Goal: Information Seeking & Learning: Learn about a topic

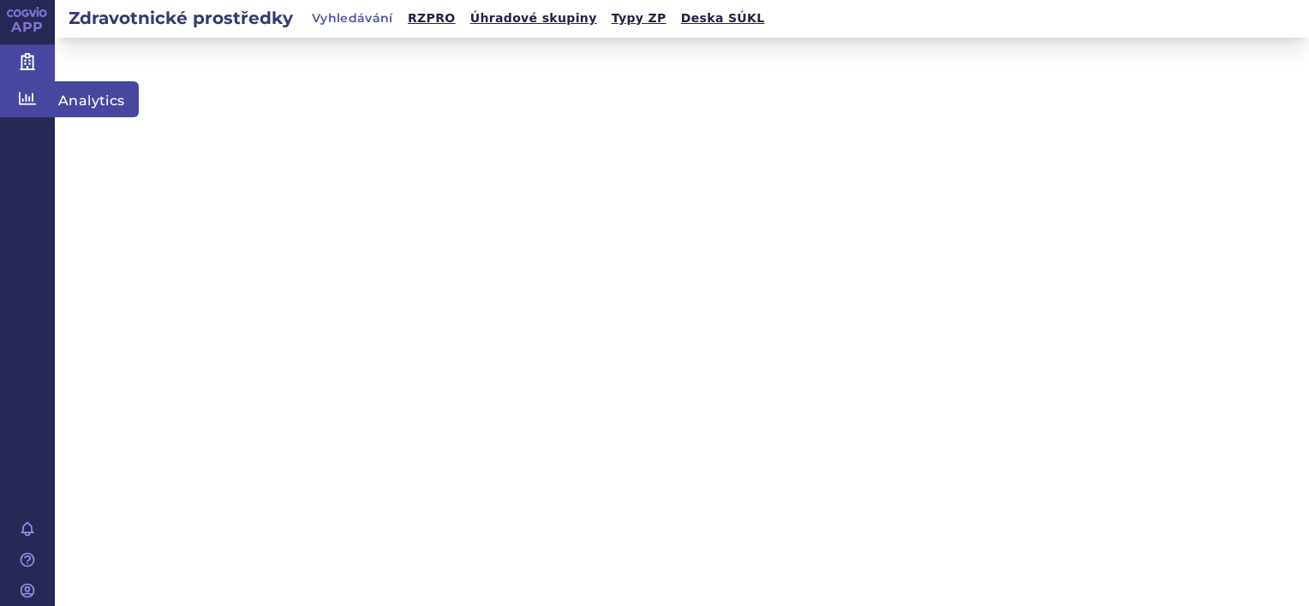
click at [22, 104] on icon at bounding box center [27, 98] width 17 height 17
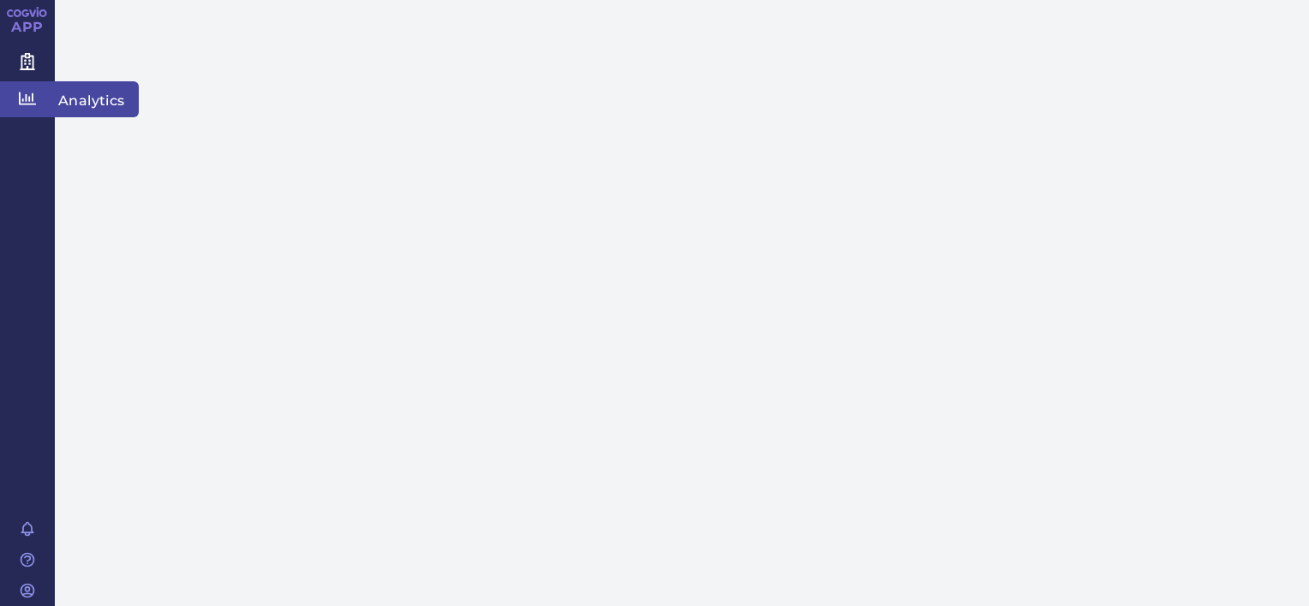
click at [86, 105] on span "Analytics" at bounding box center [97, 99] width 84 height 36
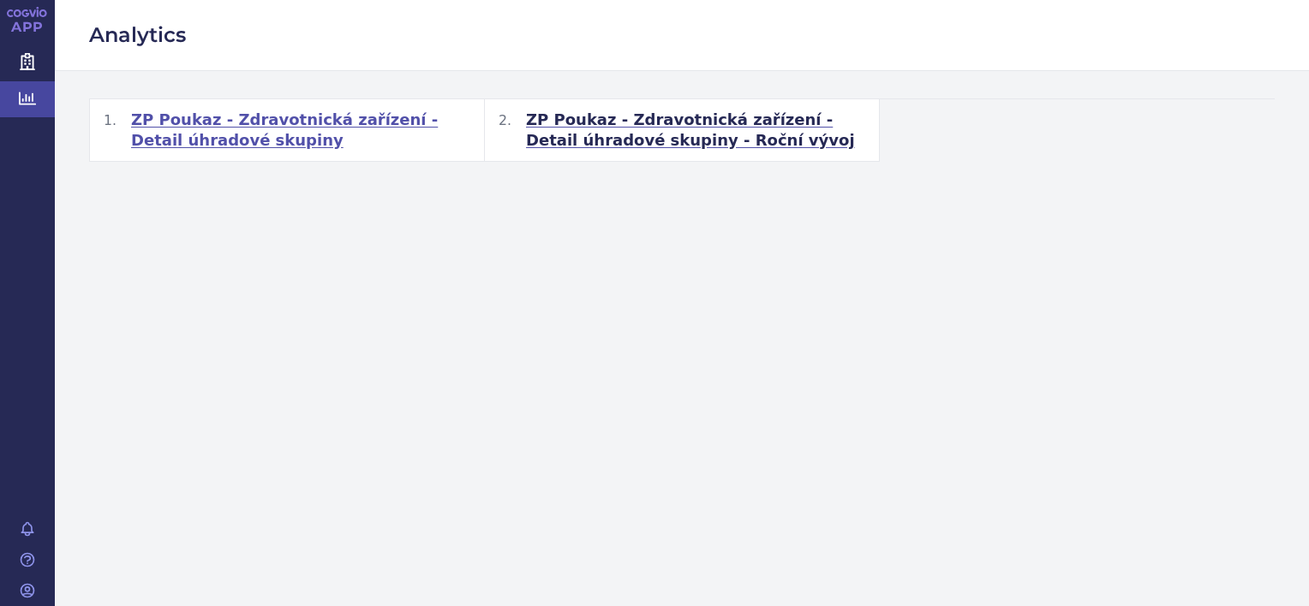
click at [260, 121] on span "ZP Poukaz - Zdravotnická zařízení - Detail úhradové skupiny" at bounding box center [300, 130] width 339 height 41
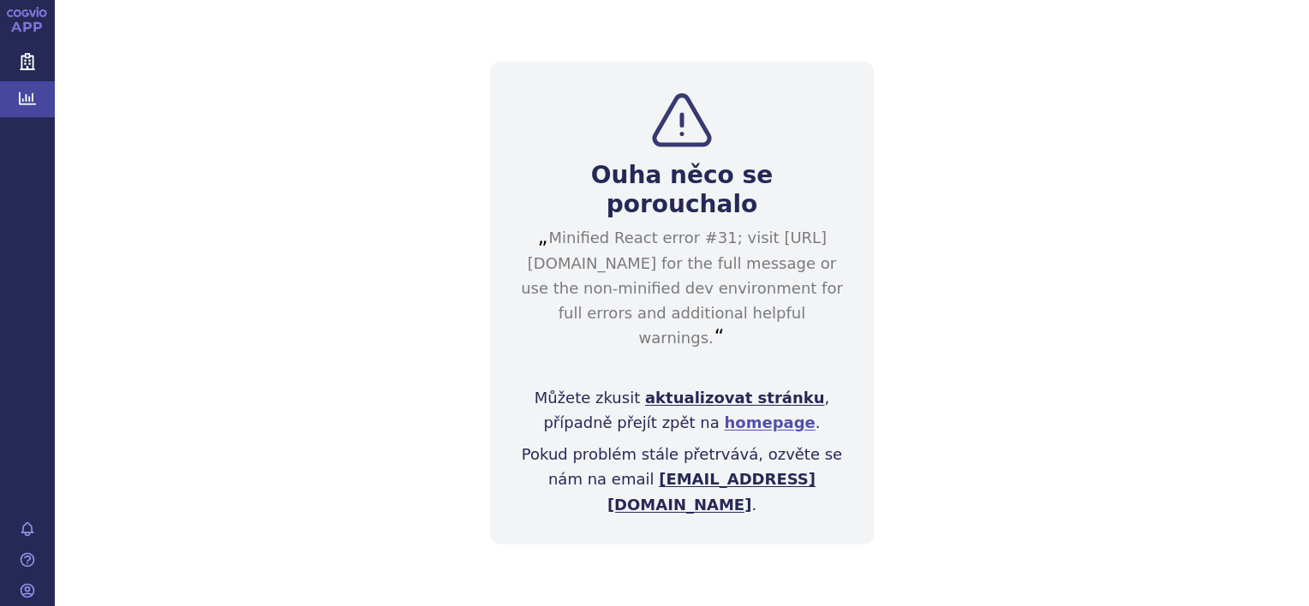
click at [705, 407] on link "aktualizovat stránku" at bounding box center [735, 398] width 180 height 18
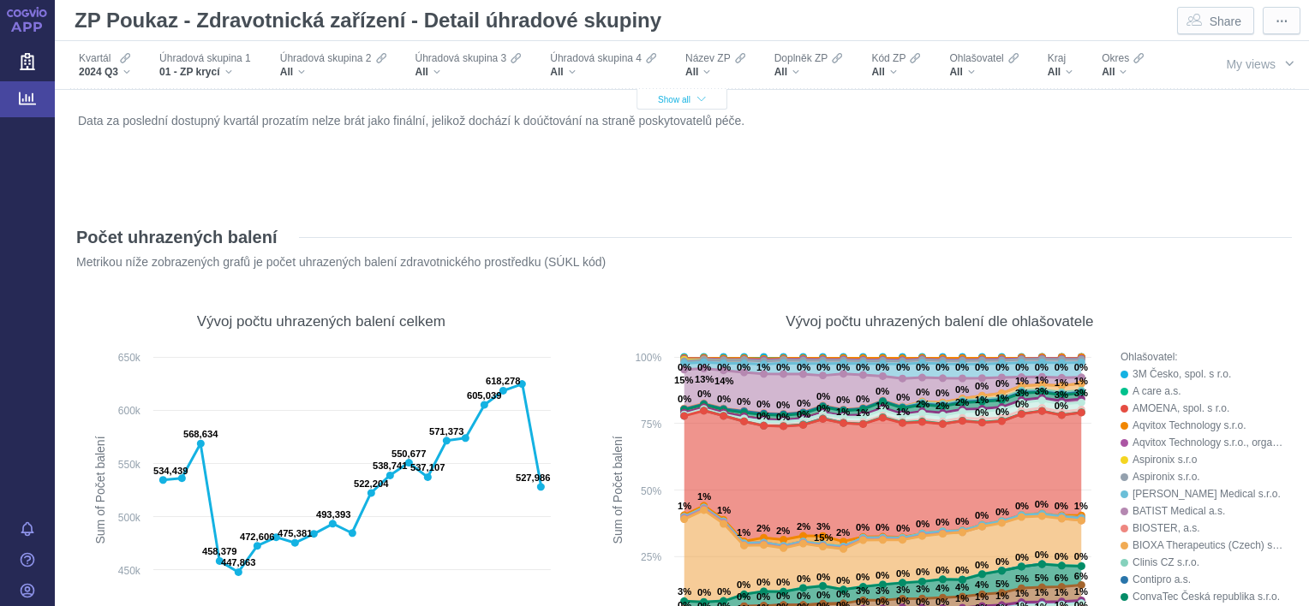
click at [697, 97] on icon "button" at bounding box center [701, 99] width 9 height 9
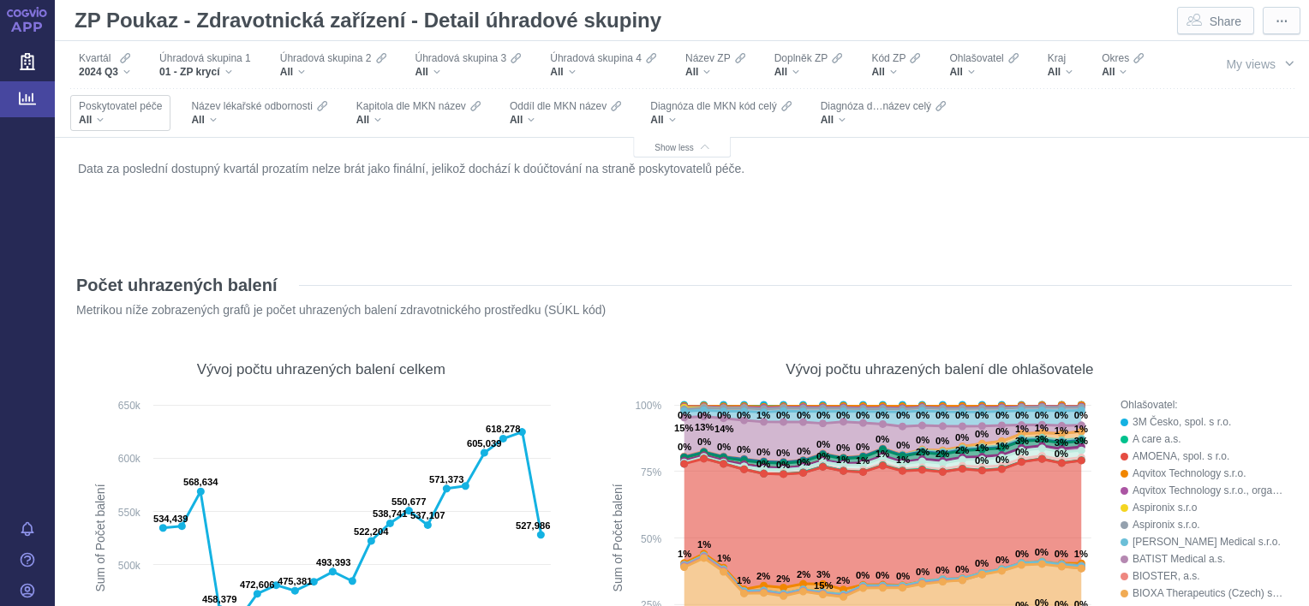
click at [162, 116] on div "All" at bounding box center [120, 120] width 83 height 14
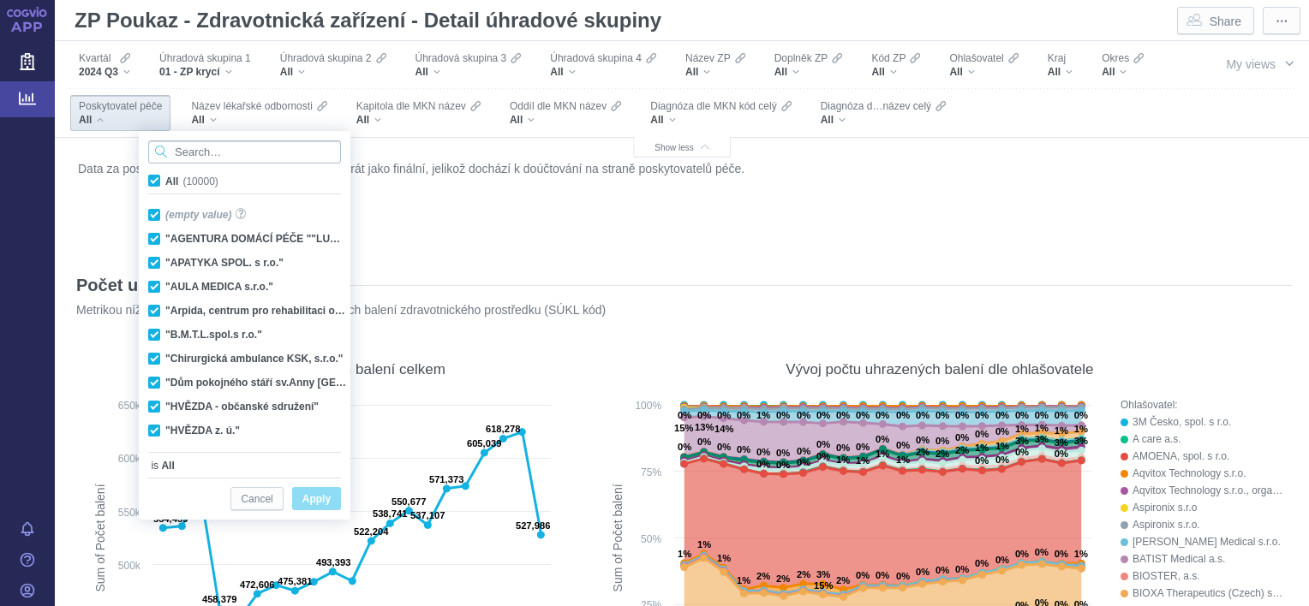
click at [225, 154] on input "Search attribute values" at bounding box center [244, 151] width 193 height 23
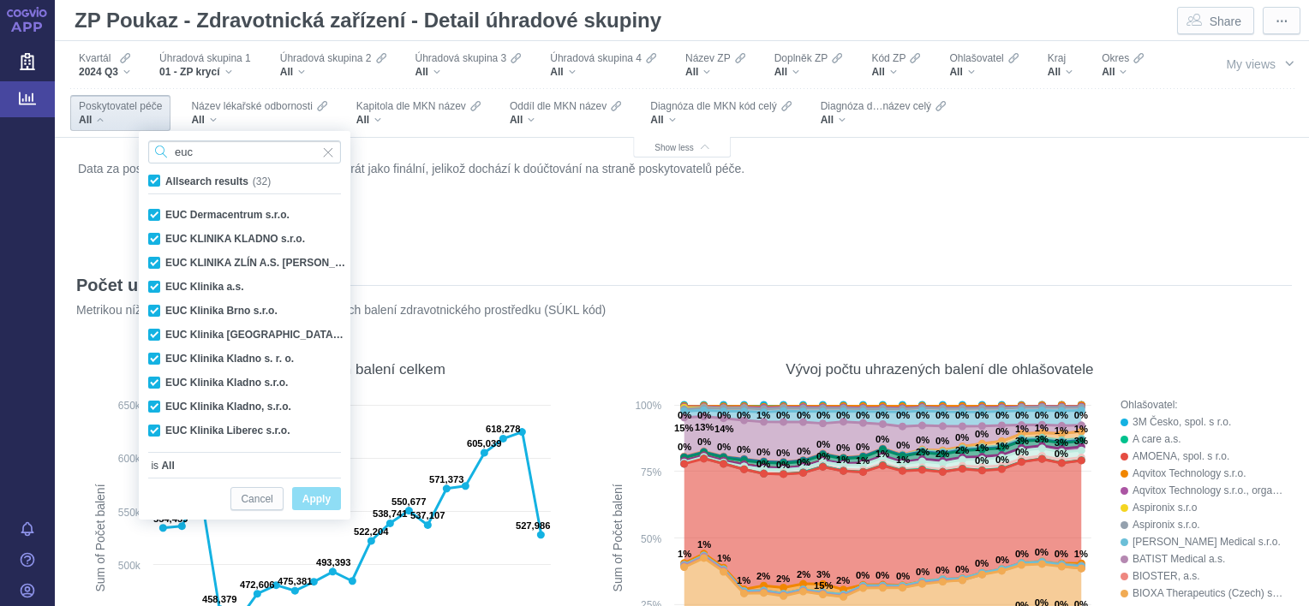
type input "euc"
click at [165, 176] on span "All search results (32)" at bounding box center [217, 182] width 105 height 12
click at [165, 176] on input "All search results (32)" at bounding box center [170, 177] width 11 height 11
checkbox input "false"
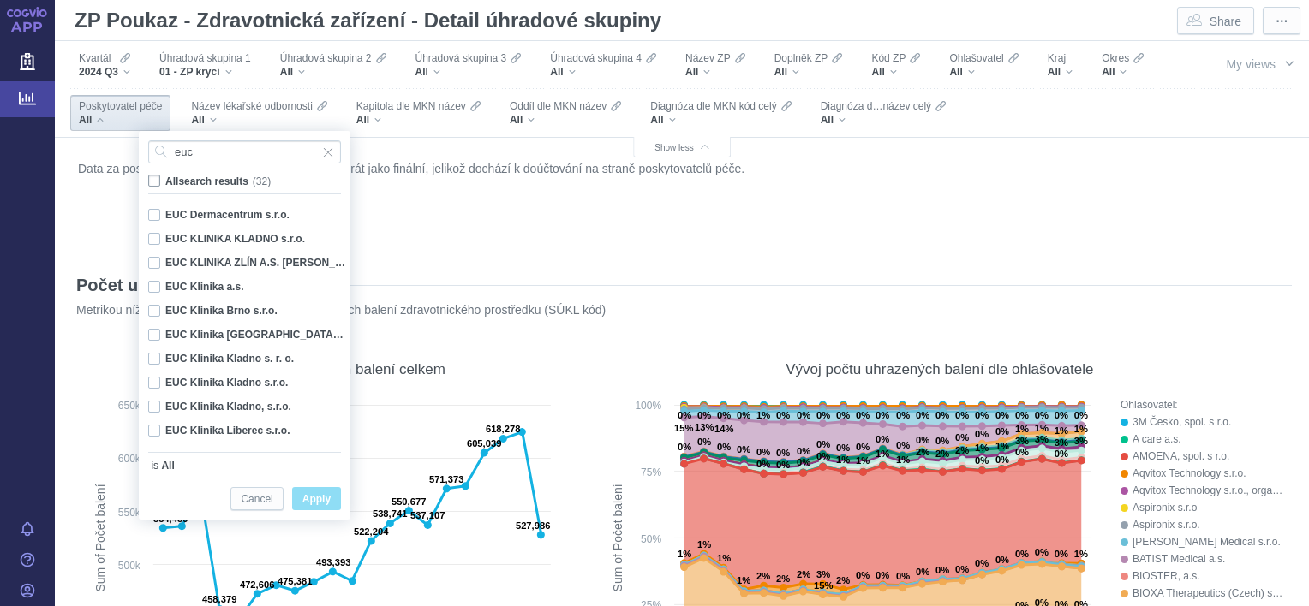
checkbox input "false"
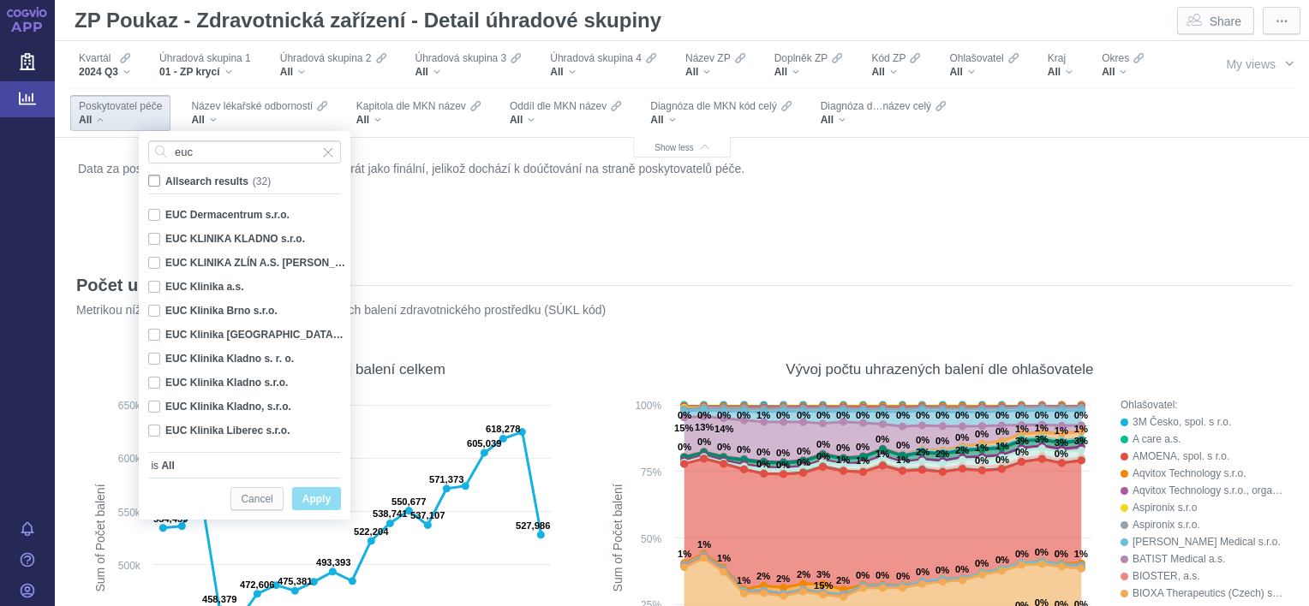
checkbox input "false"
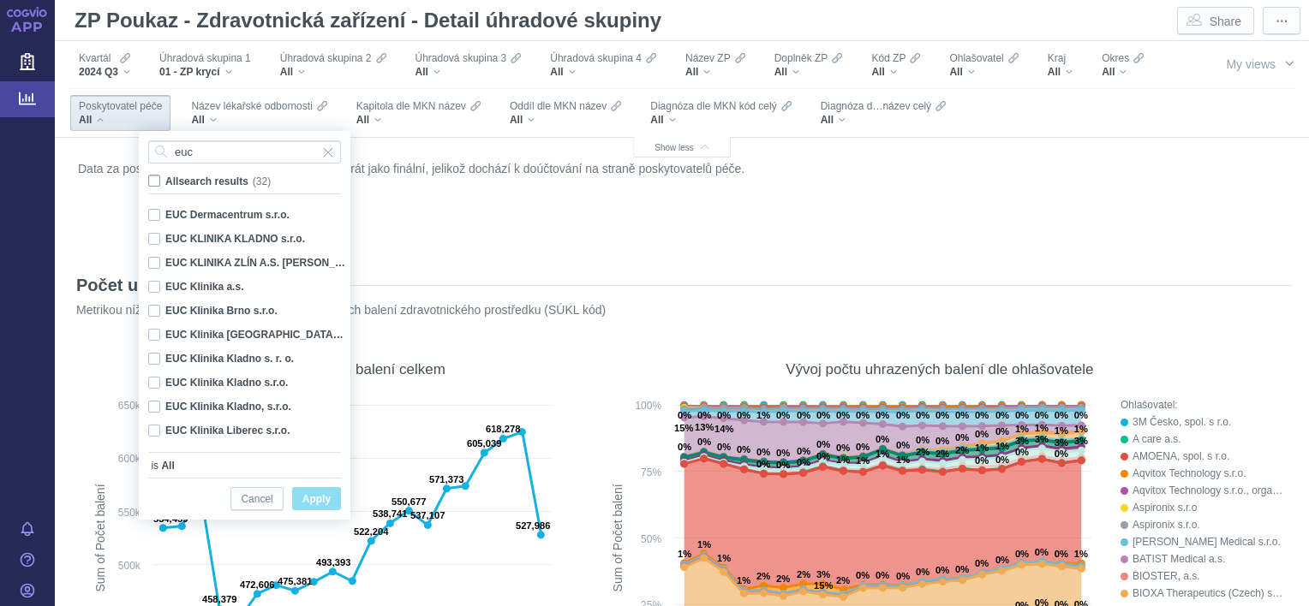
checkbox input "false"
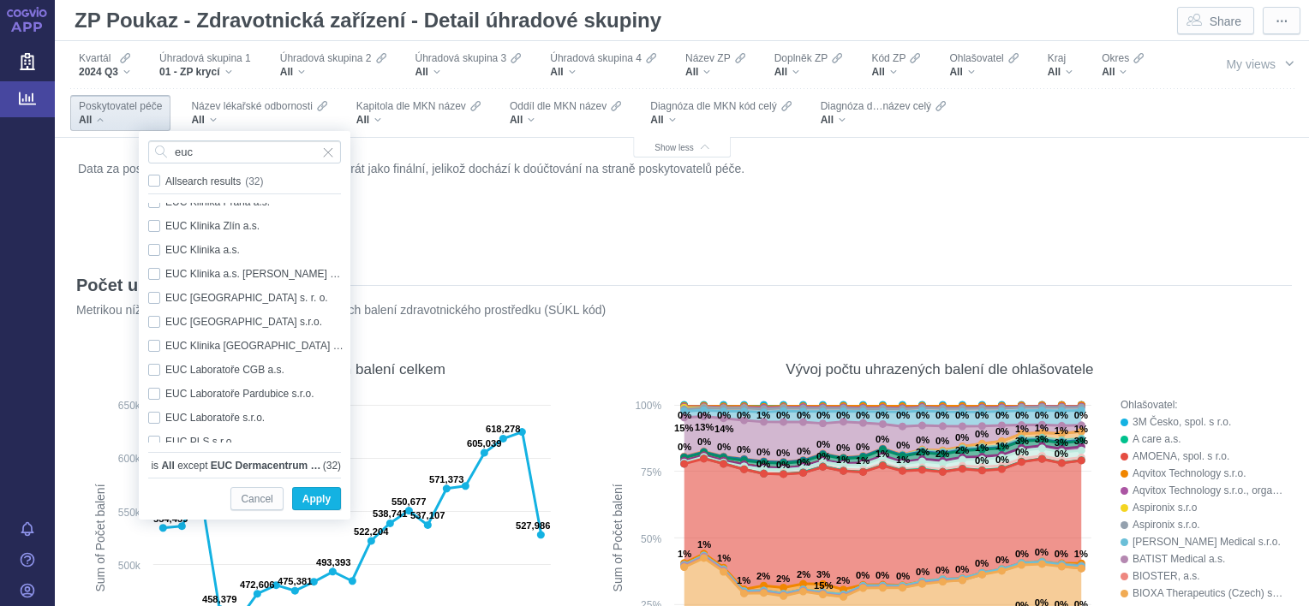
scroll to position [376, 0]
click at [226, 342] on div "EUC Klinika České Budějovice s.r.o. Only" at bounding box center [247, 343] width 215 height 24
checkbox input "true"
click at [322, 487] on button "Apply" at bounding box center [316, 498] width 49 height 23
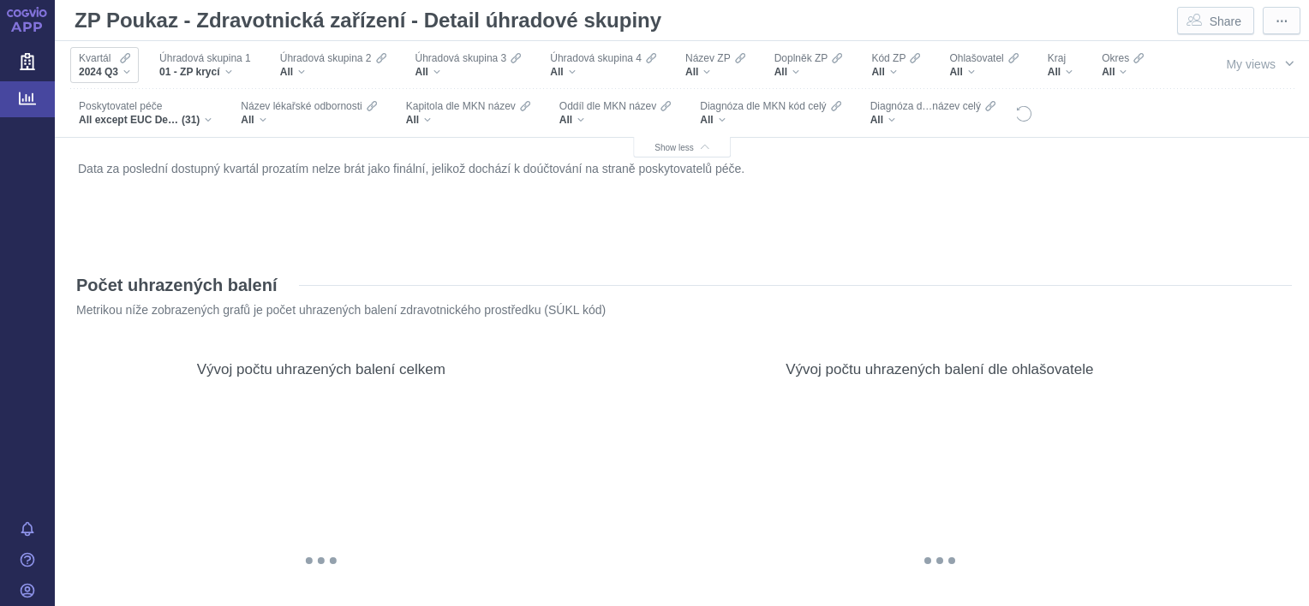
click at [116, 72] on span "2024 Q3" at bounding box center [98, 72] width 39 height 14
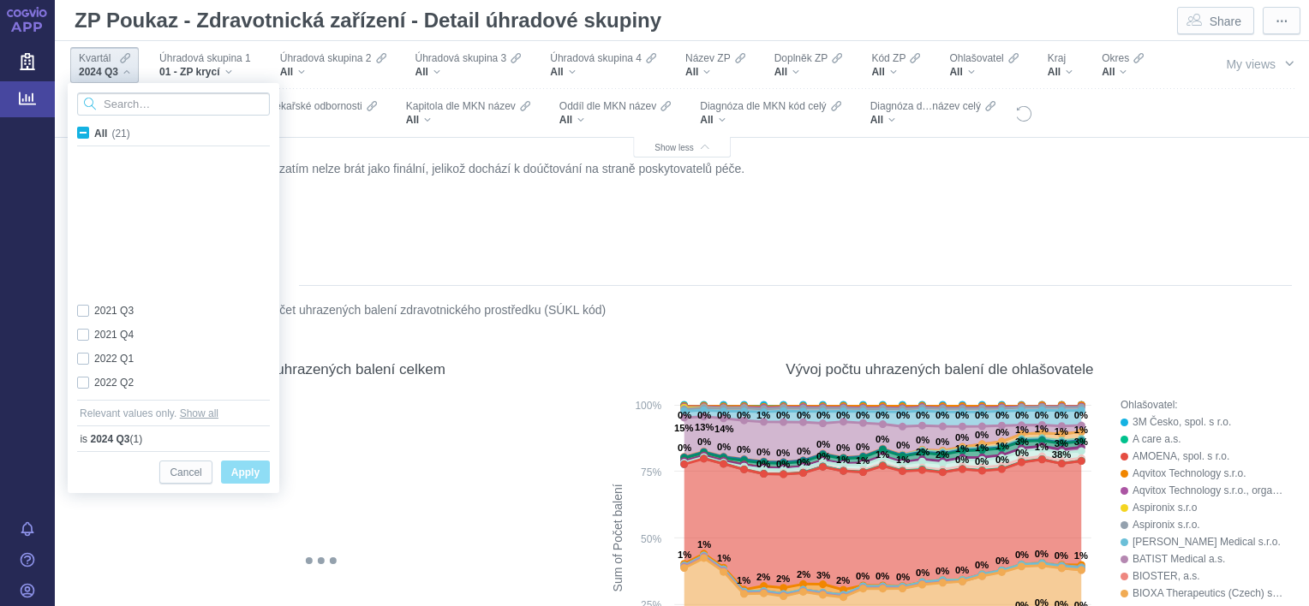
scroll to position [264, 0]
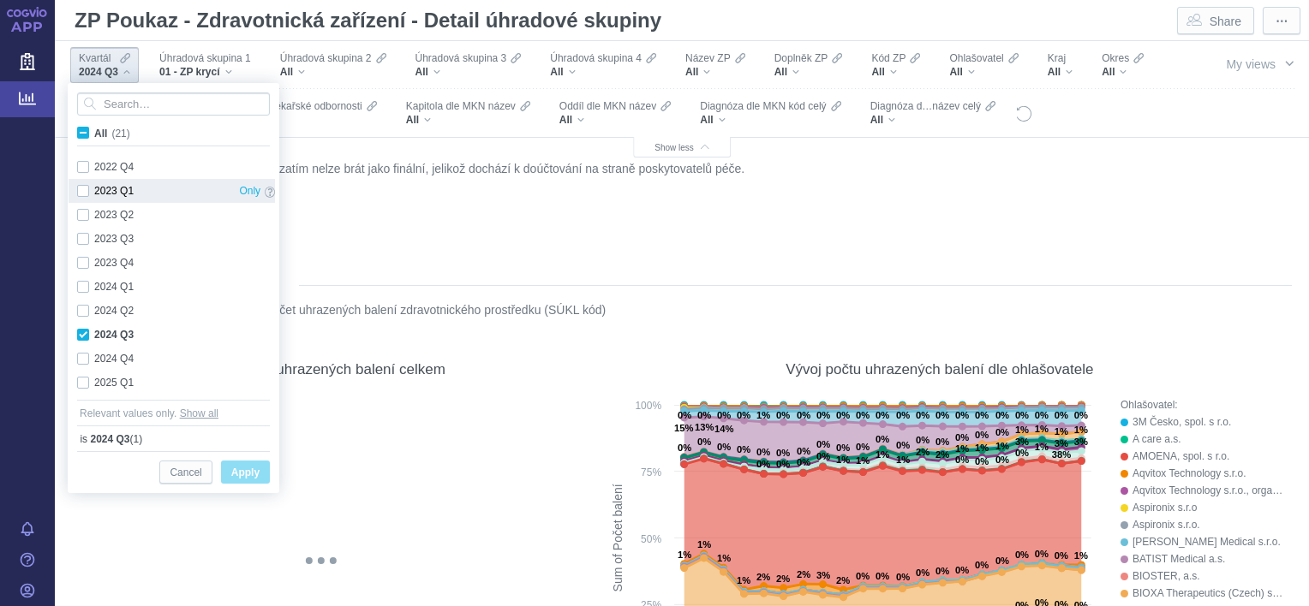
click at [87, 334] on div "2024 Q3 Only" at bounding box center [176, 335] width 215 height 24
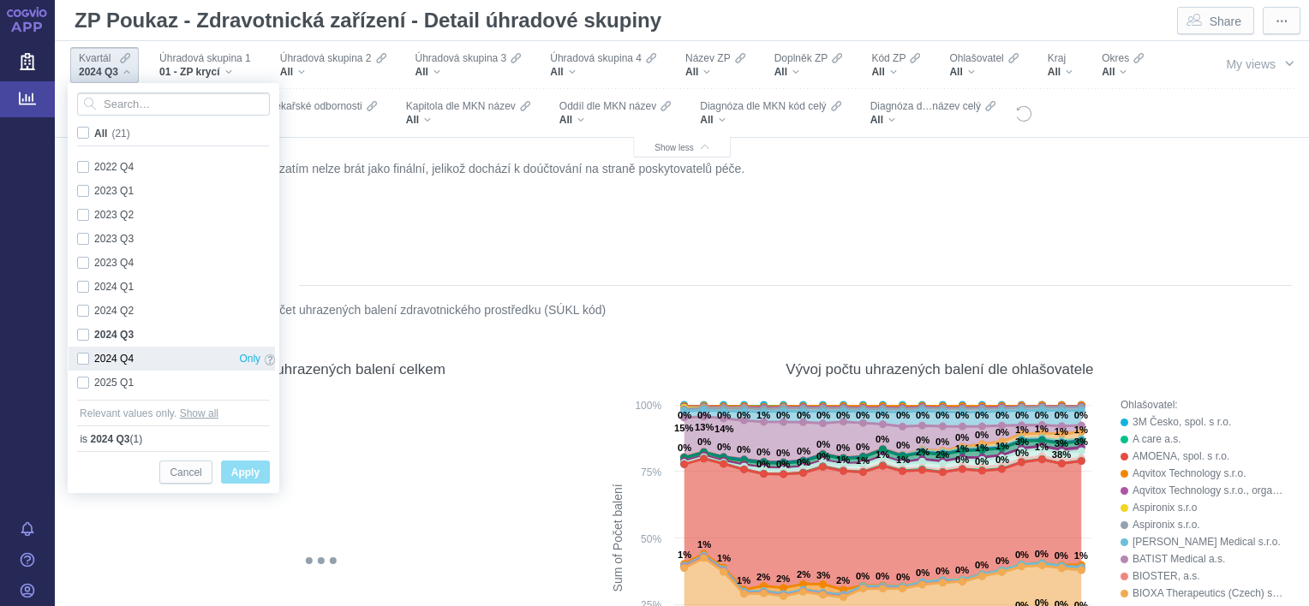
click at [83, 361] on div "2024 Q4 Only" at bounding box center [176, 359] width 215 height 24
checkbox input "false"
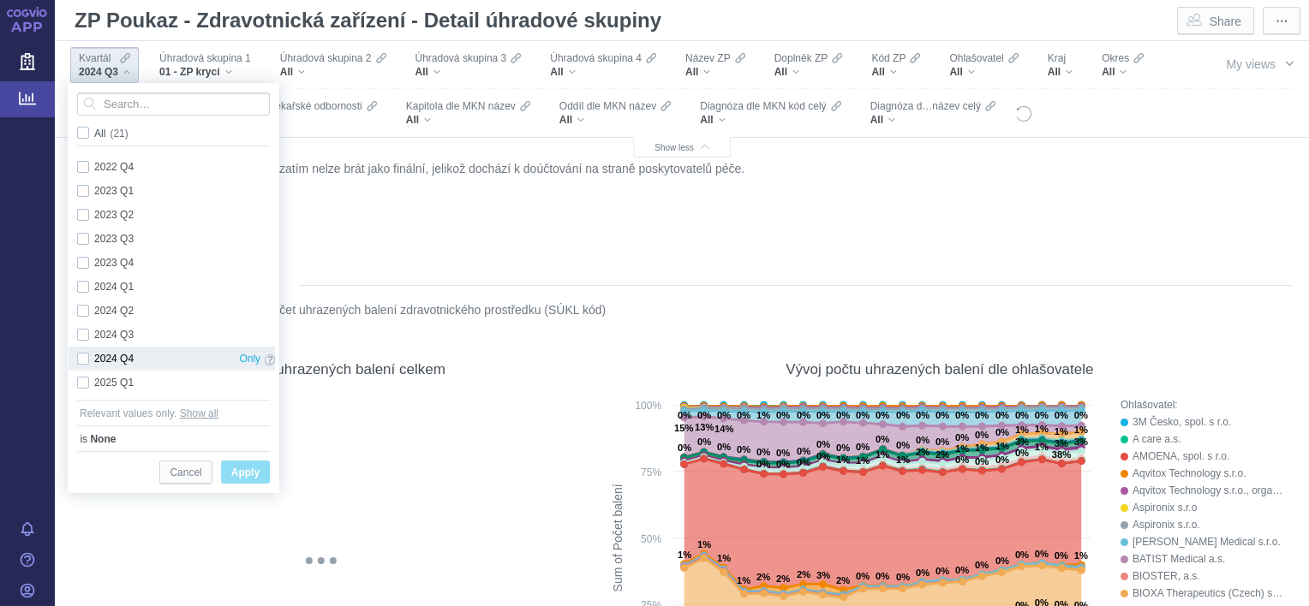
click at [81, 359] on div "2024 Q4 Only" at bounding box center [176, 359] width 215 height 24
click at [81, 357] on div "2024 Q4 Only" at bounding box center [176, 359] width 215 height 24
checkbox input "false"
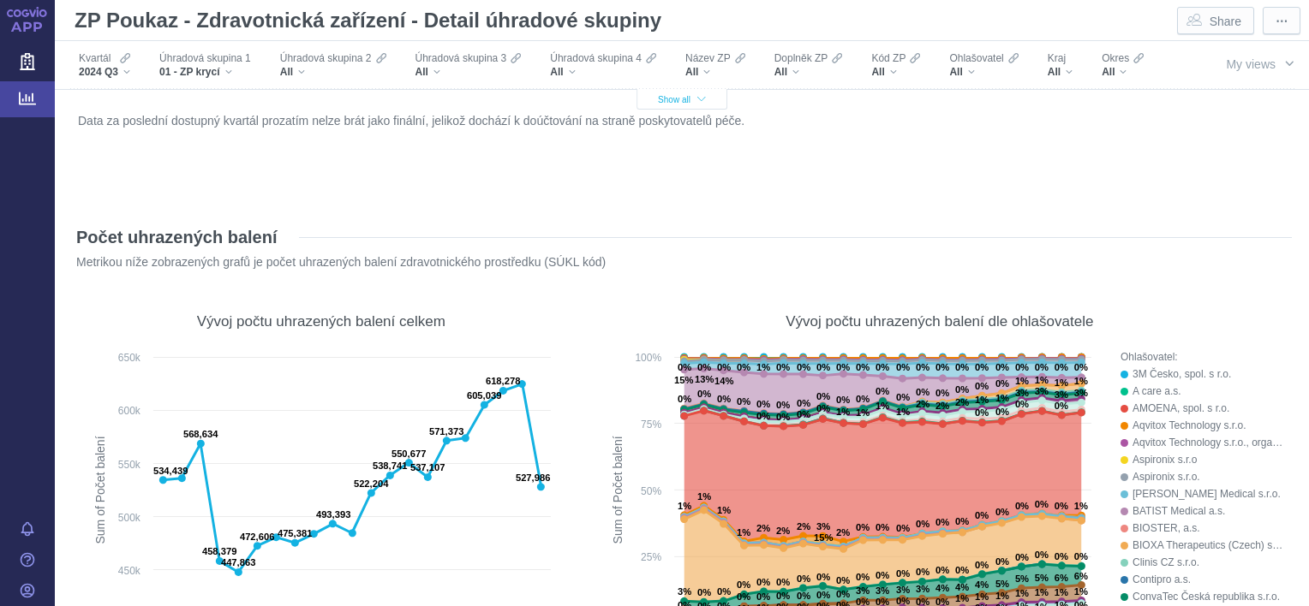
click at [676, 92] on button "Show all" at bounding box center [681, 99] width 91 height 21
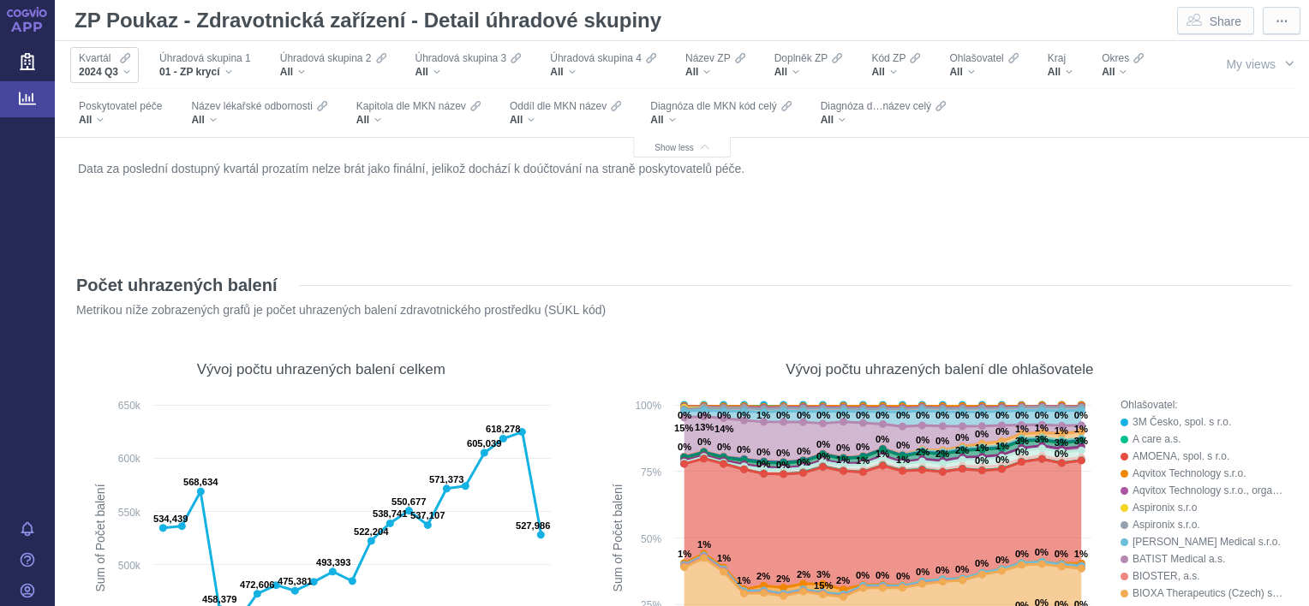
click at [122, 66] on div "2024 Q3" at bounding box center [104, 72] width 51 height 14
click at [162, 105] on span "Poskytovatel péče" at bounding box center [120, 106] width 83 height 14
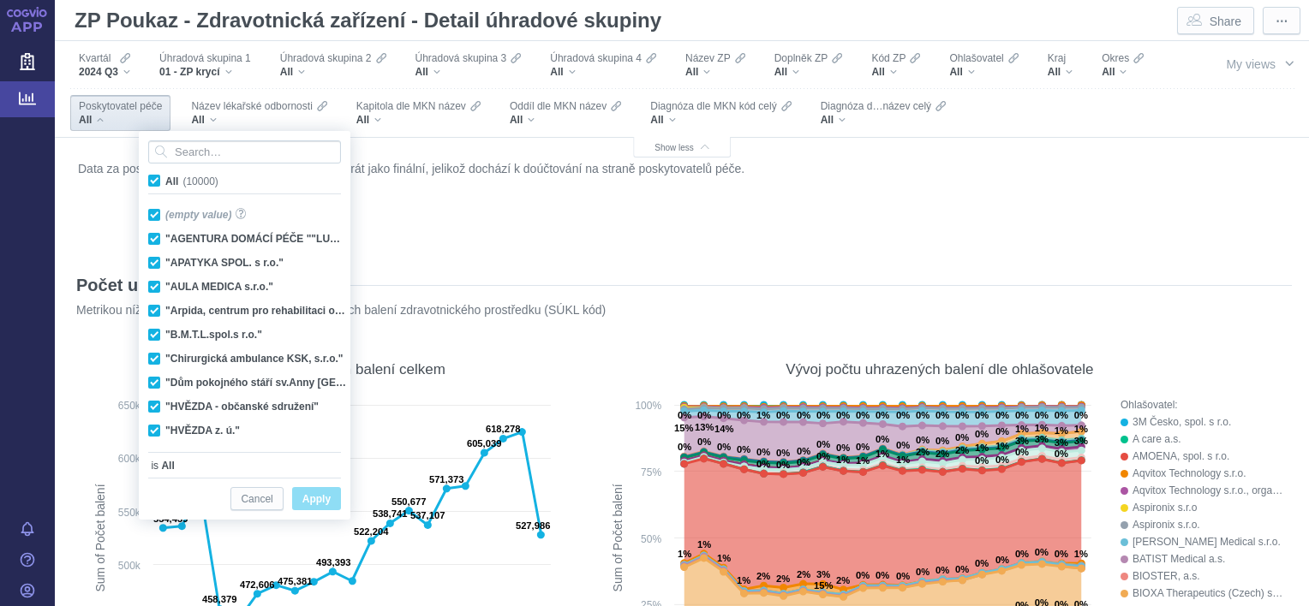
click at [165, 182] on span "All (10000)" at bounding box center [191, 182] width 53 height 12
click at [165, 182] on input "All (10000)" at bounding box center [170, 177] width 11 height 11
checkbox input "false"
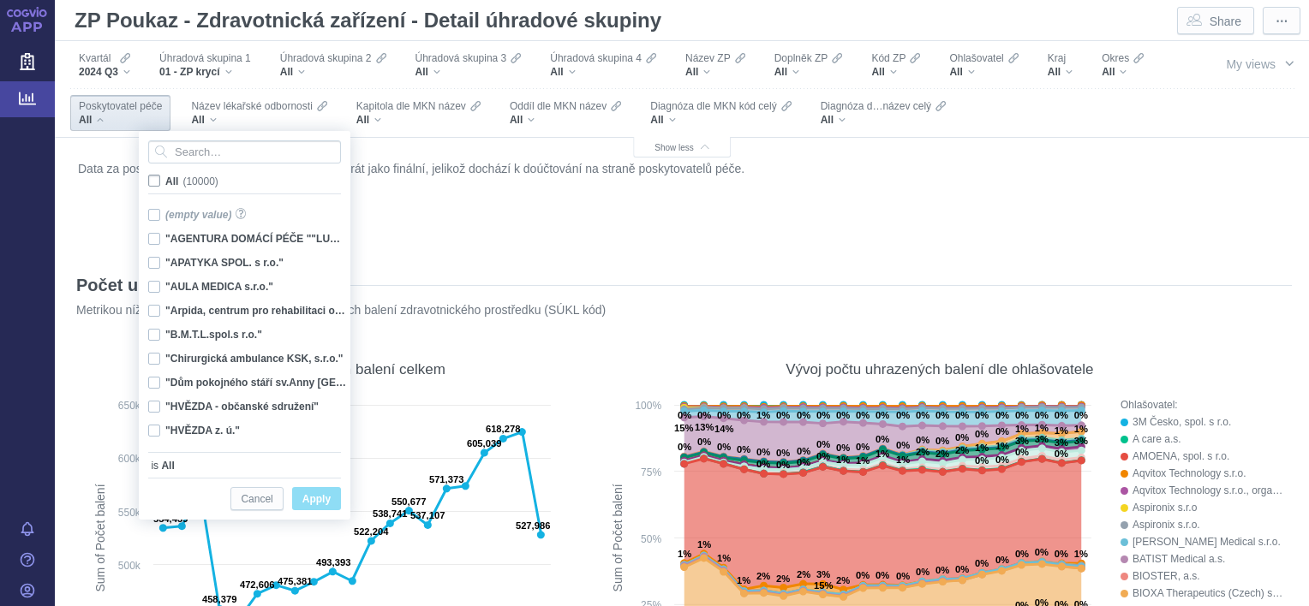
checkbox input "false"
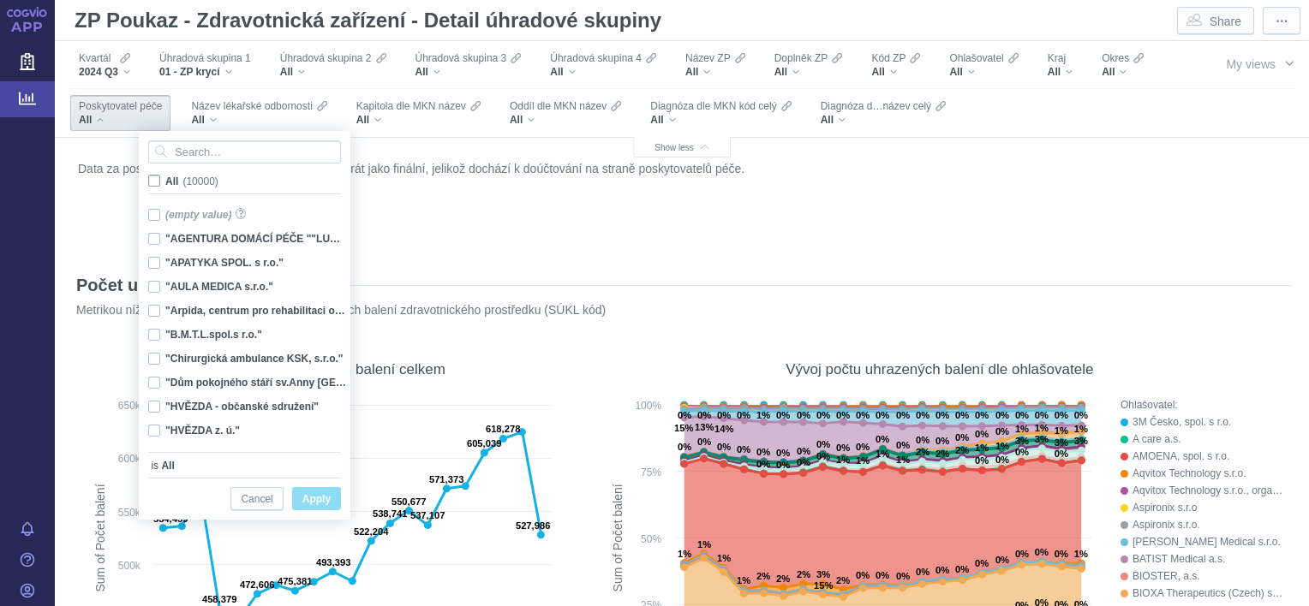
checkbox input "false"
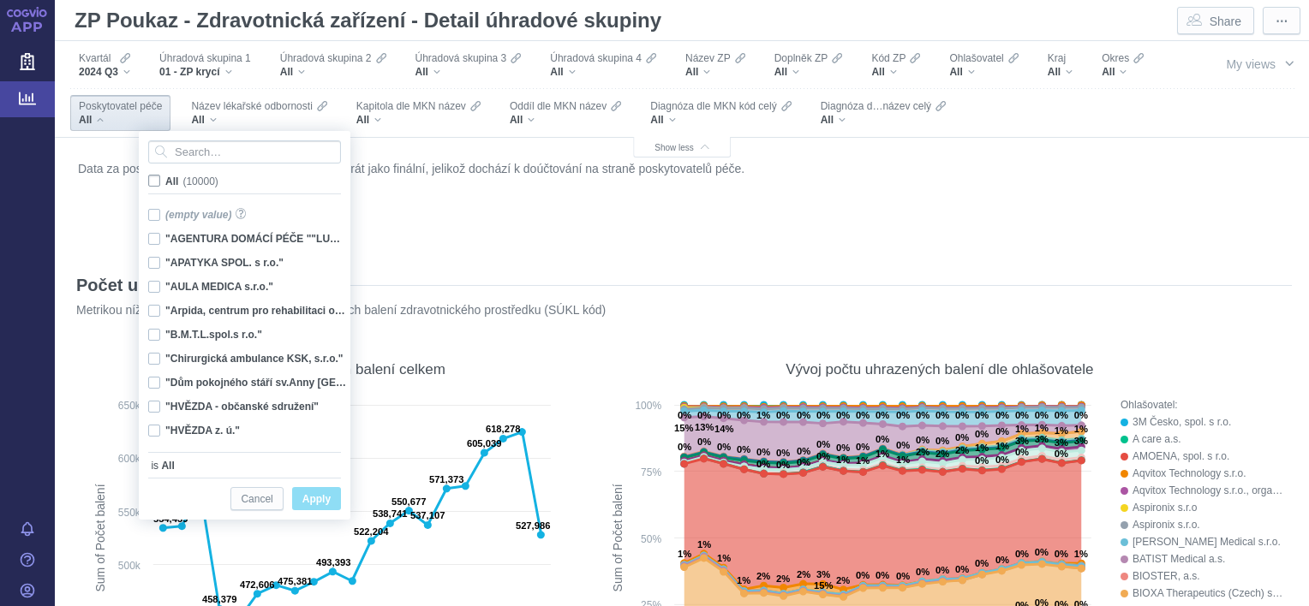
checkbox input "false"
click at [198, 147] on input "Search attribute values" at bounding box center [244, 151] width 193 height 23
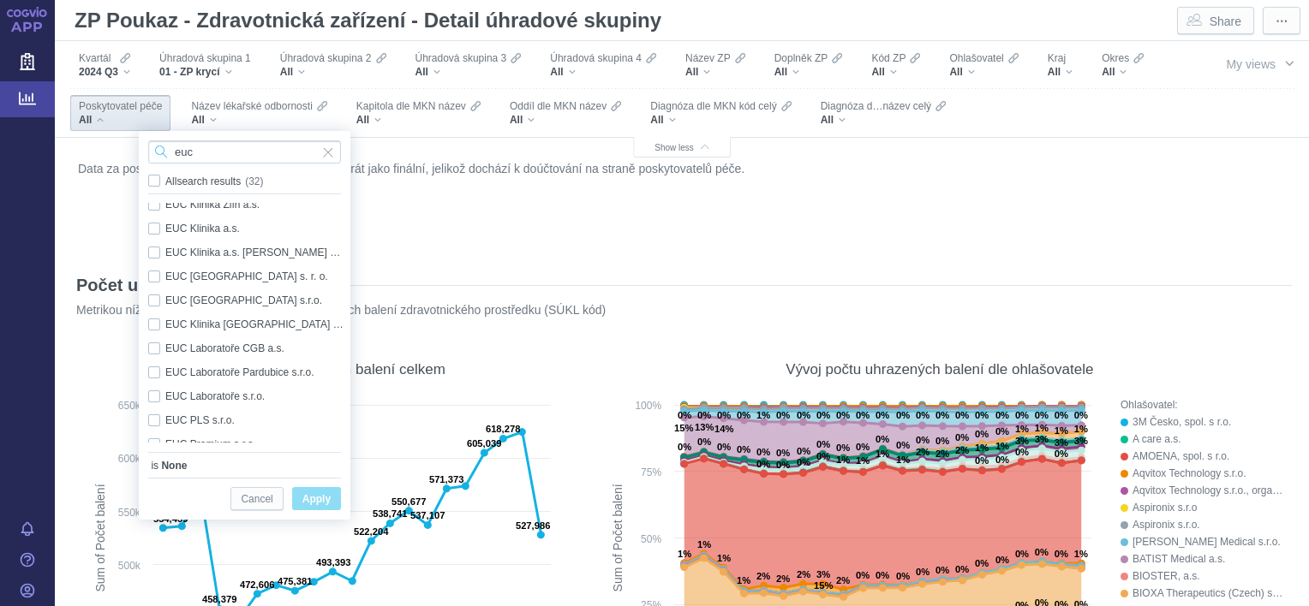
scroll to position [394, 0]
type input "euc"
click at [154, 323] on div "EUC Klinika České Budějovice s.r.o. Only" at bounding box center [247, 325] width 215 height 24
checkbox input "true"
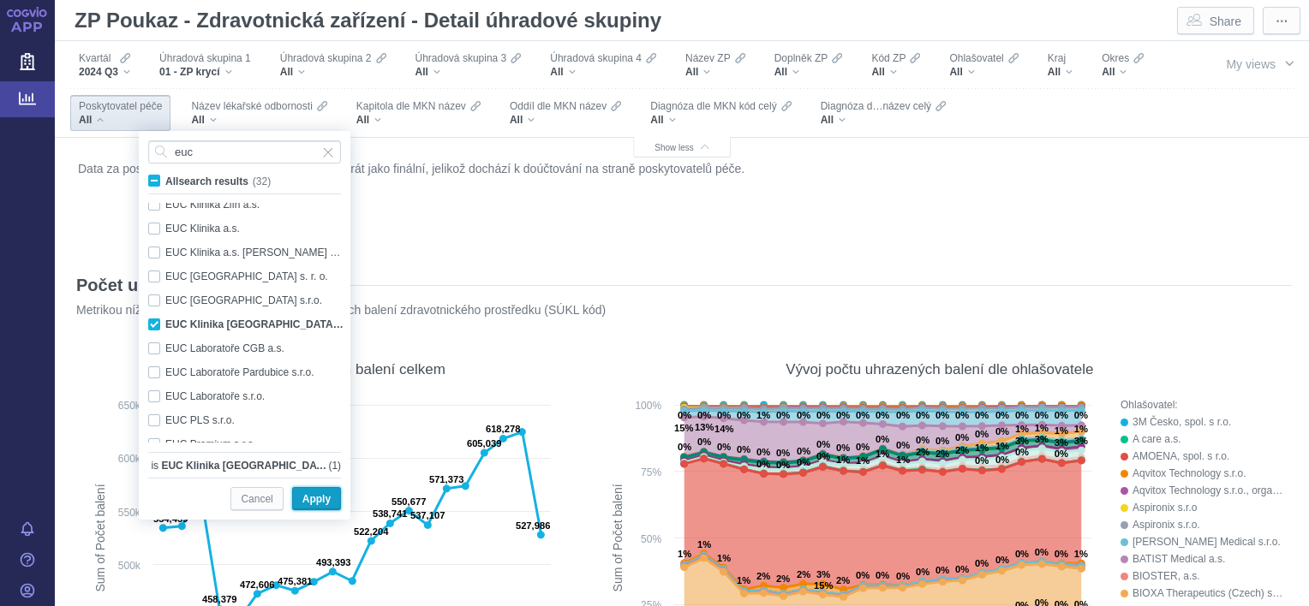
click at [316, 501] on span "Apply" at bounding box center [316, 499] width 28 height 21
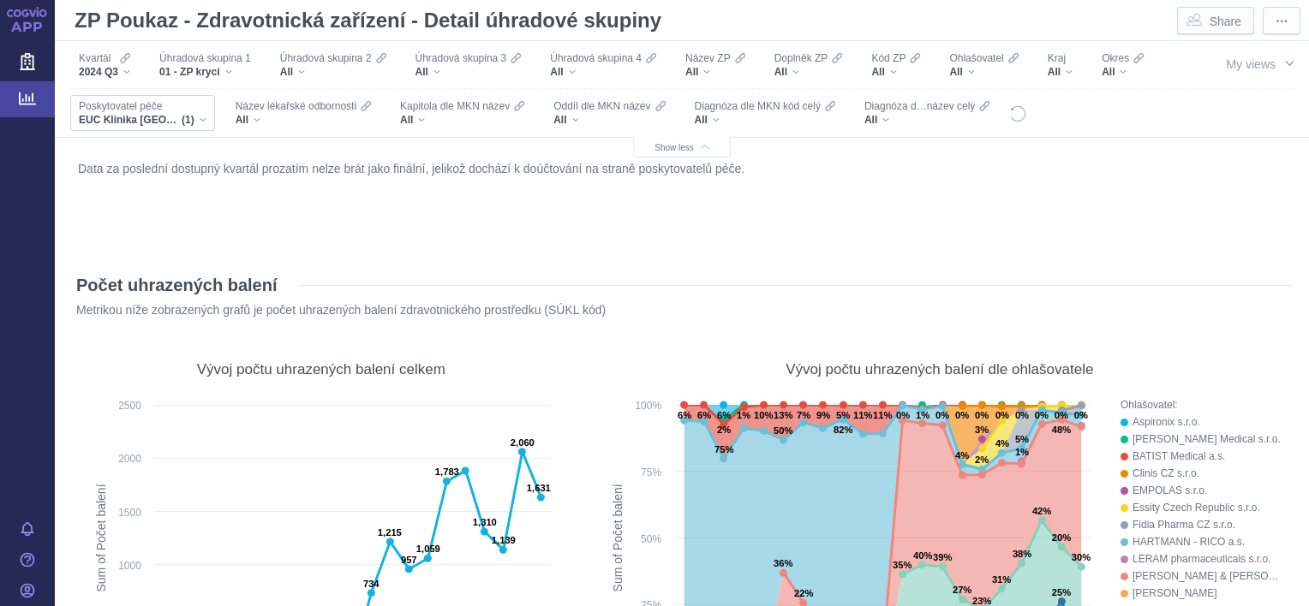
click at [206, 120] on div "EUC Klinika České Budějovice s.r.o. (1)" at bounding box center [143, 120] width 128 height 14
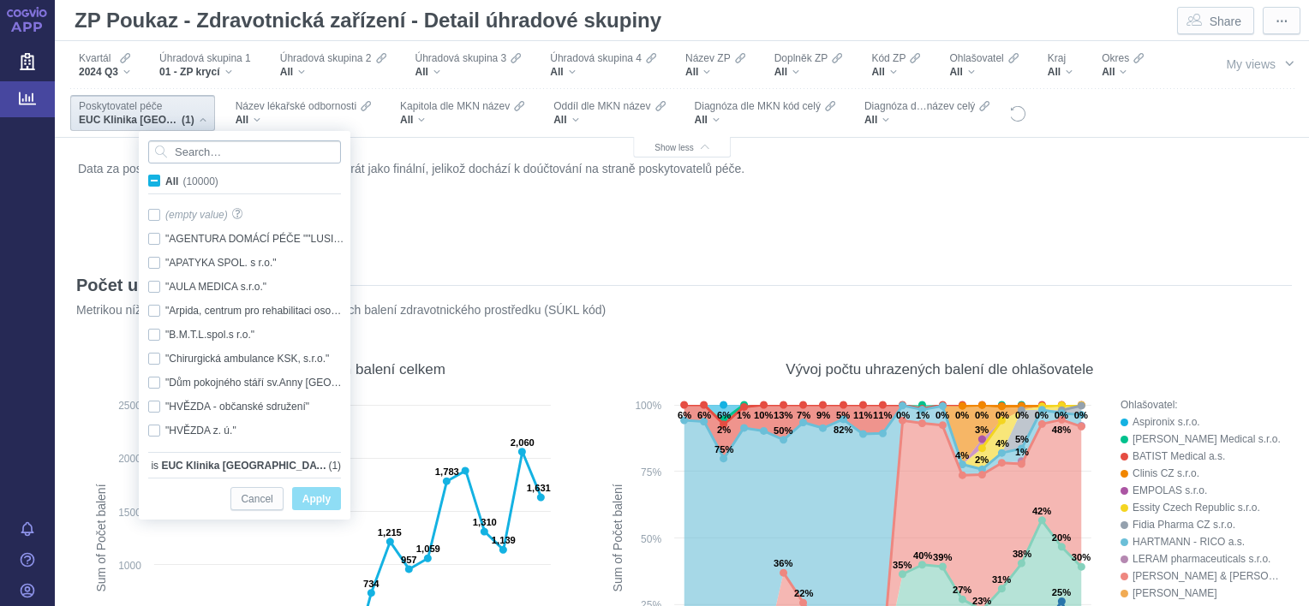
click at [203, 156] on input "Search attribute values" at bounding box center [244, 151] width 193 height 23
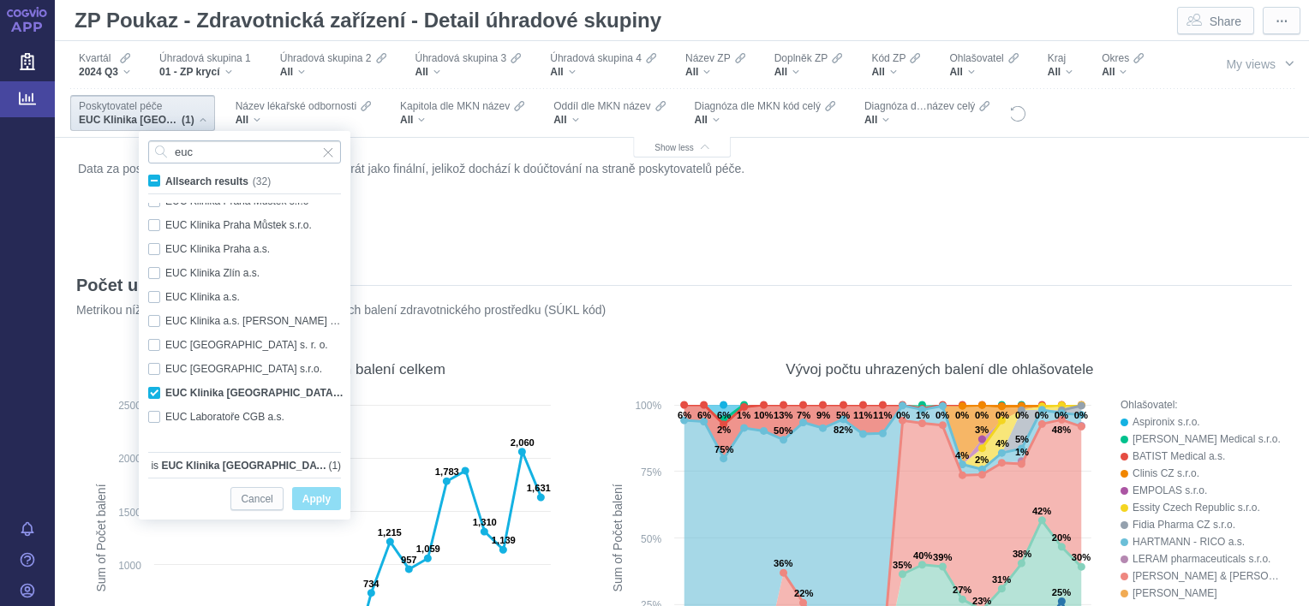
scroll to position [396, 0]
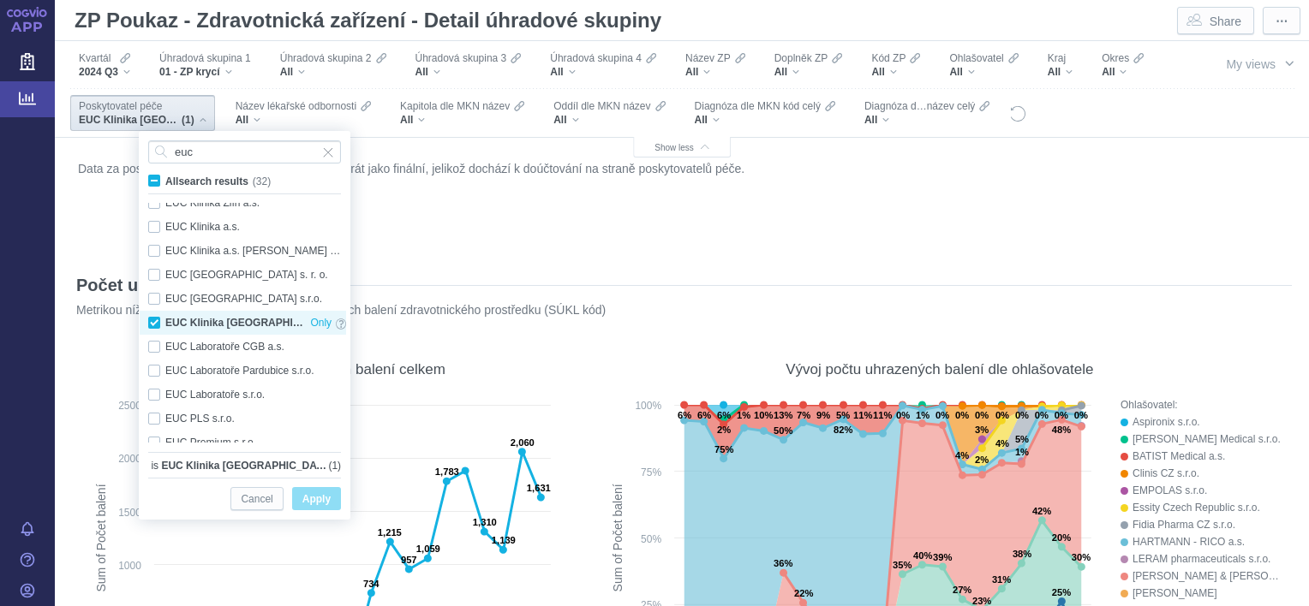
type input "euc"
click at [148, 322] on div "EUC Klinika České Budějovice s.r.o. Only" at bounding box center [247, 323] width 215 height 24
checkbox input "false"
click at [155, 302] on div "EUC Klinika Ústí nad Labem s.r.o. Only" at bounding box center [247, 299] width 215 height 24
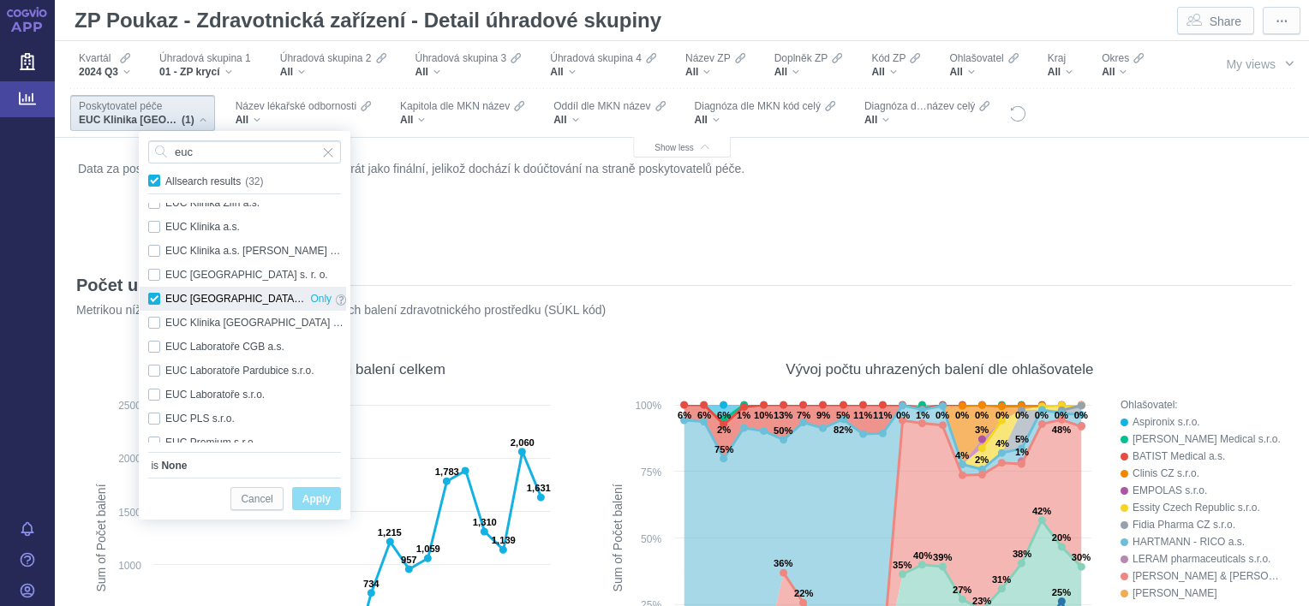
checkbox input "true"
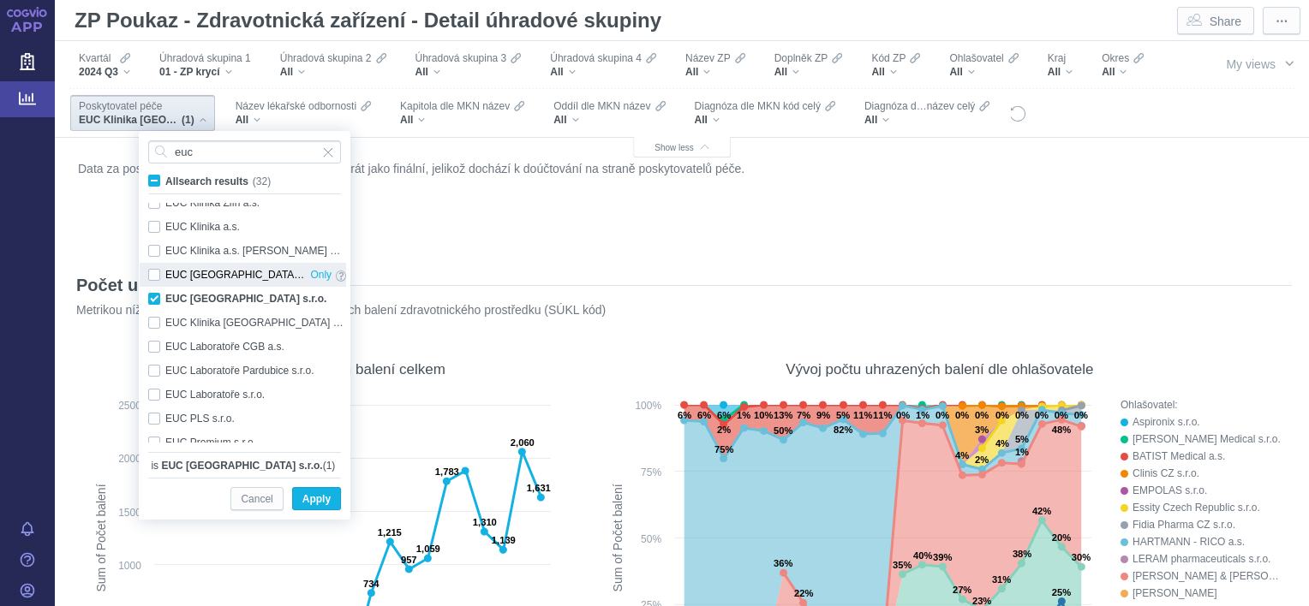
click at [149, 274] on div "EUC Klinika Ústí nad Labem s. r. o. Only" at bounding box center [247, 275] width 215 height 24
checkbox input "true"
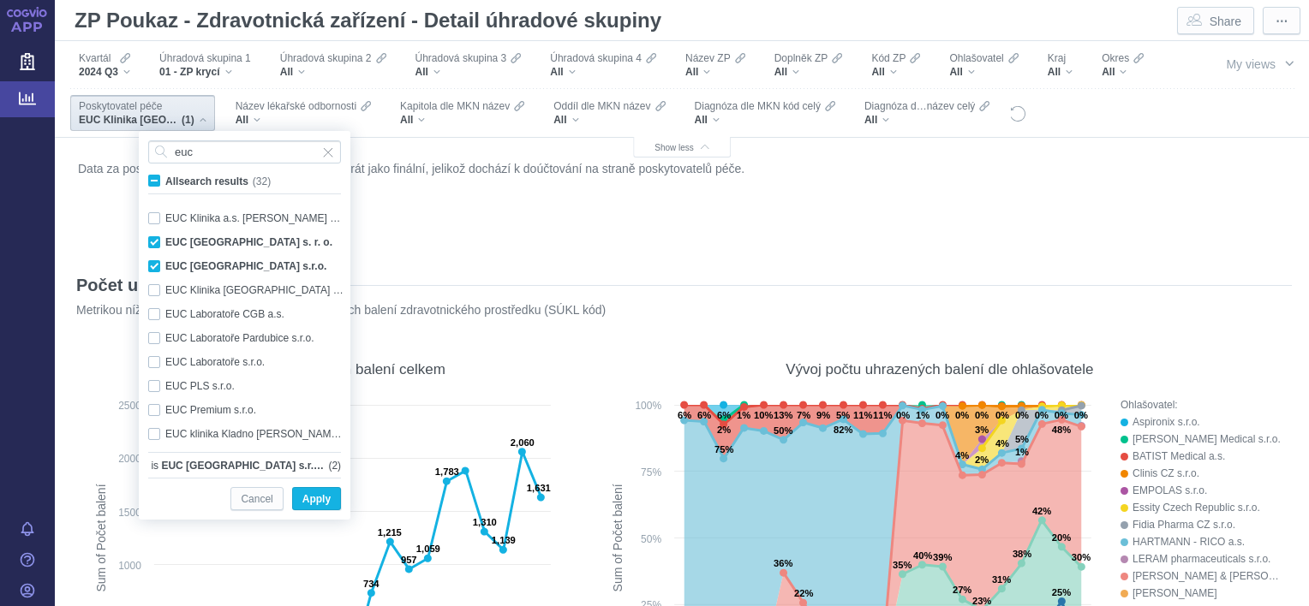
scroll to position [451, 0]
click at [310, 493] on span "Apply" at bounding box center [316, 499] width 28 height 21
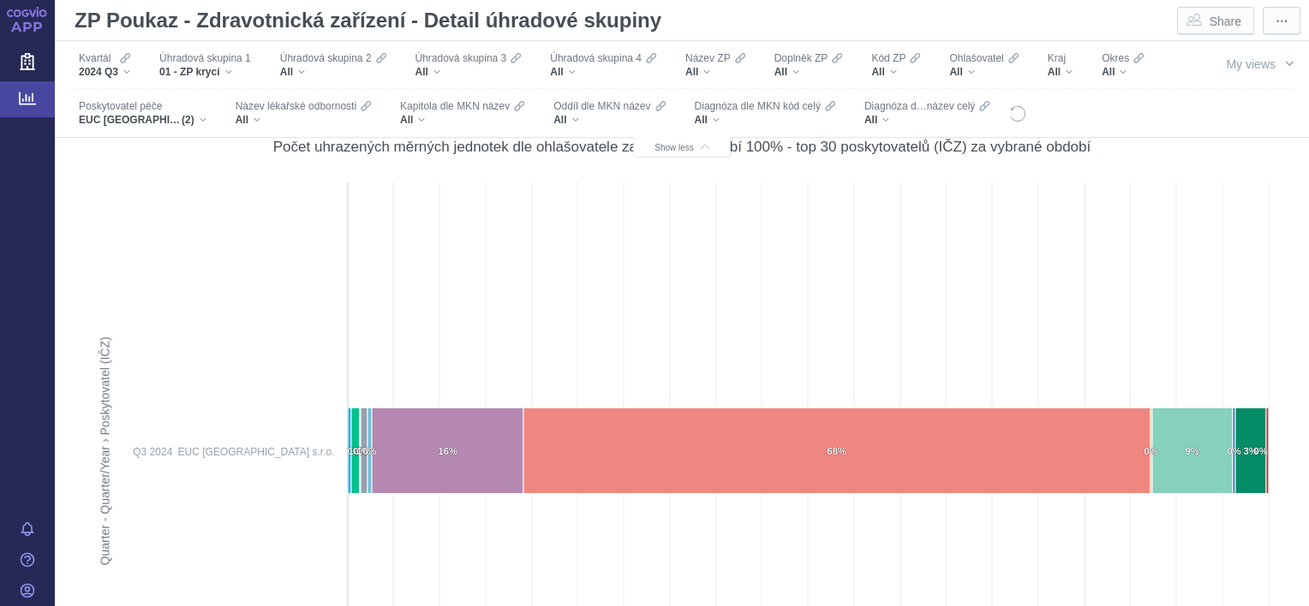
scroll to position [9081, 0]
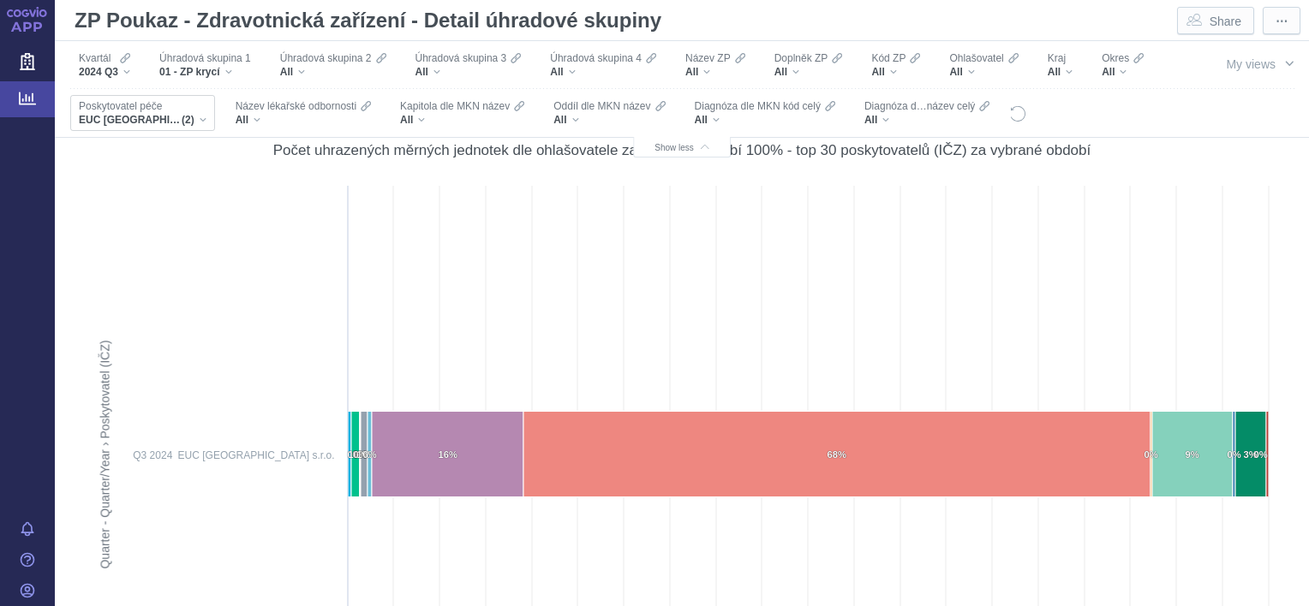
click at [194, 116] on span "(2)" at bounding box center [188, 120] width 13 height 14
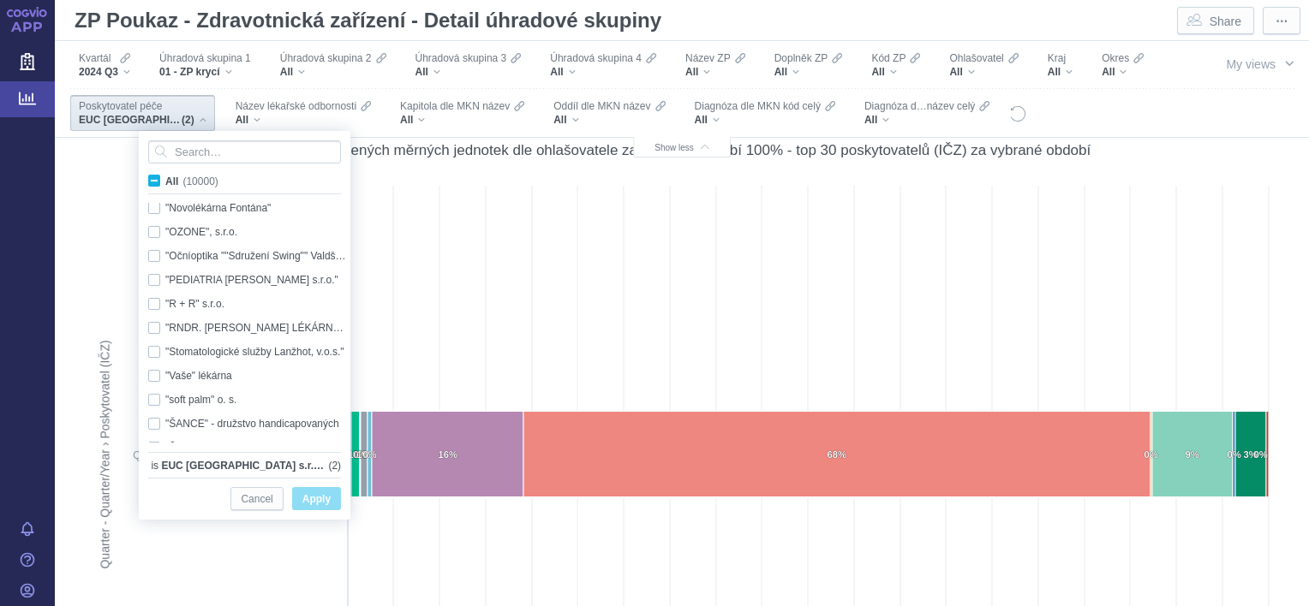
scroll to position [456, 0]
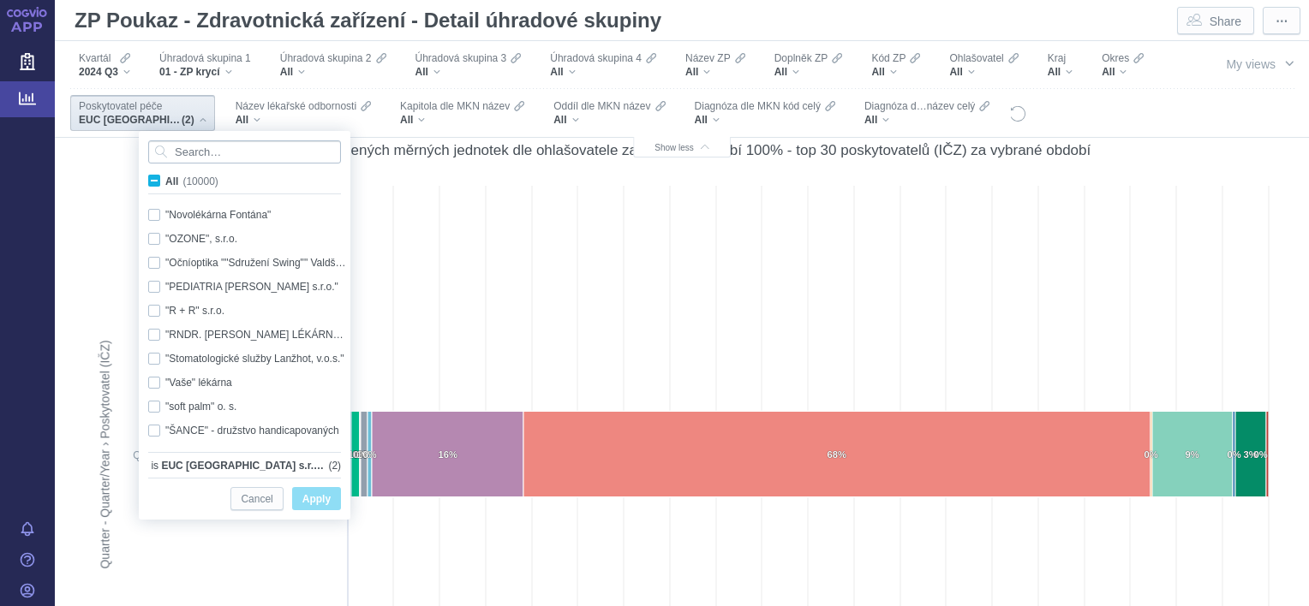
click at [256, 154] on input "Search attribute values" at bounding box center [244, 151] width 193 height 23
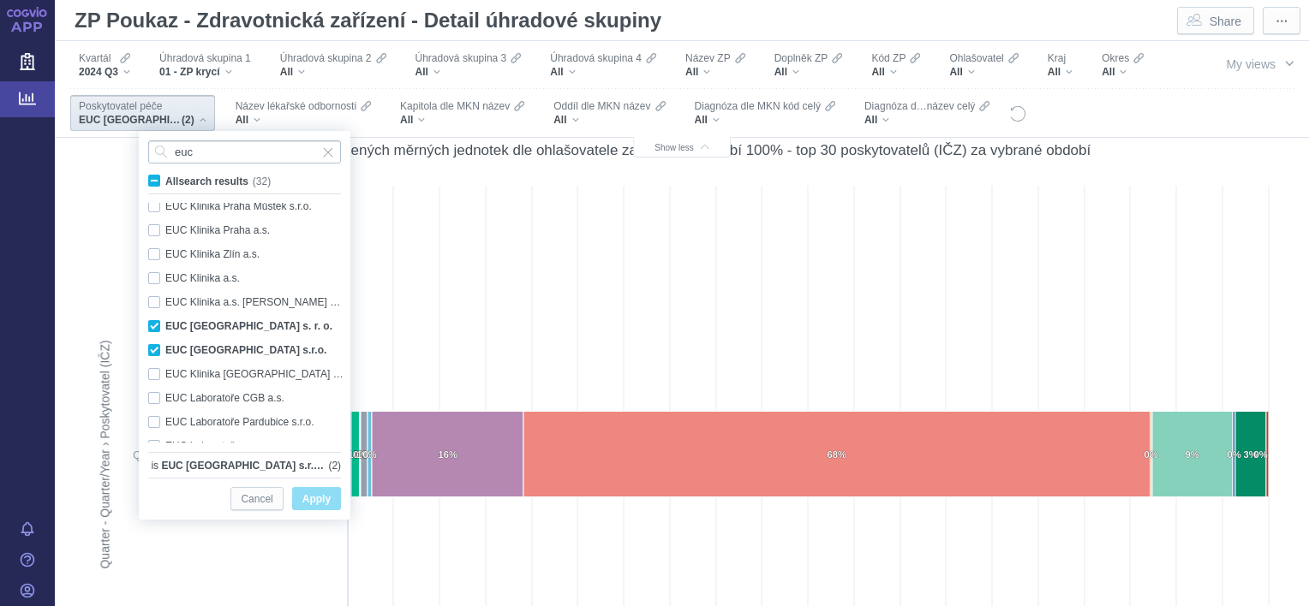
scroll to position [348, 0]
type input "euc"
click at [158, 320] on div "EUC Klinika Ústí nad Labem s. r. o. Only" at bounding box center [247, 323] width 215 height 24
checkbox input "false"
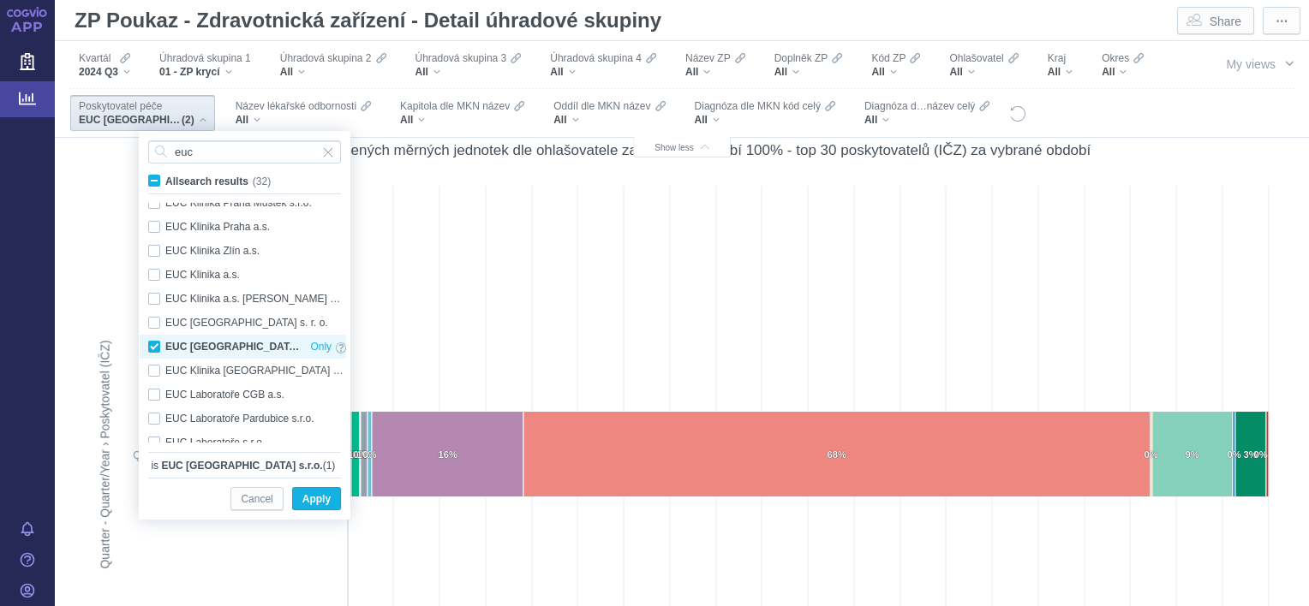
click at [157, 344] on div "EUC Klinika Ústí nad Labem s.r.o. Only" at bounding box center [247, 347] width 215 height 24
checkbox input "false"
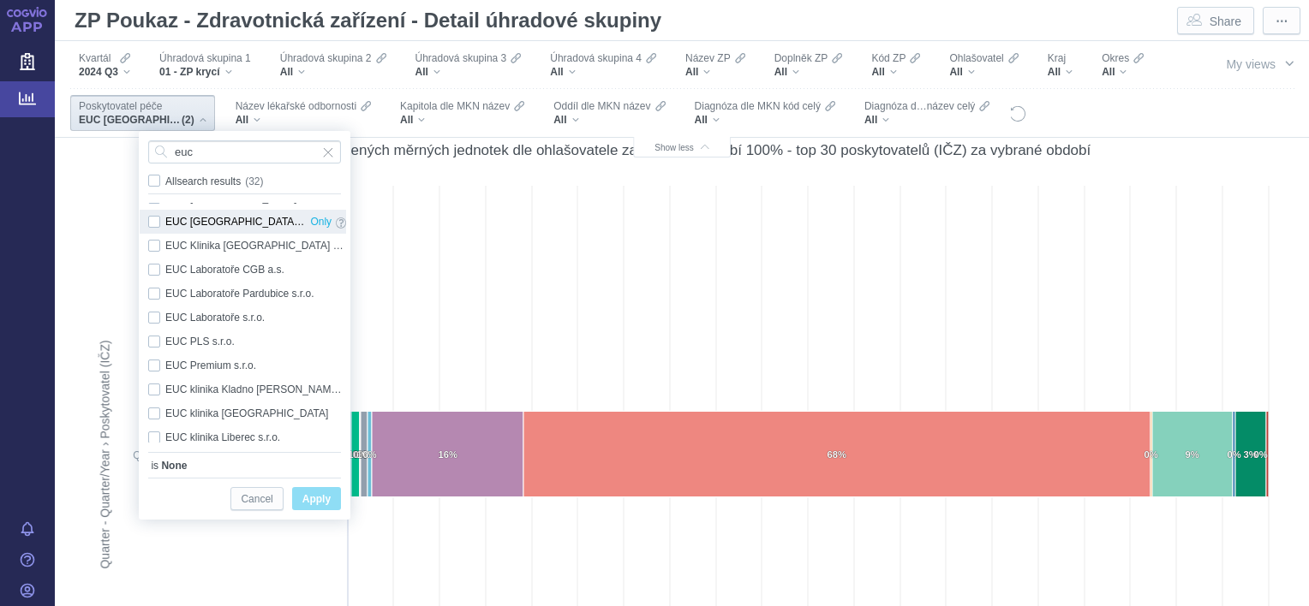
scroll to position [437, 0]
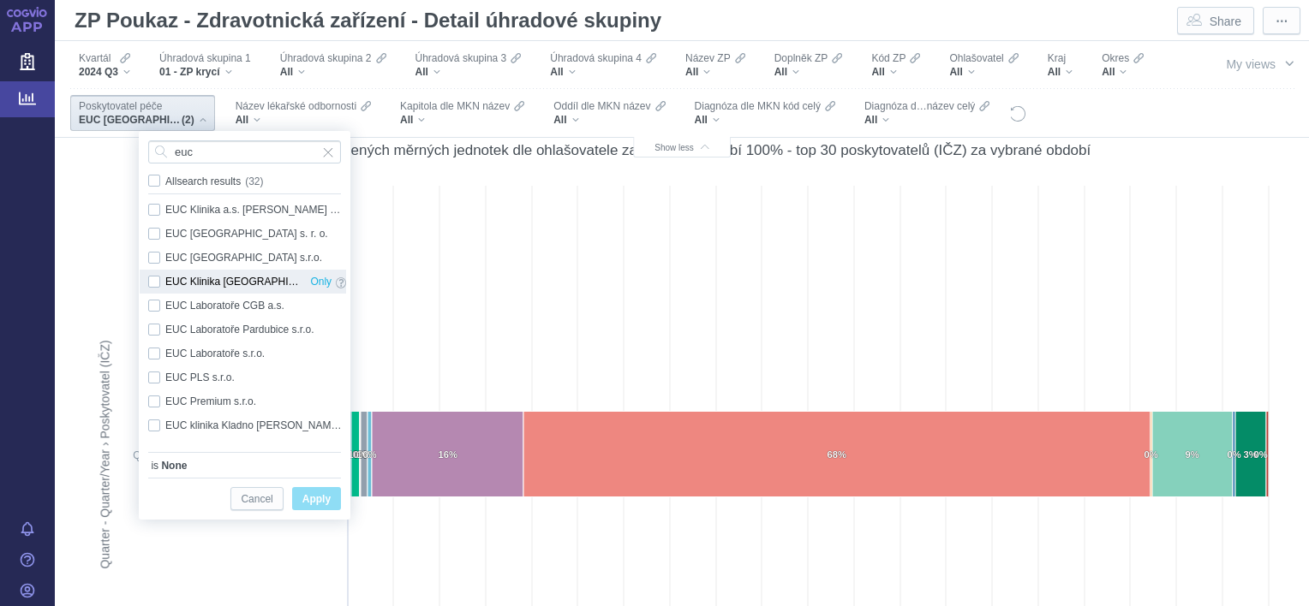
click at [157, 282] on div "EUC Klinika České Budějovice s.r.o. Only" at bounding box center [247, 282] width 215 height 24
checkbox input "true"
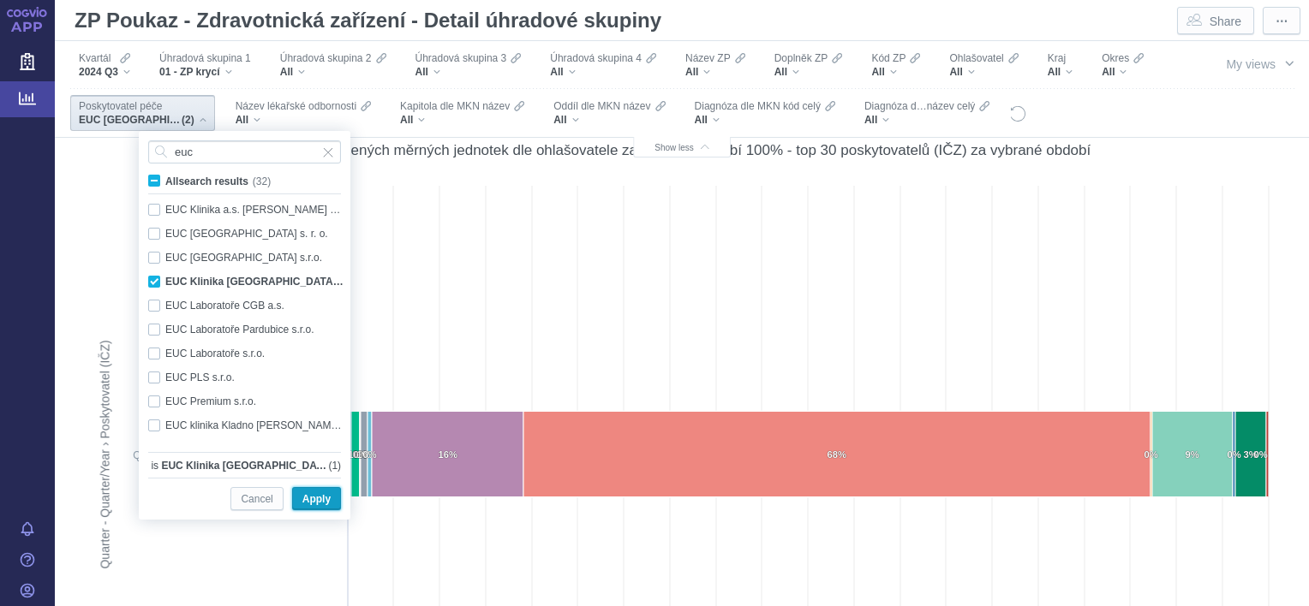
click at [305, 502] on span "Apply" at bounding box center [316, 499] width 28 height 21
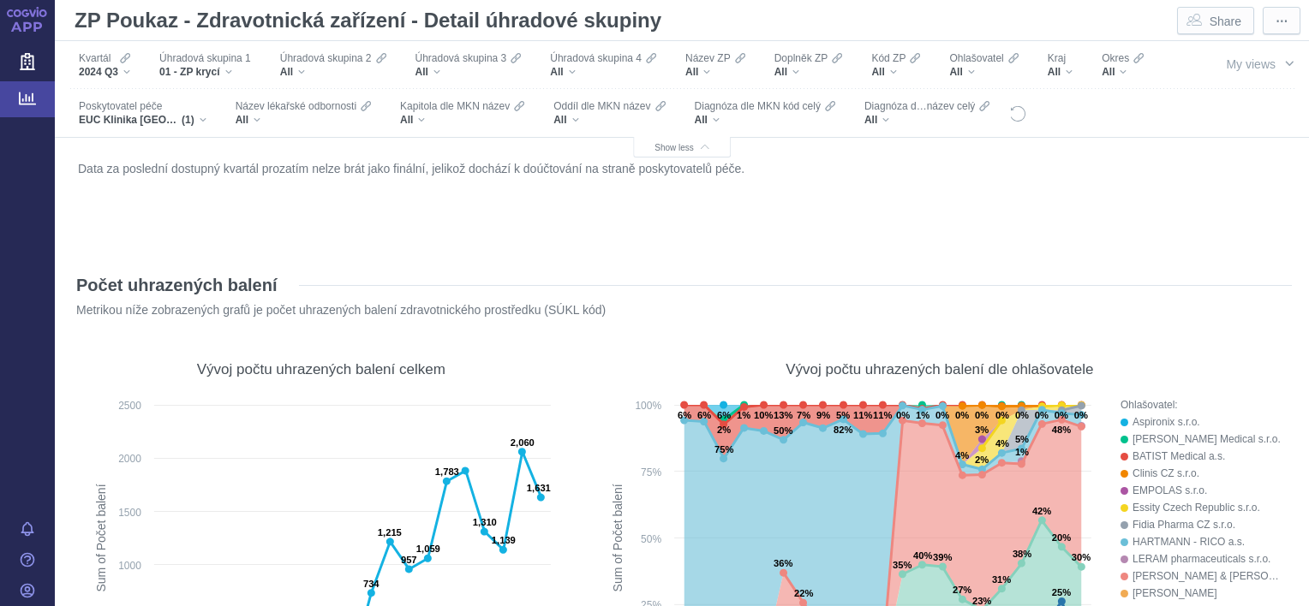
scroll to position [9081, 0]
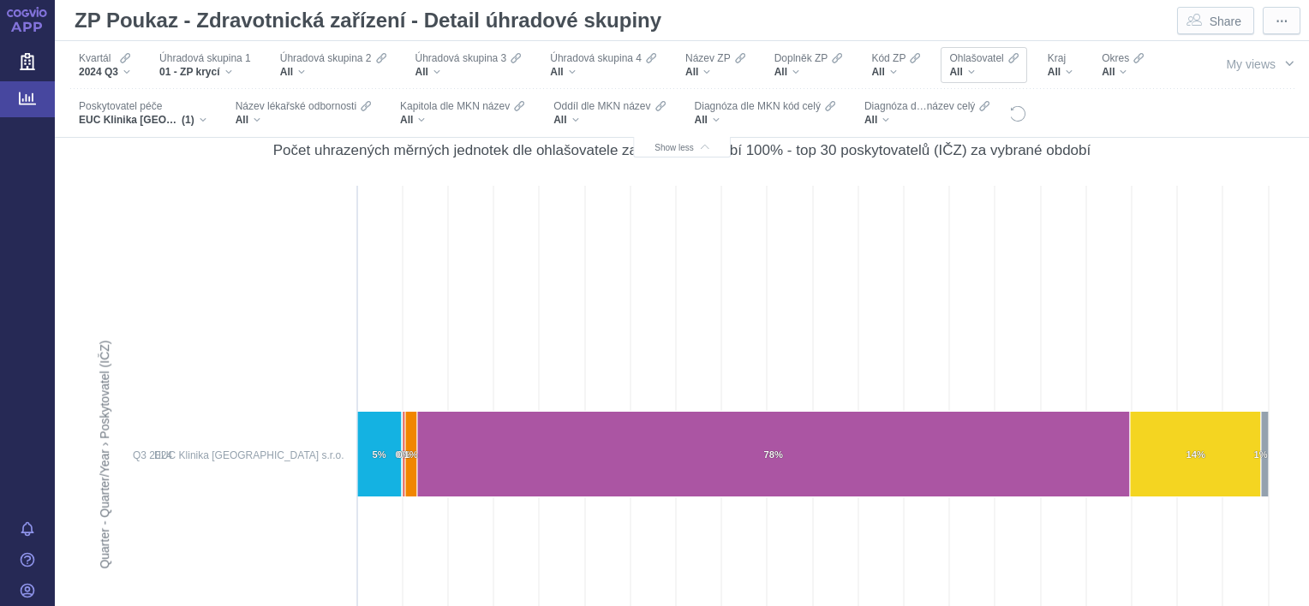
click at [977, 73] on div "All" at bounding box center [983, 72] width 69 height 14
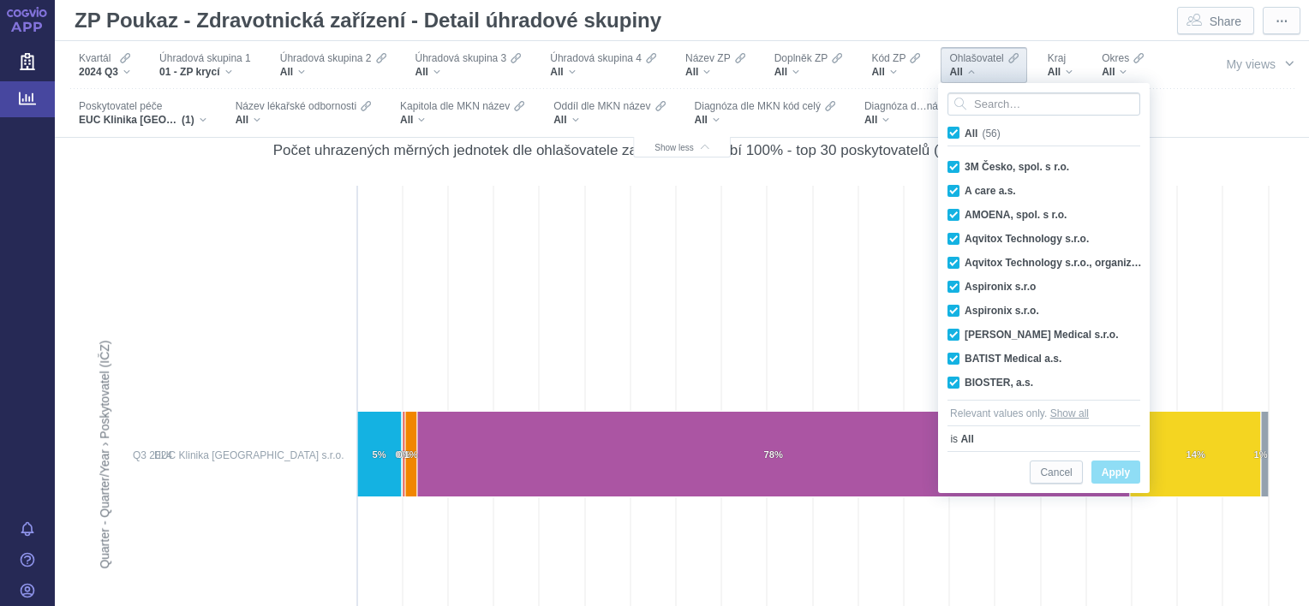
click at [964, 133] on span "All (56)" at bounding box center [982, 134] width 36 height 12
click at [964, 133] on input "All (56)" at bounding box center [969, 129] width 11 height 11
checkbox input "false"
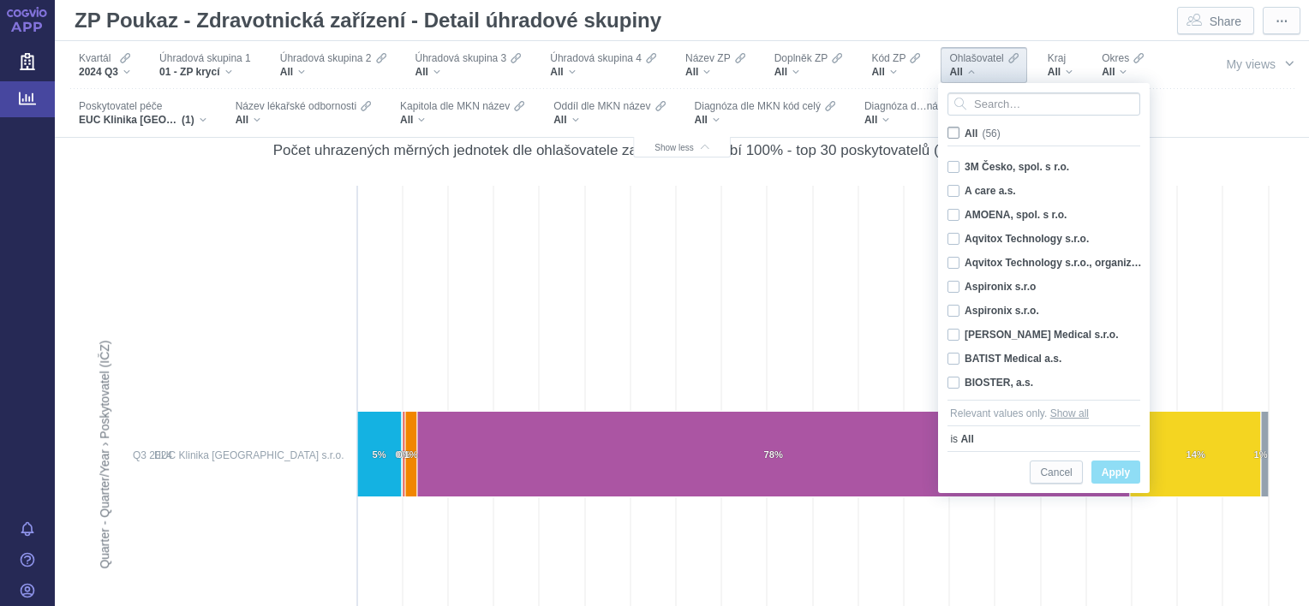
checkbox input "false"
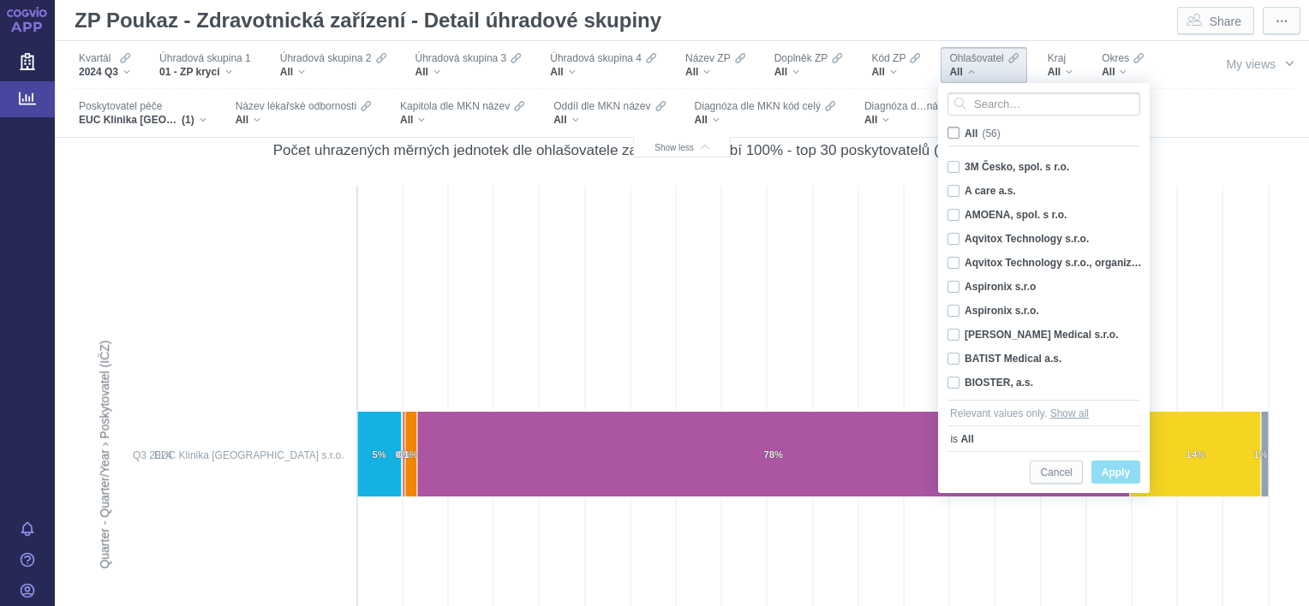
checkbox input "false"
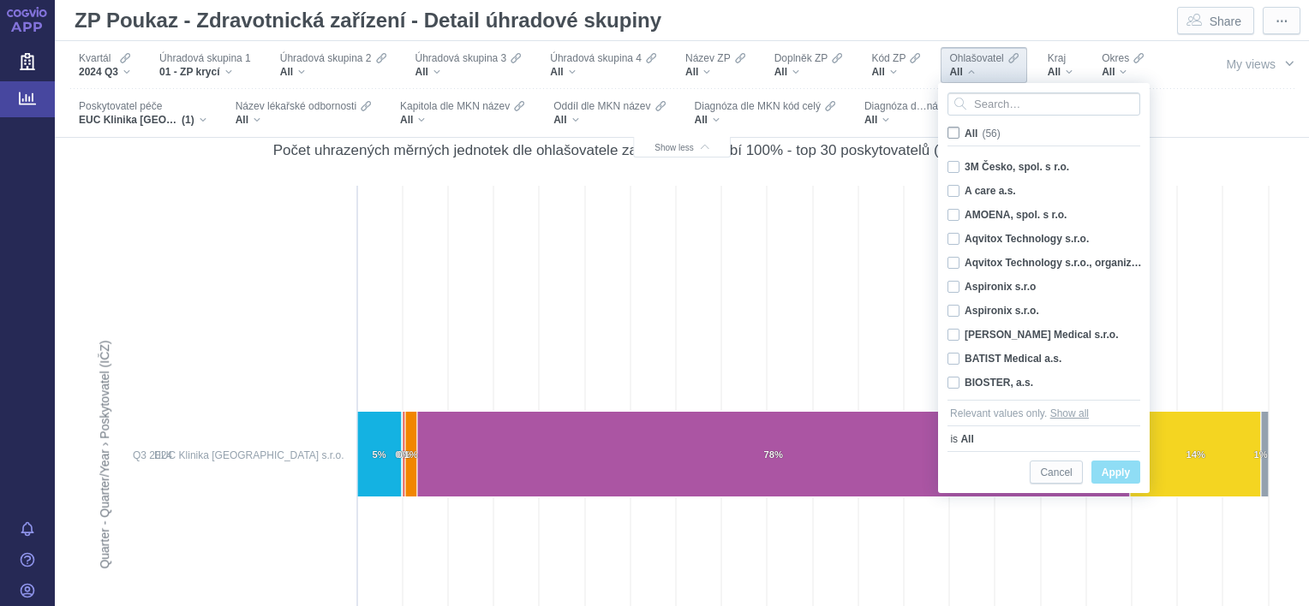
checkbox input "false"
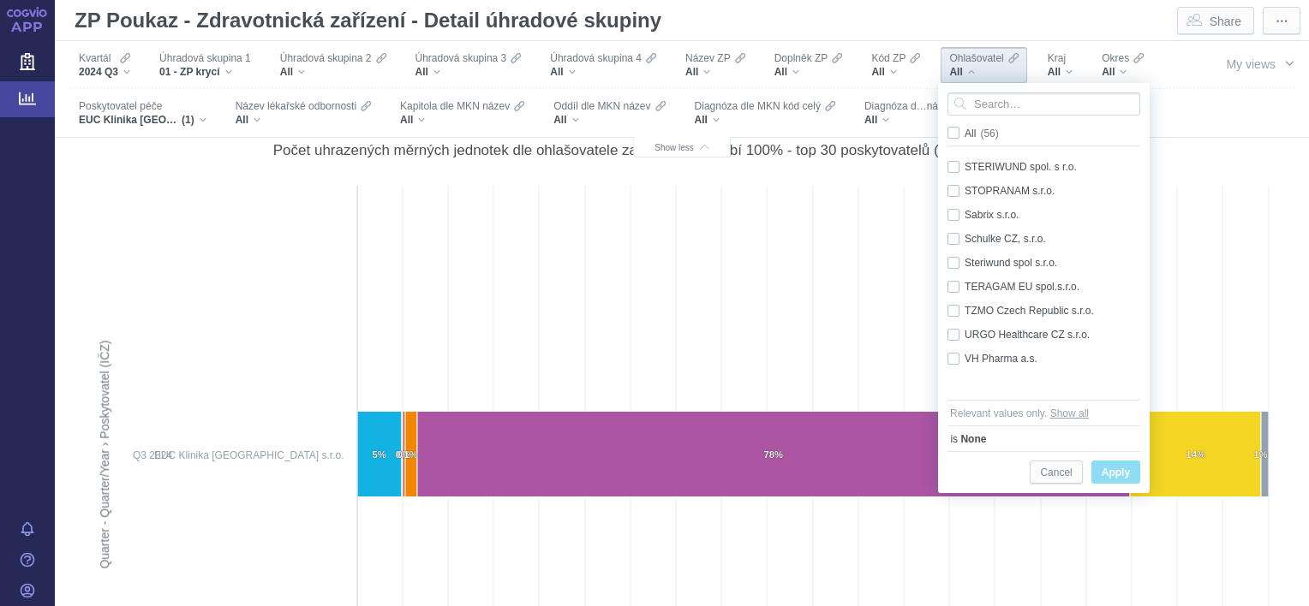
scroll to position [939, 0]
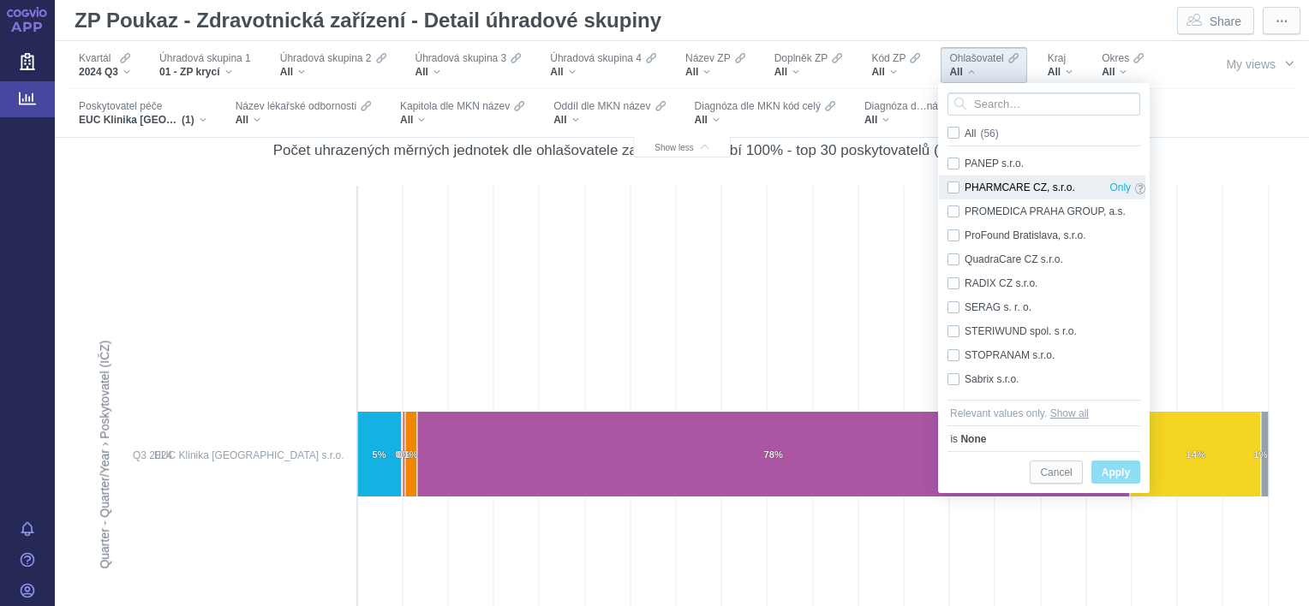
click at [950, 190] on div "PHARMCARE CZ, s.r.o. Only" at bounding box center [1046, 188] width 215 height 24
checkbox input "true"
click at [1106, 478] on span "Apply" at bounding box center [1116, 473] width 28 height 21
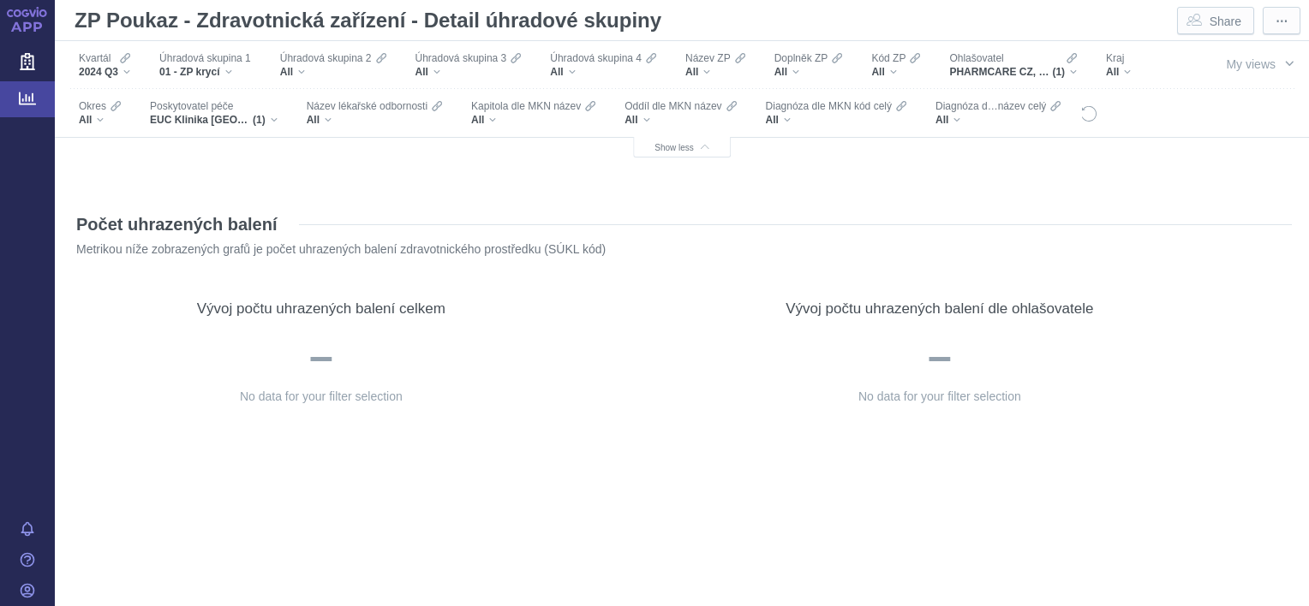
scroll to position [0, 0]
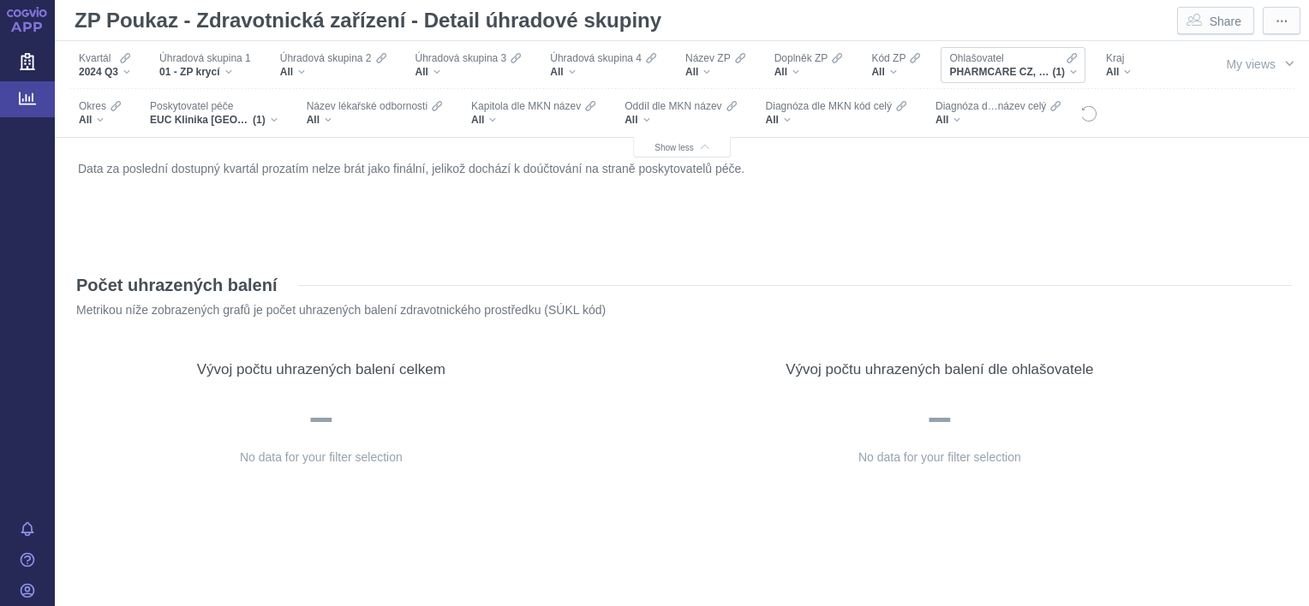
click at [1069, 66] on div "PHARMCARE CZ, s.r.o. (1)" at bounding box center [1013, 72] width 128 height 14
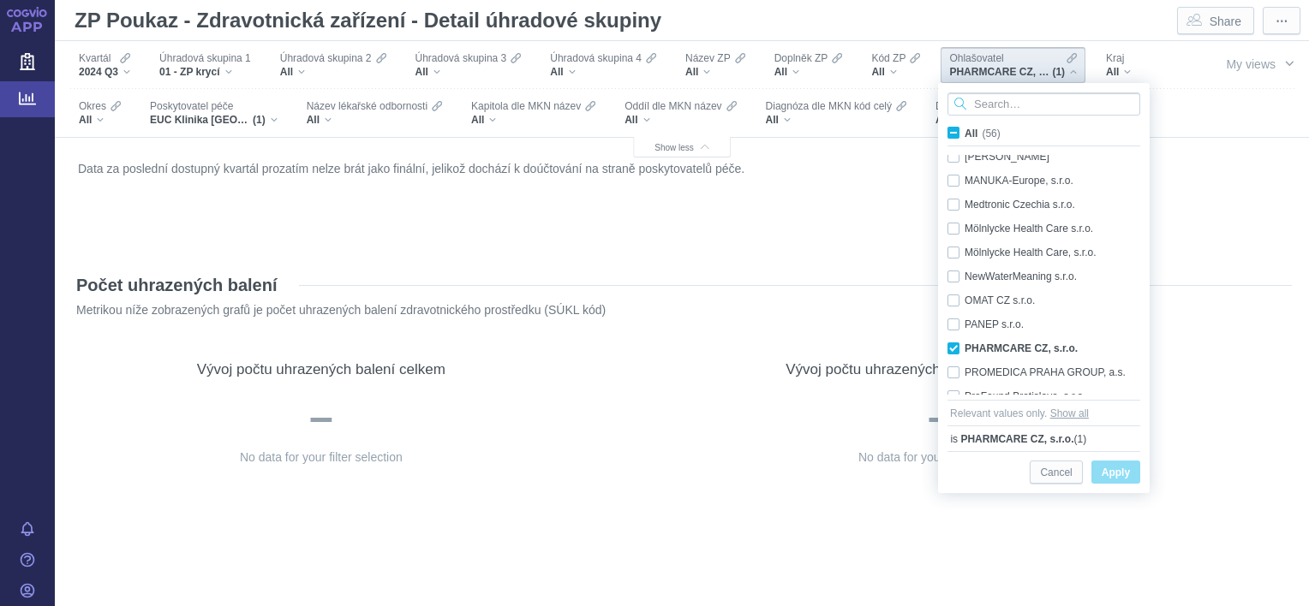
scroll to position [851, 0]
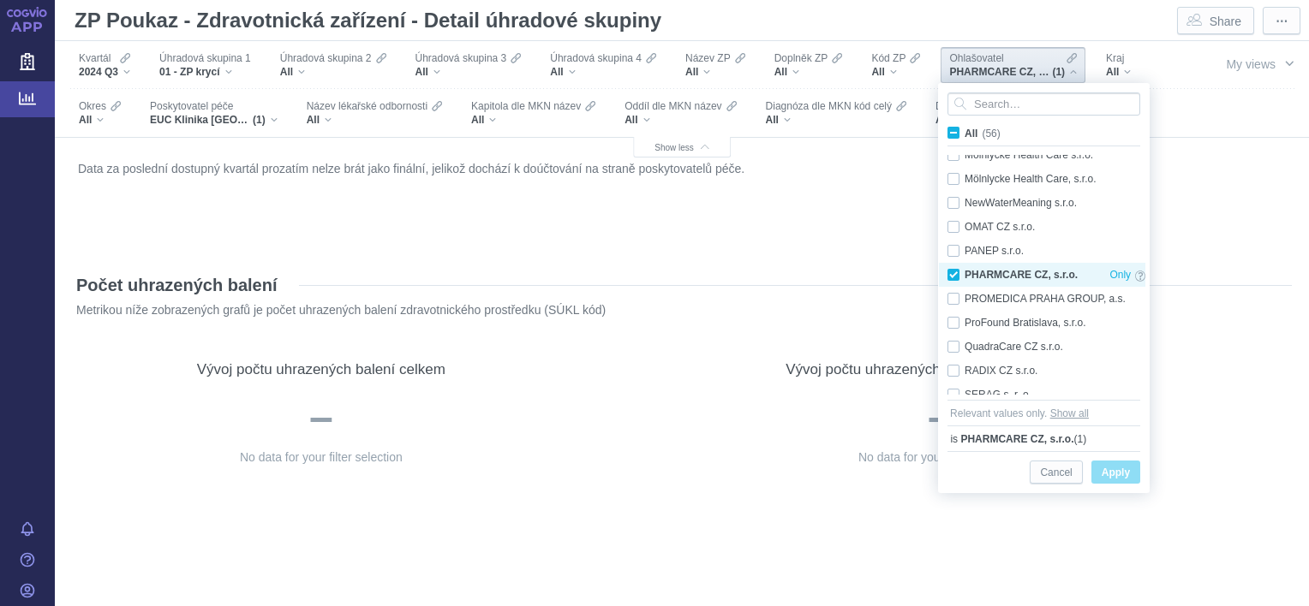
click at [951, 278] on div "PHARMCARE CZ, s.r.o. Only" at bounding box center [1046, 275] width 215 height 24
checkbox input "false"
click at [957, 273] on div "PHARMCARE CZ, s.r.o. Only" at bounding box center [1046, 275] width 215 height 24
checkbox input "true"
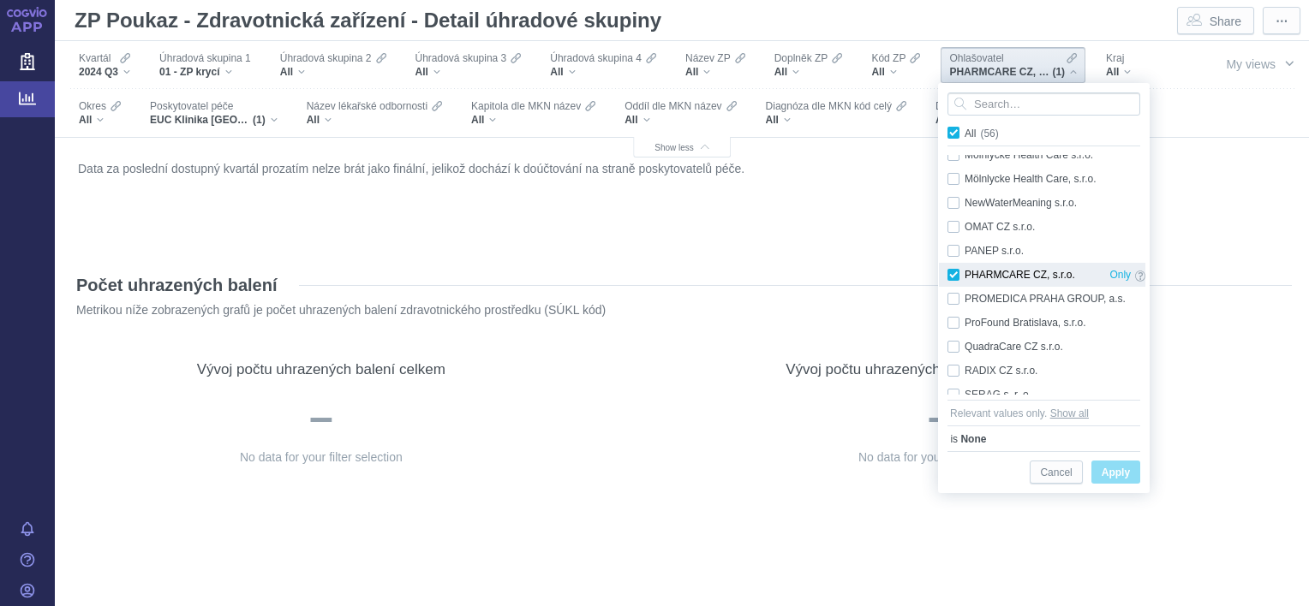
checkbox input "true"
click at [883, 196] on div "Data za poslední dostupný kvartál prozatím nelze brát jako finální, jelikož doc…" at bounding box center [682, 202] width 1216 height 91
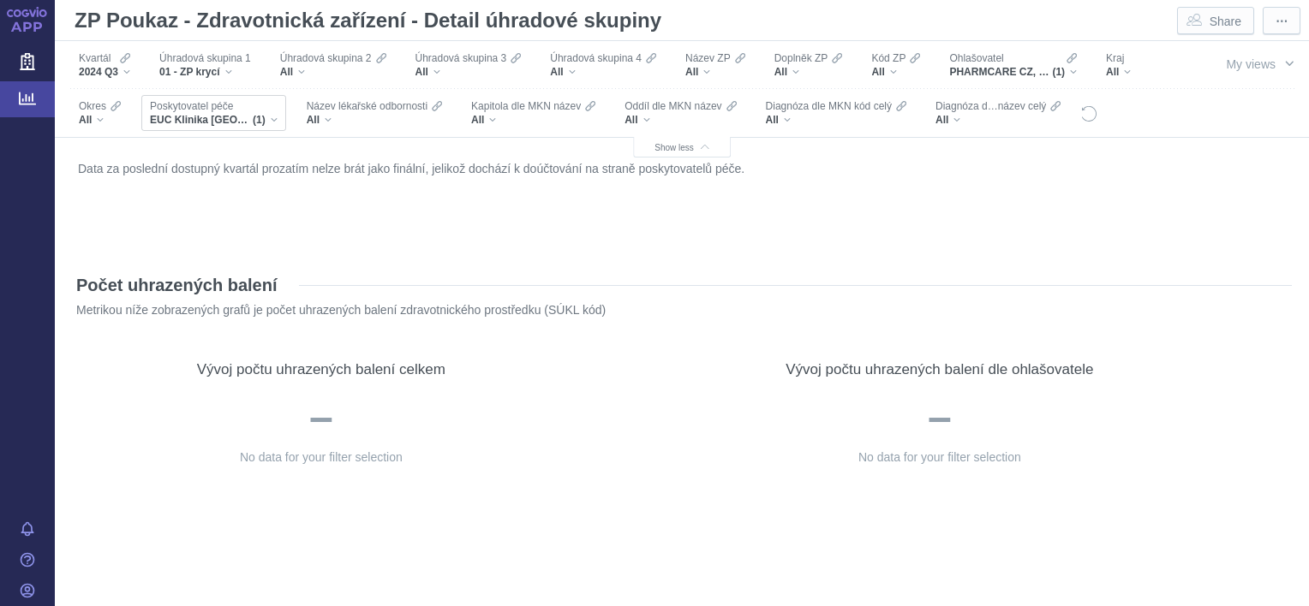
click at [276, 117] on div "EUC Klinika České Budějovice s.r.o. (1)" at bounding box center [214, 120] width 128 height 14
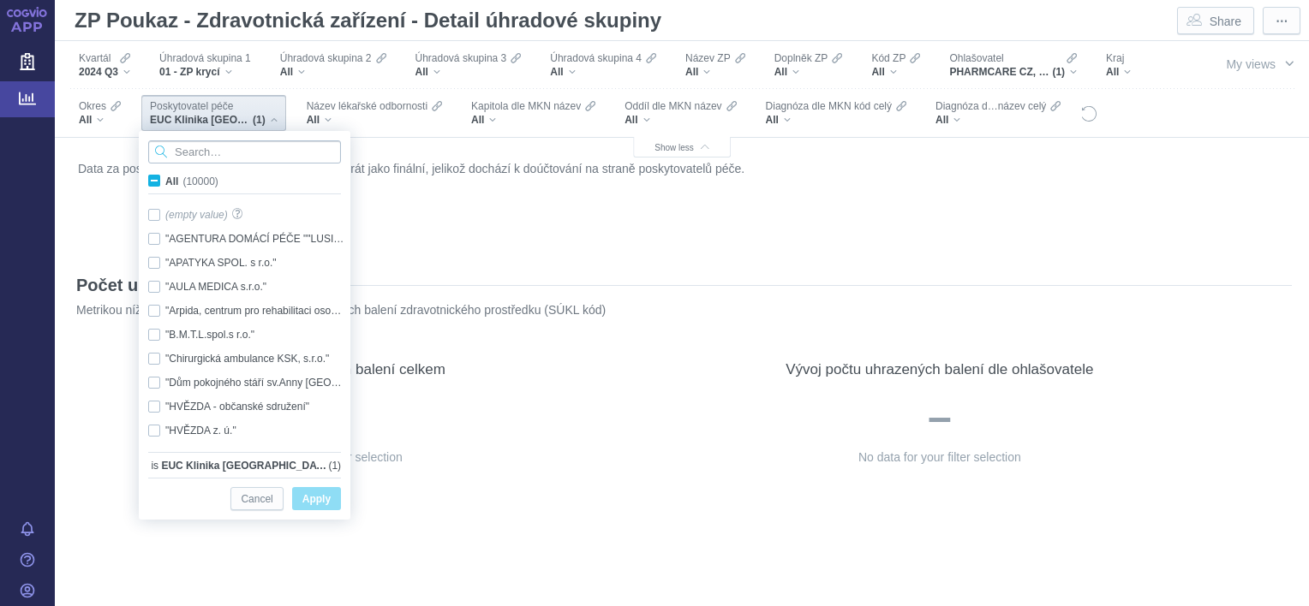
drag, startPoint x: 228, startPoint y: 351, endPoint x: 188, endPoint y: 161, distance: 194.2
click at [188, 161] on input "Search attribute values" at bounding box center [244, 151] width 193 height 23
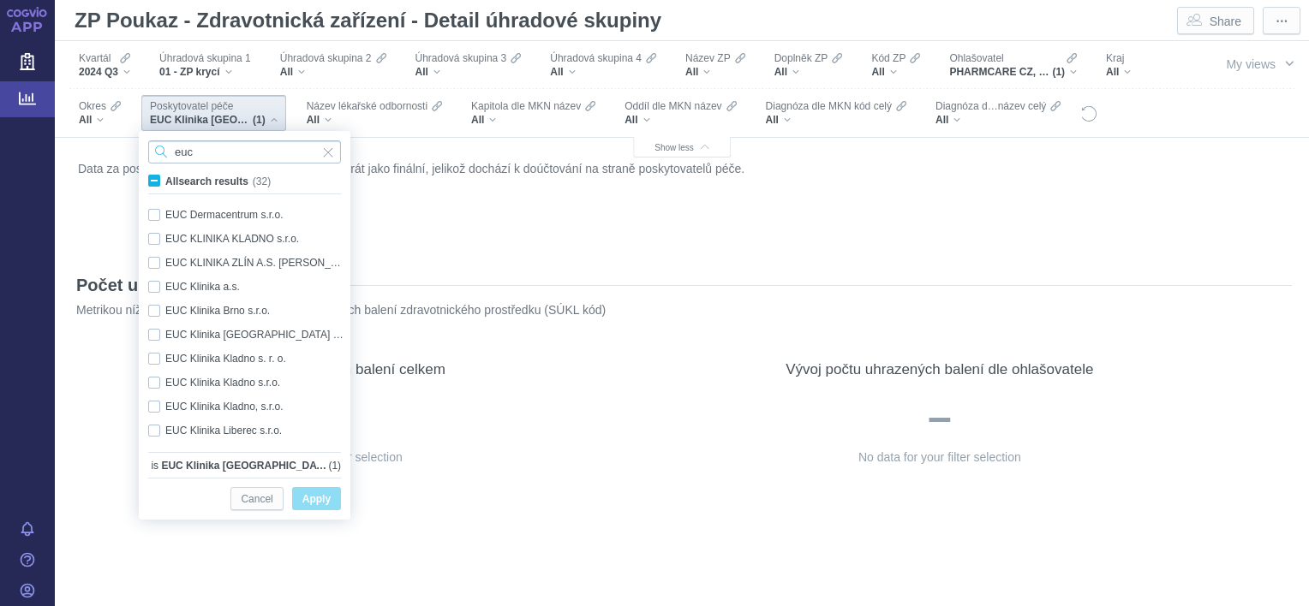
scroll to position [396, 0]
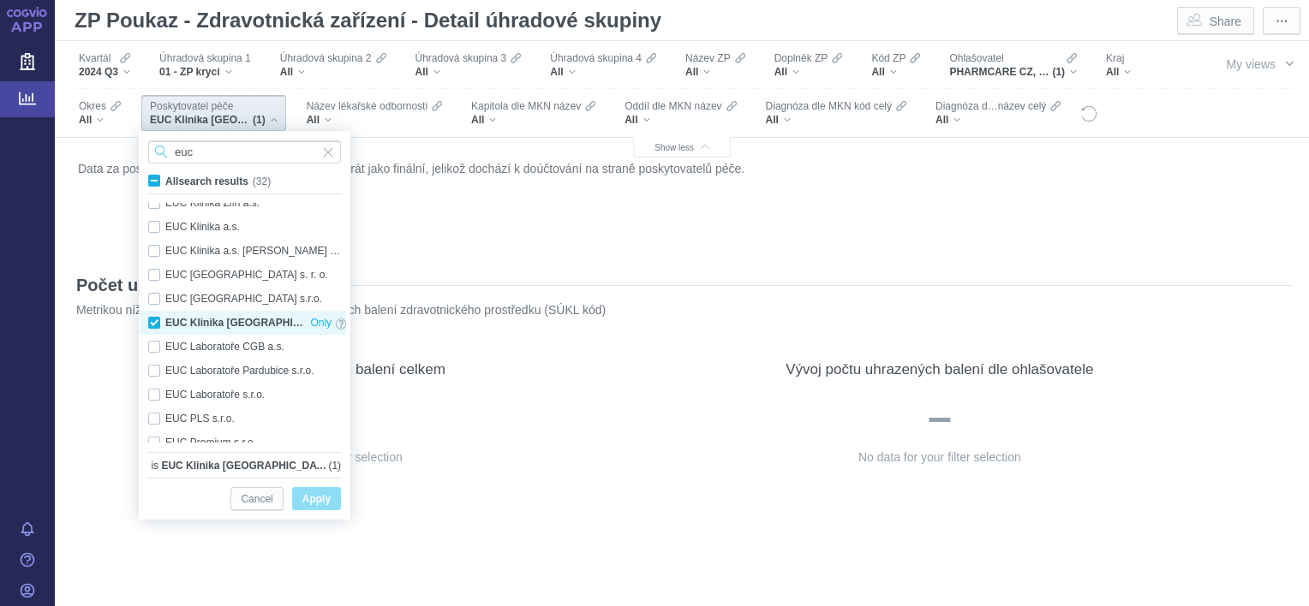
type input "euc"
click at [154, 325] on div "EUC Klinika České Budějovice s.r.o. Only" at bounding box center [247, 323] width 215 height 24
checkbox input "false"
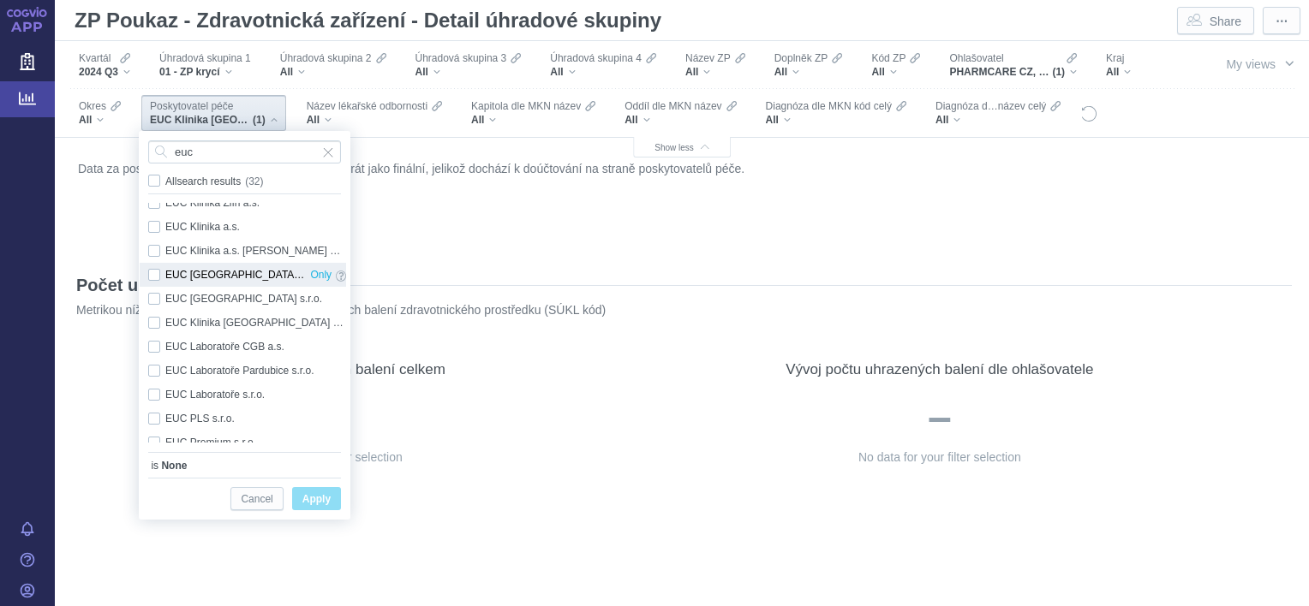
click at [154, 274] on div "EUC Klinika Ústí nad Labem s. r. o. Only" at bounding box center [247, 275] width 215 height 24
checkbox input "true"
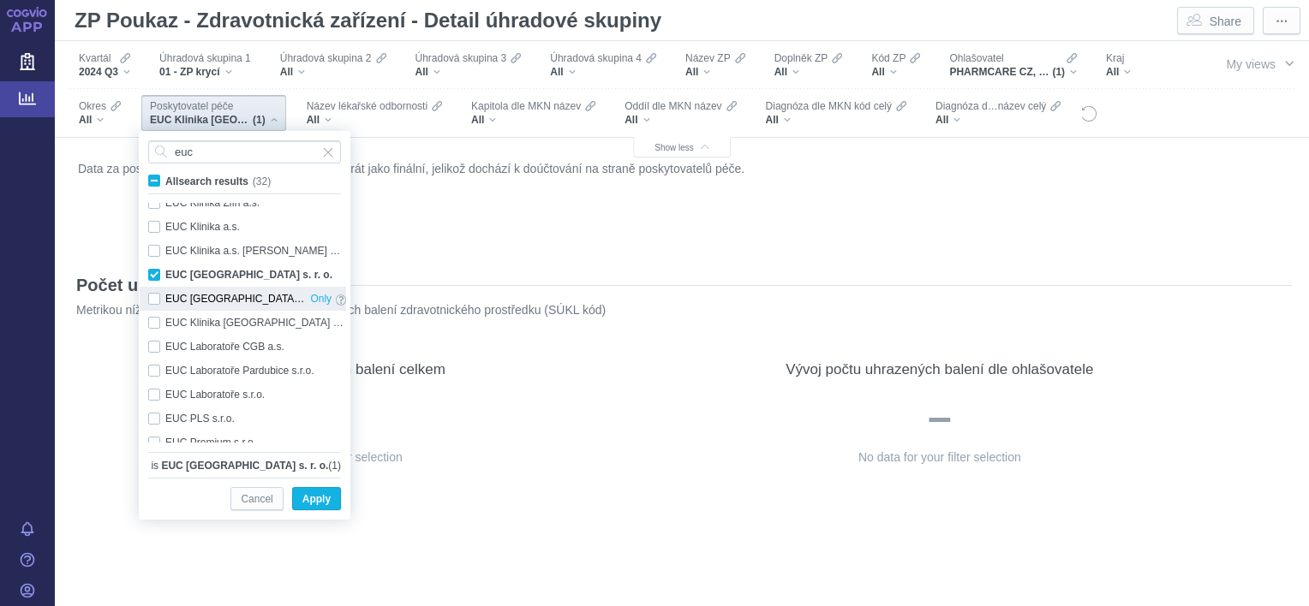
click at [154, 298] on div "EUC Klinika Ústí nad Labem s.r.o. Only" at bounding box center [247, 299] width 215 height 24
checkbox input "true"
click at [316, 497] on span "Apply" at bounding box center [316, 499] width 28 height 21
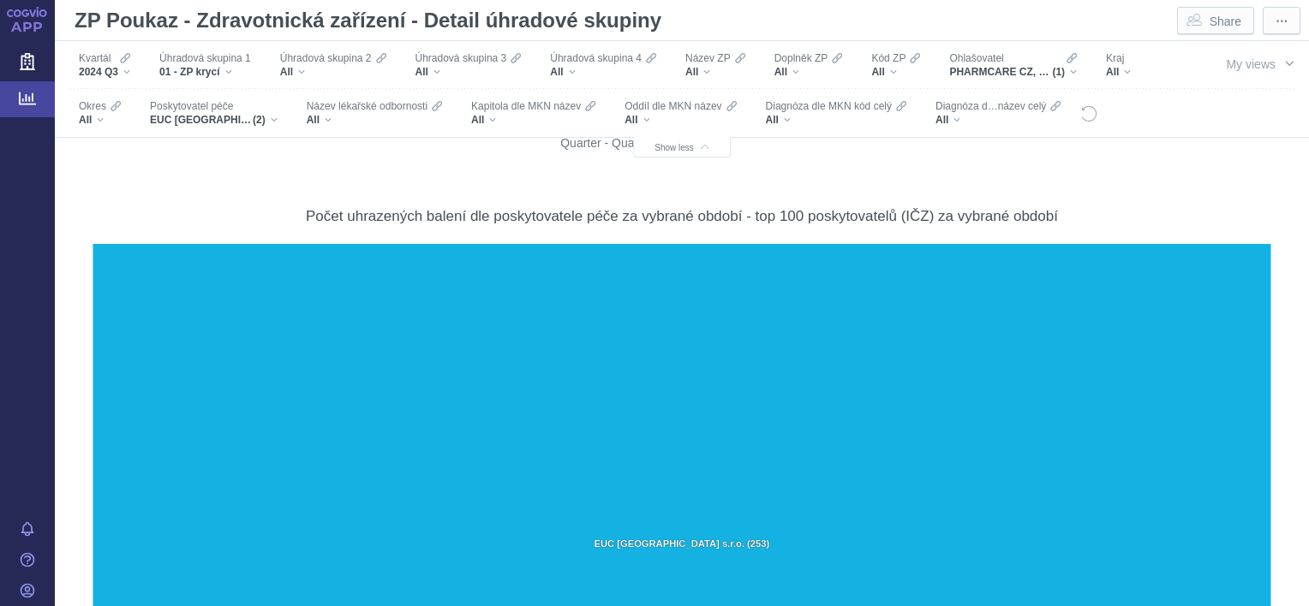
scroll to position [1566, 0]
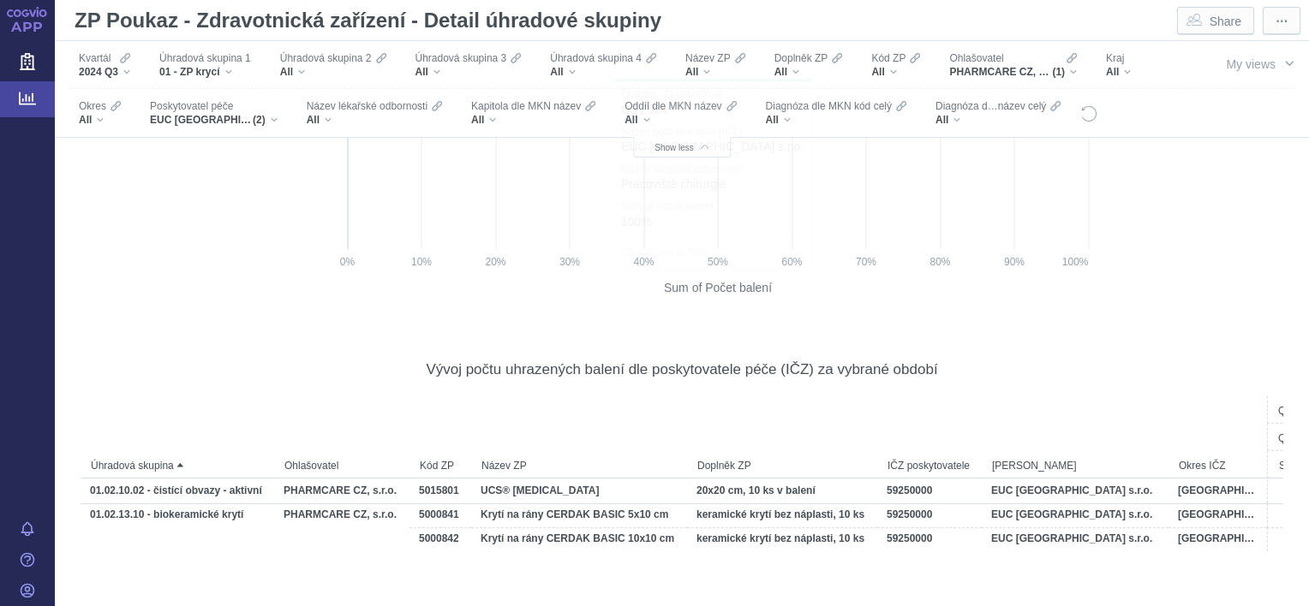
click at [948, 284] on rect at bounding box center [592, 5] width 1010 height 604
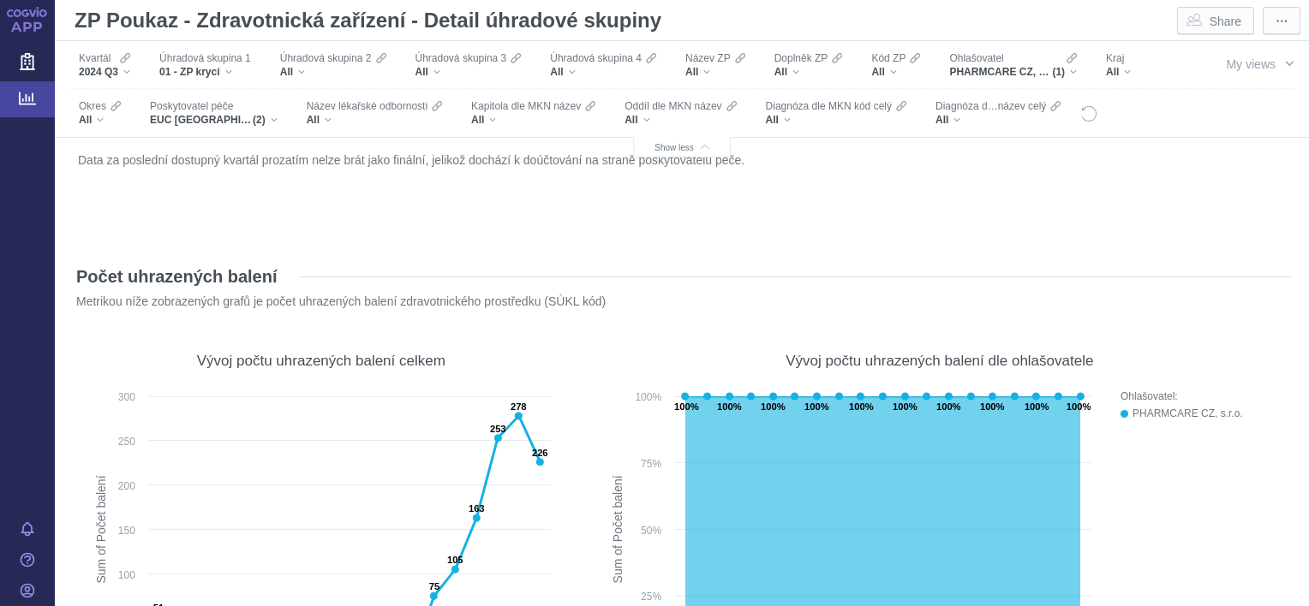
scroll to position [6, 0]
click at [228, 70] on div "01 - ZP krycí" at bounding box center [205, 72] width 92 height 14
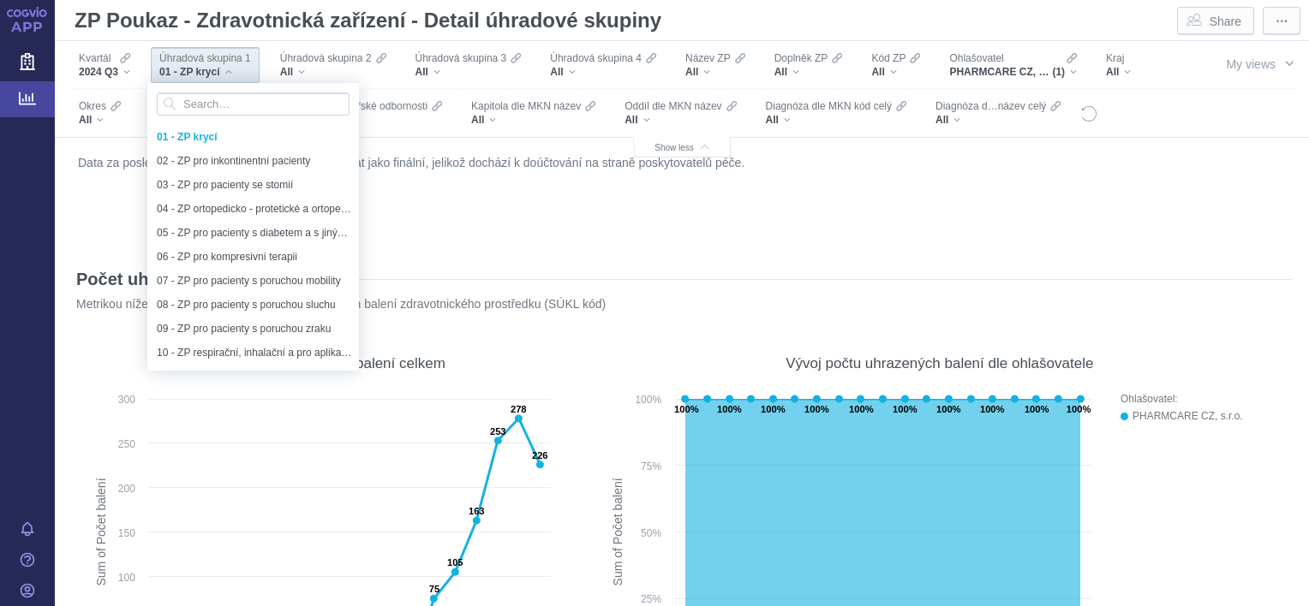
click at [228, 70] on div "01 - ZP krycí" at bounding box center [205, 72] width 92 height 14
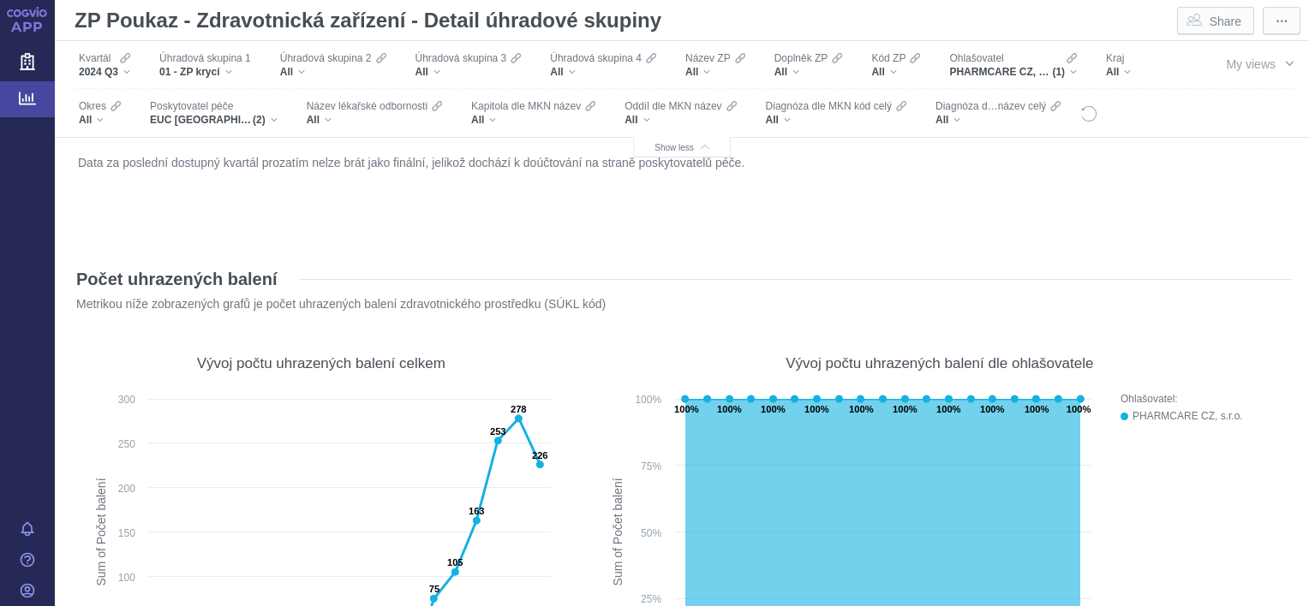
click at [39, 101] on link "Analytics" at bounding box center [27, 99] width 55 height 36
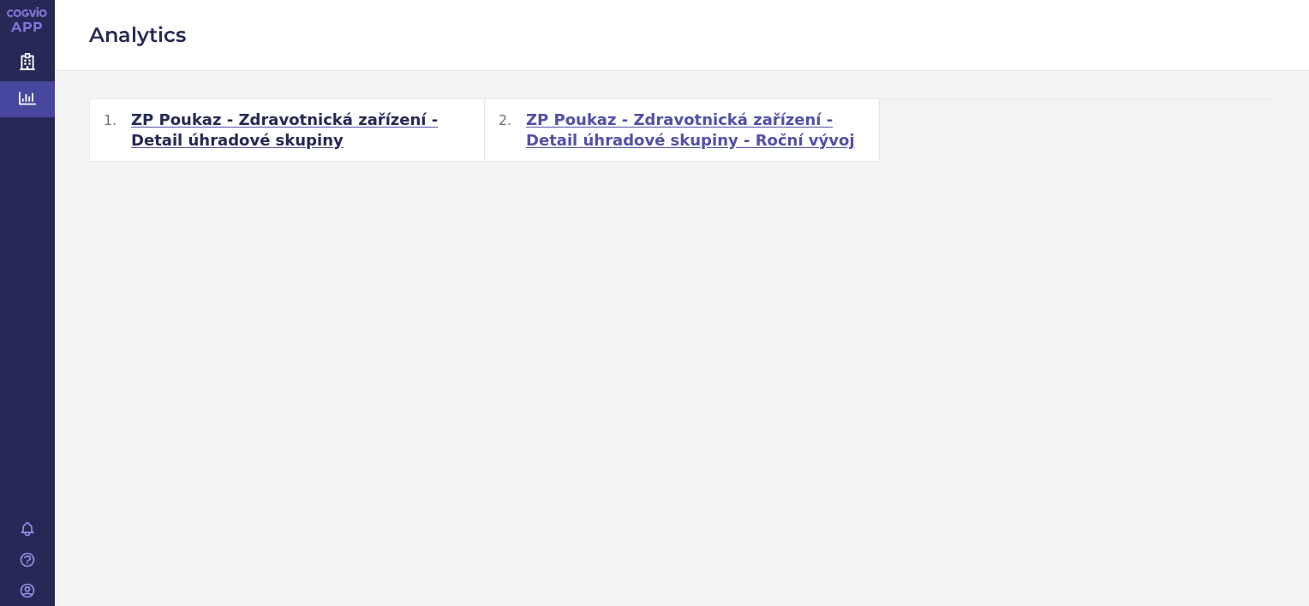
click at [699, 148] on span "ZP Poukaz - Zdravotnická zařízení - Detail úhradové skupiny - Roční vývoj" at bounding box center [695, 130] width 339 height 41
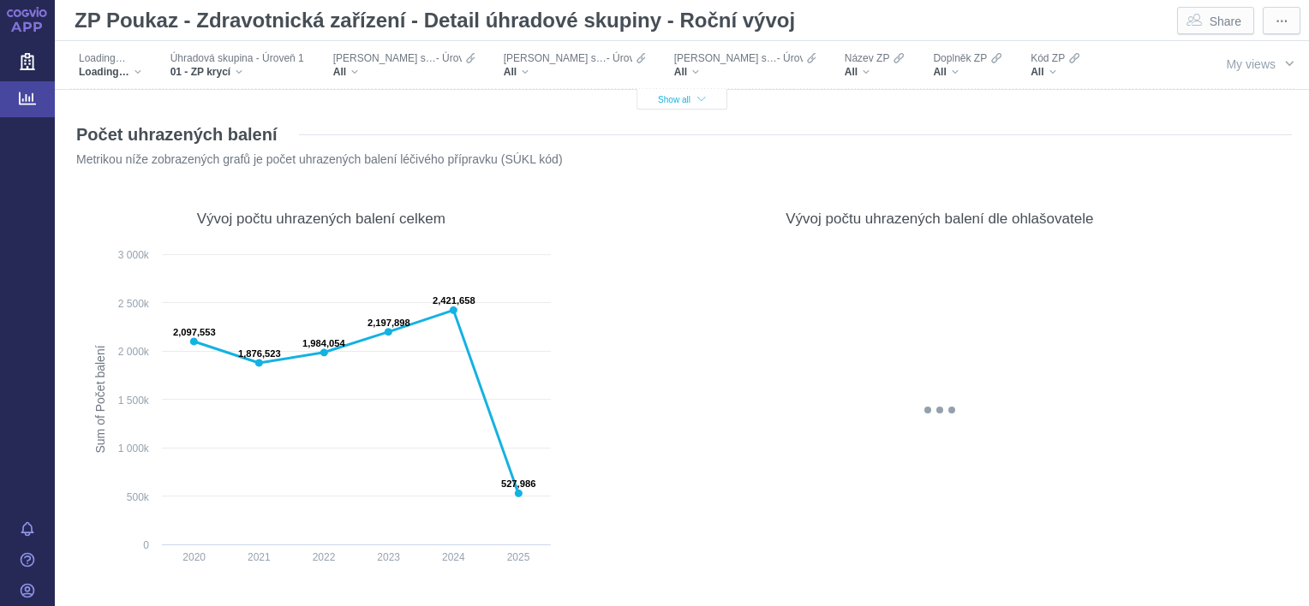
click at [678, 99] on span "Show all" at bounding box center [682, 99] width 48 height 9
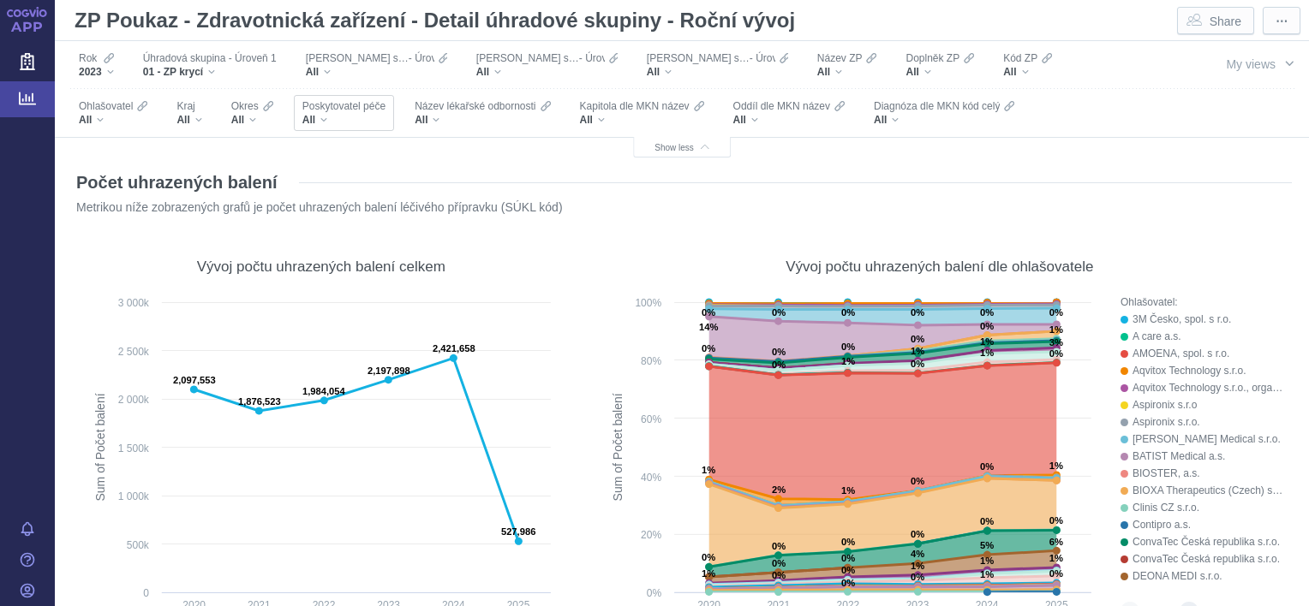
click at [302, 118] on div "All" at bounding box center [343, 120] width 83 height 14
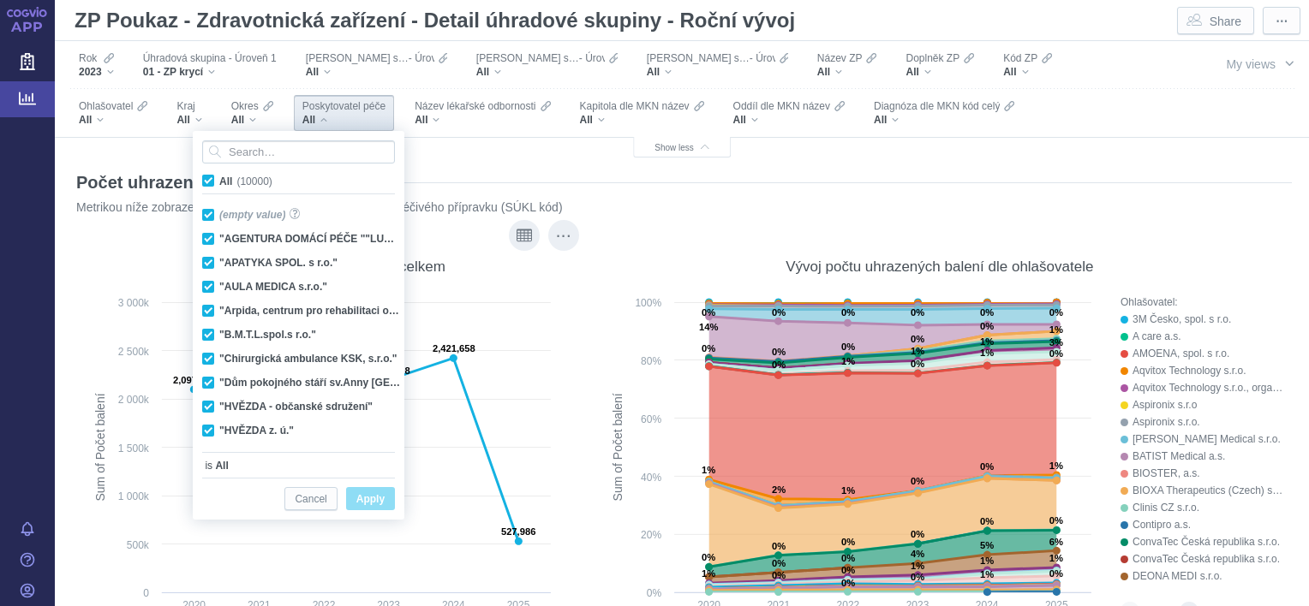
click at [101, 70] on span "2023" at bounding box center [90, 72] width 23 height 14
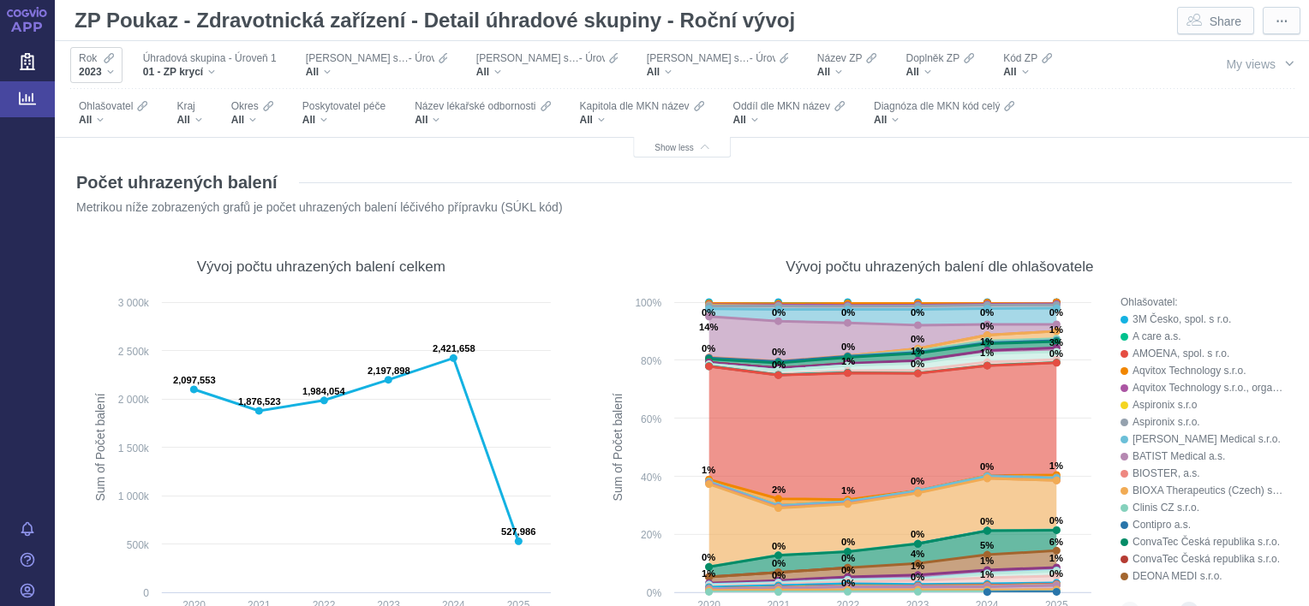
click at [120, 237] on div "Vývoj počtu uhrazených balení celkem Created with Highcharts 12.2.0 Sum of Poče…" at bounding box center [321, 429] width 481 height 385
click at [104, 68] on div "2023" at bounding box center [96, 72] width 35 height 14
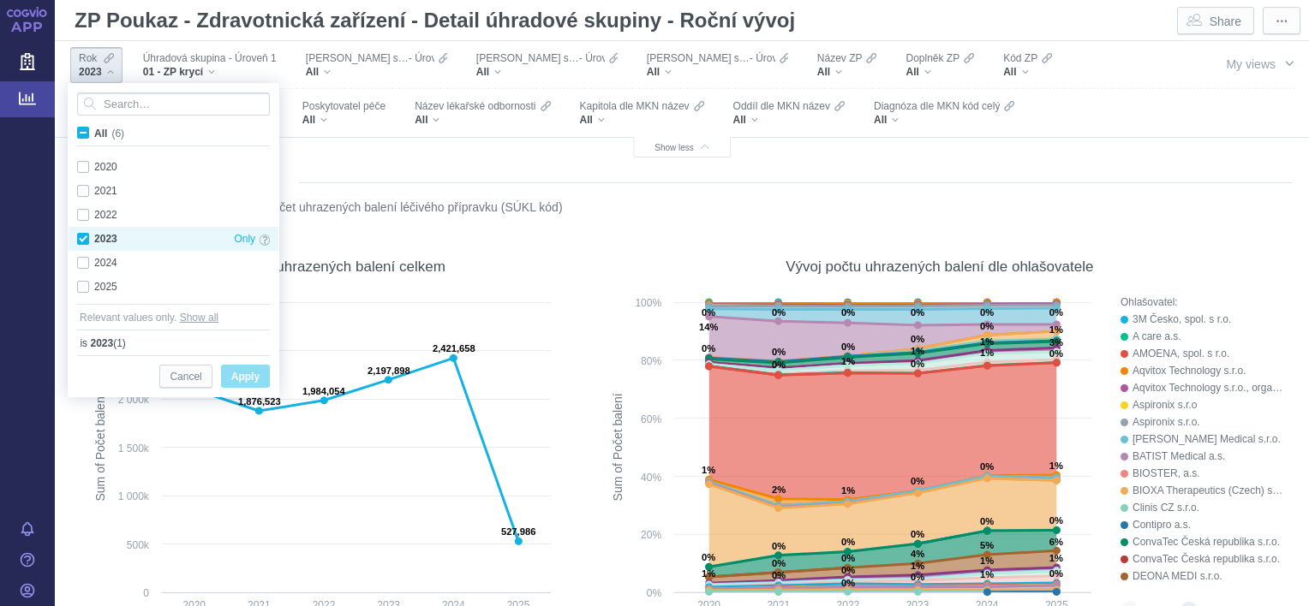
click at [82, 240] on div "2023 Only" at bounding box center [174, 239] width 210 height 24
checkbox input "false"
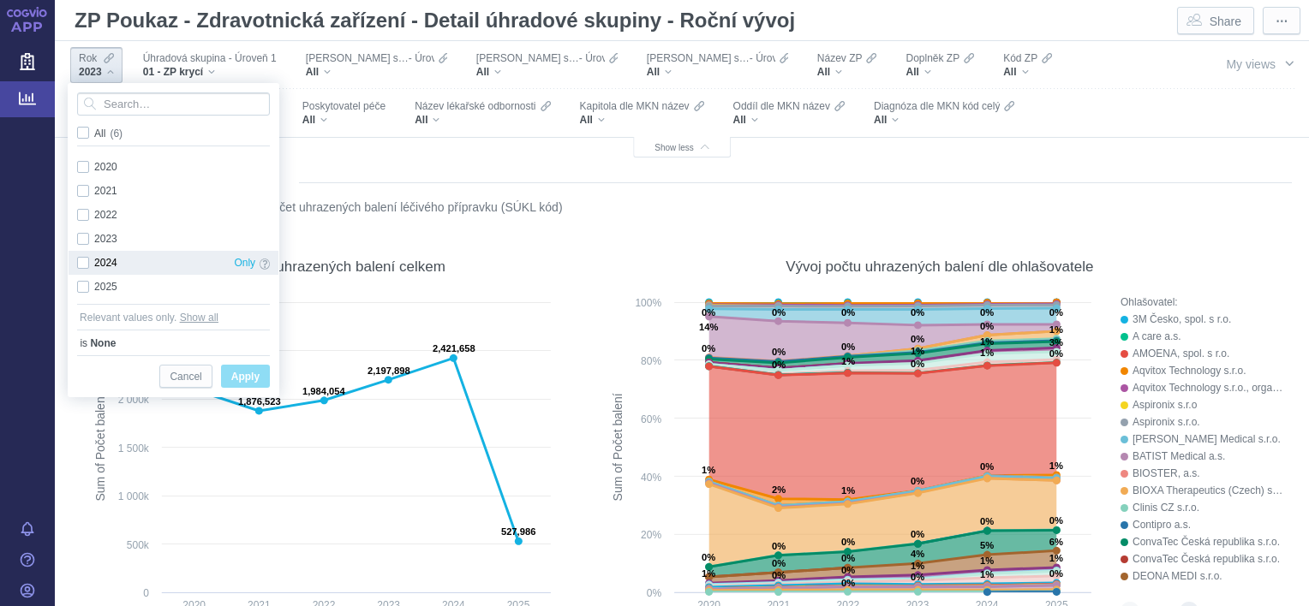
click at [85, 263] on div "2024 Only" at bounding box center [174, 263] width 210 height 24
checkbox input "true"
click at [240, 377] on span "Apply" at bounding box center [245, 377] width 28 height 21
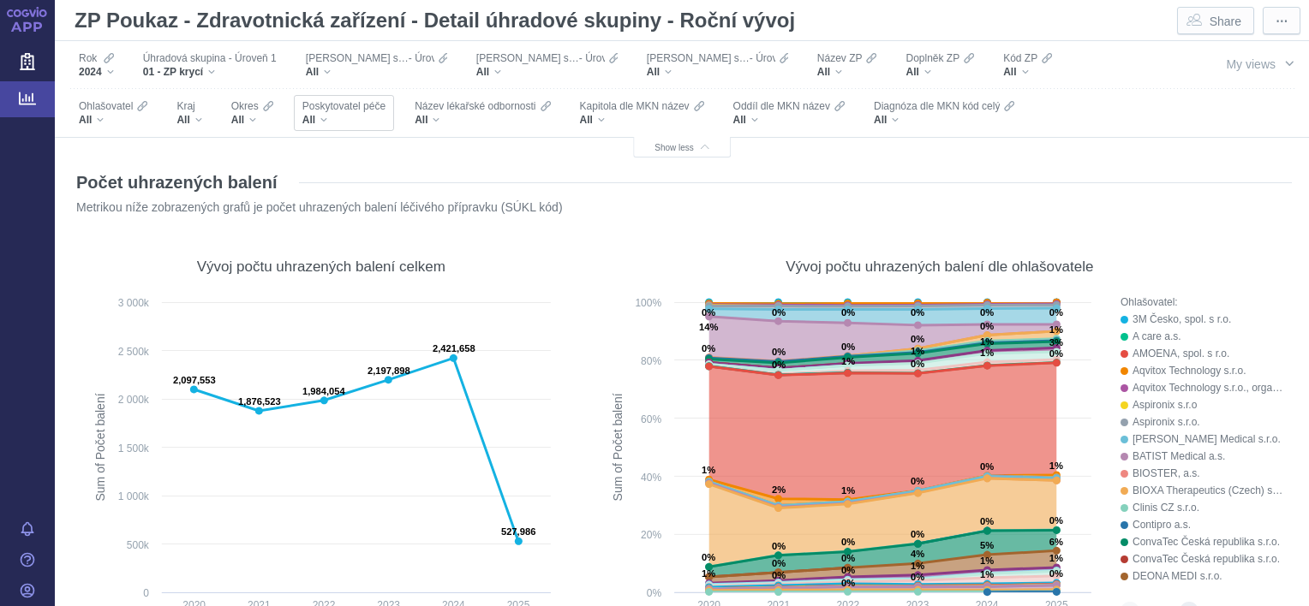
click at [302, 117] on div "All" at bounding box center [343, 120] width 83 height 14
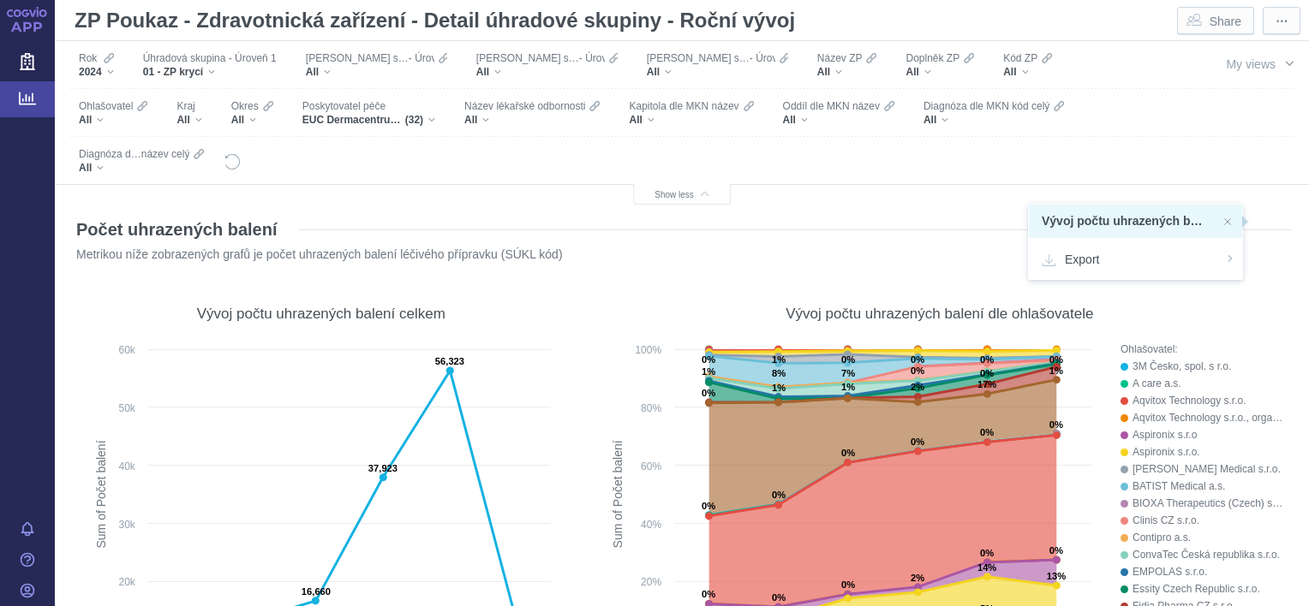
scroll to position [96, 0]
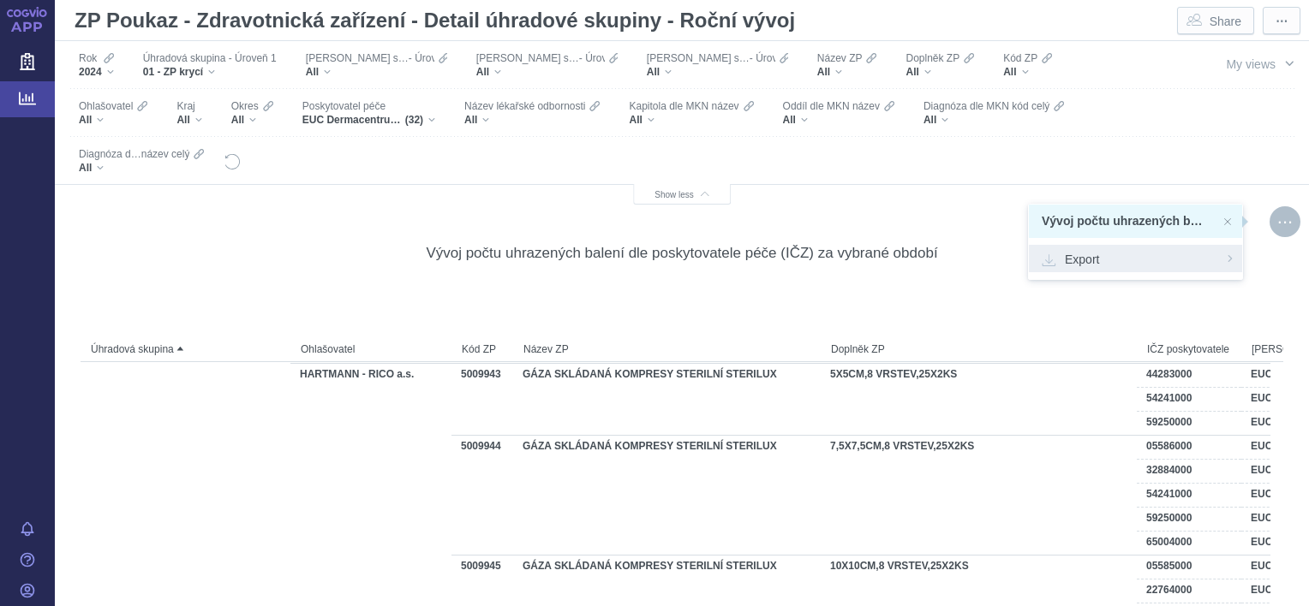
click at [1126, 248] on div "Export" at bounding box center [1135, 258] width 213 height 27
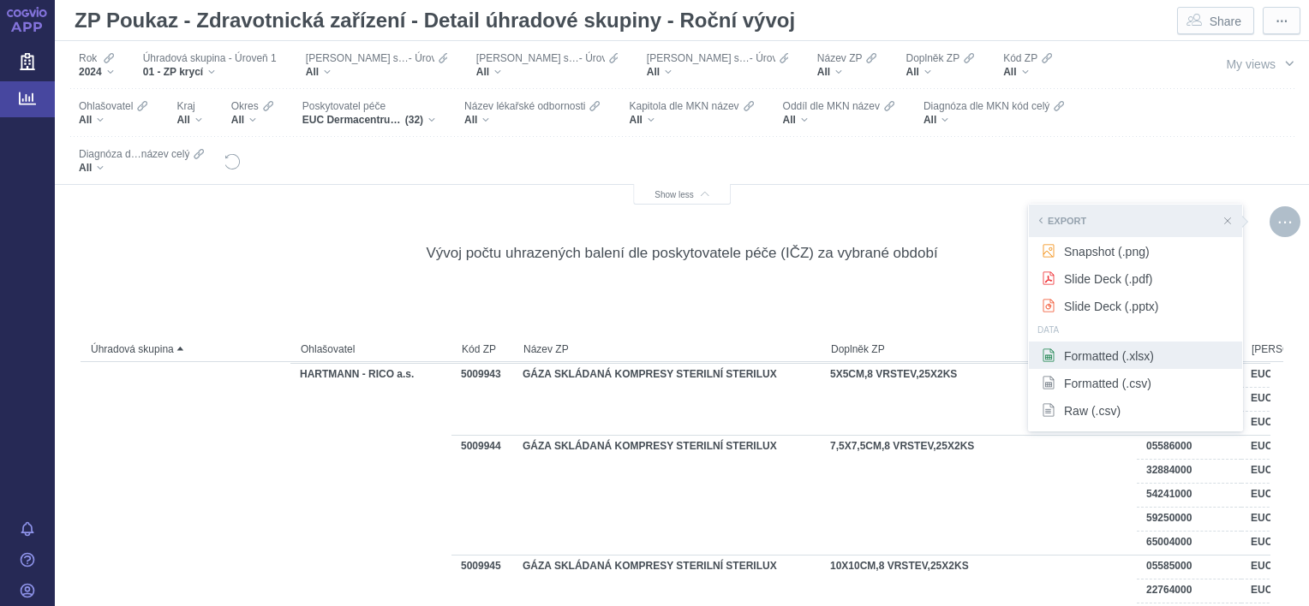
click at [1090, 352] on span "Formatted (.xlsx)" at bounding box center [1136, 355] width 188 height 17
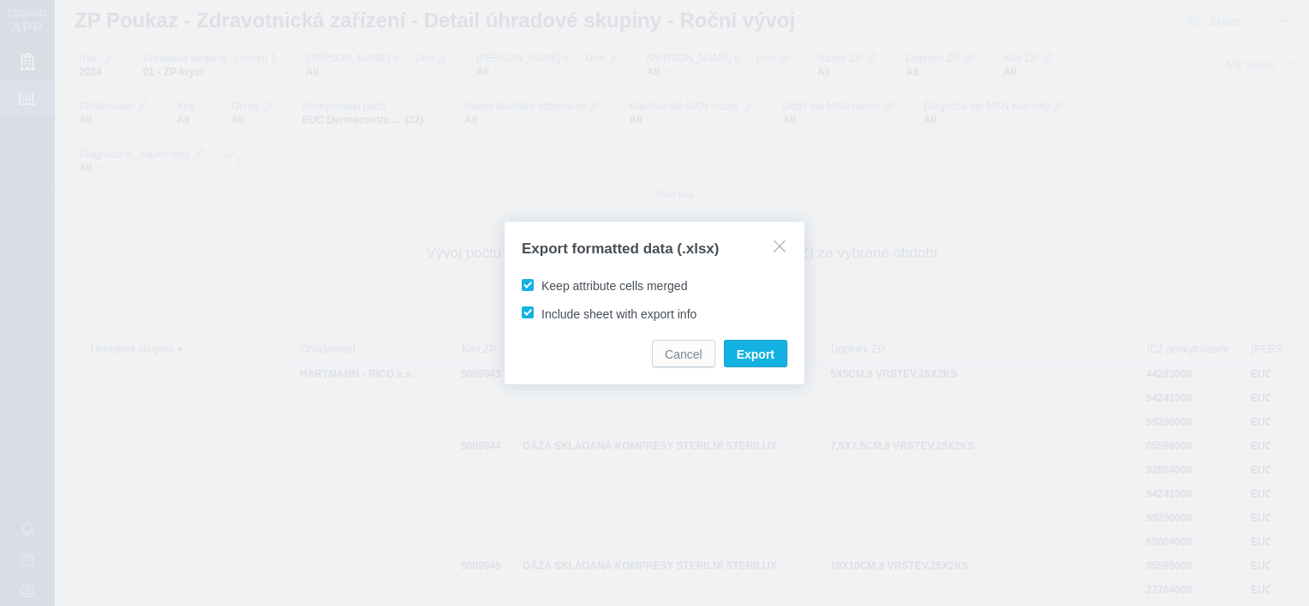
click at [541, 287] on span "Keep attribute cells merged" at bounding box center [614, 286] width 146 height 14
click at [539, 287] on input "Keep attribute cells merged" at bounding box center [544, 282] width 11 height 11
checkbox input "false"
click at [755, 353] on span "Export" at bounding box center [756, 354] width 38 height 17
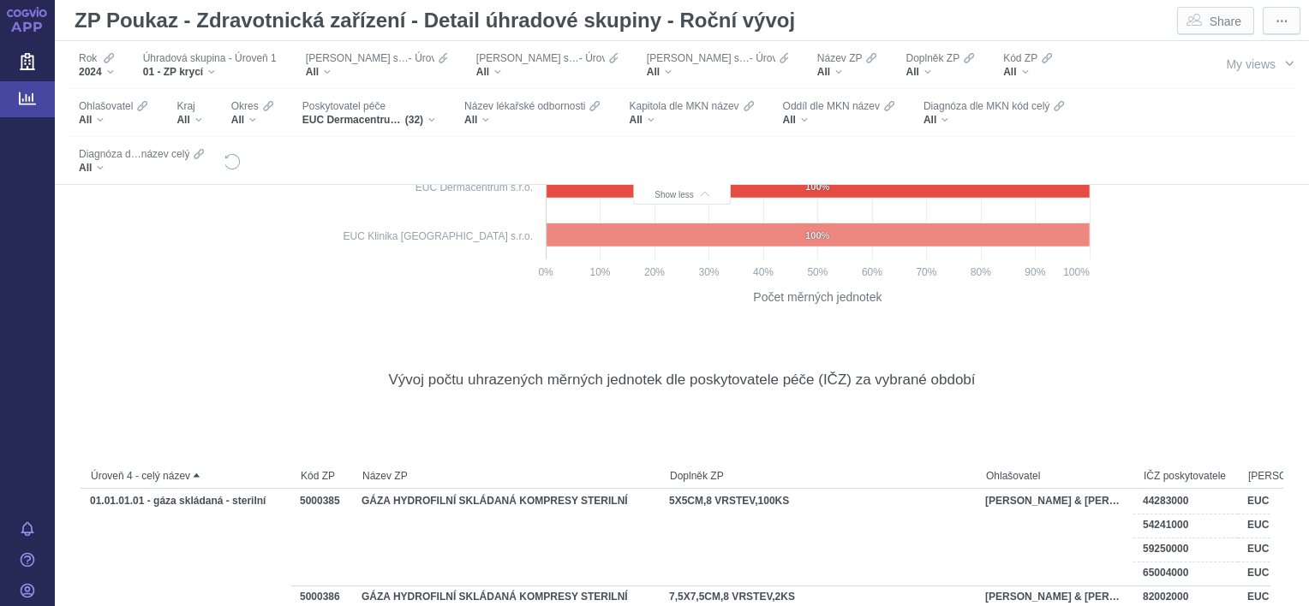
scroll to position [7620, 0]
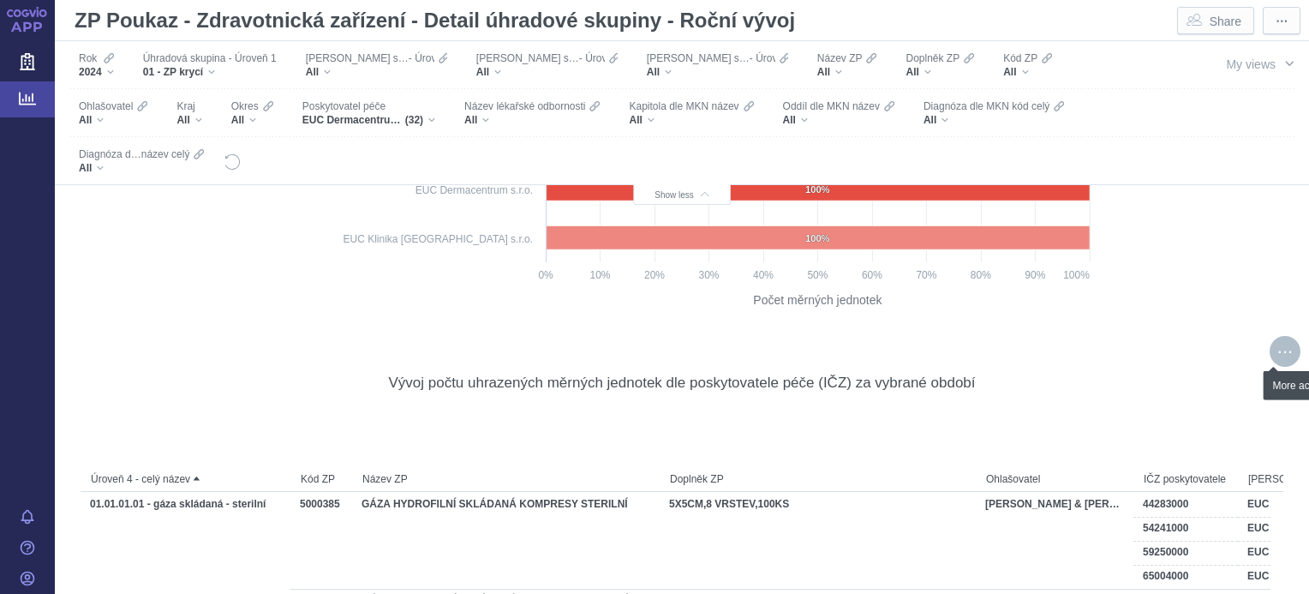
click at [1274, 355] on div "More actions" at bounding box center [1284, 351] width 31 height 31
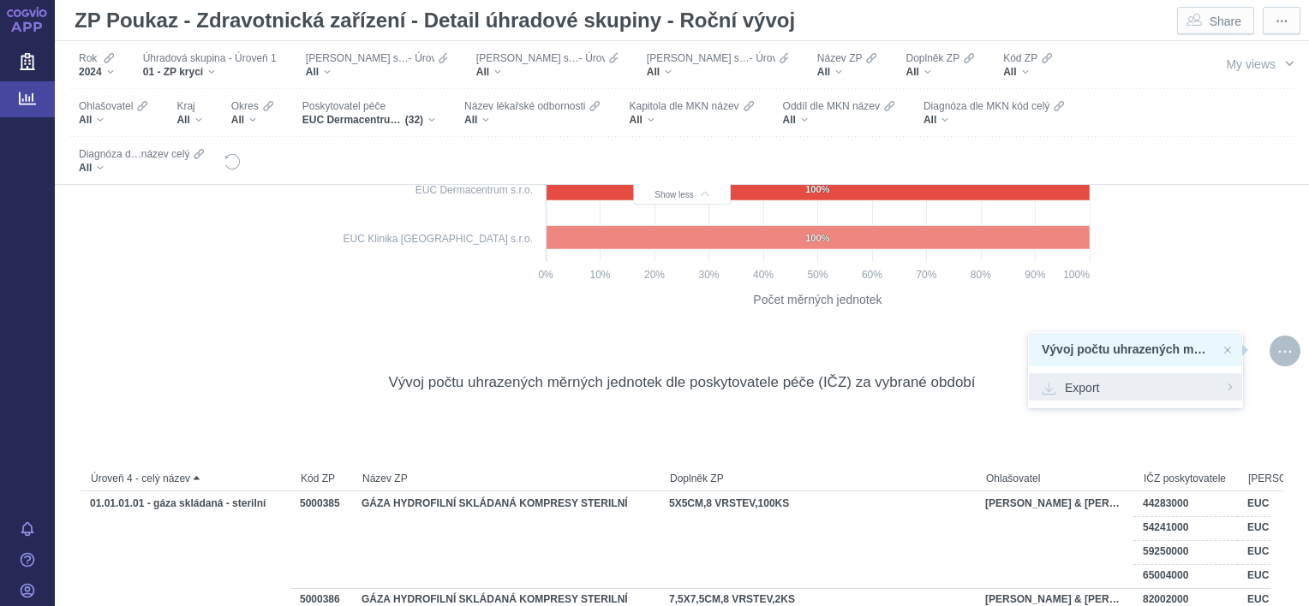
click at [1125, 397] on div "Export" at bounding box center [1135, 386] width 213 height 27
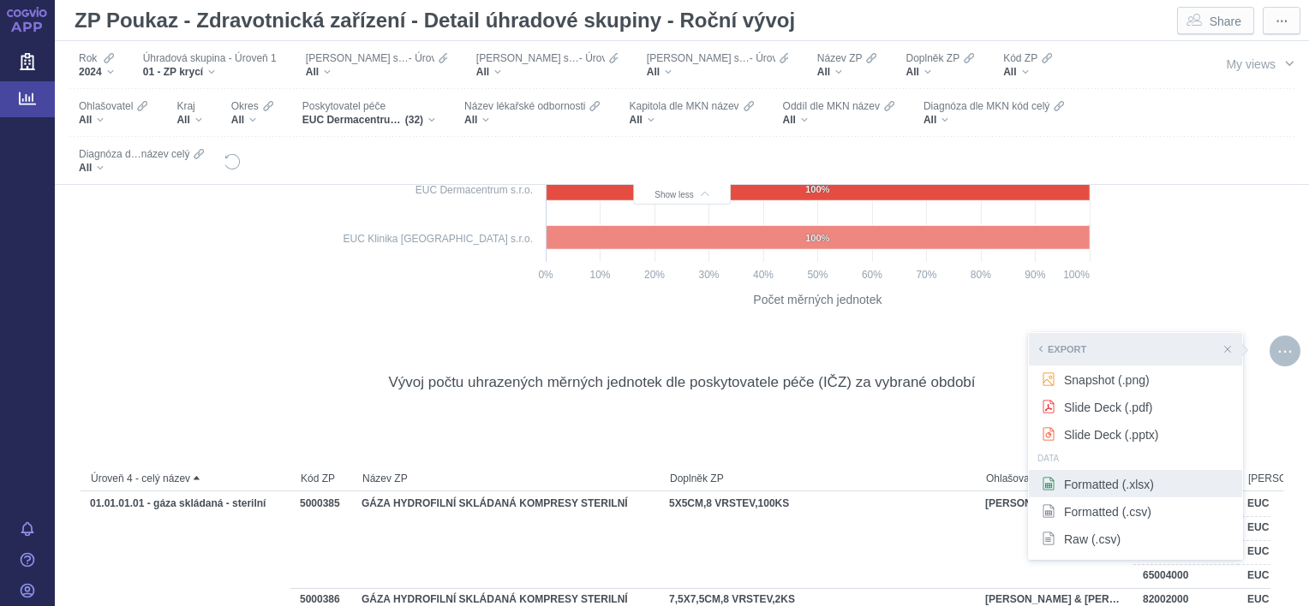
click at [1088, 483] on span "Formatted (.xlsx)" at bounding box center [1136, 483] width 188 height 17
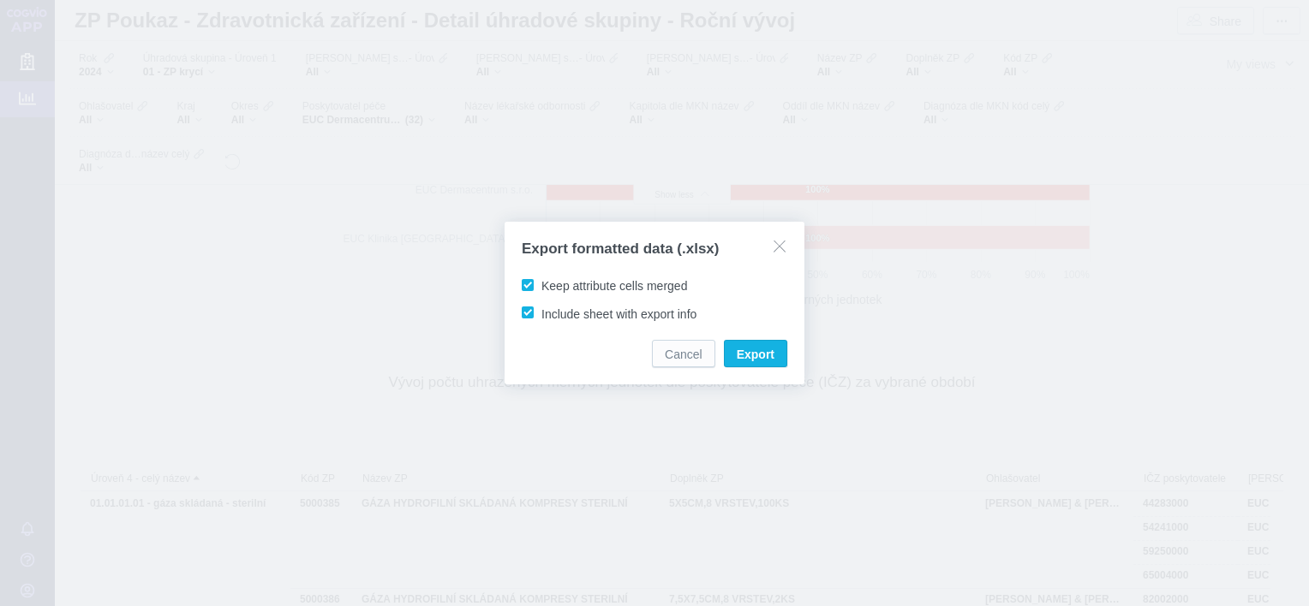
click at [596, 284] on span "Keep attribute cells merged" at bounding box center [614, 286] width 146 height 14
click at [550, 284] on input "Keep attribute cells merged" at bounding box center [544, 282] width 11 height 11
checkbox input "false"
click at [742, 349] on span "Export" at bounding box center [756, 354] width 38 height 17
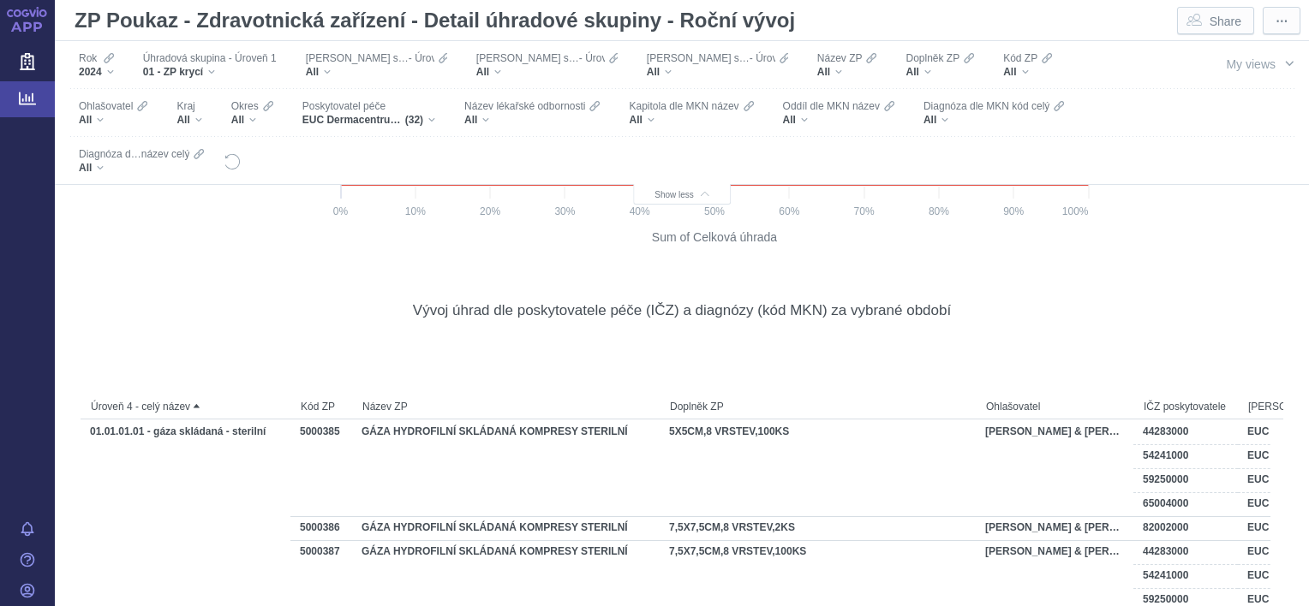
scroll to position [12418, 0]
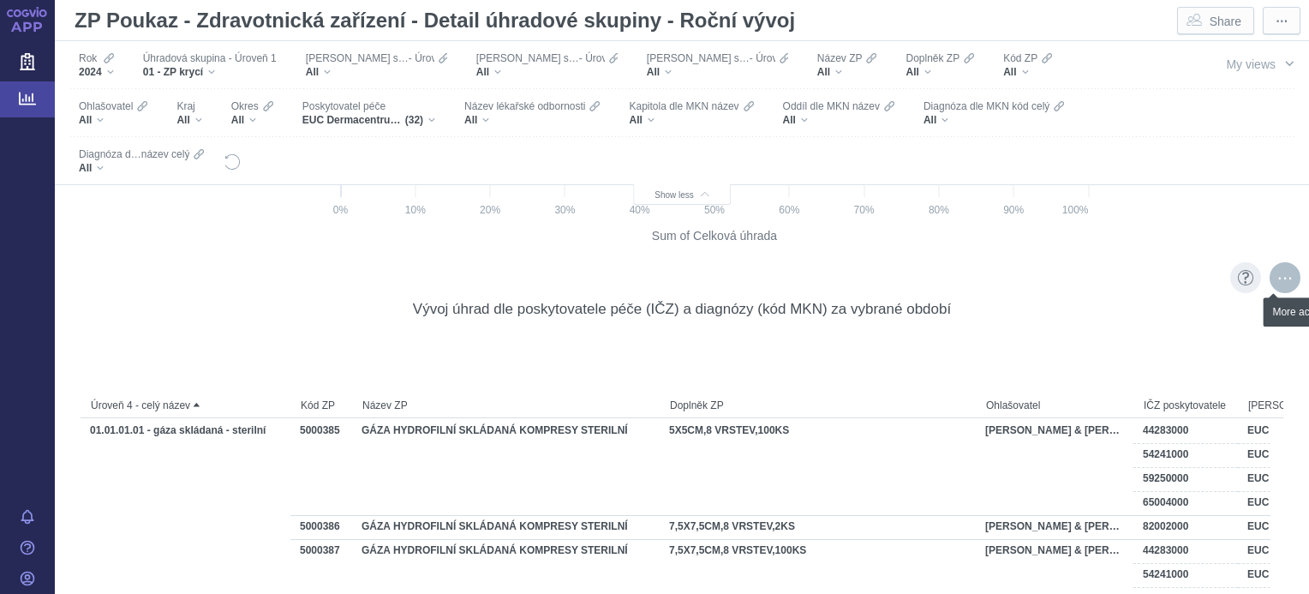
click at [1271, 274] on div "More actions" at bounding box center [1284, 277] width 31 height 31
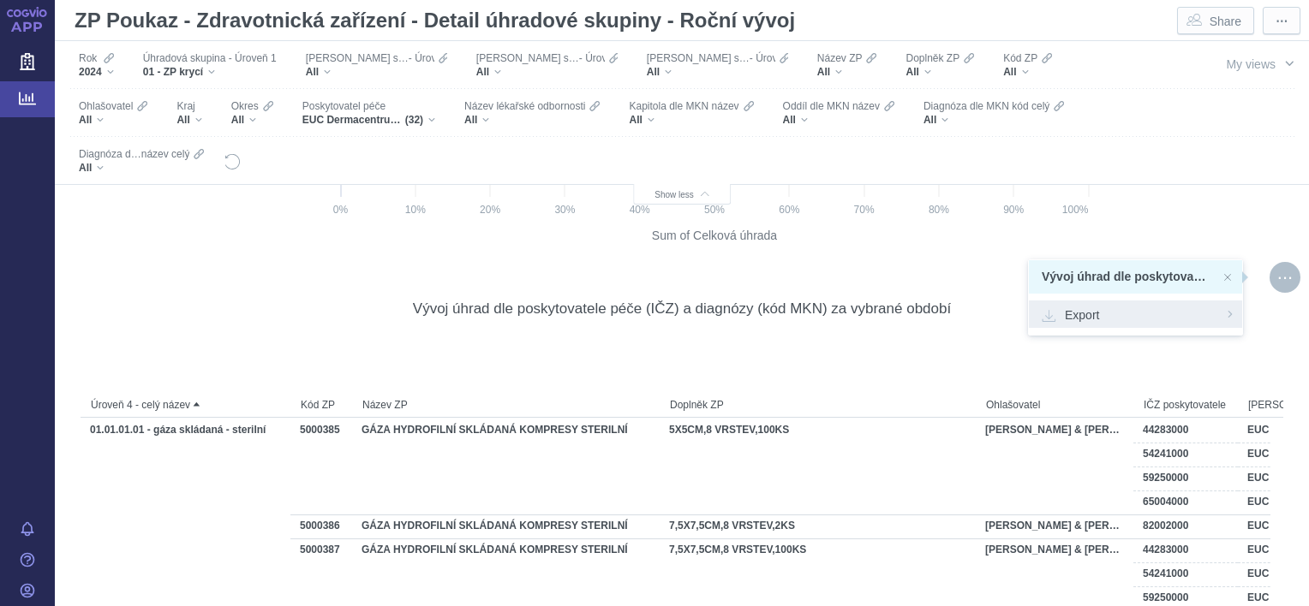
click at [1132, 310] on span "Export" at bounding box center [1136, 314] width 188 height 17
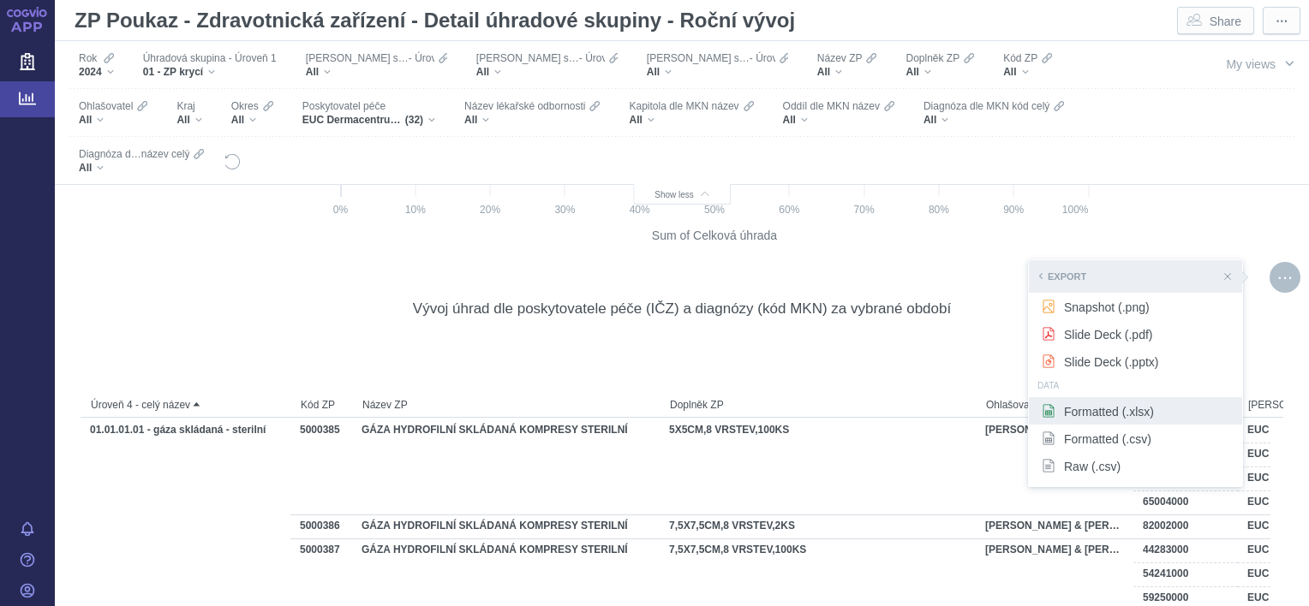
click at [1080, 413] on span "Formatted (.xlsx)" at bounding box center [1136, 411] width 188 height 17
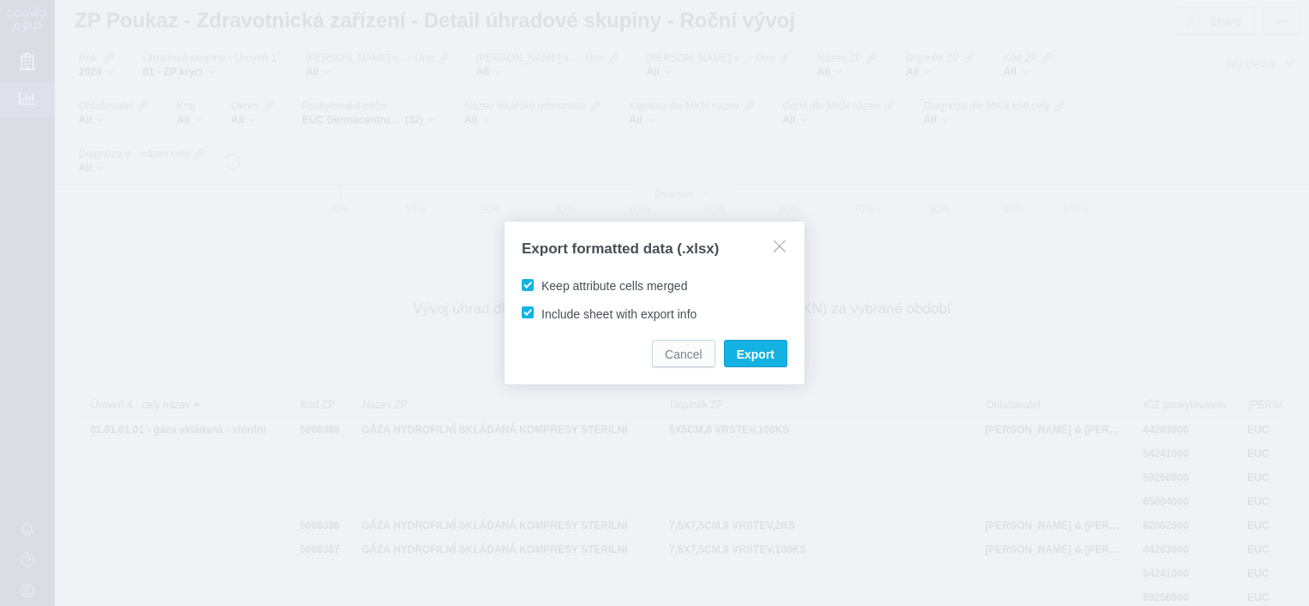
click at [603, 279] on span "Keep attribute cells merged" at bounding box center [614, 286] width 146 height 14
click at [550, 278] on input "Keep attribute cells merged" at bounding box center [544, 282] width 11 height 11
checkbox input "false"
click at [764, 355] on span "Export" at bounding box center [756, 354] width 38 height 17
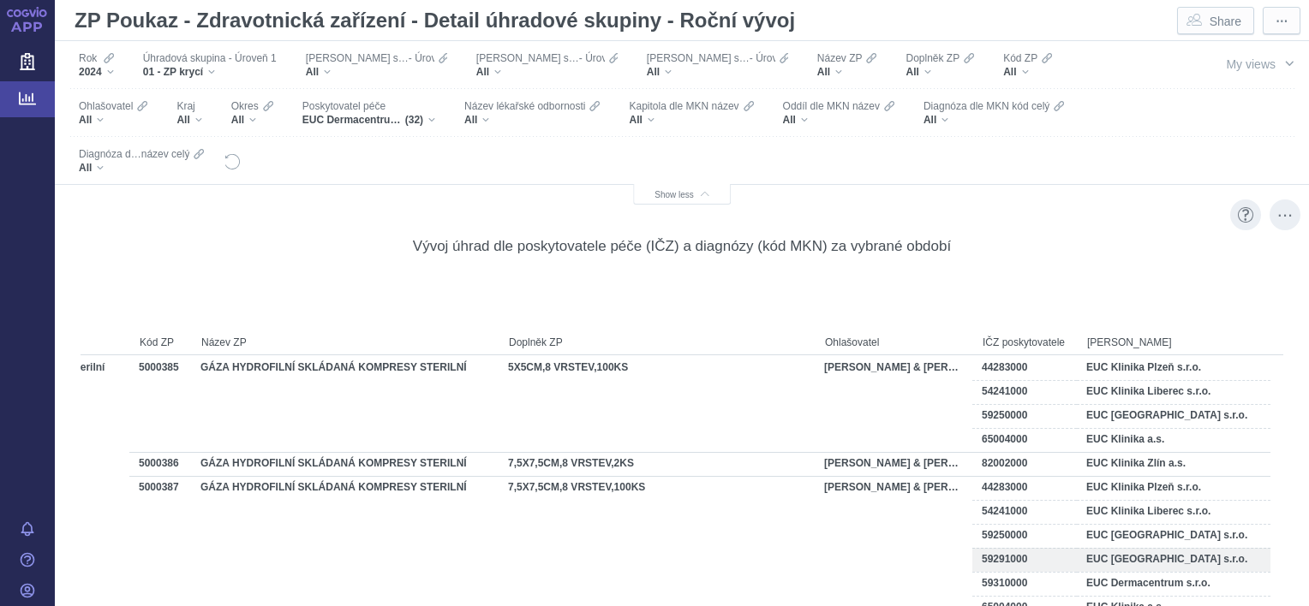
scroll to position [0, 0]
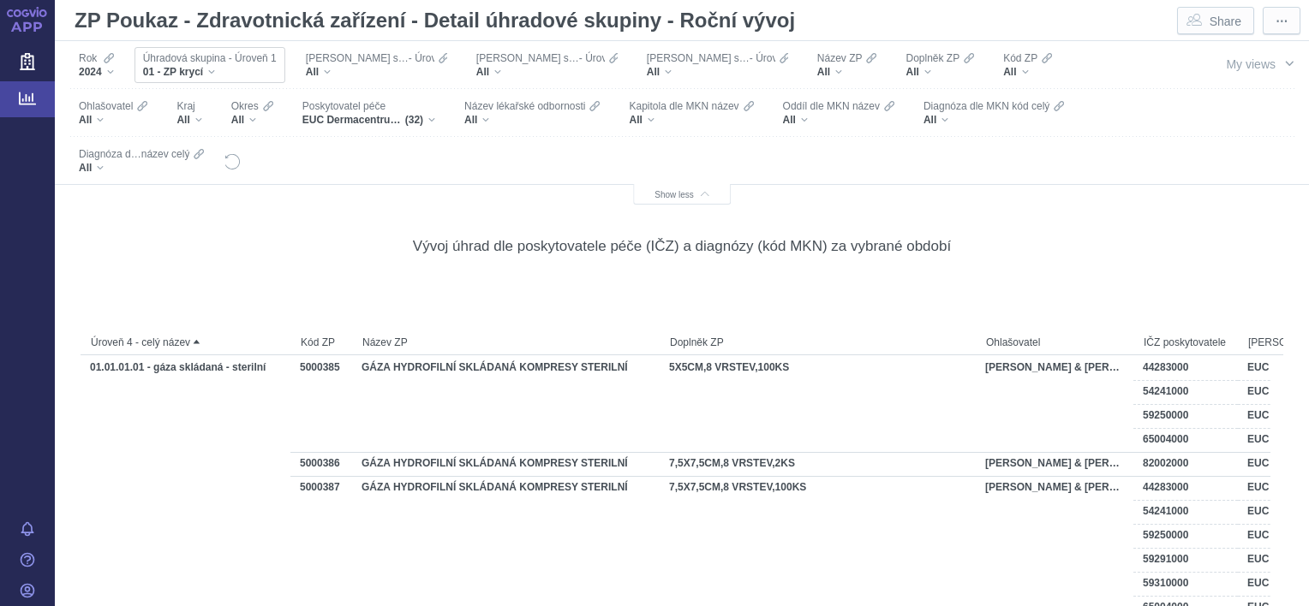
click at [218, 69] on div "01 - ZP krycí" at bounding box center [210, 72] width 134 height 14
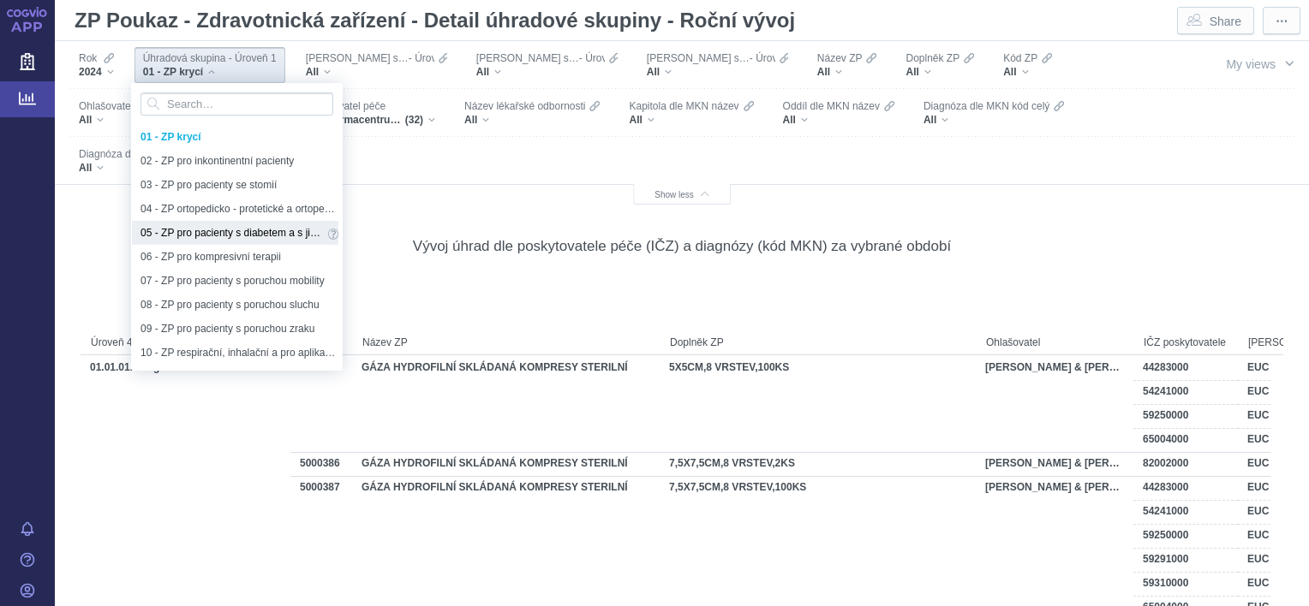
scroll to position [24, 0]
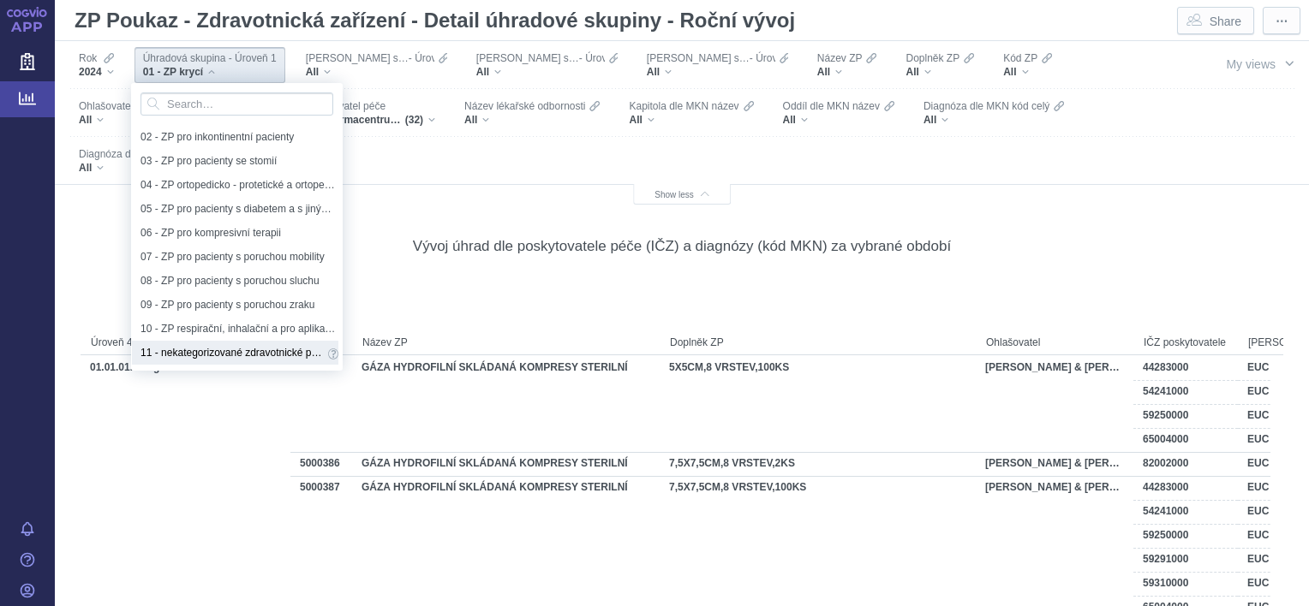
click at [211, 355] on span "11 - nekategorizované zdravotnické prostředky" at bounding box center [231, 352] width 183 height 19
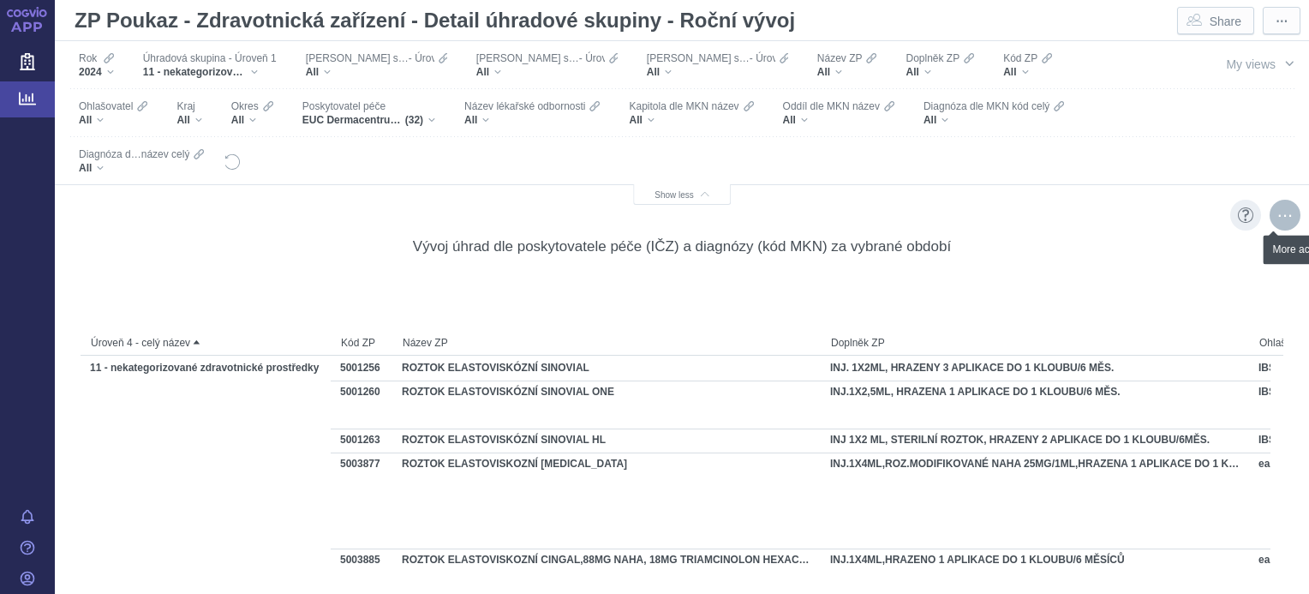
click at [1269, 217] on div "More actions" at bounding box center [1284, 215] width 31 height 31
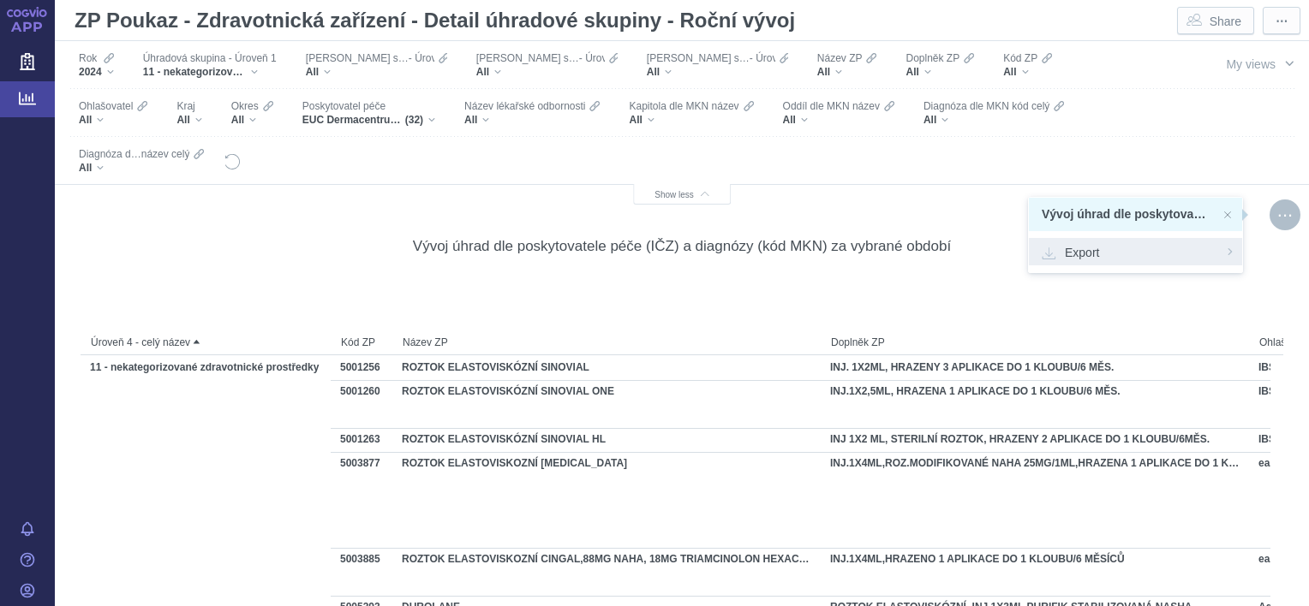
click at [1110, 248] on span "Export" at bounding box center [1136, 251] width 188 height 17
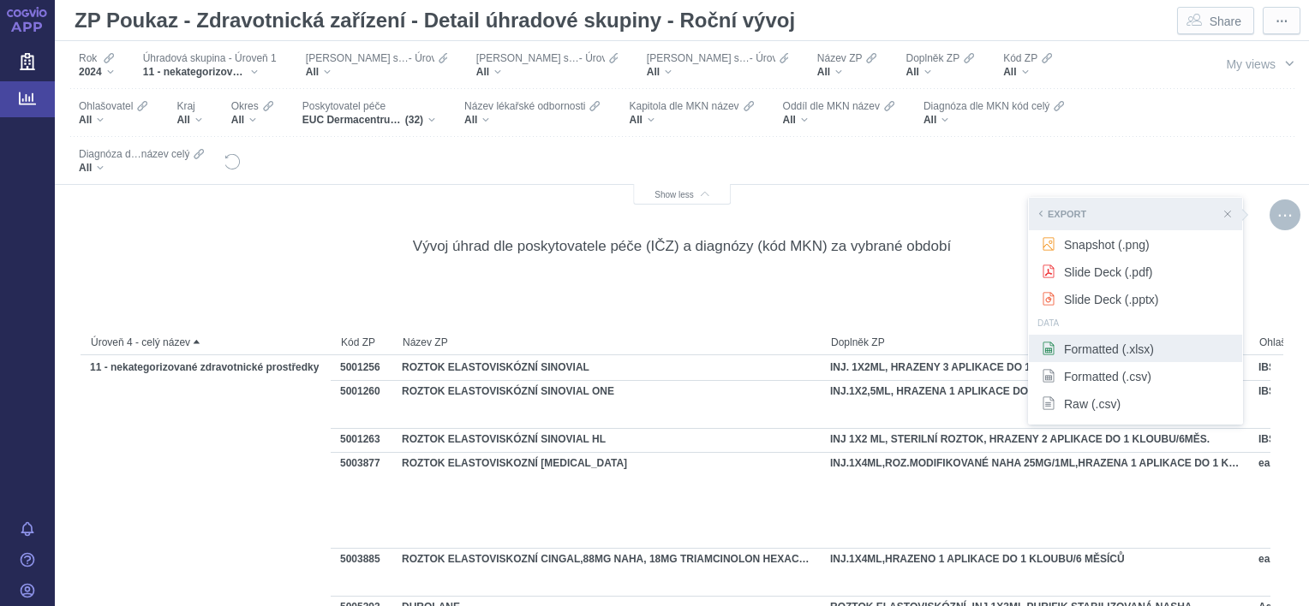
click at [1077, 355] on span "Formatted (.xlsx)" at bounding box center [1136, 348] width 188 height 17
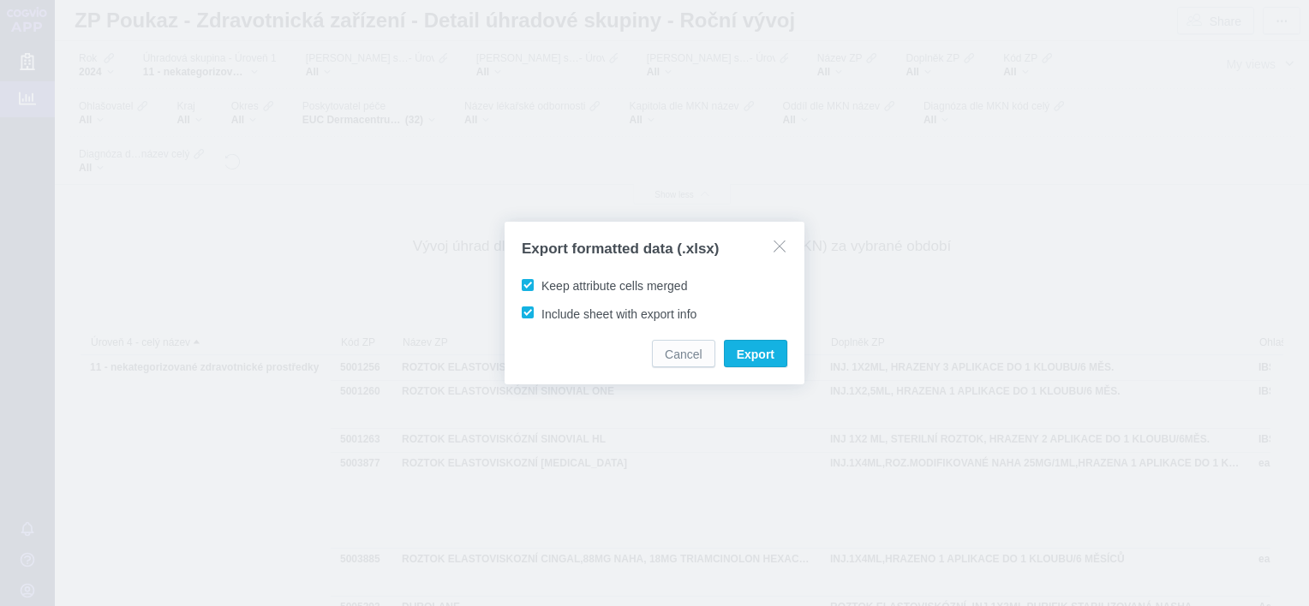
click at [630, 274] on div "Export formatted data (.xlsx)" at bounding box center [655, 257] width 266 height 37
click at [613, 284] on span "Keep attribute cells merged" at bounding box center [614, 286] width 146 height 14
click at [550, 284] on input "Keep attribute cells merged" at bounding box center [544, 282] width 11 height 11
checkbox input "false"
click at [757, 356] on span "Export" at bounding box center [756, 354] width 38 height 17
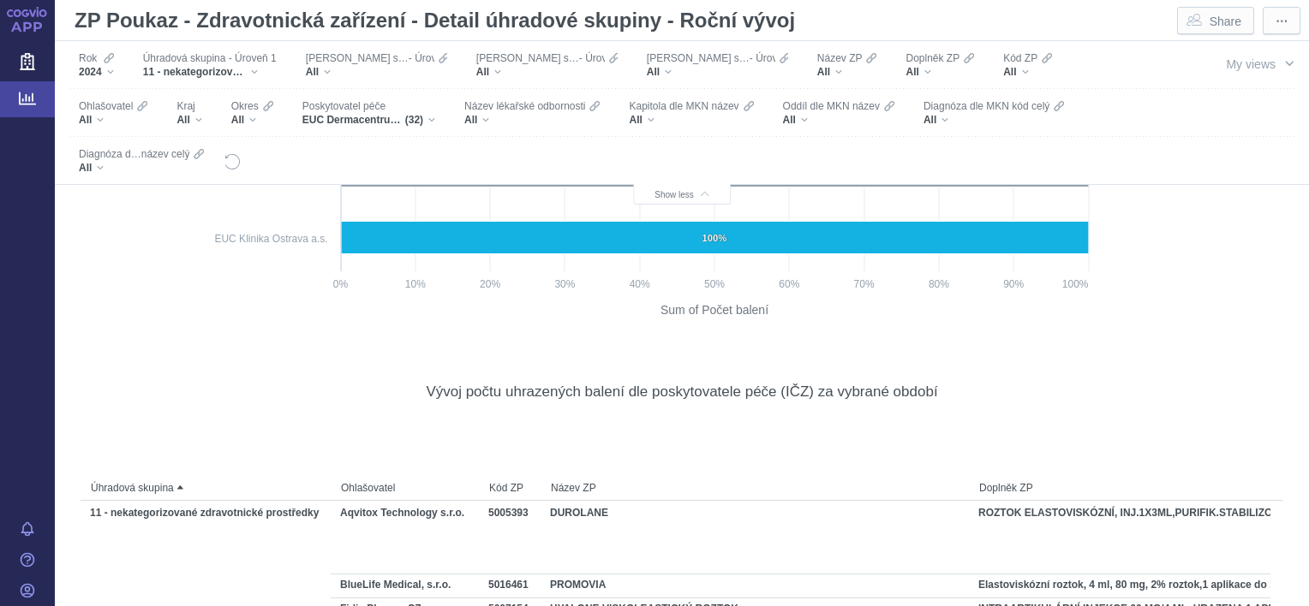
scroll to position [2705, 0]
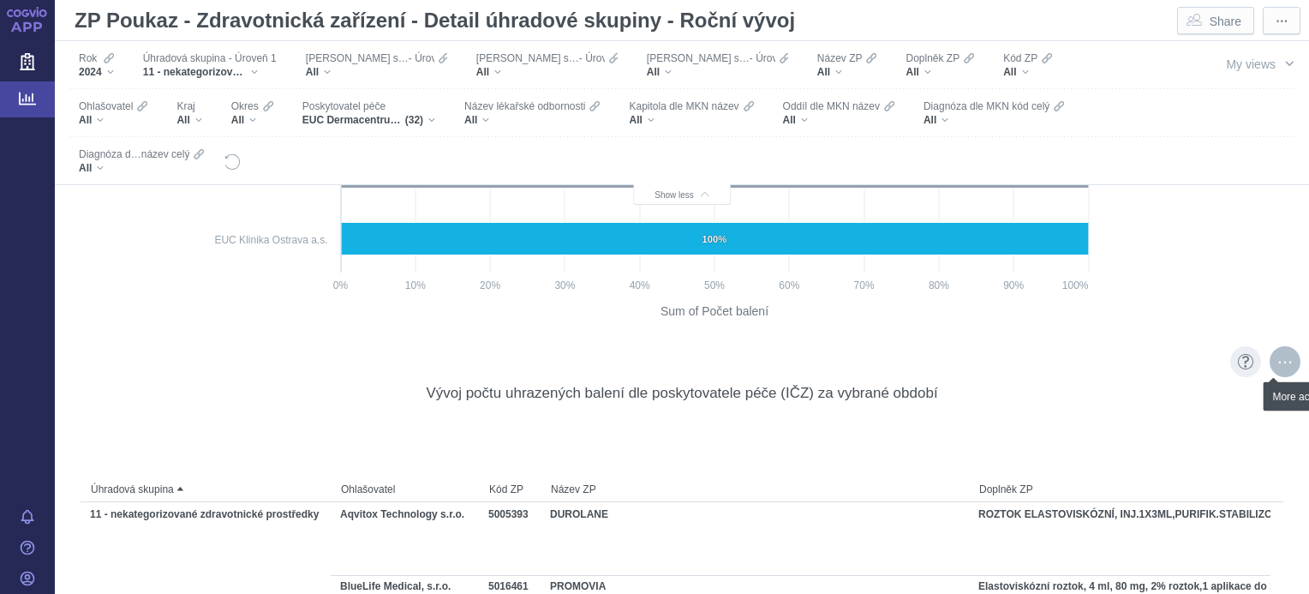
click at [1271, 358] on div "More actions" at bounding box center [1284, 361] width 31 height 31
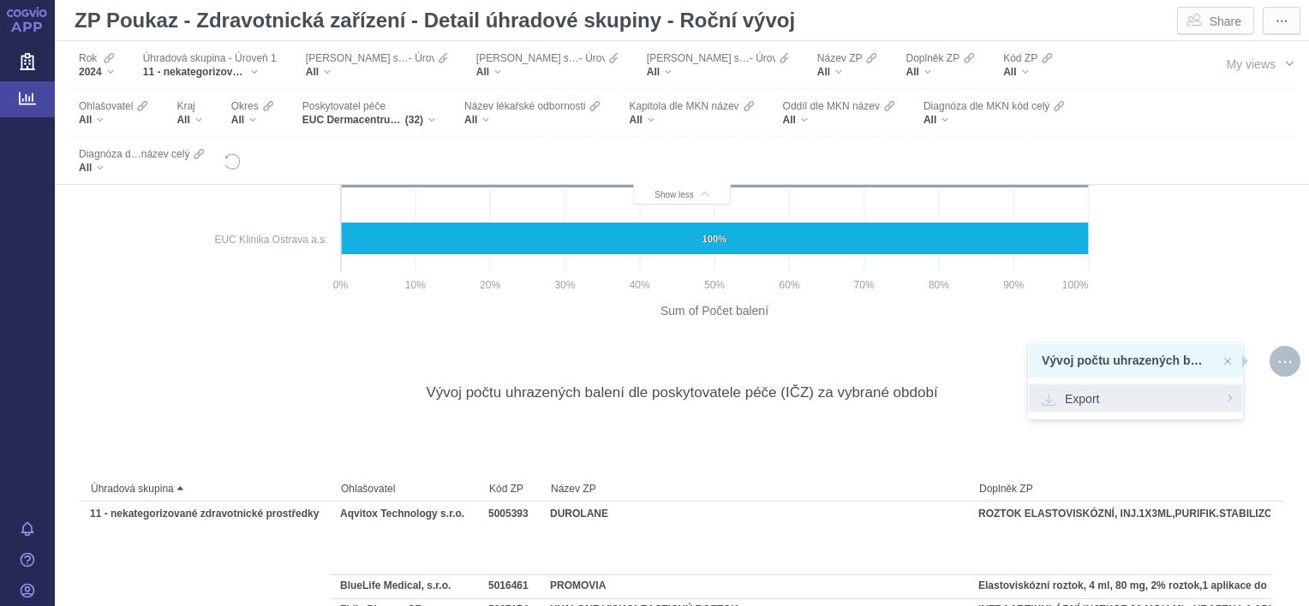
click at [1111, 396] on span "Export" at bounding box center [1136, 398] width 188 height 17
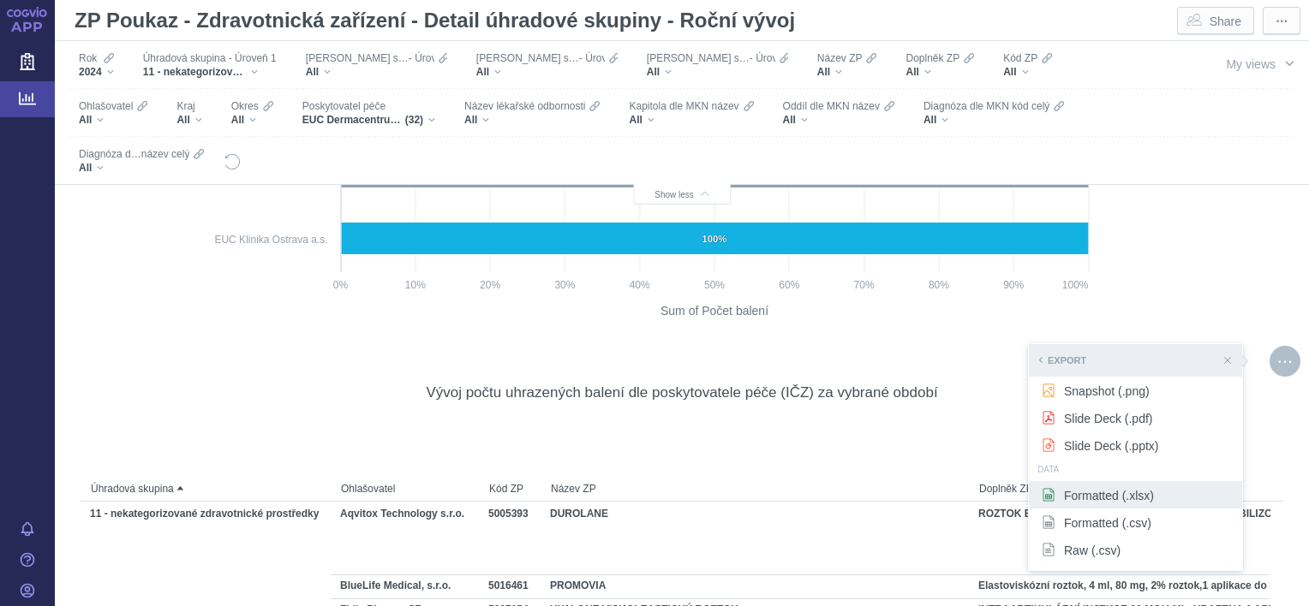
click at [1072, 497] on span "Formatted (.xlsx)" at bounding box center [1136, 495] width 188 height 17
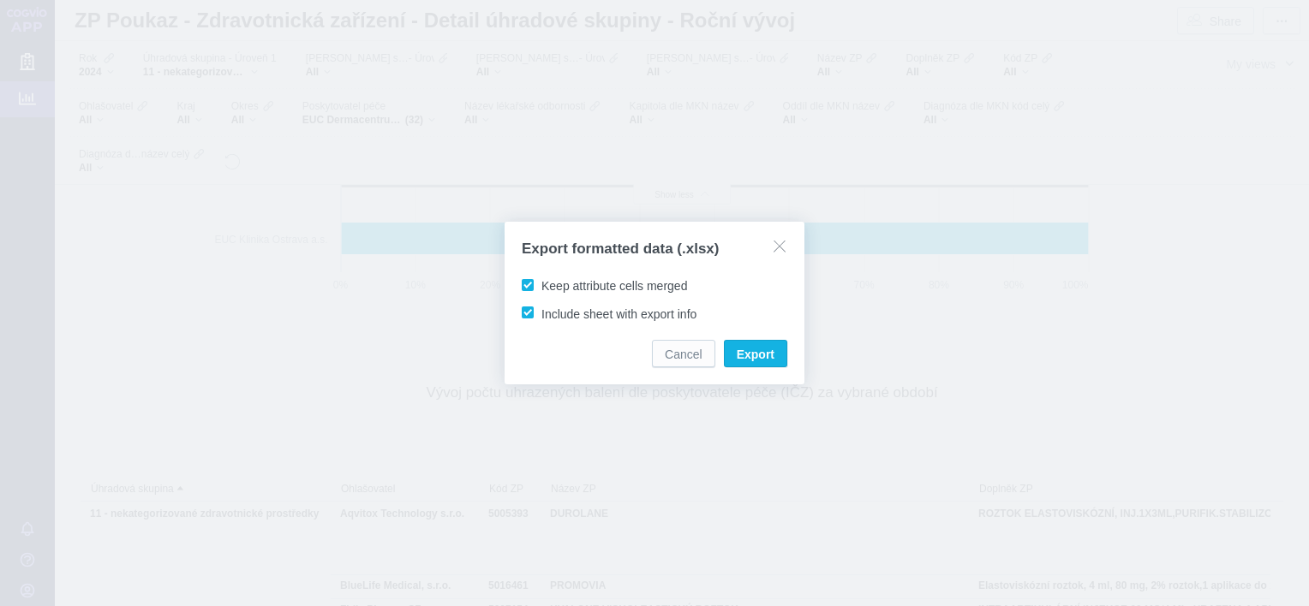
click at [659, 289] on span "Keep attribute cells merged" at bounding box center [614, 286] width 146 height 14
click at [550, 288] on input "Keep attribute cells merged" at bounding box center [544, 282] width 11 height 11
checkbox input "false"
click at [761, 349] on span "Export" at bounding box center [756, 354] width 38 height 17
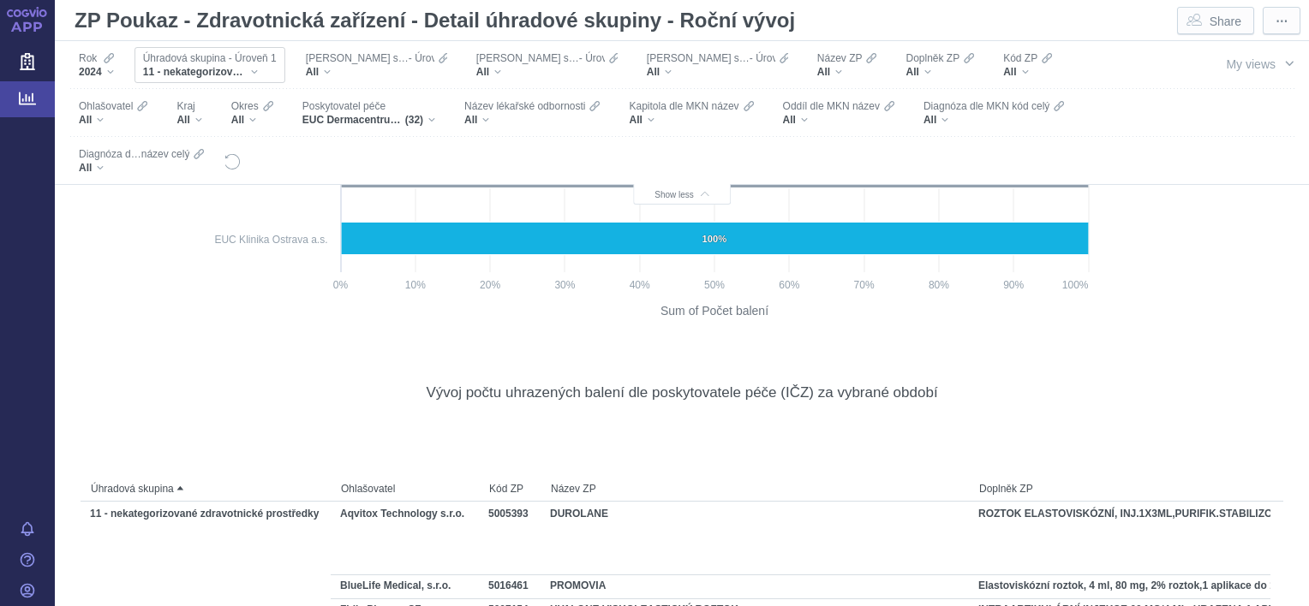
click at [259, 66] on div "11 - nekategorizované zdravotnické prostředky" at bounding box center [210, 72] width 134 height 14
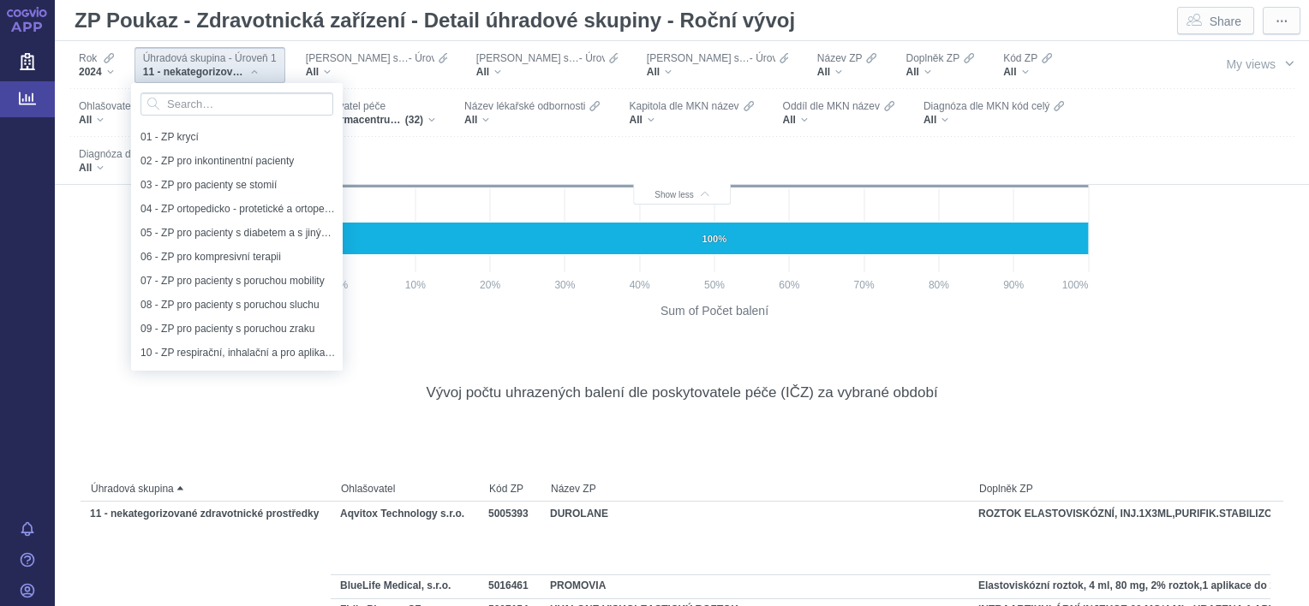
scroll to position [24, 0]
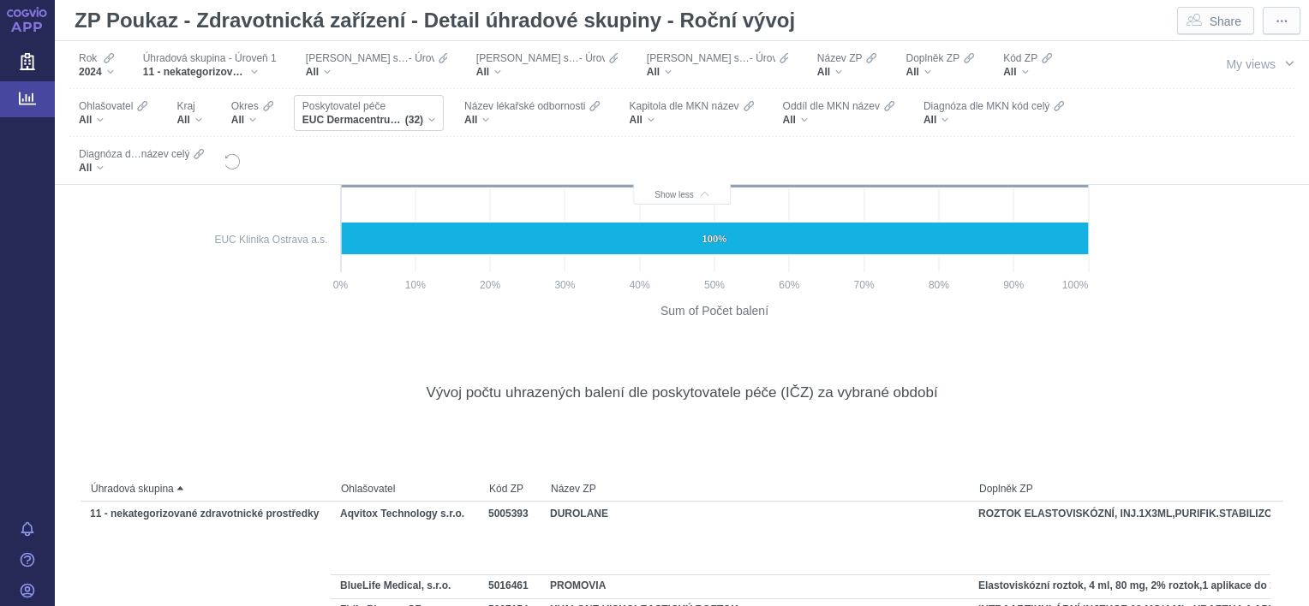
click at [332, 122] on div "EUC Dermacentrum s.r.o., EUC KLINIKA KLADNO s.r.o., EUC KLINIKA ZLÍN A.S. MUDr.…" at bounding box center [368, 120] width 133 height 14
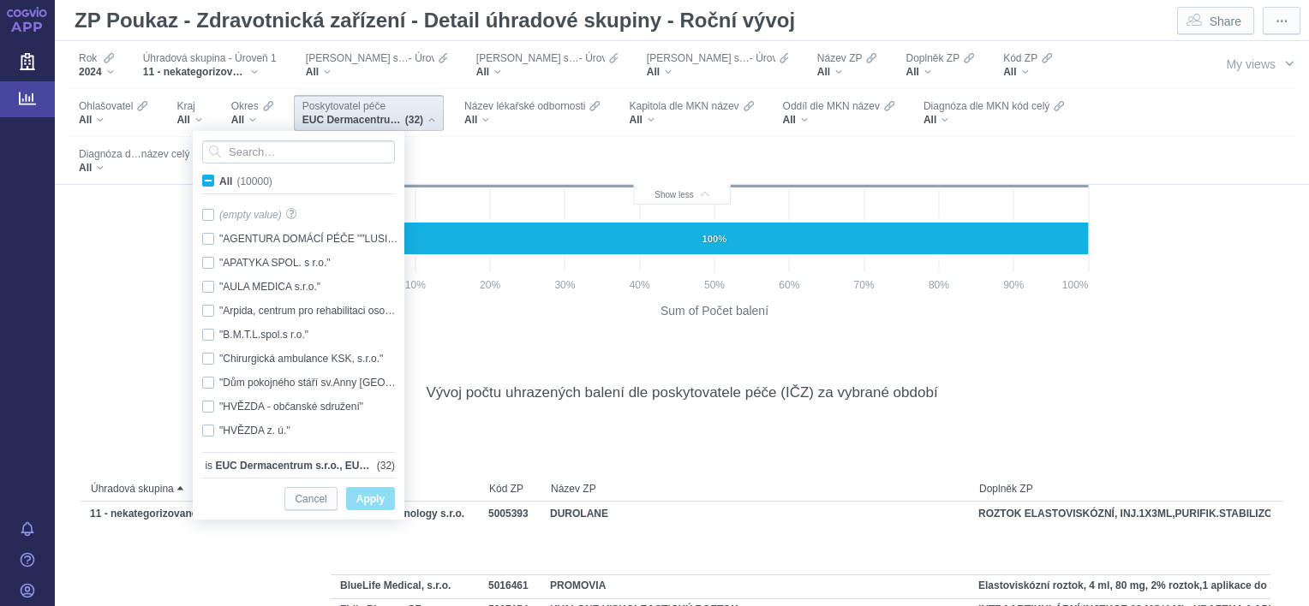
click at [332, 122] on div "EUC Dermacentrum s.r.o., EUC KLINIKA KLADNO s.r.o., EUC KLINIKA ZLÍN A.S. MUDr.…" at bounding box center [368, 120] width 133 height 14
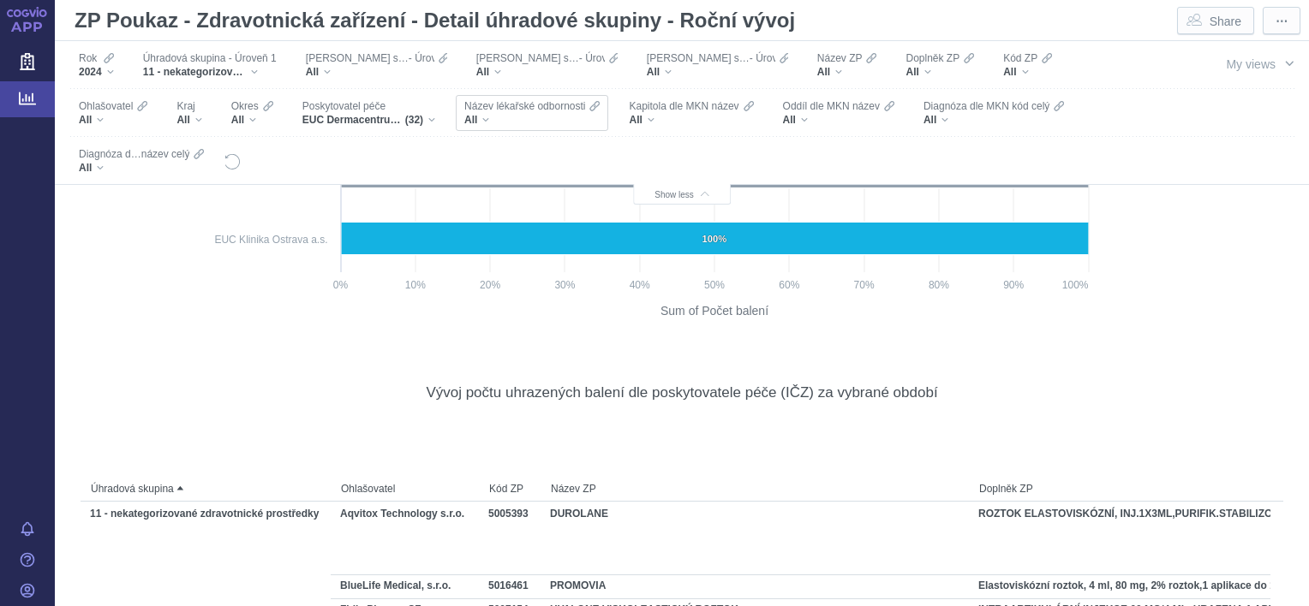
click at [466, 114] on div "All" at bounding box center [531, 120] width 135 height 14
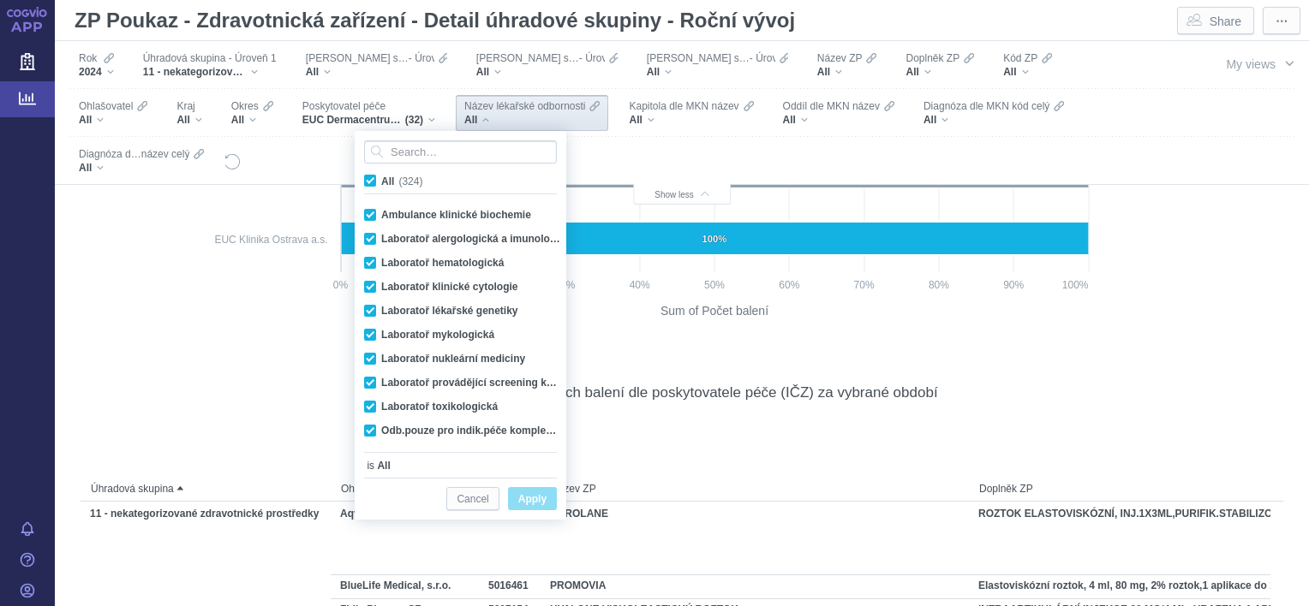
click at [466, 114] on div "All" at bounding box center [531, 120] width 135 height 14
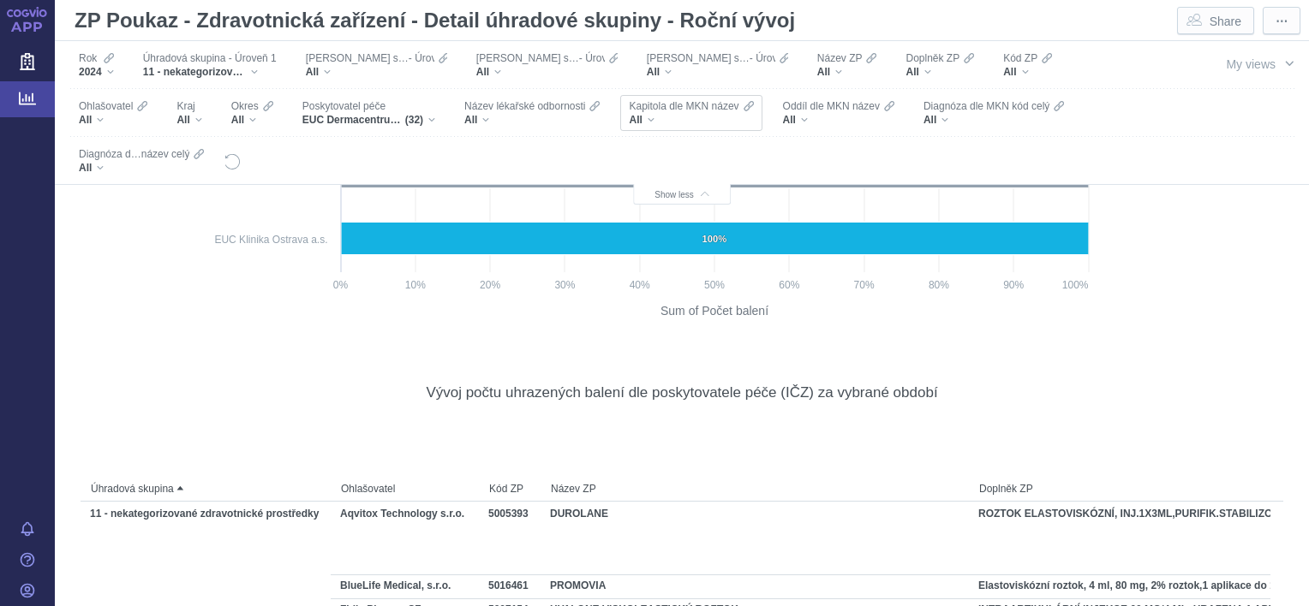
click at [629, 116] on div "All" at bounding box center [691, 120] width 124 height 14
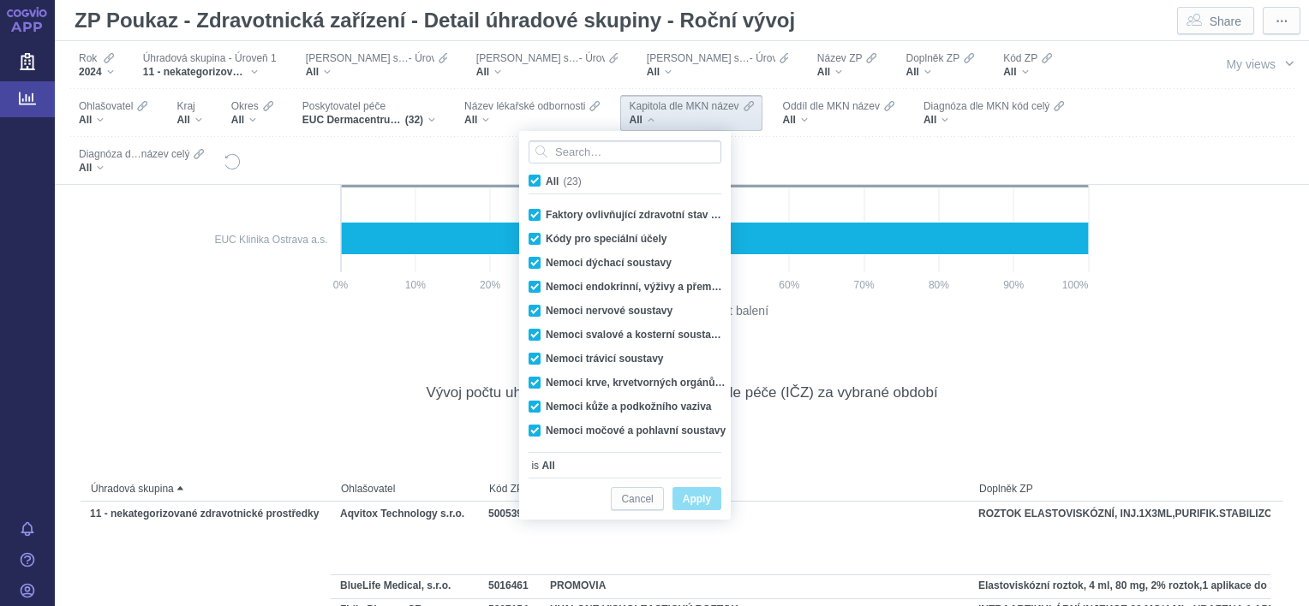
click at [629, 116] on div "All" at bounding box center [691, 120] width 124 height 14
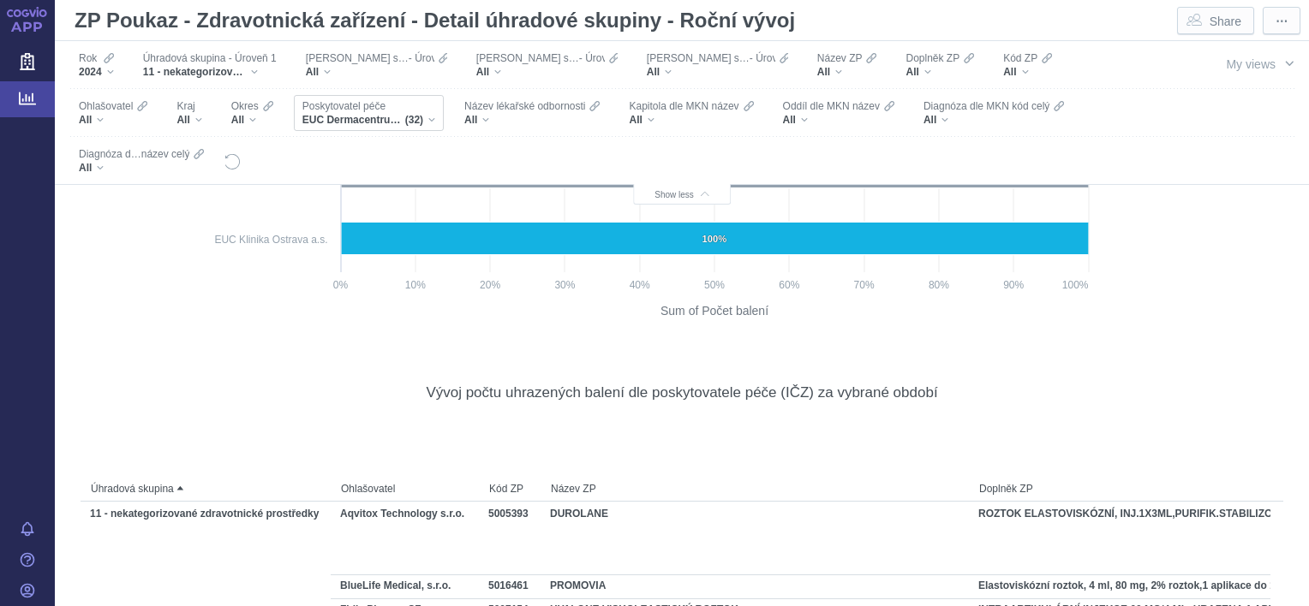
click at [337, 114] on div "Poskytovatel péče EUC Dermacentrum s.r.o., EUC KLINIKA KLADNO s.r.o., EUC KLINI…" at bounding box center [369, 113] width 150 height 36
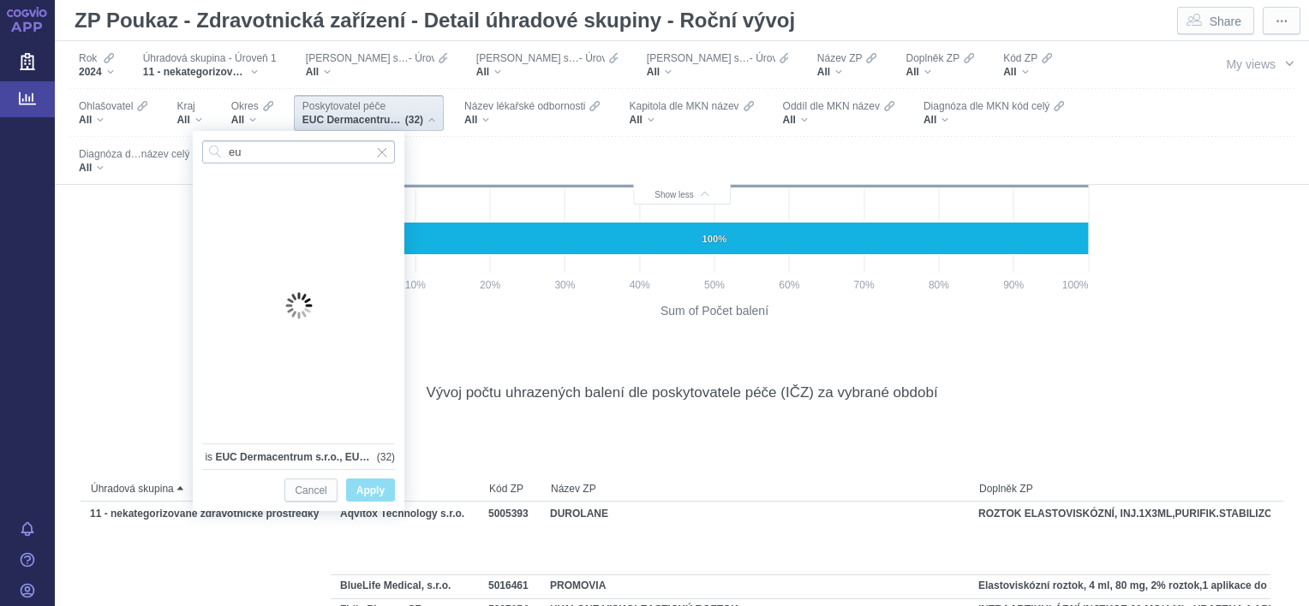
type input "euc"
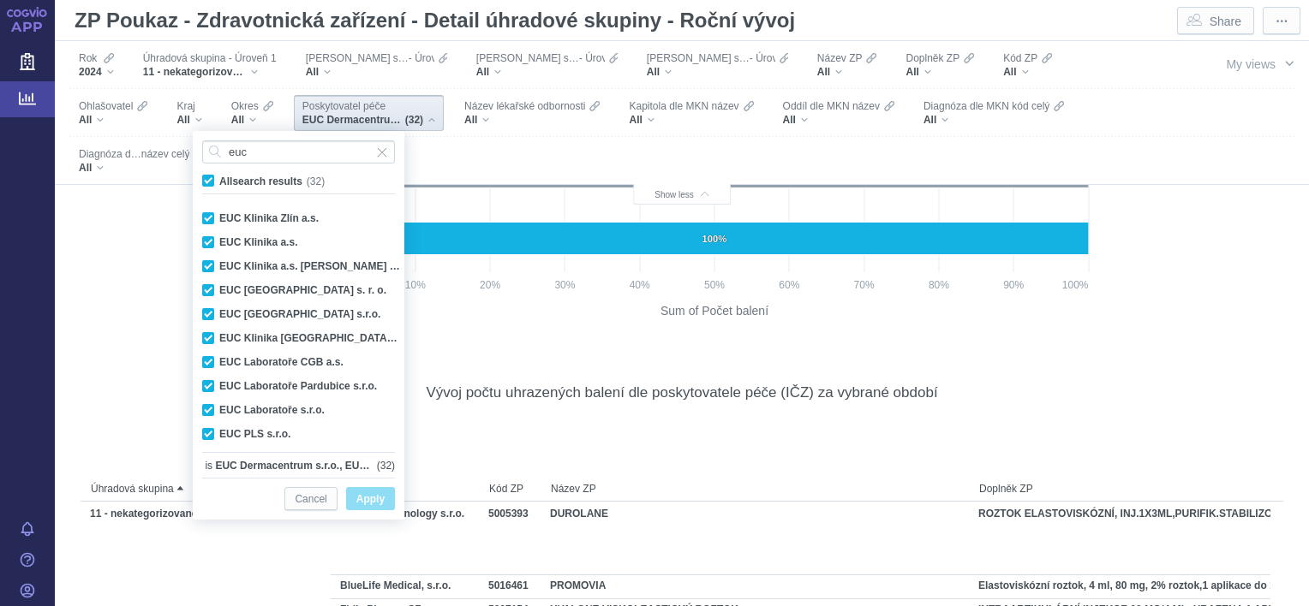
scroll to position [528, 0]
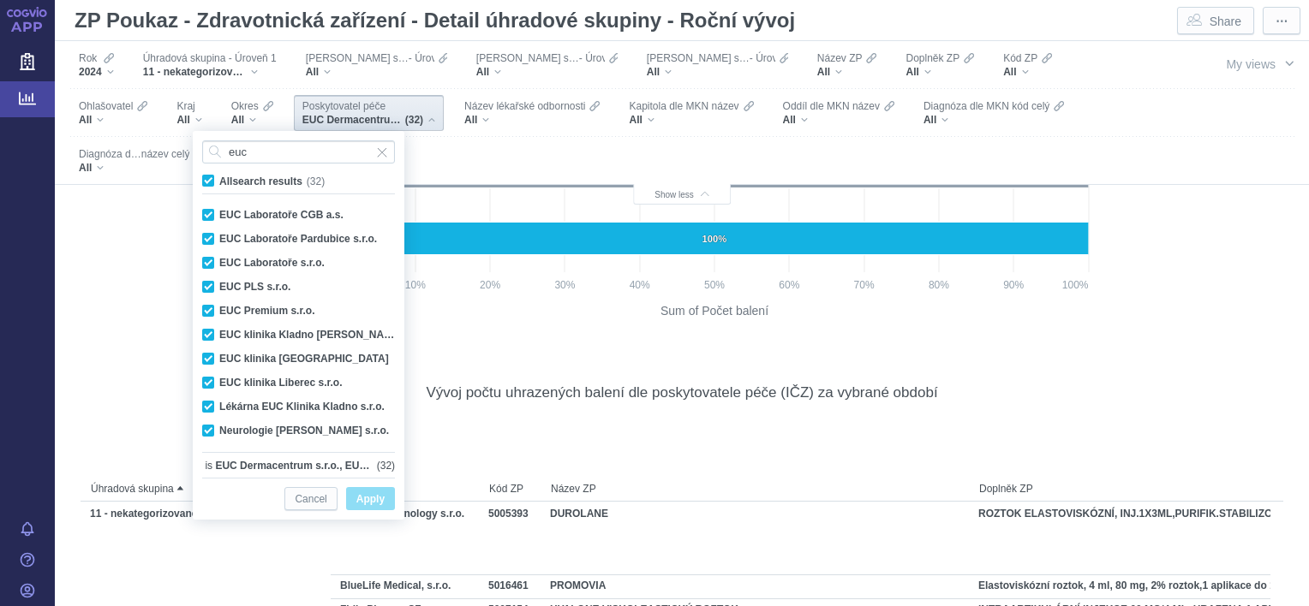
click at [99, 213] on rect at bounding box center [592, 28] width 1010 height 604
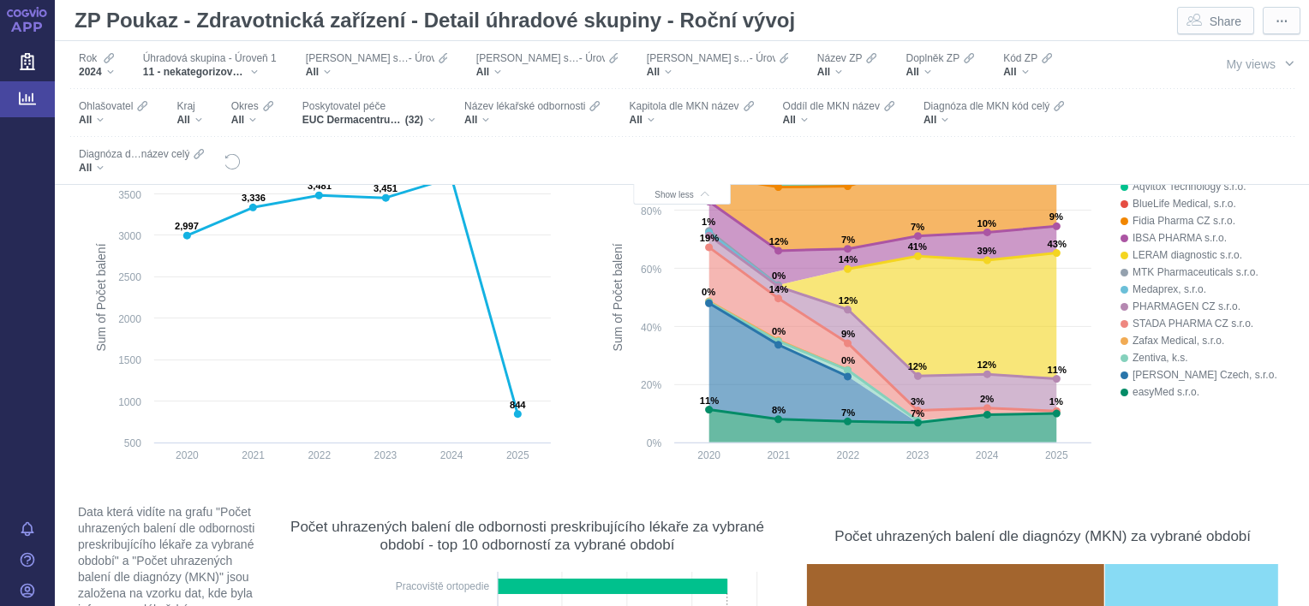
scroll to position [122, 0]
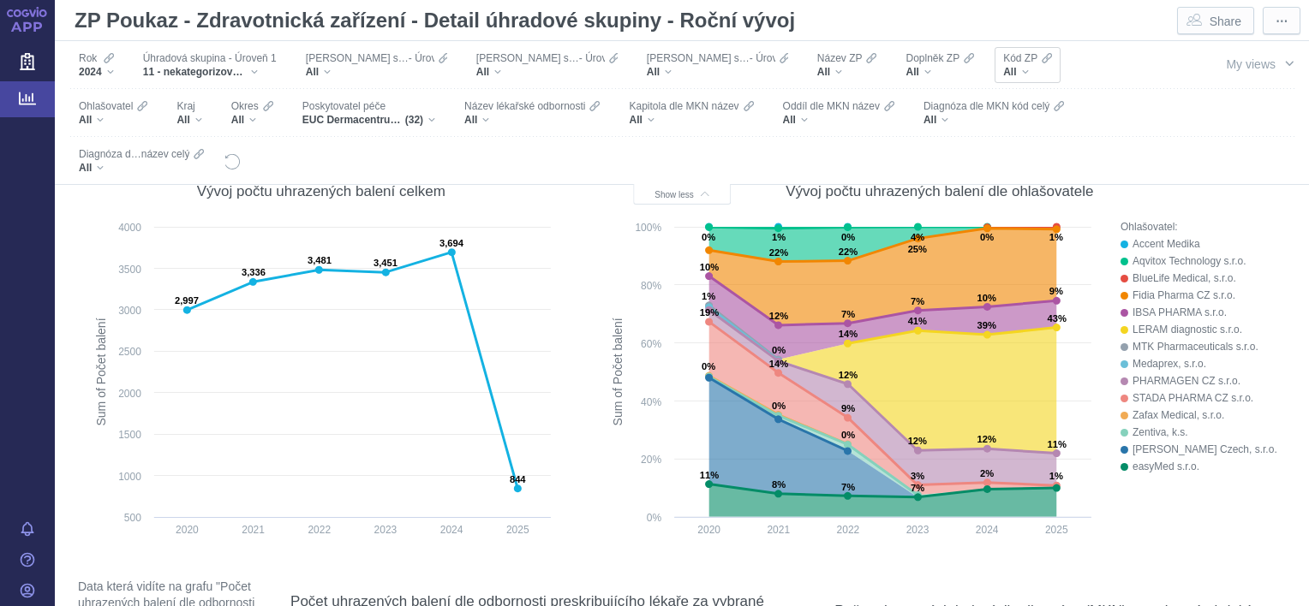
click at [1003, 72] on div "All" at bounding box center [1027, 72] width 49 height 14
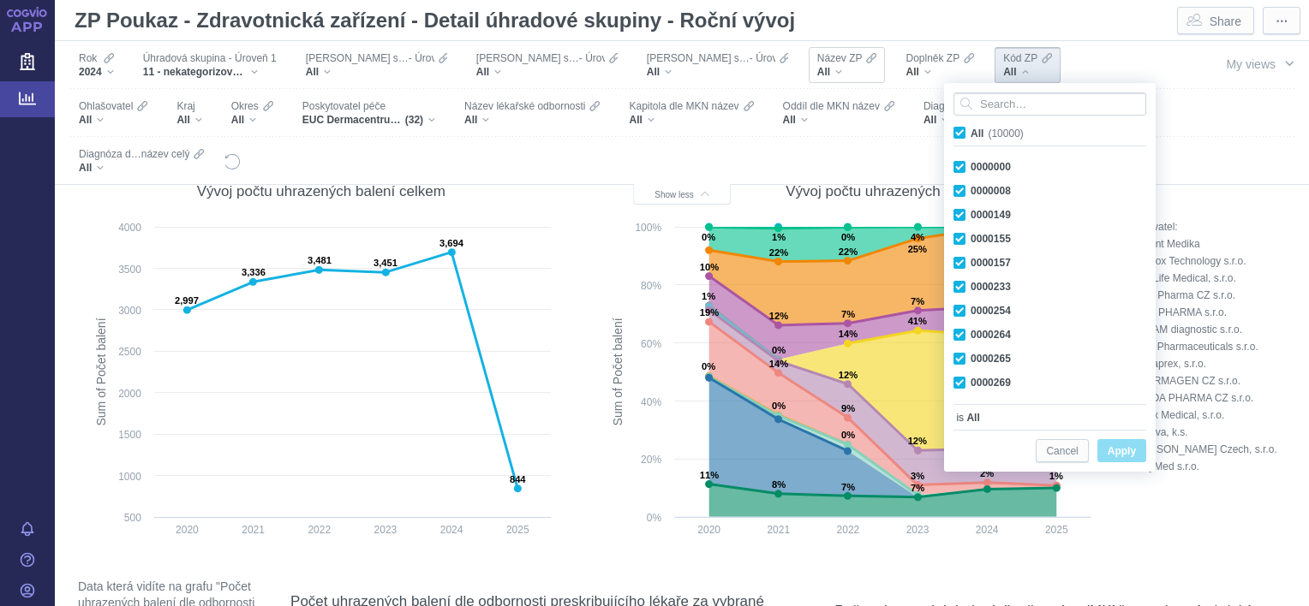
click at [817, 73] on div "All" at bounding box center [847, 72] width 60 height 14
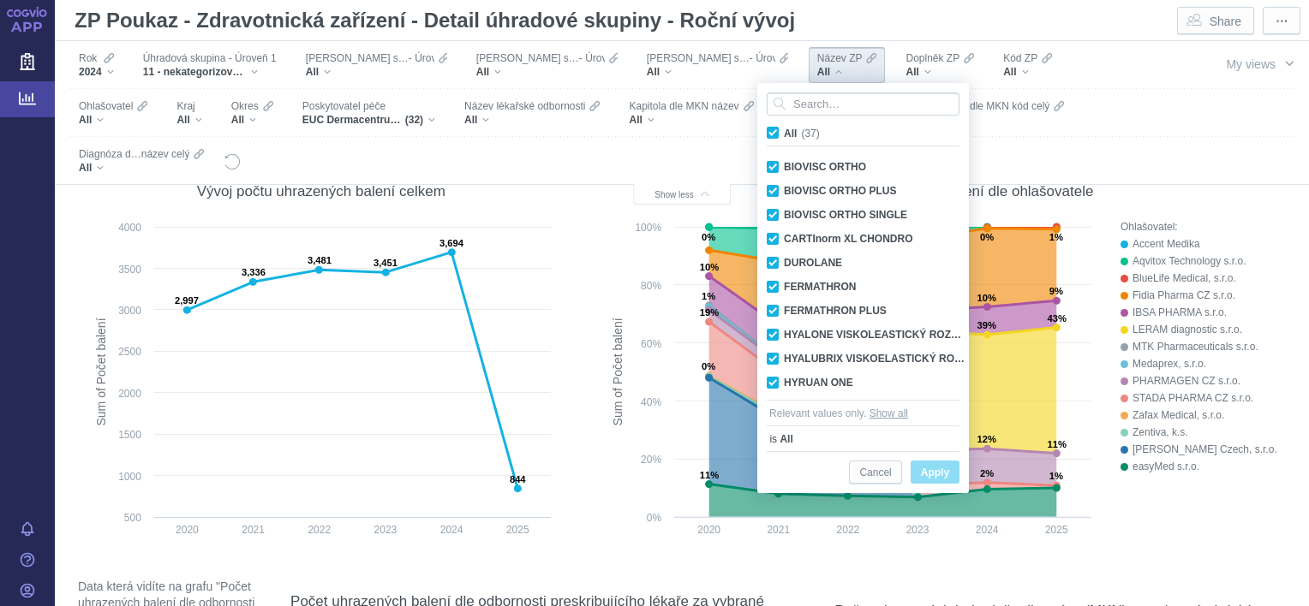
click at [784, 130] on span "All (37)" at bounding box center [802, 134] width 36 height 12
click at [784, 130] on input "All (37)" at bounding box center [789, 129] width 11 height 11
checkbox input "false"
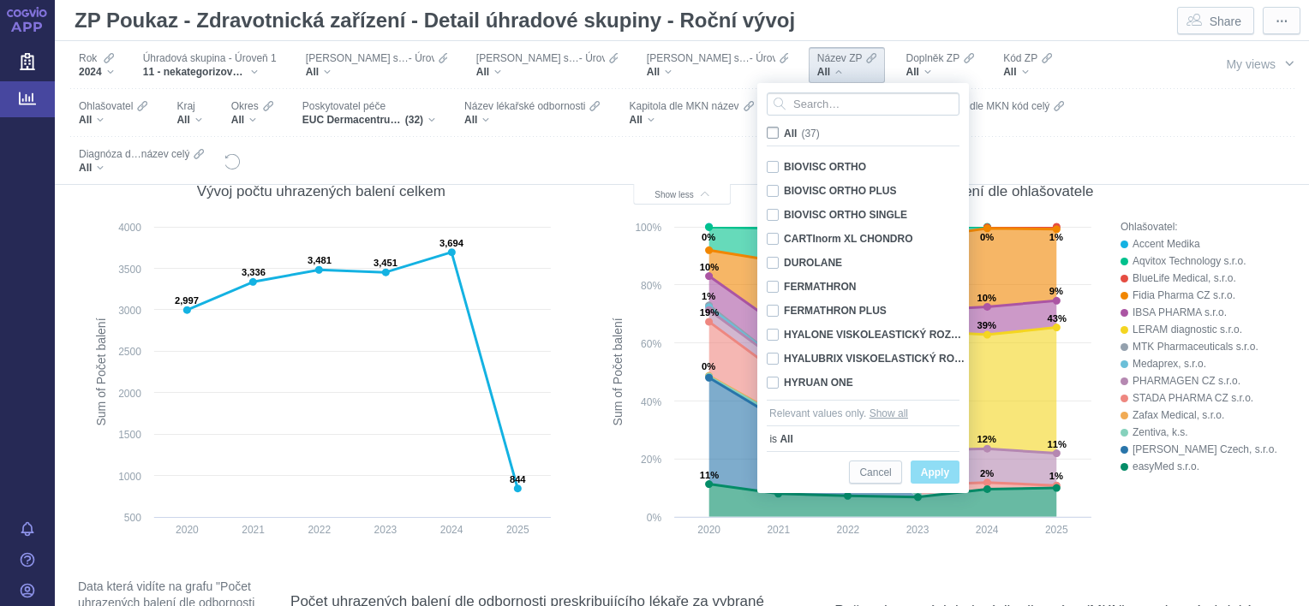
checkbox input "false"
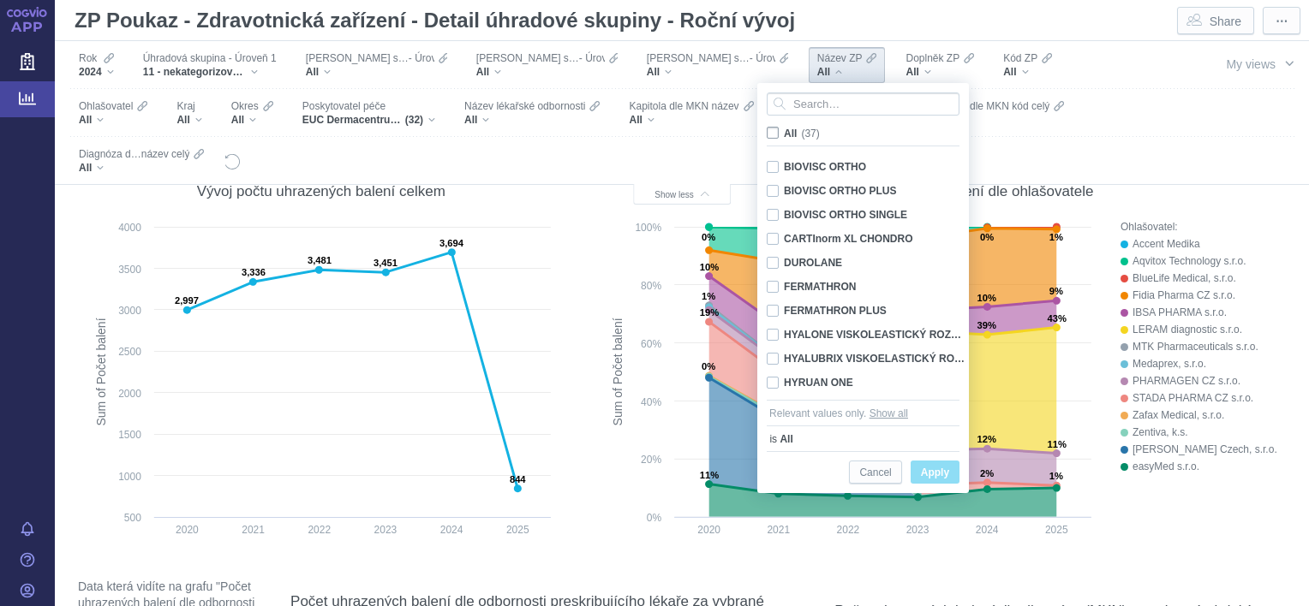
checkbox input "false"
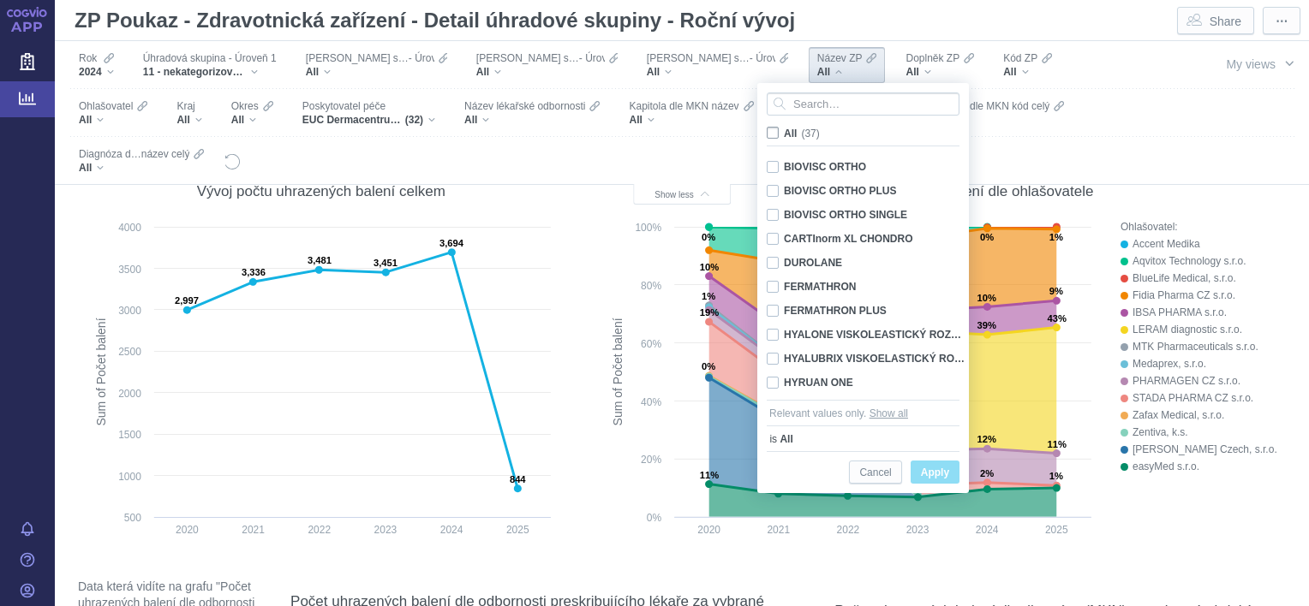
checkbox input "false"
click at [814, 103] on input "Search attribute values" at bounding box center [863, 104] width 193 height 23
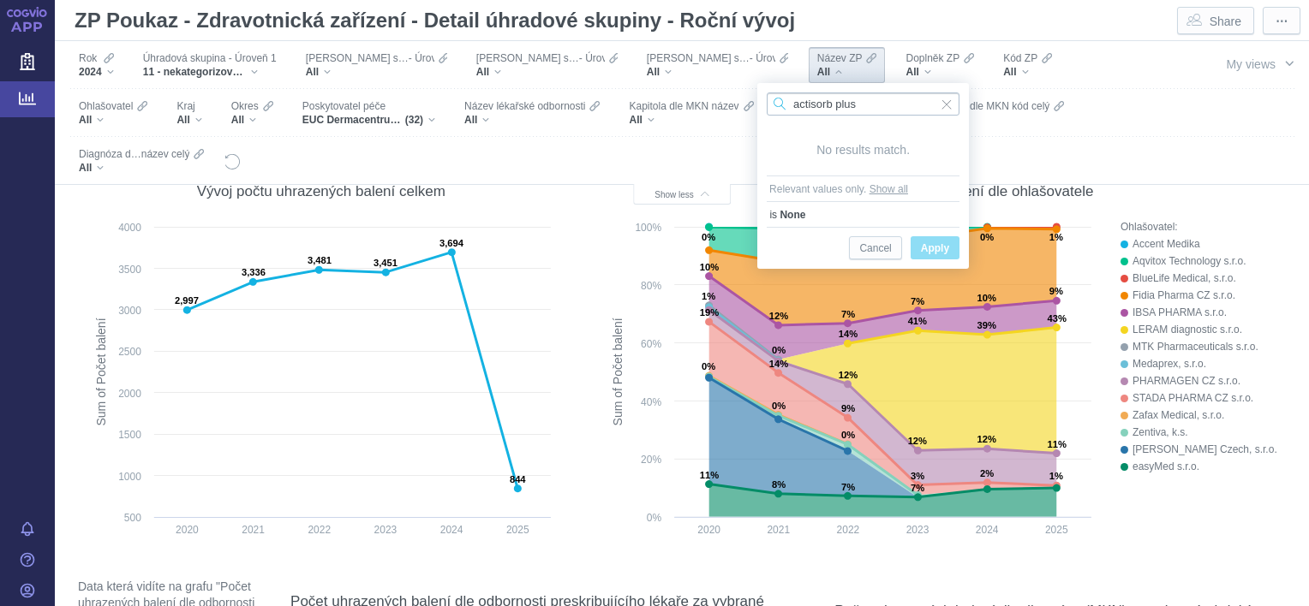
type input "actisorb plus"
click at [950, 96] on span "Input clear" at bounding box center [946, 104] width 12 height 23
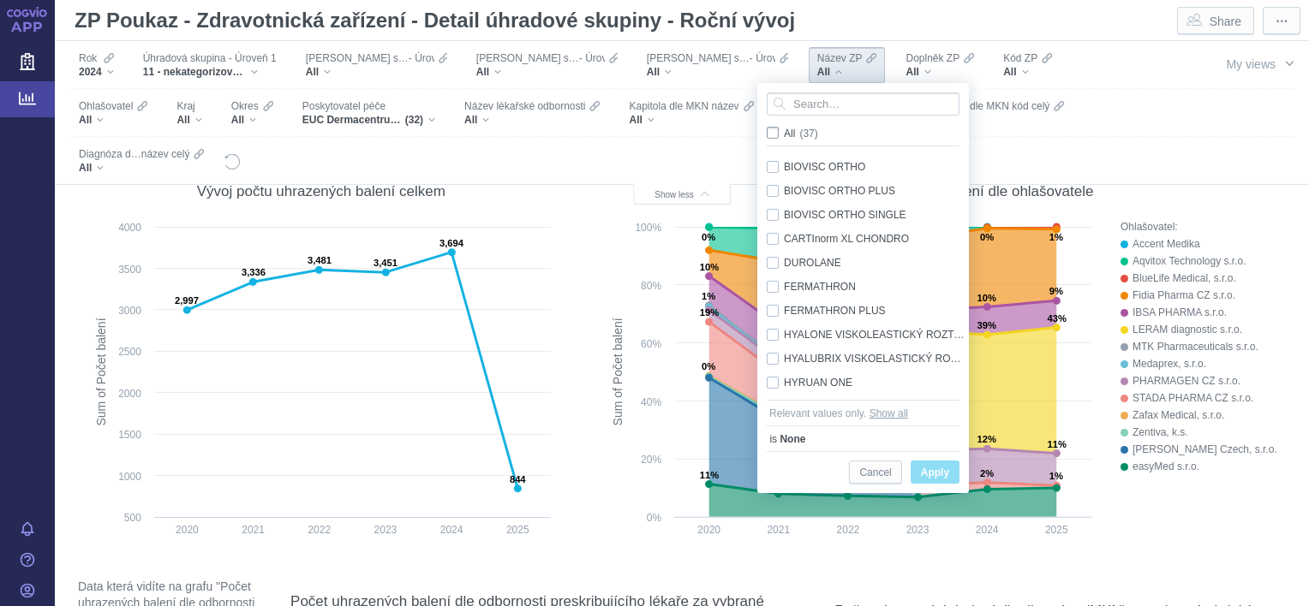
click at [784, 134] on span "All (37)" at bounding box center [801, 134] width 34 height 12
click at [784, 134] on input "All (37)" at bounding box center [789, 129] width 11 height 11
checkbox input "true"
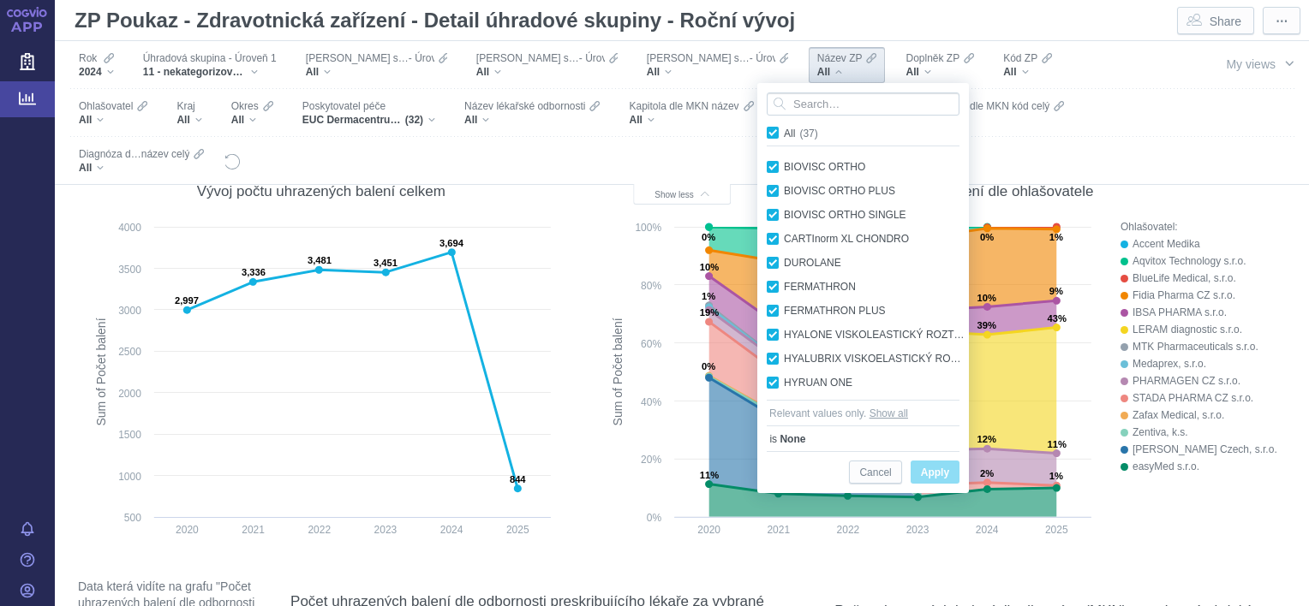
checkbox input "true"
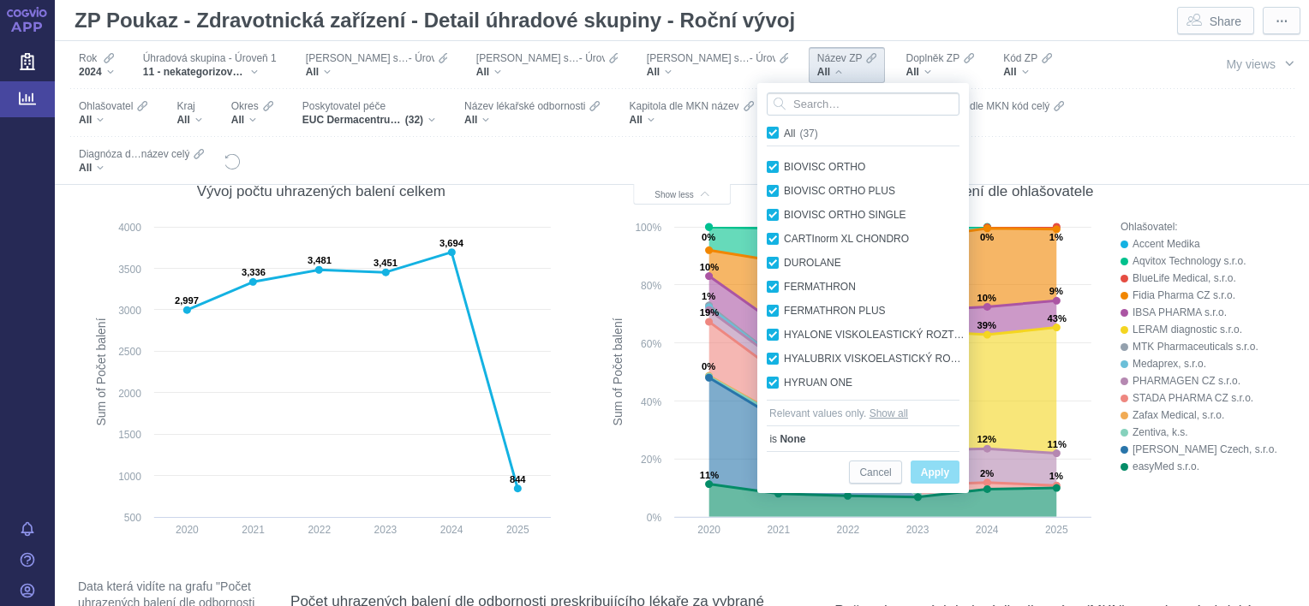
checkbox input "true"
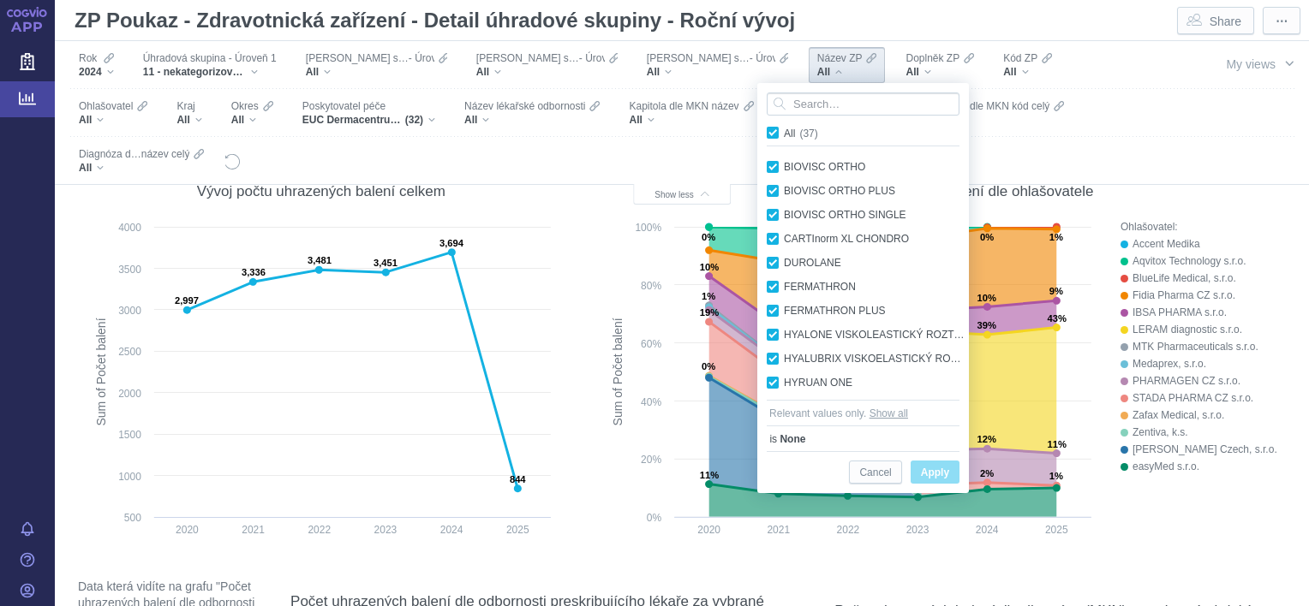
checkbox input "true"
click at [1155, 113] on div "Rok 2024 Úhradová skupina - Úroveň 1 11 - nekategorizované zdravotnické prostře…" at bounding box center [682, 113] width 1254 height 144
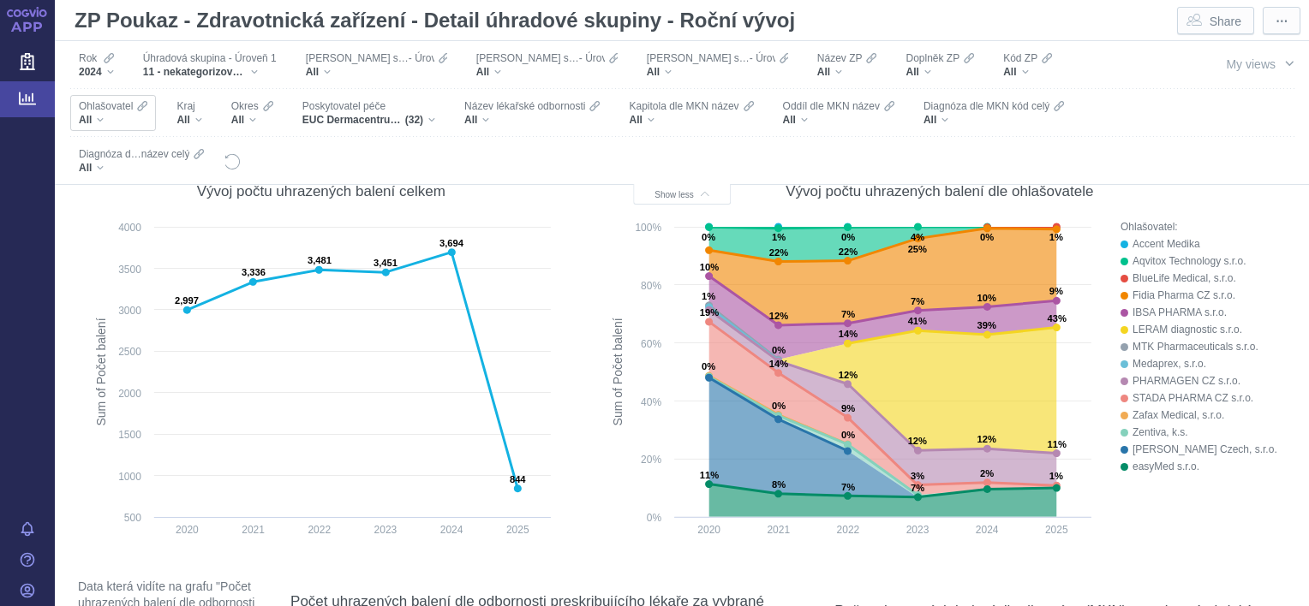
click at [147, 113] on div "All" at bounding box center [113, 120] width 69 height 14
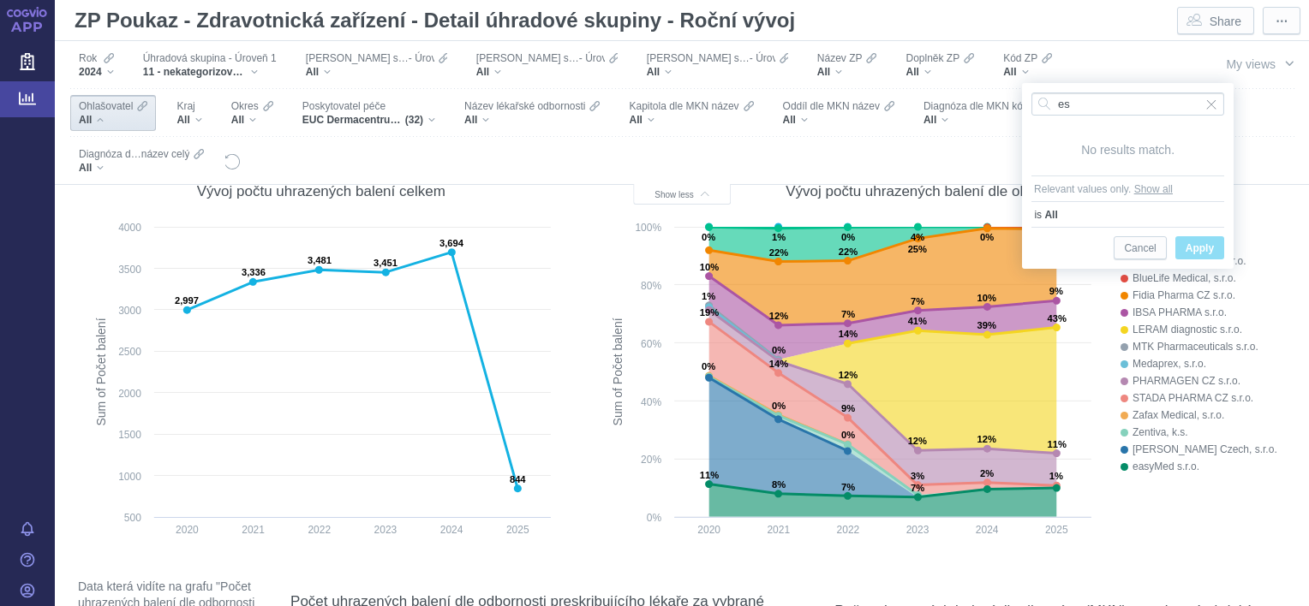
type input "es"
click at [761, 161] on div "Filters" at bounding box center [705, 160] width 926 height 47
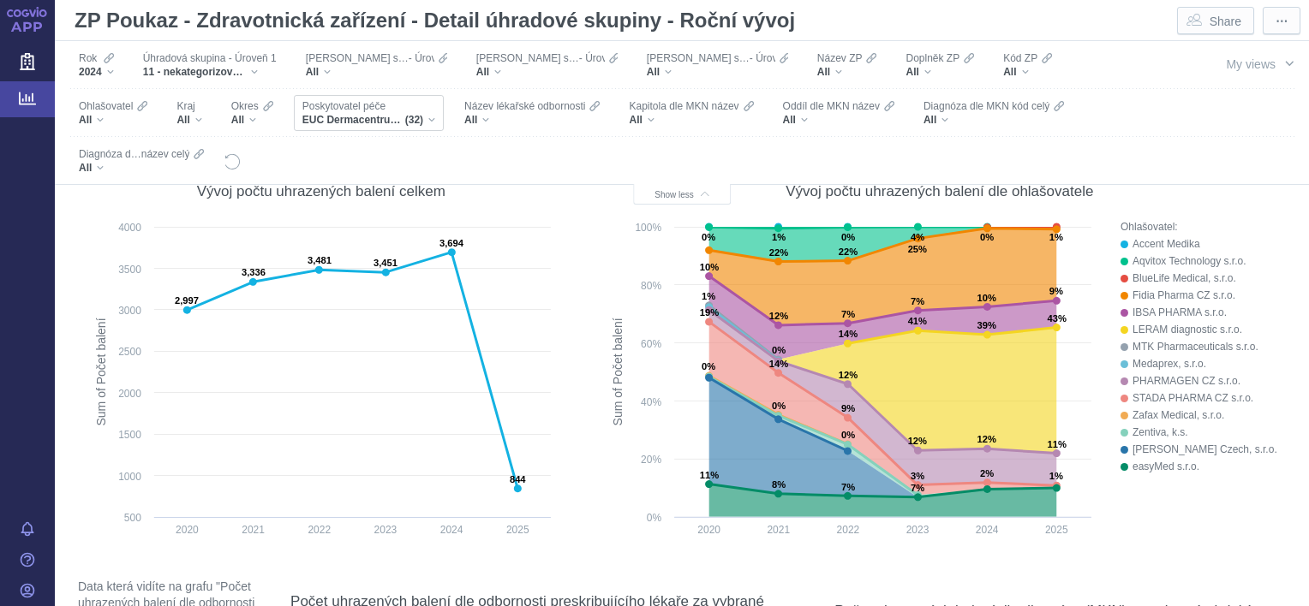
click at [327, 120] on div "EUC Dermacentrum s.r.o., EUC KLINIKA KLADNO s.r.o., EUC KLINIKA ZLÍN A.S. MUDr.…" at bounding box center [368, 120] width 133 height 14
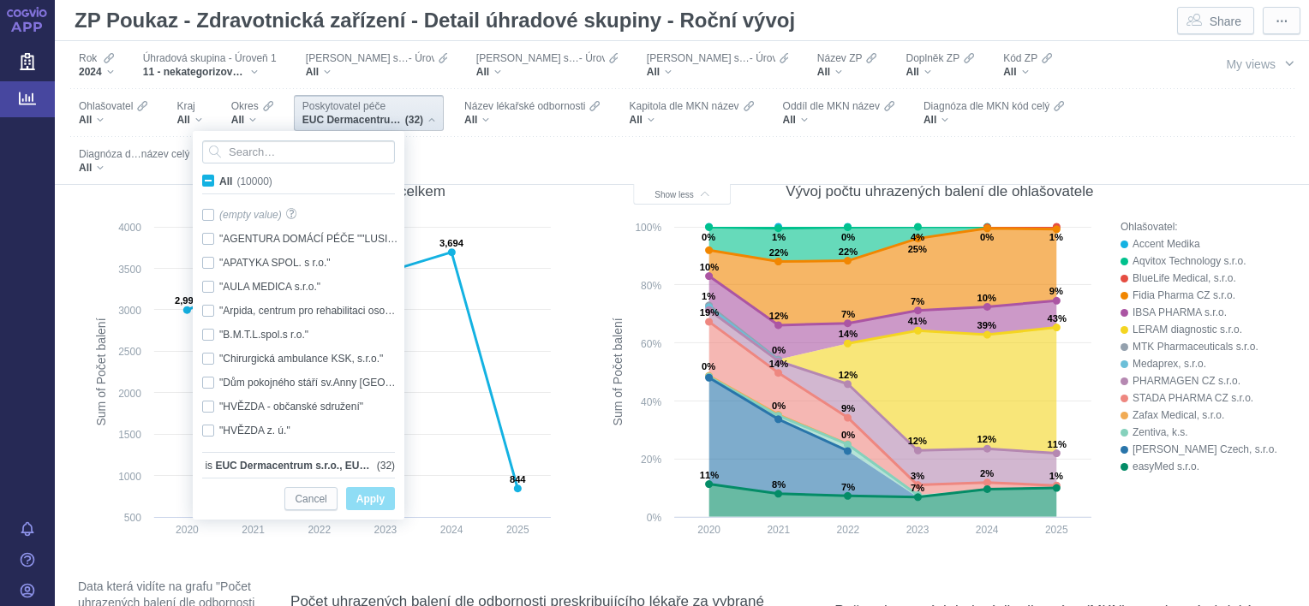
click at [327, 120] on div "EUC Dermacentrum s.r.o., EUC KLINIKA KLADNO s.r.o., EUC KLINIKA ZLÍN A.S. MUDr.…" at bounding box center [368, 120] width 133 height 14
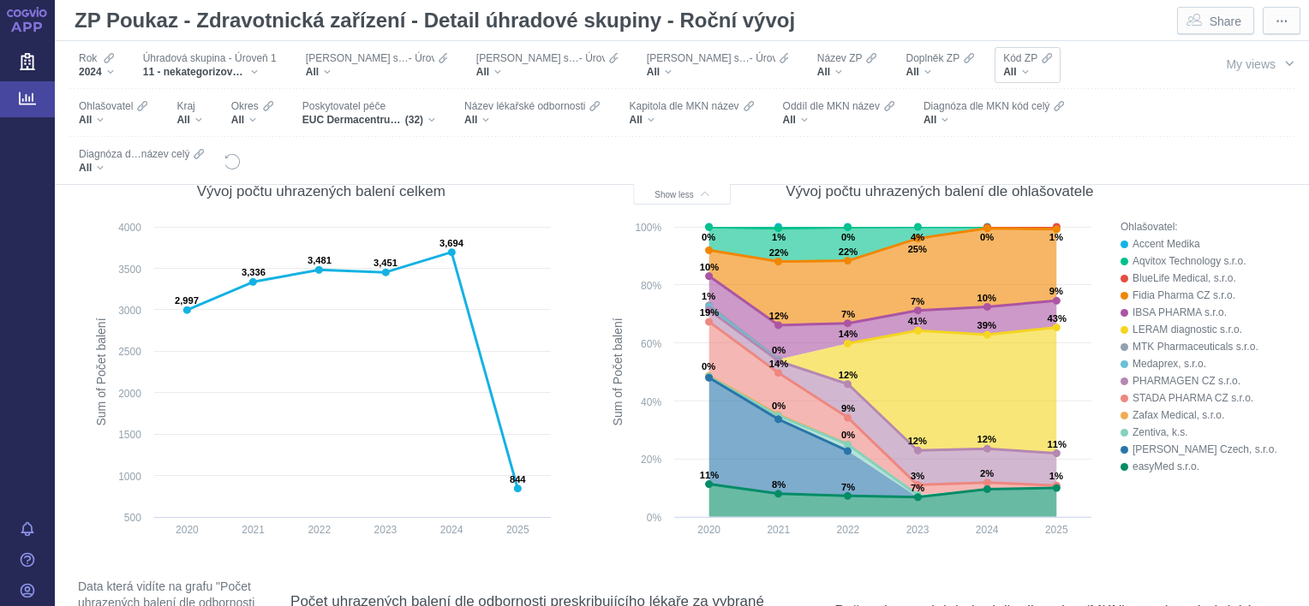
click at [1003, 74] on div "All" at bounding box center [1027, 72] width 49 height 14
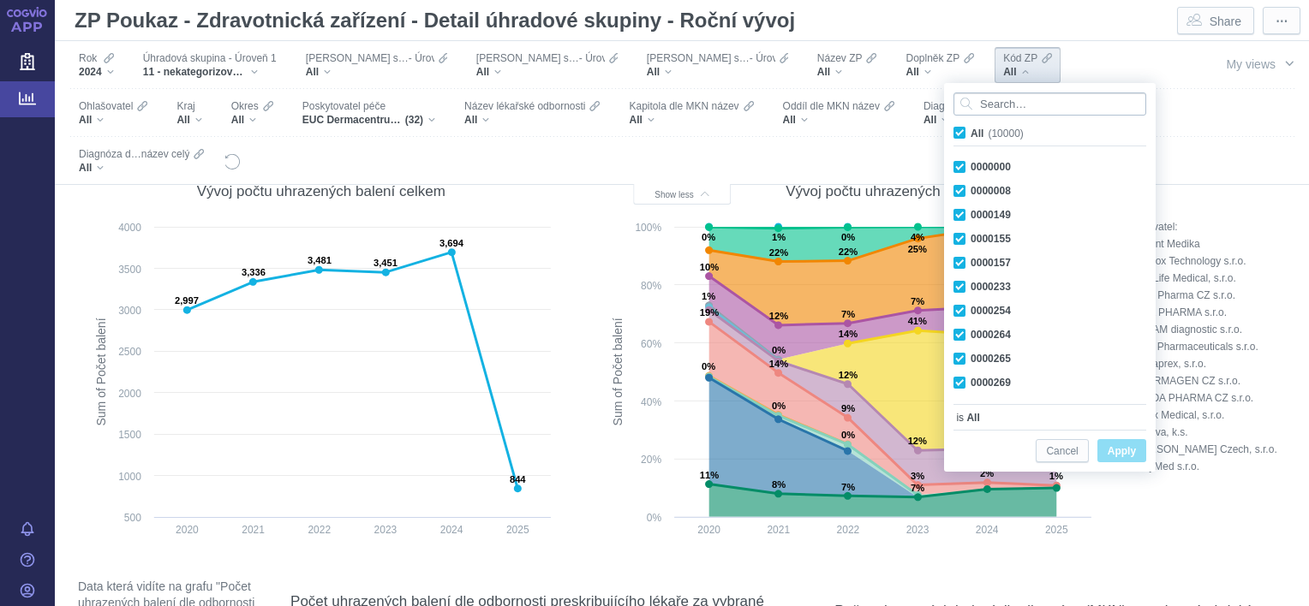
click at [994, 109] on input "Search attribute values" at bounding box center [1049, 104] width 193 height 23
click at [817, 69] on div "All" at bounding box center [847, 72] width 60 height 14
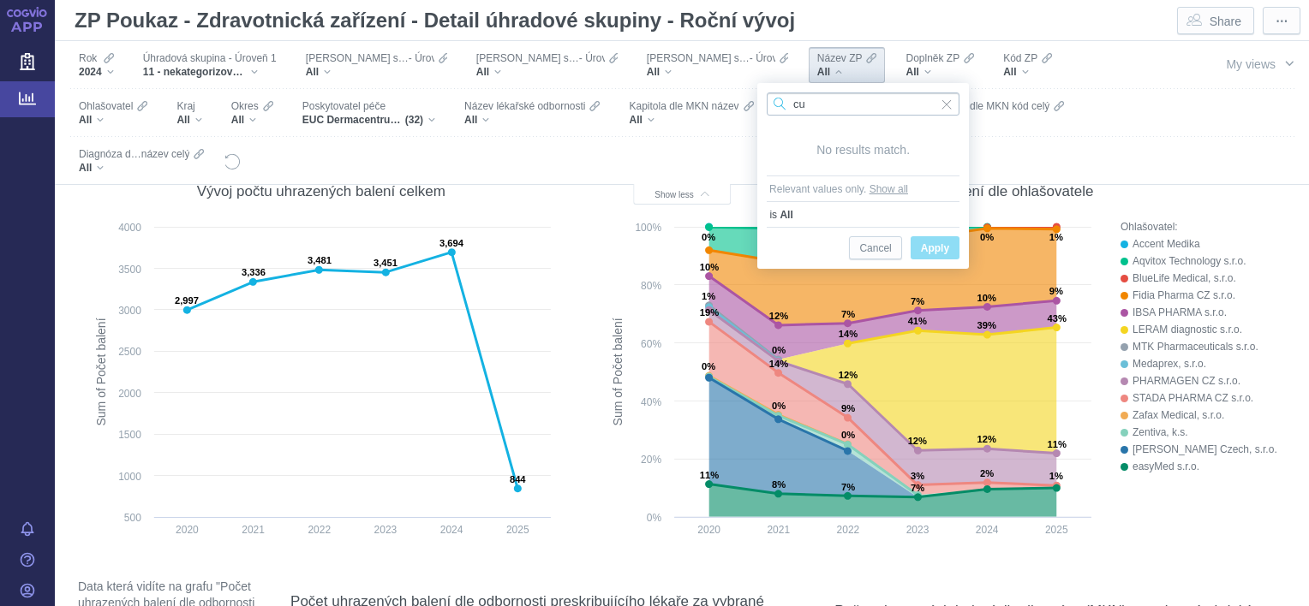
type input "c"
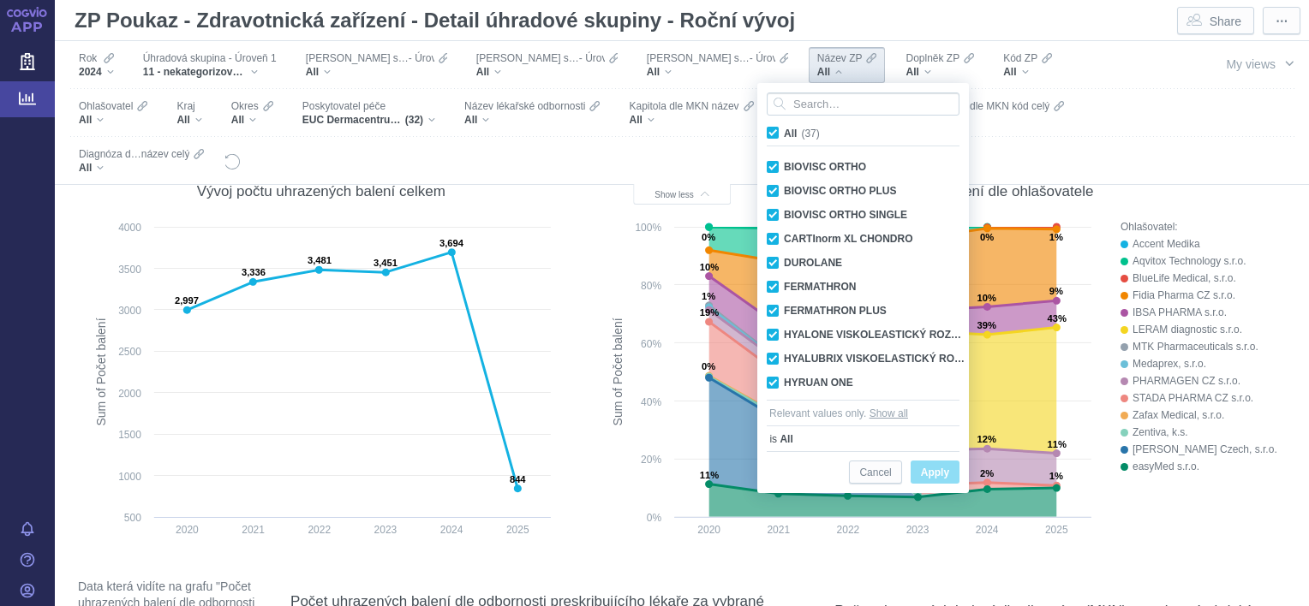
click at [692, 155] on div "Filters" at bounding box center [705, 160] width 926 height 47
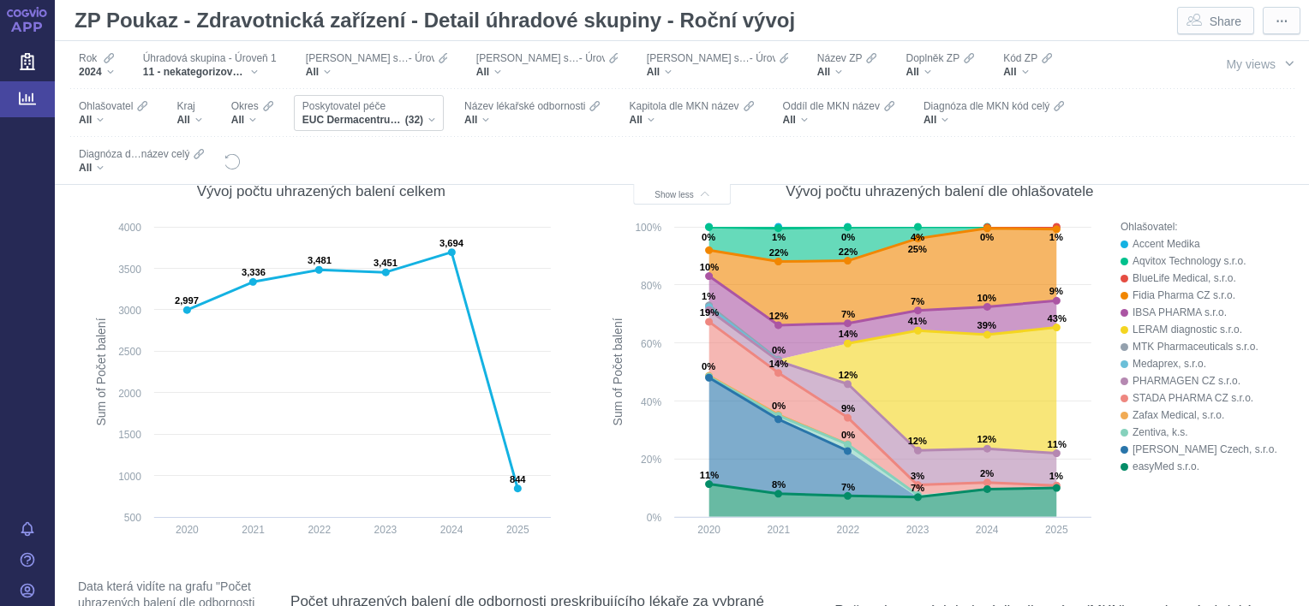
click at [337, 117] on div "Poskytovatel péče EUC Dermacentrum s.r.o., EUC KLINIKA KLADNO s.r.o., EUC KLINI…" at bounding box center [369, 113] width 150 height 36
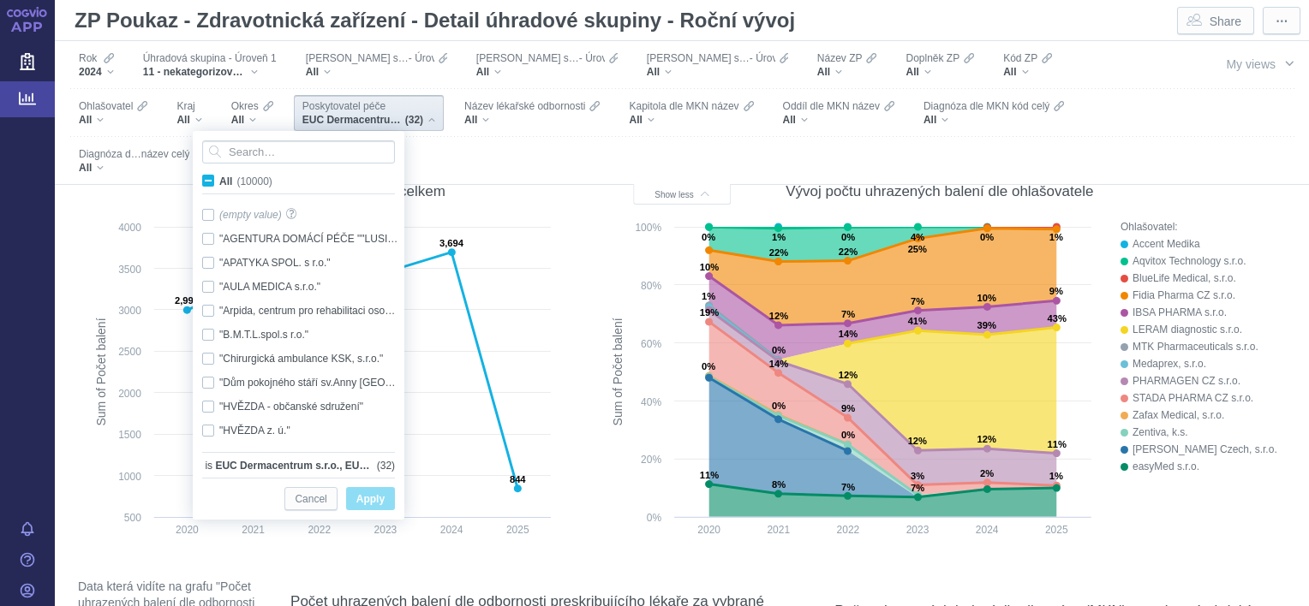
click at [337, 117] on div "Poskytovatel péče EUC Dermacentrum s.r.o., EUC KLINIKA KLADNO s.r.o., EUC KLINI…" at bounding box center [369, 113] width 150 height 36
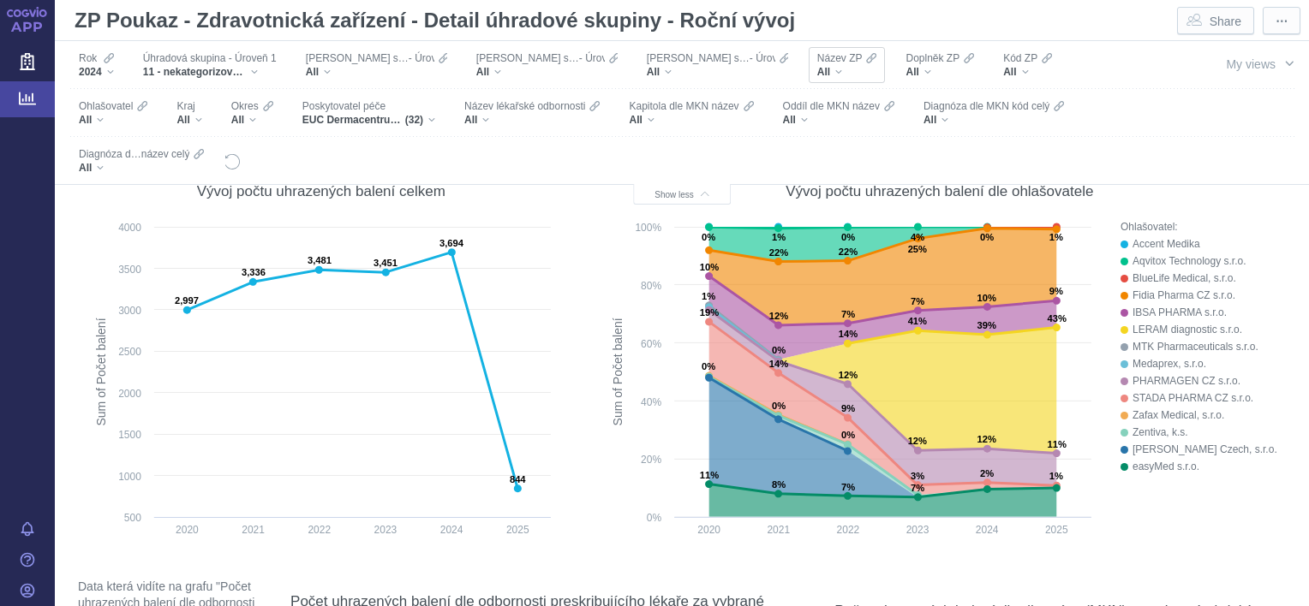
click at [809, 80] on div "Název ZP All" at bounding box center [847, 65] width 77 height 36
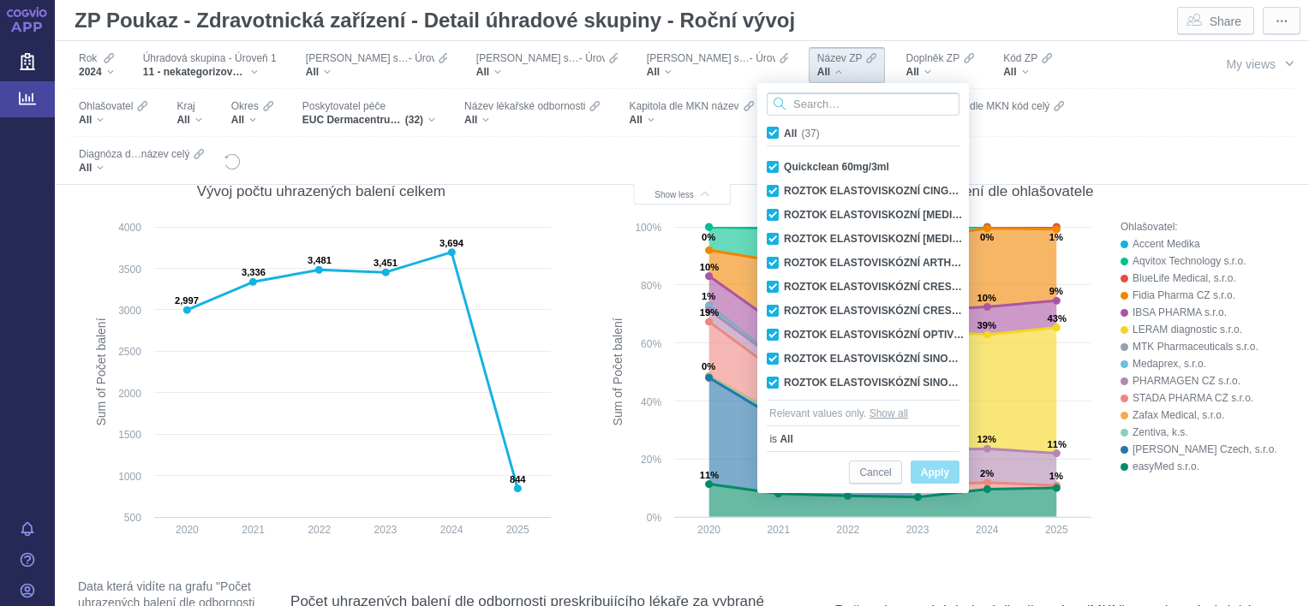
scroll to position [335, 0]
click at [437, 158] on div "Filters" at bounding box center [705, 160] width 926 height 47
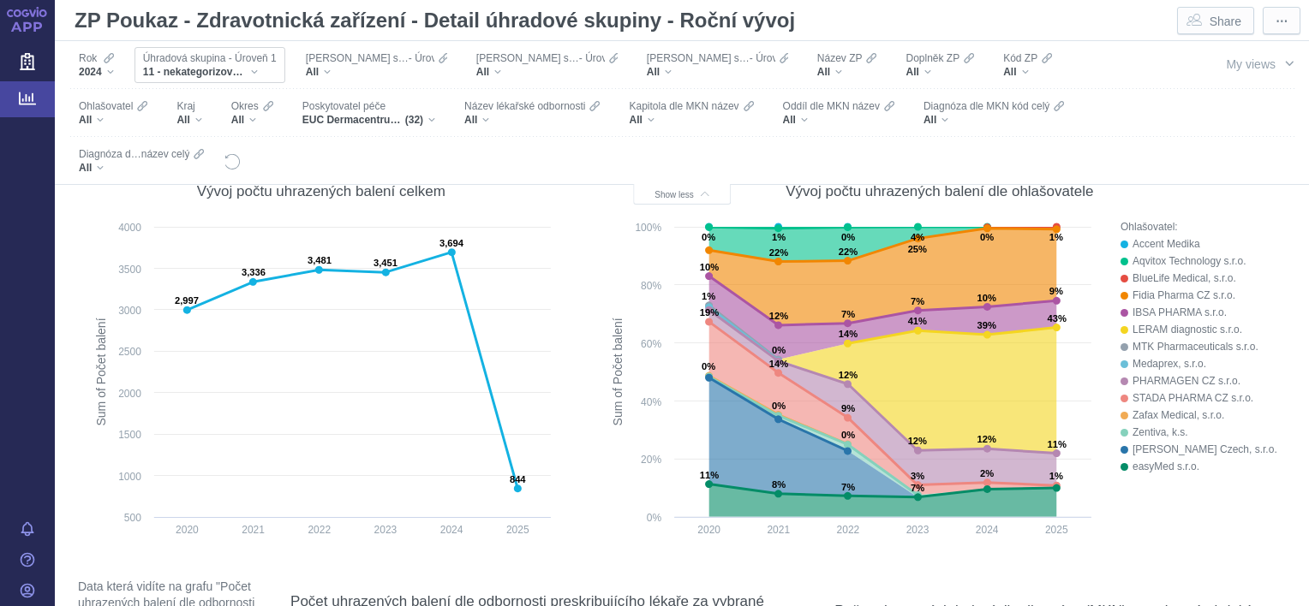
click at [246, 74] on div "11 - nekategorizované zdravotnické prostředky" at bounding box center [210, 72] width 134 height 14
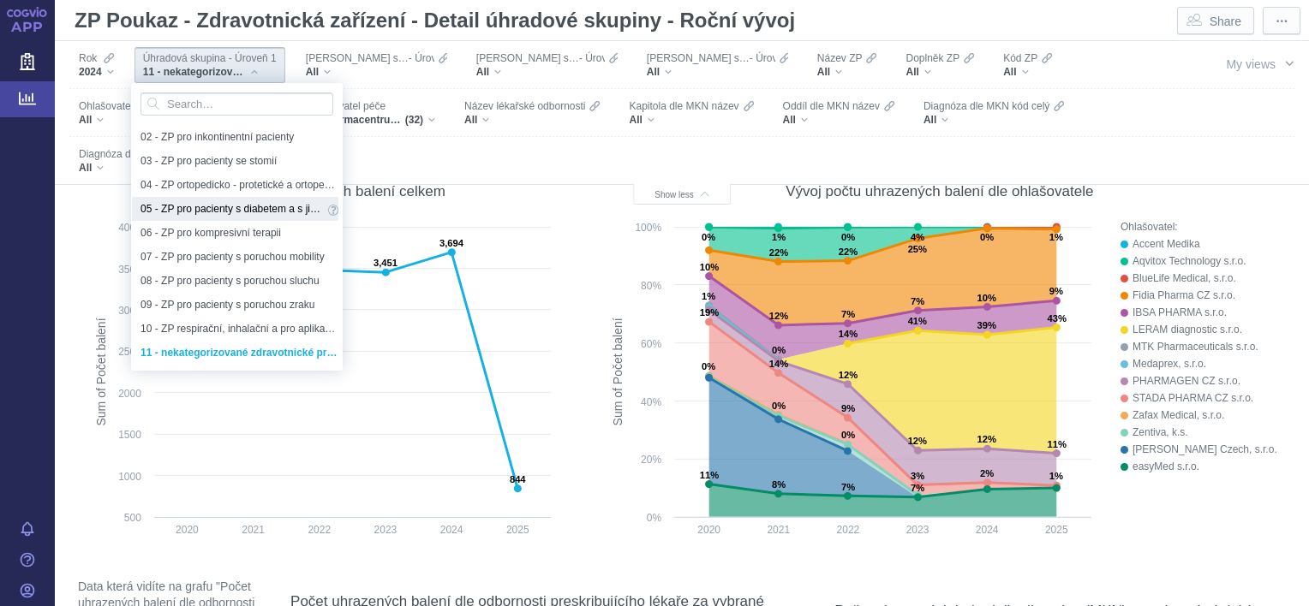
scroll to position [0, 0]
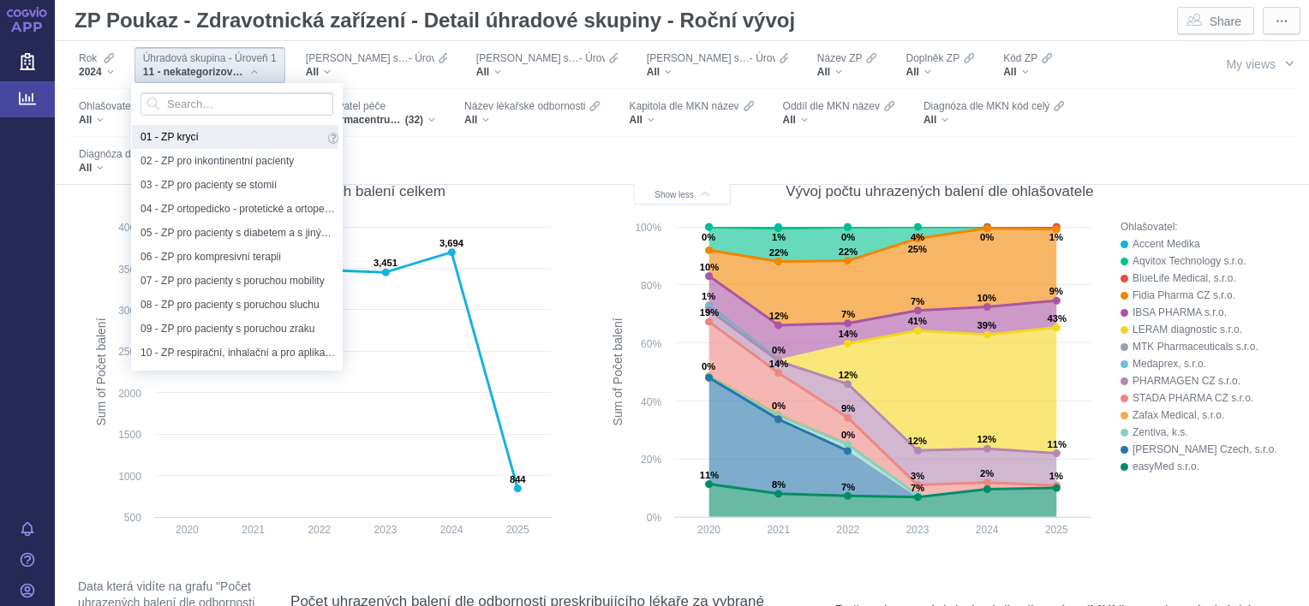
click at [170, 139] on span "01 - ZP krycí" at bounding box center [231, 137] width 183 height 19
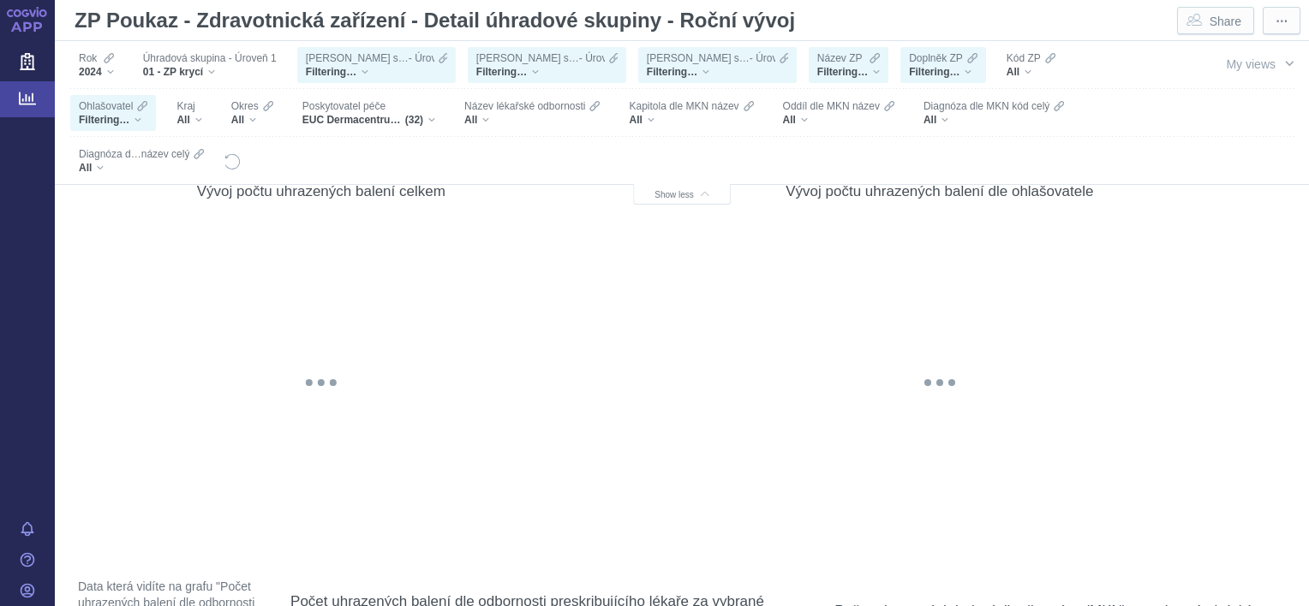
click at [242, 139] on div "Filters" at bounding box center [705, 160] width 926 height 47
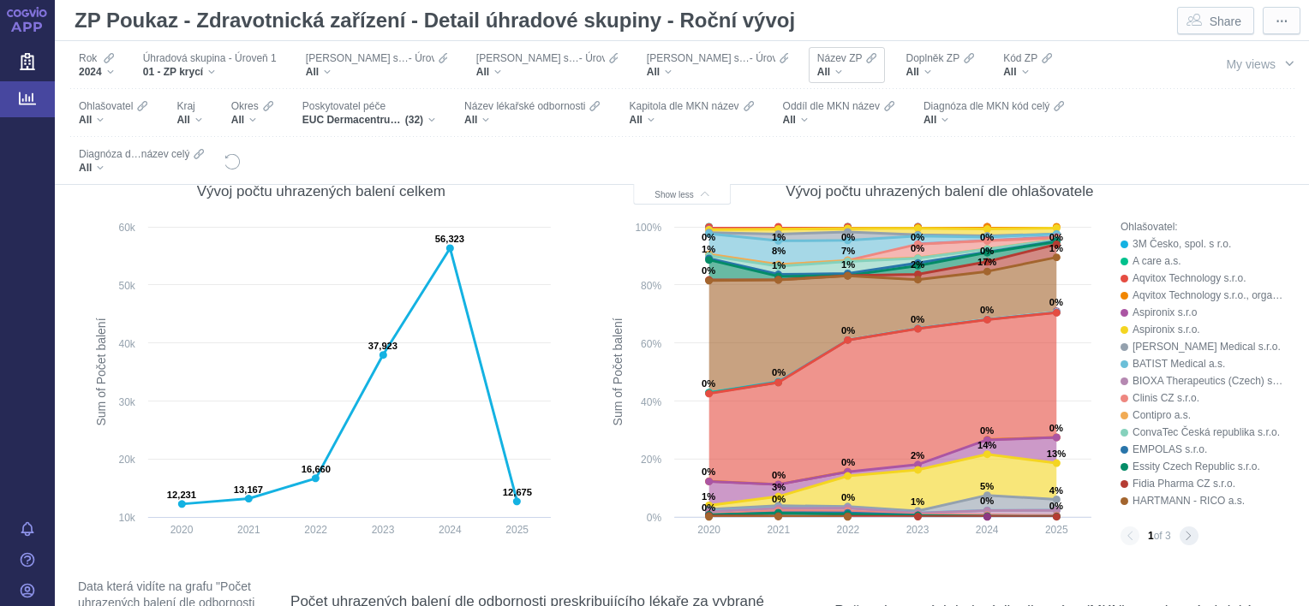
click at [817, 73] on div "All" at bounding box center [847, 72] width 60 height 14
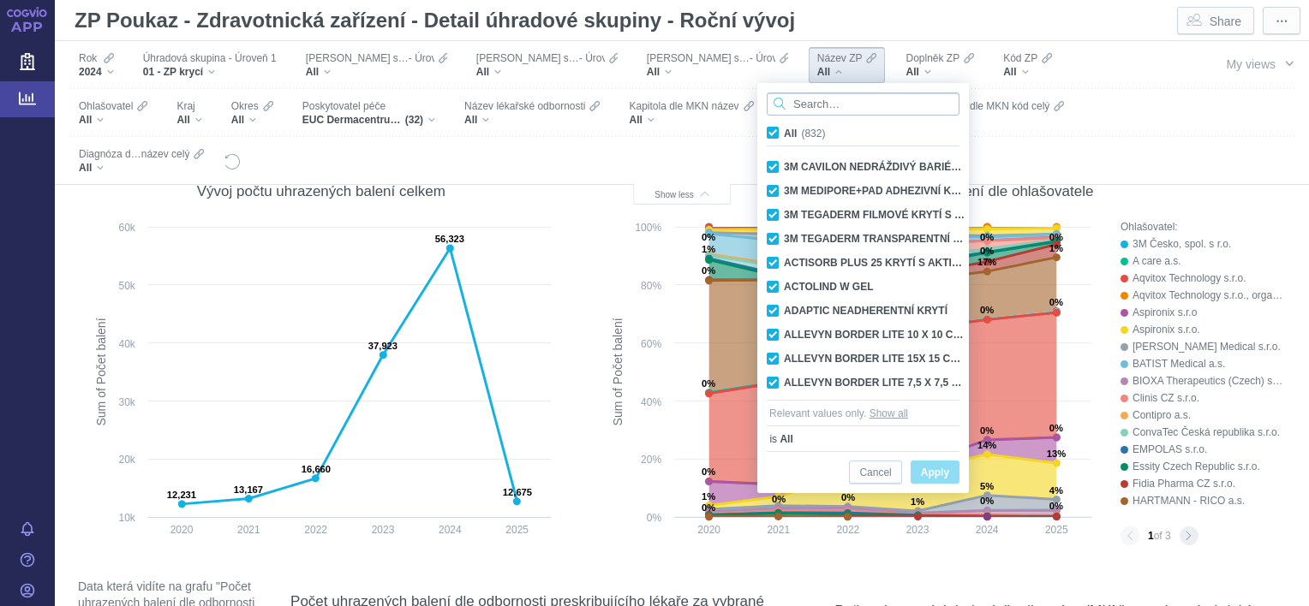
click at [809, 106] on input "Search attribute values" at bounding box center [863, 104] width 193 height 23
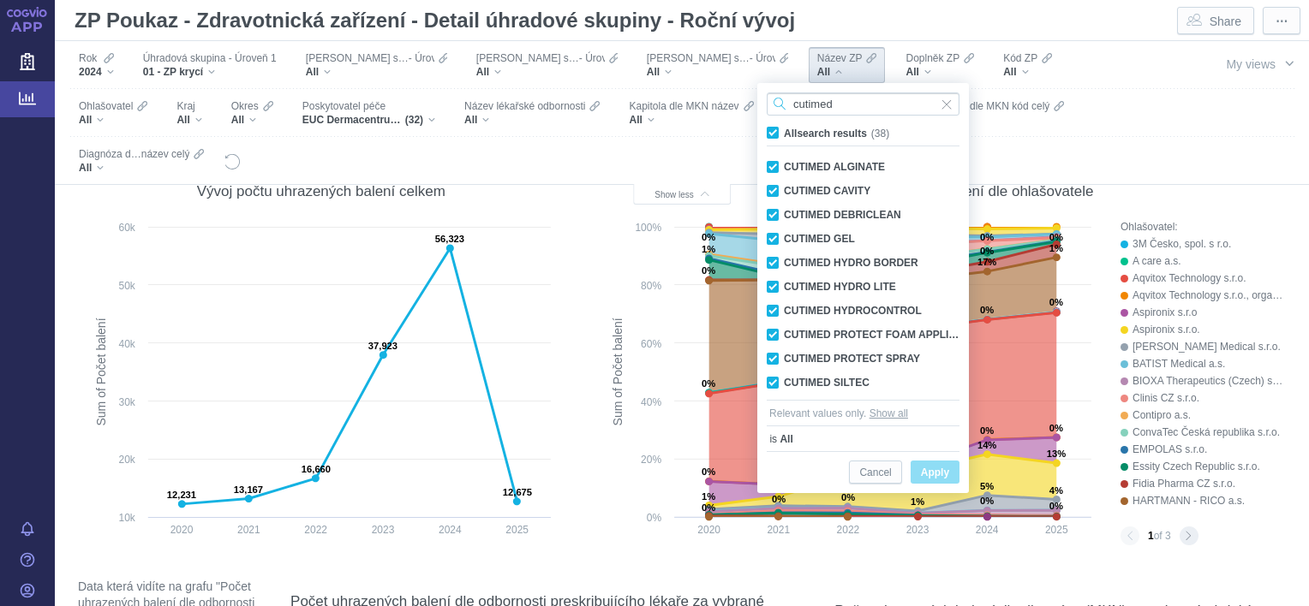
type input "cutimed"
click at [949, 108] on span "Input clear" at bounding box center [946, 104] width 12 height 23
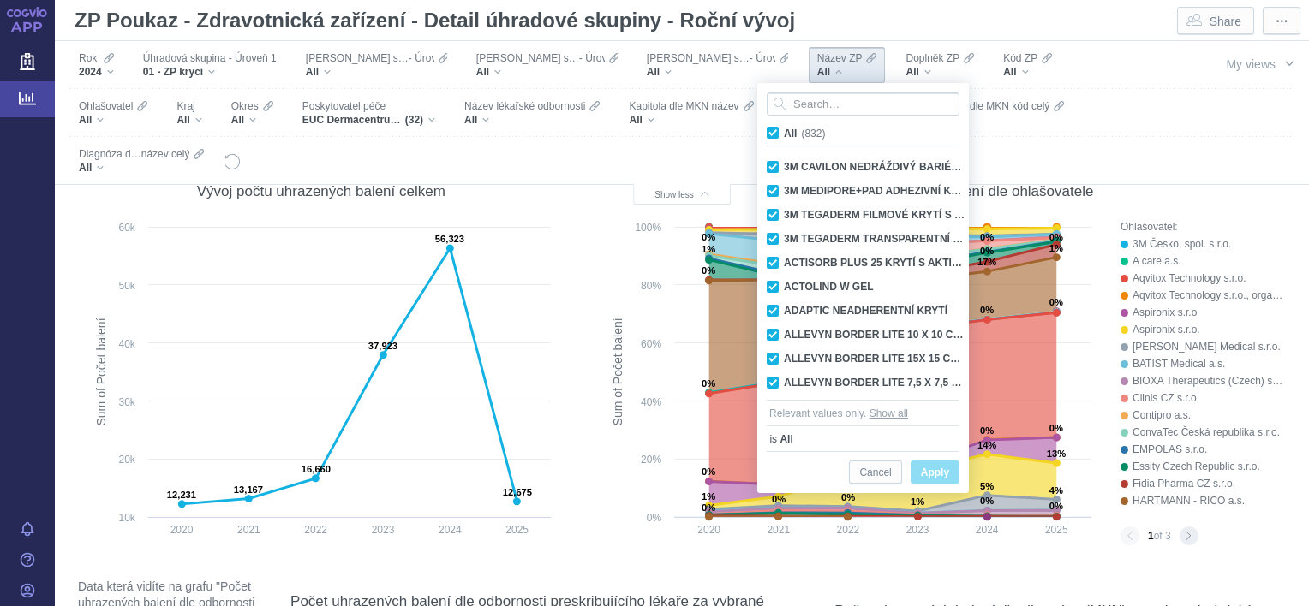
click at [686, 142] on div "Filters" at bounding box center [705, 160] width 926 height 47
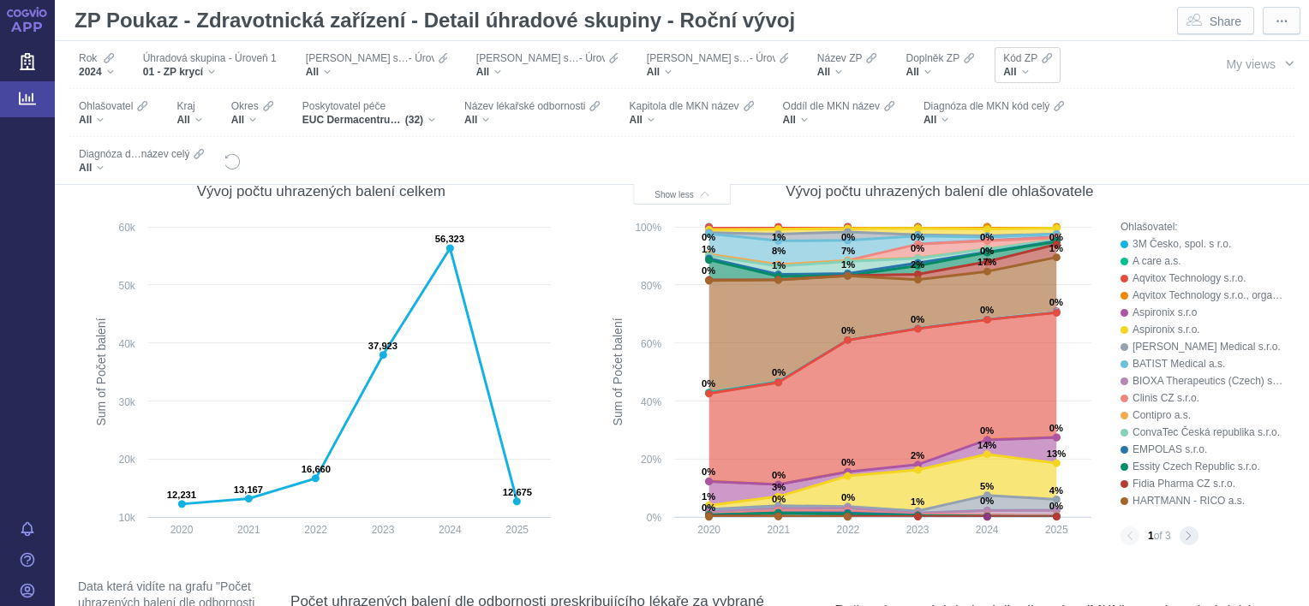
click at [1003, 74] on div "All" at bounding box center [1027, 72] width 49 height 14
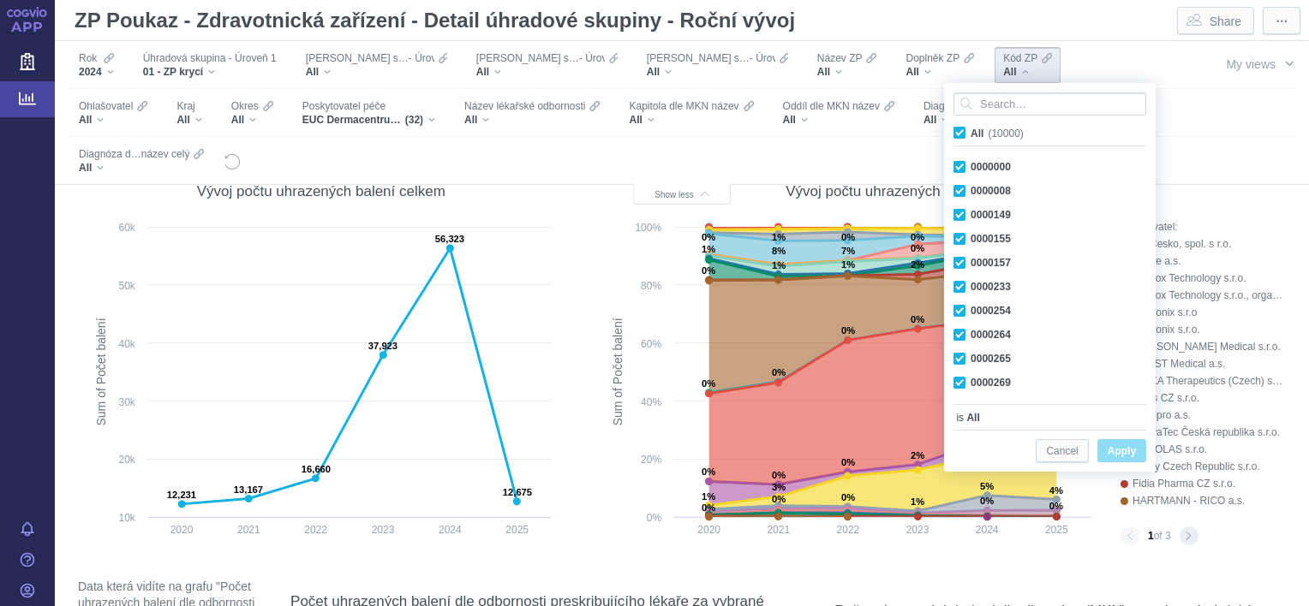
click at [970, 134] on span "All (10000)" at bounding box center [996, 134] width 53 height 12
click at [970, 134] on input "All (10000)" at bounding box center [975, 129] width 11 height 11
checkbox input "false"
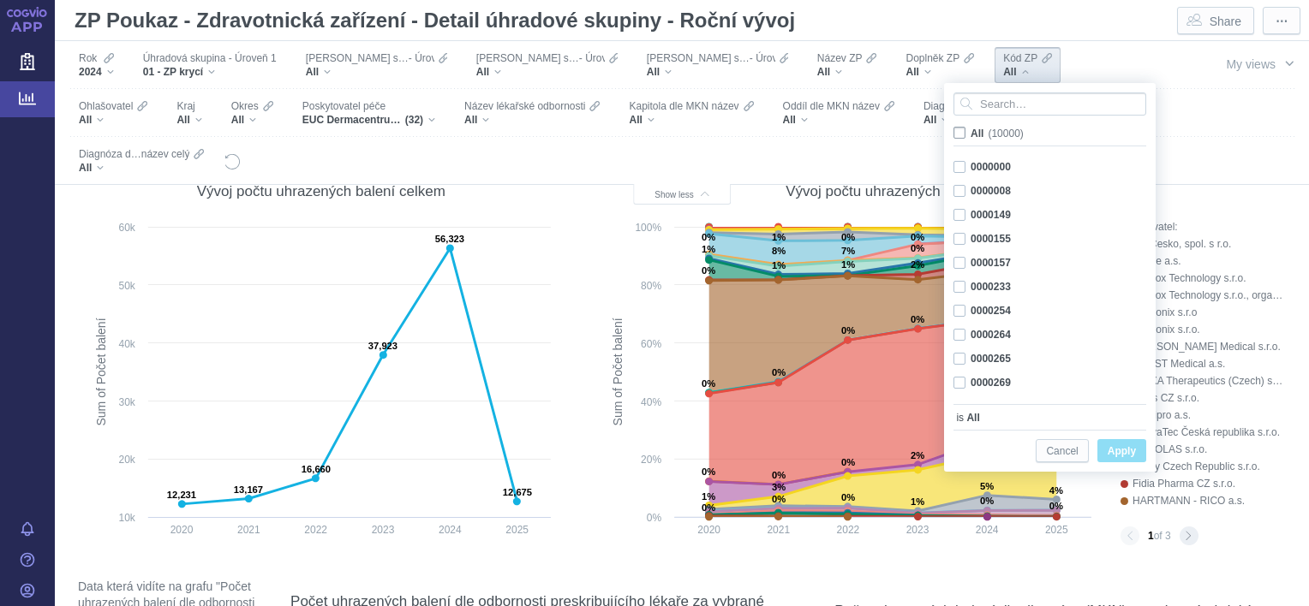
checkbox input "false"
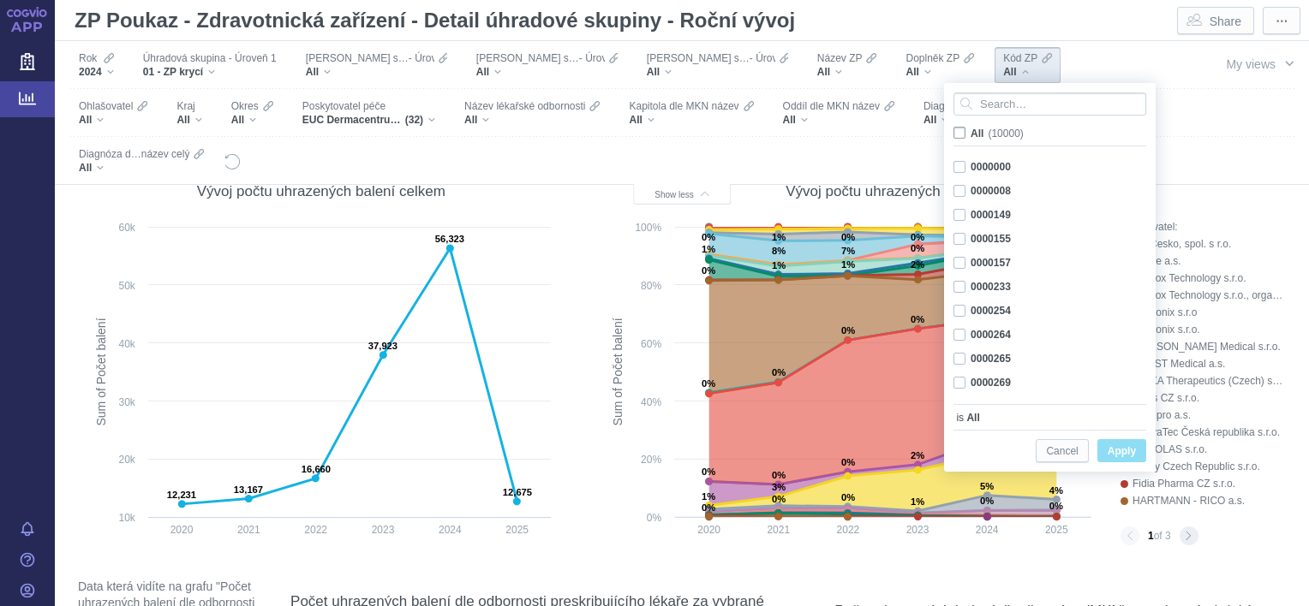
checkbox input "false"
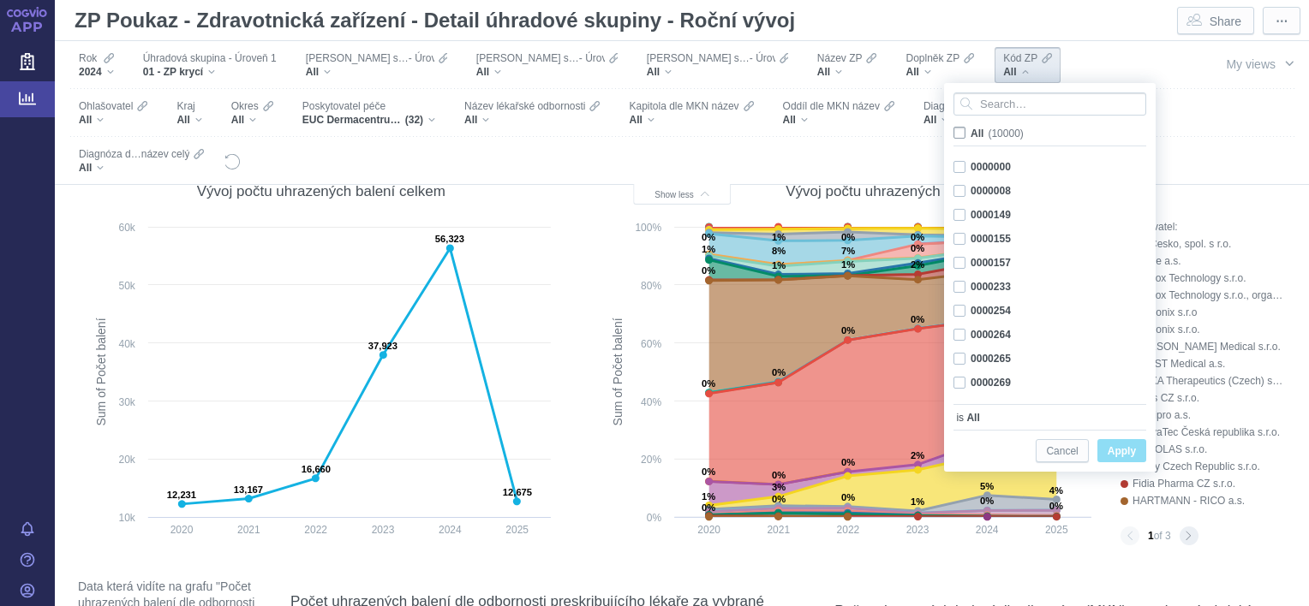
checkbox input "false"
click at [990, 106] on input "Search attribute values" at bounding box center [1049, 104] width 193 height 23
paste input "5007945"
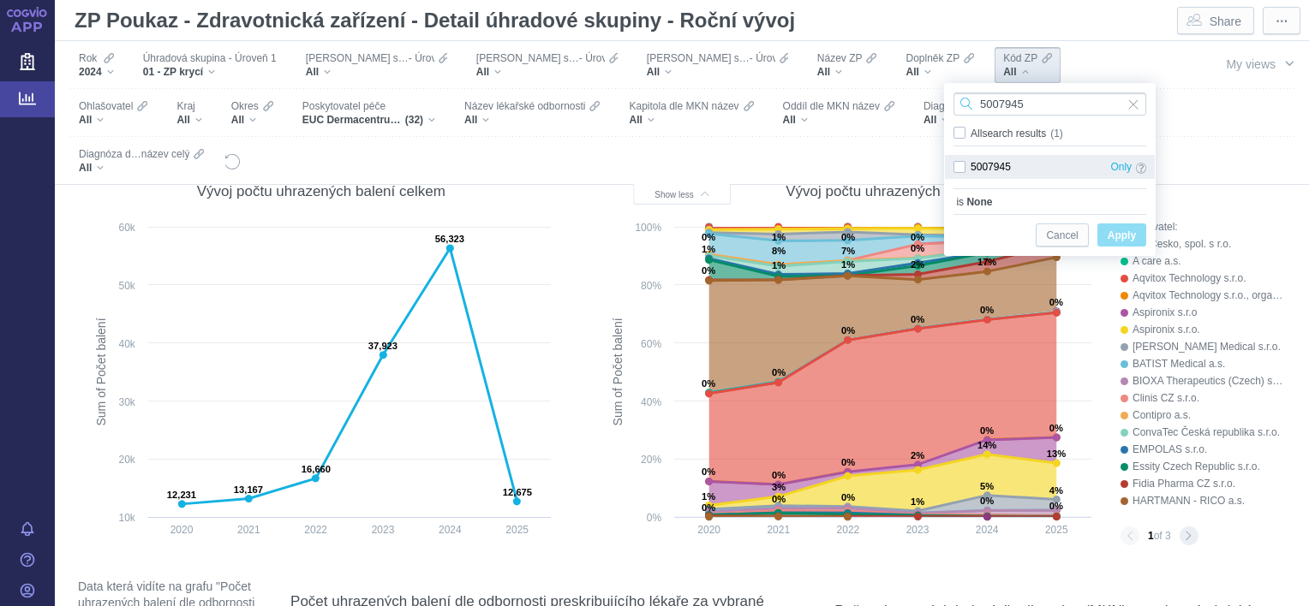
type input "5007945"
click at [963, 169] on div "5007945 Only" at bounding box center [1050, 167] width 210 height 24
checkbox input "true"
click at [1110, 238] on span "Apply" at bounding box center [1122, 235] width 28 height 21
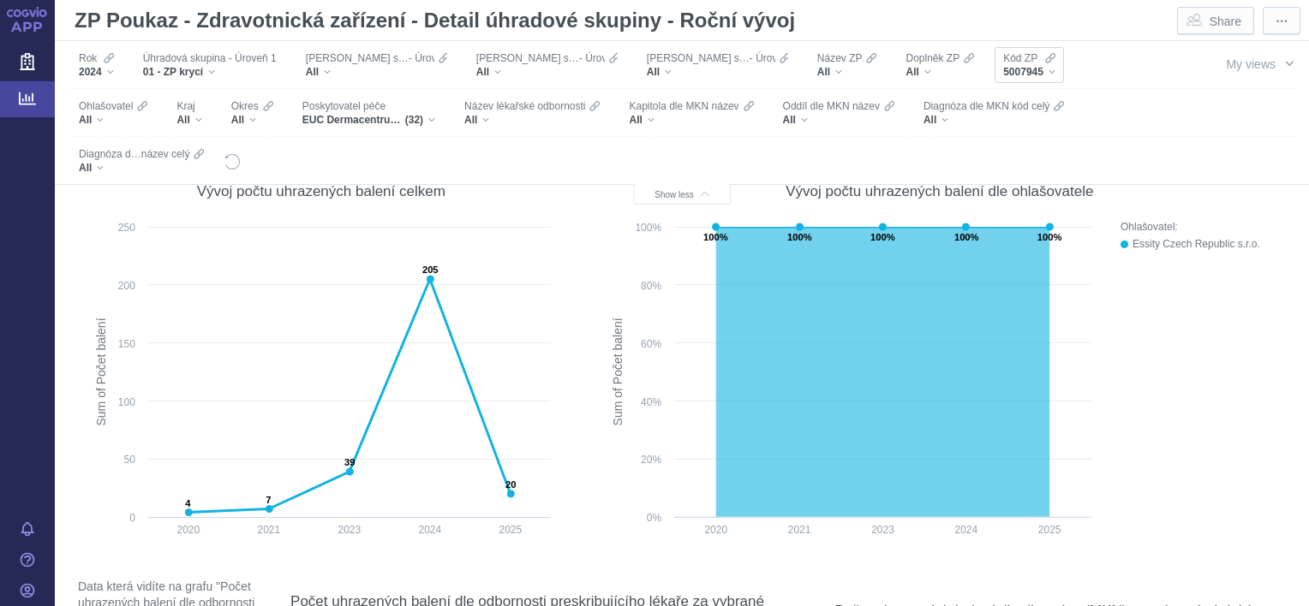
click at [1006, 69] on div "5007945" at bounding box center [1029, 72] width 52 height 14
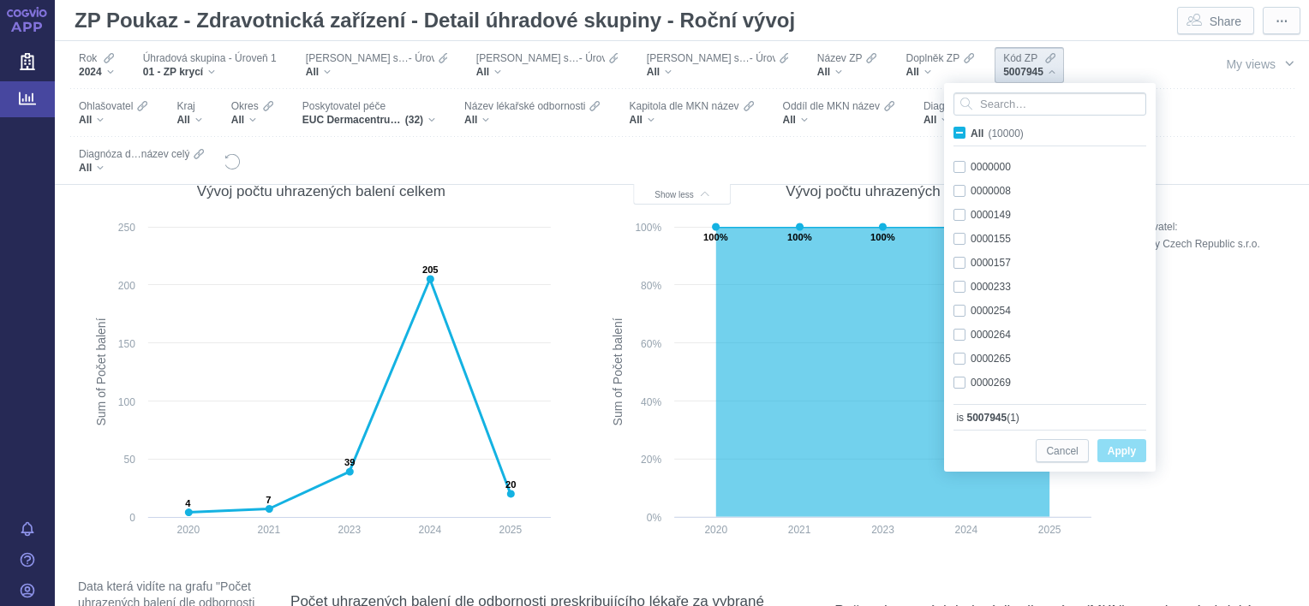
click at [970, 134] on span "All (10000)" at bounding box center [996, 134] width 53 height 12
click at [970, 134] on input "All (10000)" at bounding box center [975, 129] width 11 height 11
checkbox input "true"
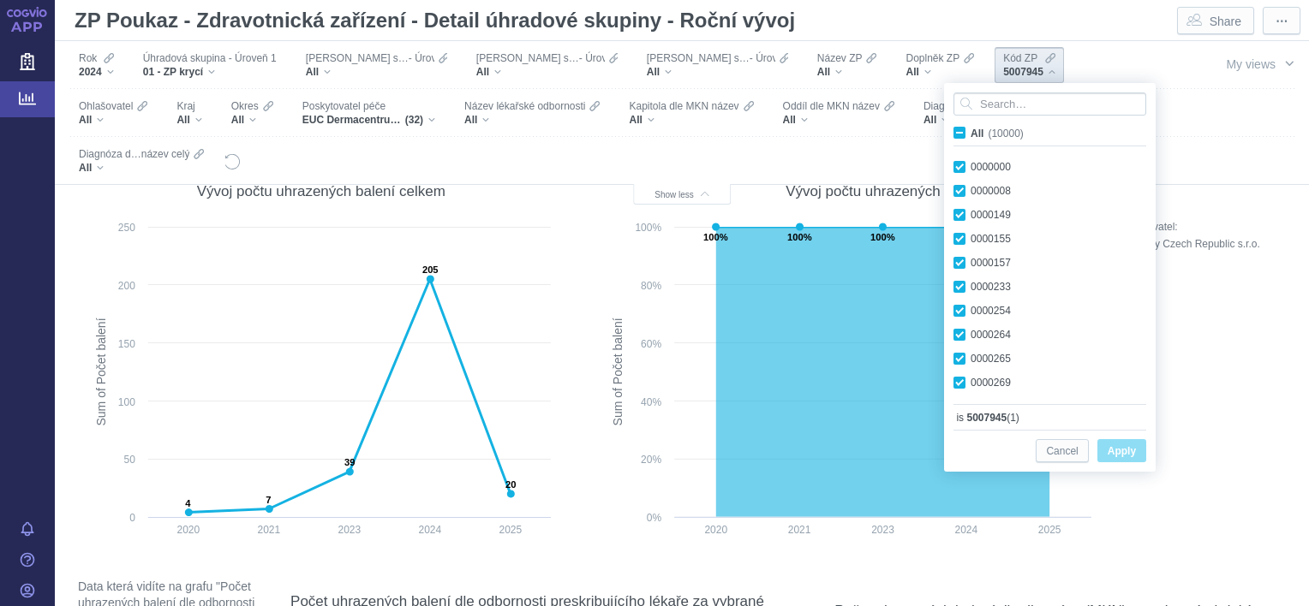
checkbox input "true"
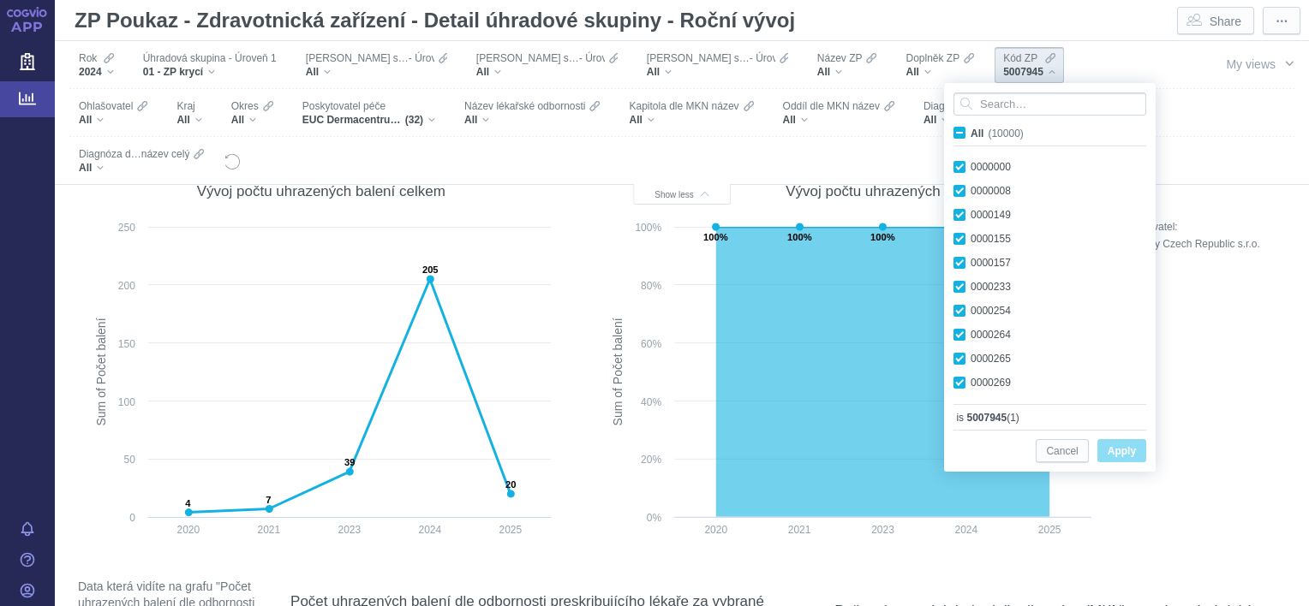
checkbox input "true"
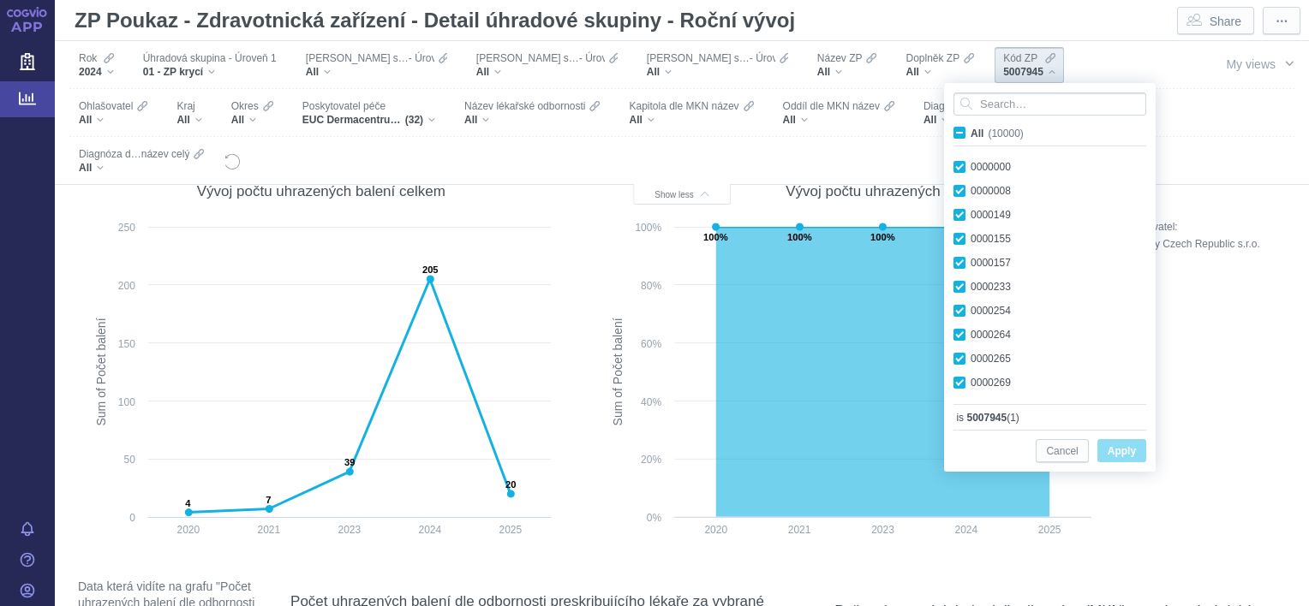
checkbox input "true"
click at [1110, 450] on span "Apply" at bounding box center [1122, 451] width 28 height 21
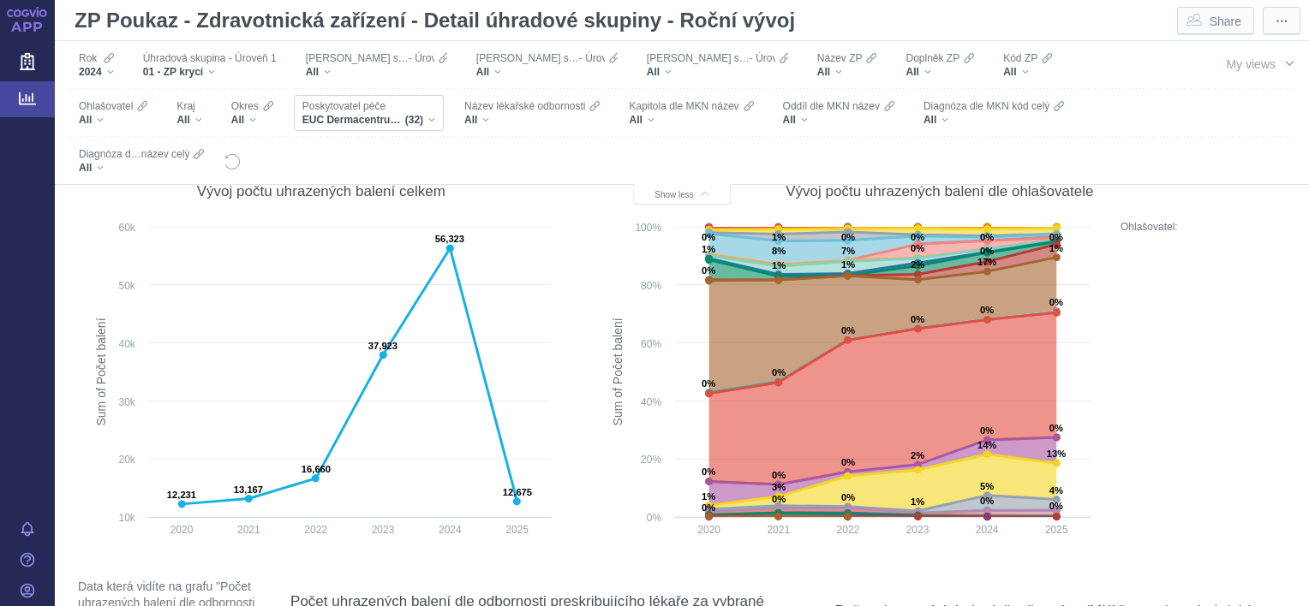
click at [331, 116] on div "EUC Dermacentrum s.r.o., EUC KLINIKA KLADNO s.r.o., EUC KLINIKA ZLÍN A.S. MUDr.…" at bounding box center [368, 120] width 133 height 14
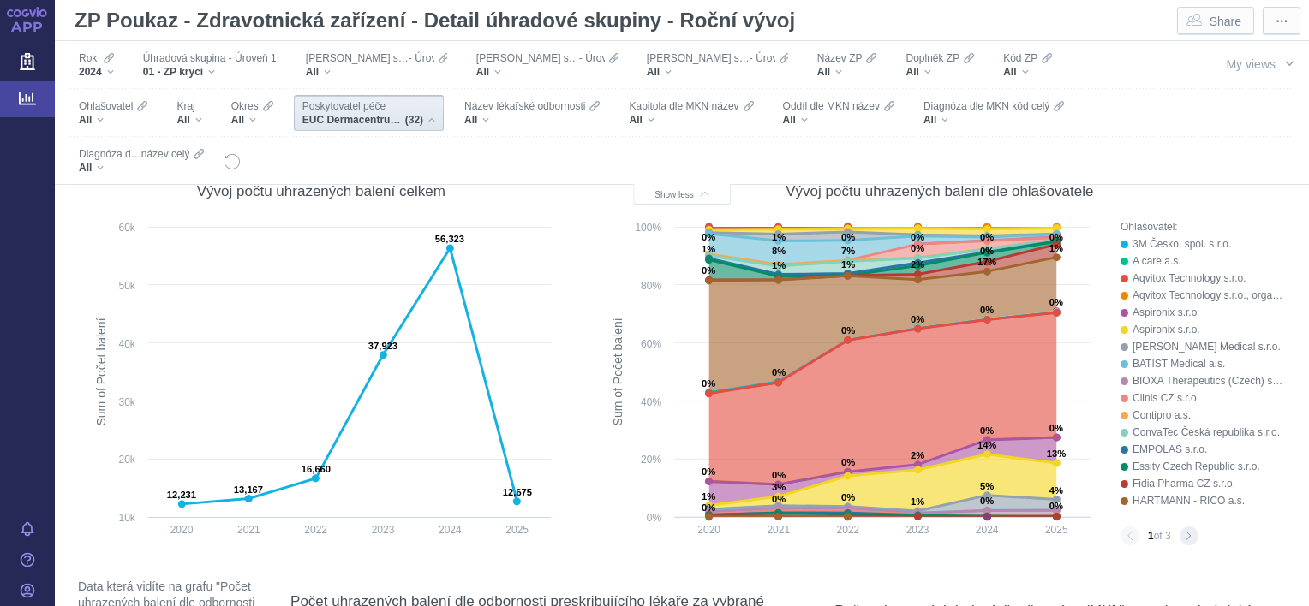
click at [331, 116] on div "EUC Dermacentrum s.r.o., EUC KLINIKA KLADNO s.r.o., EUC KLINIKA ZLÍN A.S. MUDr.…" at bounding box center [368, 120] width 133 height 14
click at [331, 115] on div "EUC Dermacentrum s.r.o., EUC KLINIKA KLADNO s.r.o., EUC KLINIKA ZLÍN A.S. MUDr.…" at bounding box center [368, 120] width 133 height 14
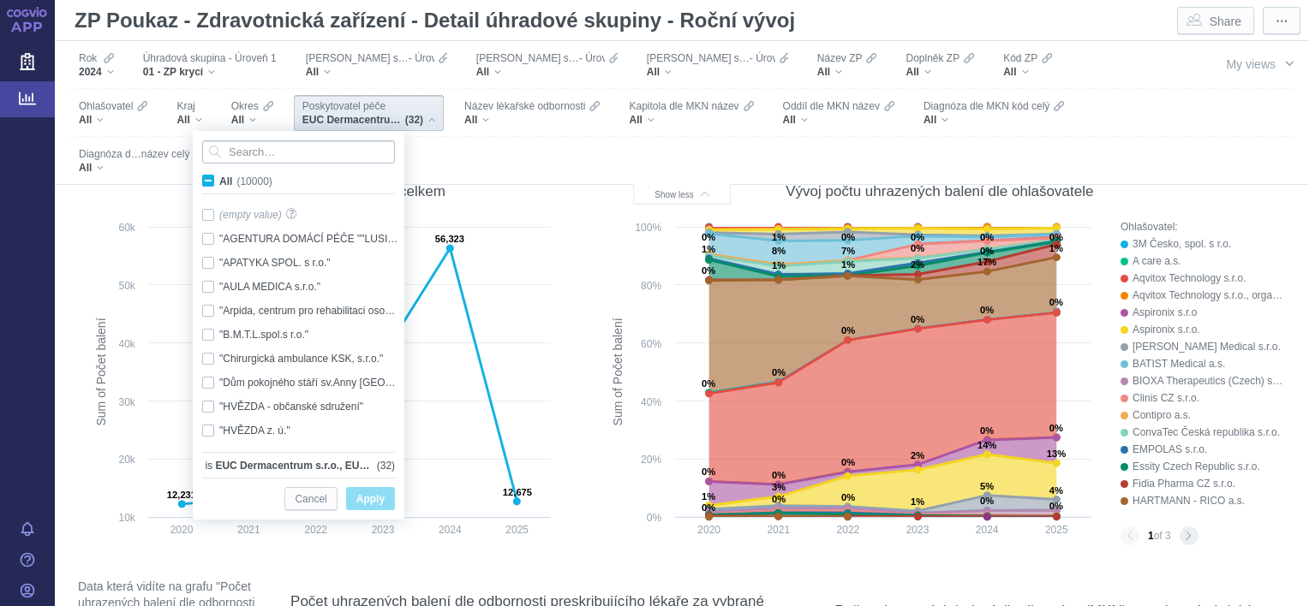
drag, startPoint x: 266, startPoint y: 168, endPoint x: 270, endPoint y: 158, distance: 10.3
click at [270, 158] on div at bounding box center [299, 152] width 210 height 40
click at [270, 158] on input "Search attribute values" at bounding box center [298, 151] width 193 height 23
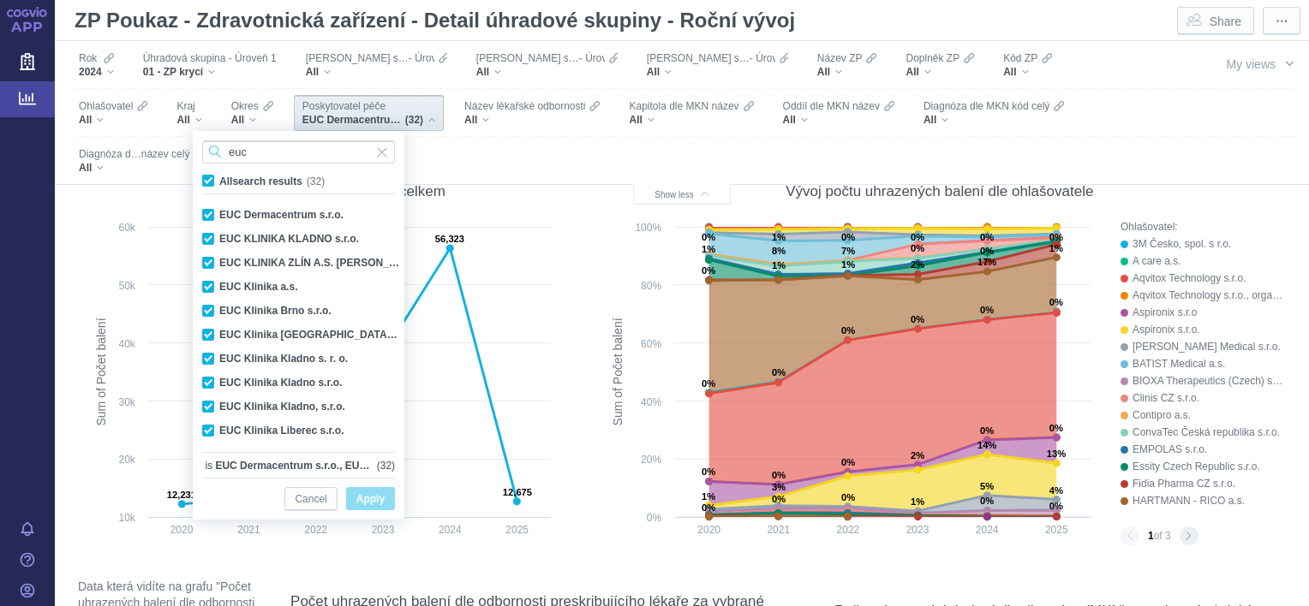
type input "euc"
click at [219, 181] on span "All search results (32)" at bounding box center [271, 182] width 105 height 12
click at [219, 181] on input "All search results (32)" at bounding box center [224, 177] width 11 height 11
checkbox input "false"
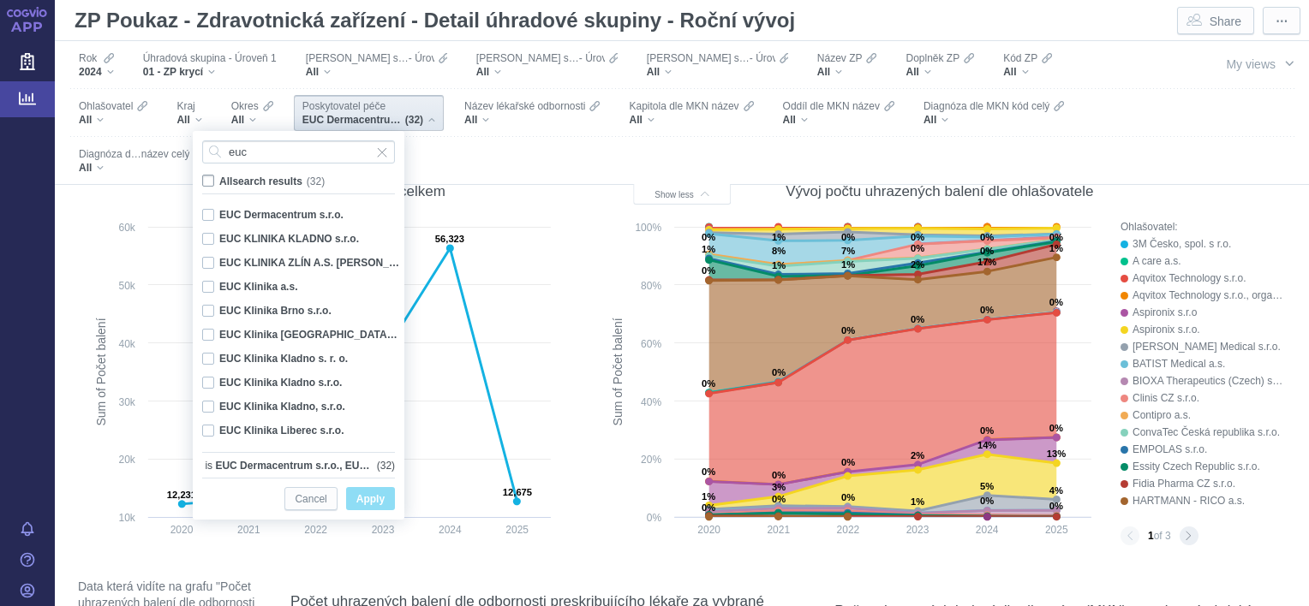
checkbox input "false"
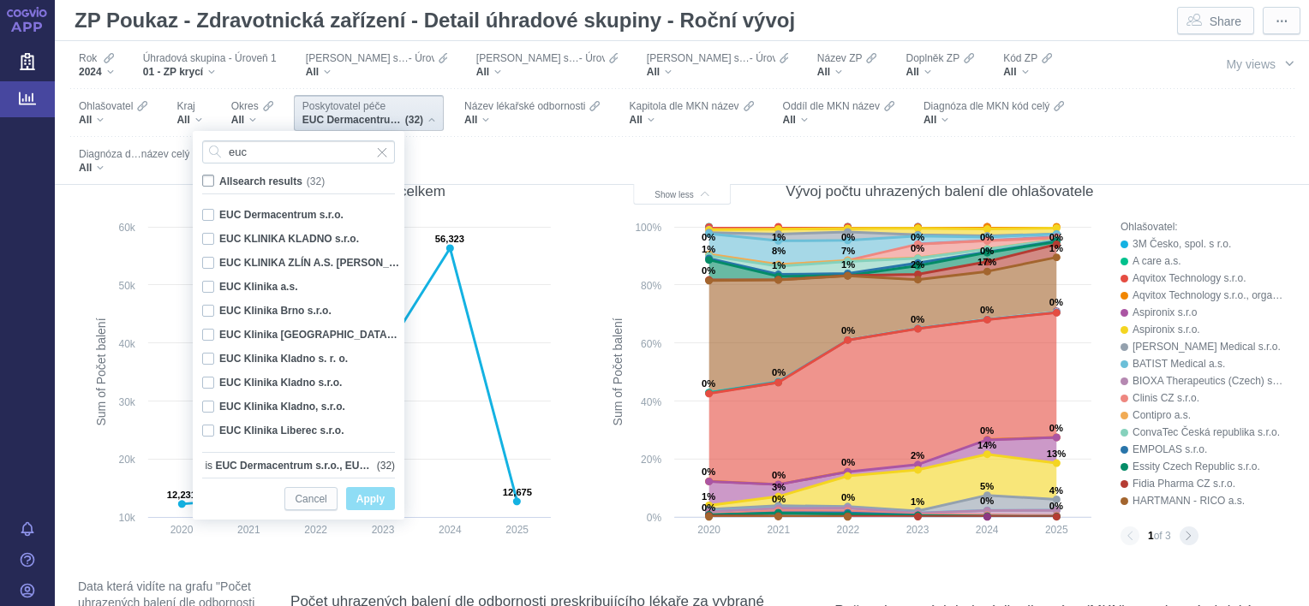
checkbox input "false"
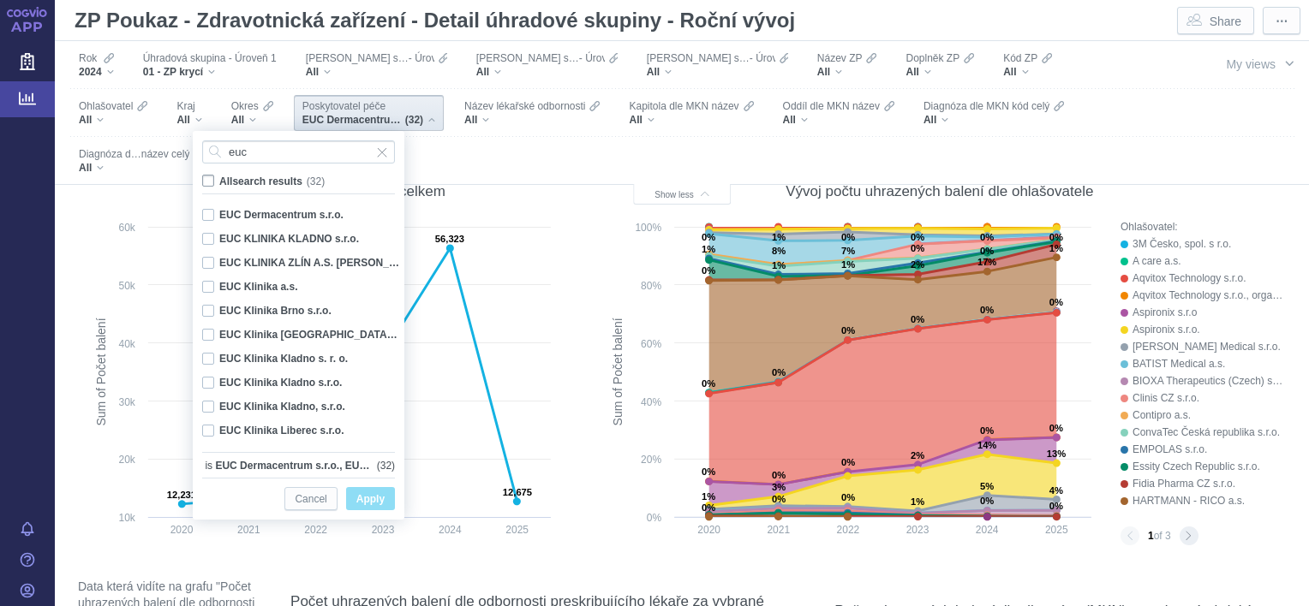
checkbox input "false"
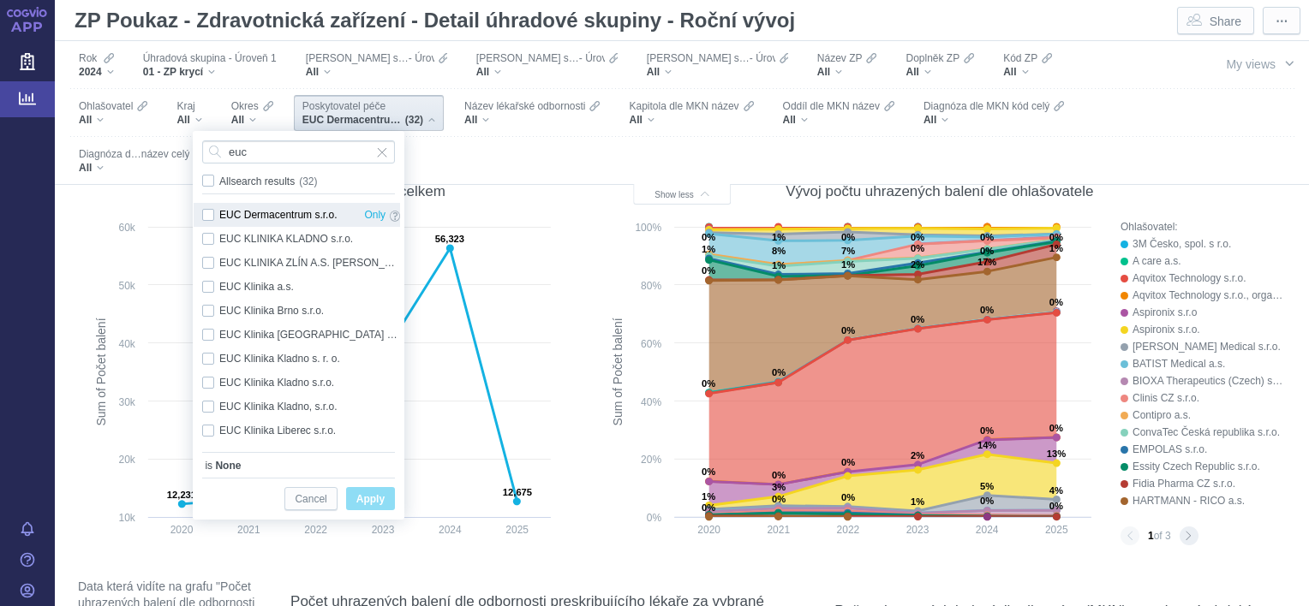
click at [208, 214] on div "EUC Dermacentrum s.r.o. Only" at bounding box center [301, 215] width 215 height 24
checkbox input "true"
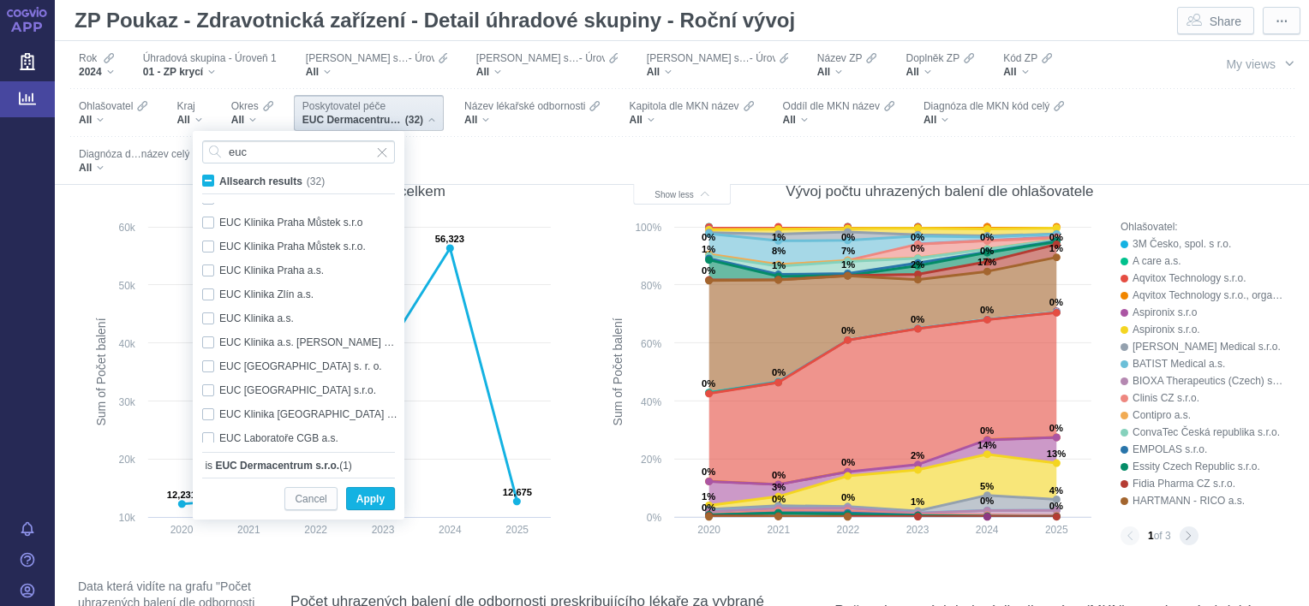
scroll to position [329, 0]
click at [208, 344] on div "EUC Klinika Ústí nad Labem s. r. o. Only" at bounding box center [301, 342] width 215 height 24
checkbox input "true"
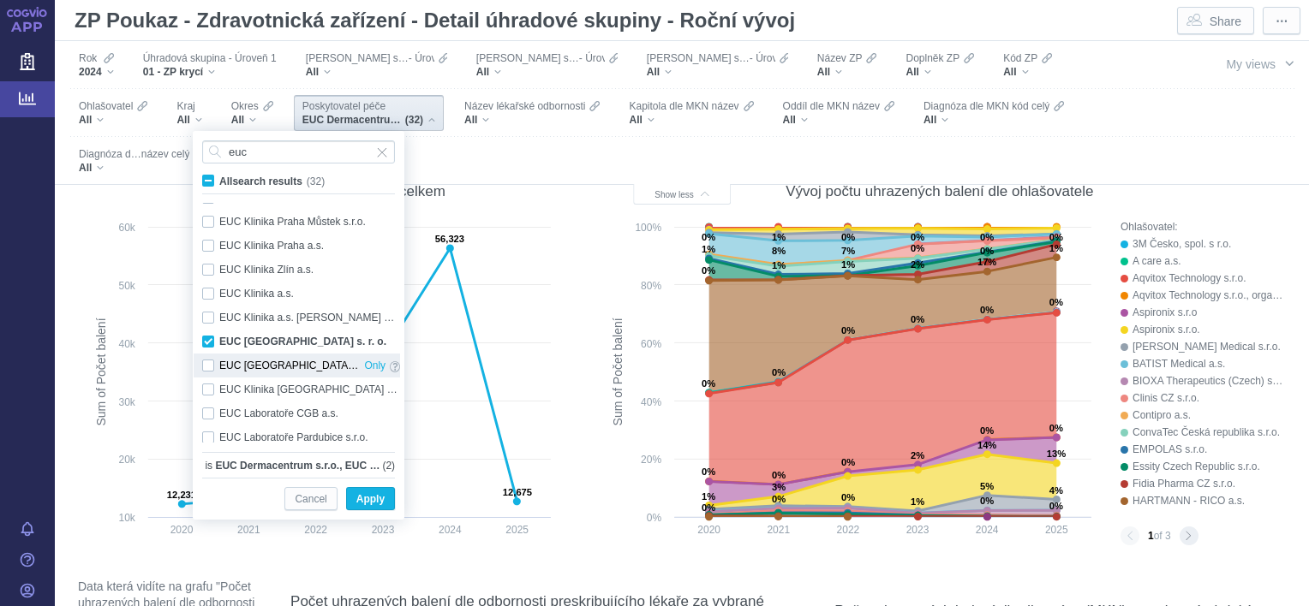
click at [208, 363] on div "EUC Klinika Ústí nad Labem s.r.o. Only" at bounding box center [301, 366] width 215 height 24
checkbox input "true"
click at [365, 500] on span "Apply" at bounding box center [370, 499] width 28 height 21
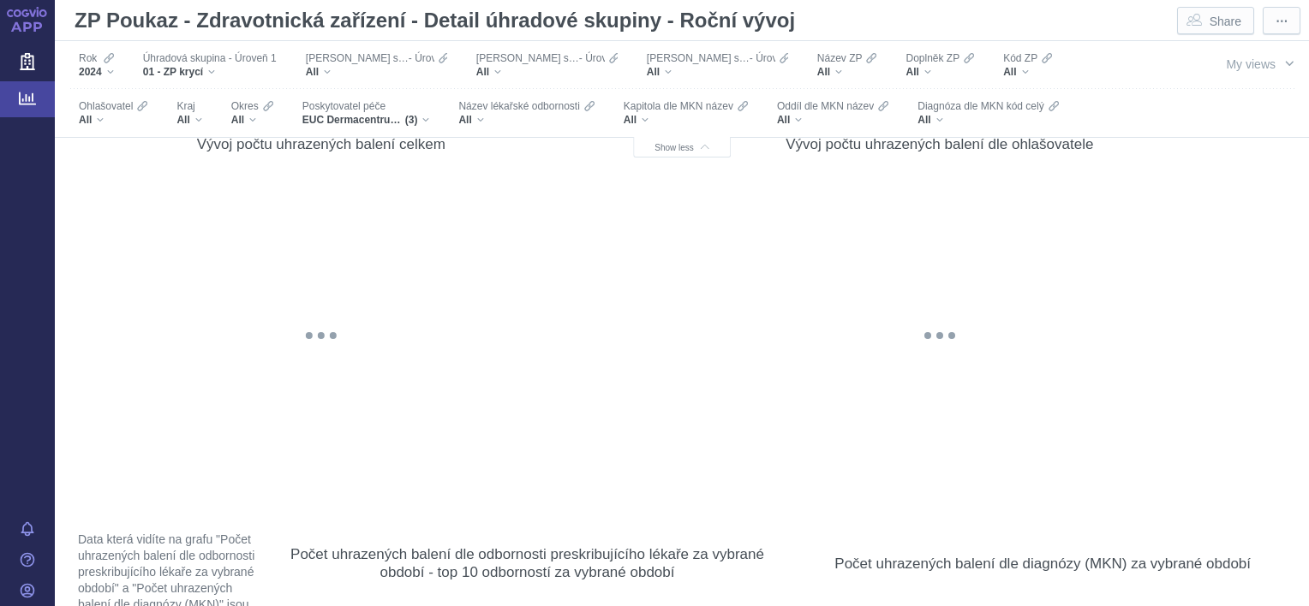
scroll to position [75, 0]
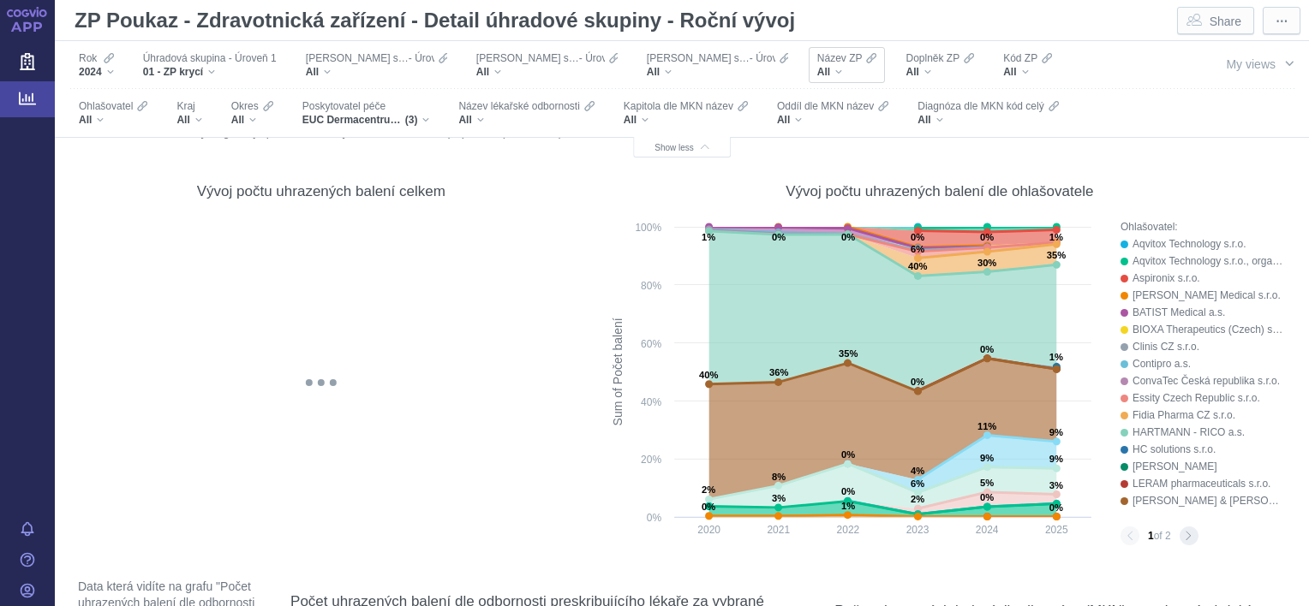
click at [817, 71] on div "All" at bounding box center [847, 72] width 60 height 14
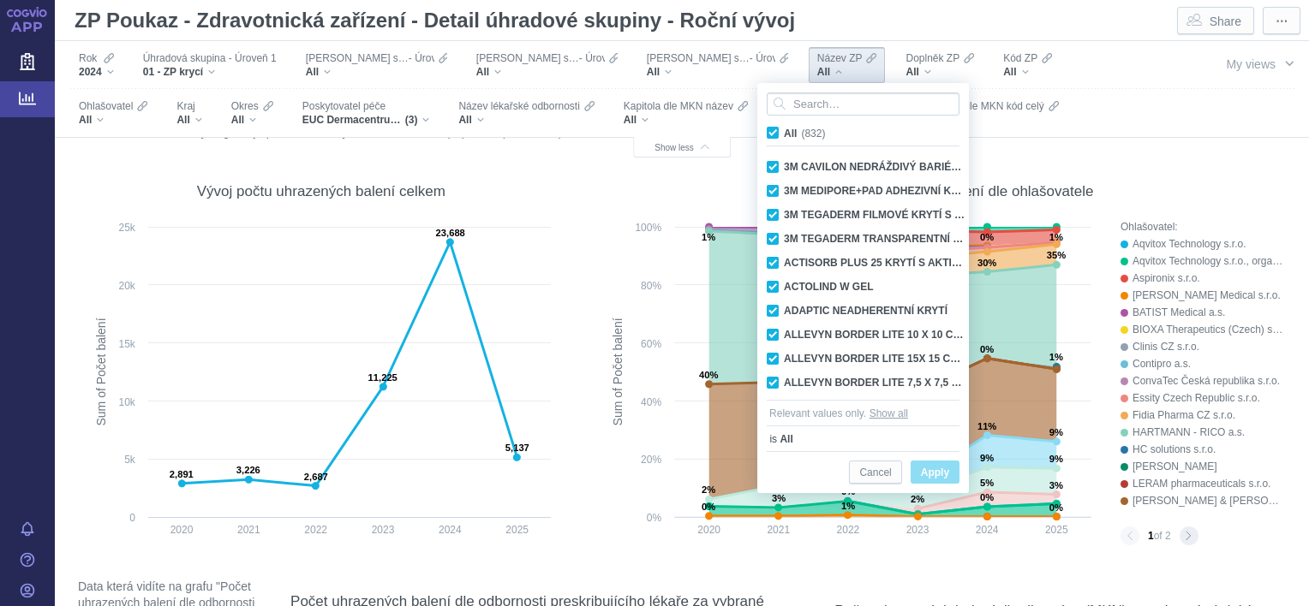
click at [784, 132] on span "All (832)" at bounding box center [804, 134] width 41 height 12
click at [784, 132] on input "All (832)" at bounding box center [789, 129] width 11 height 11
checkbox input "false"
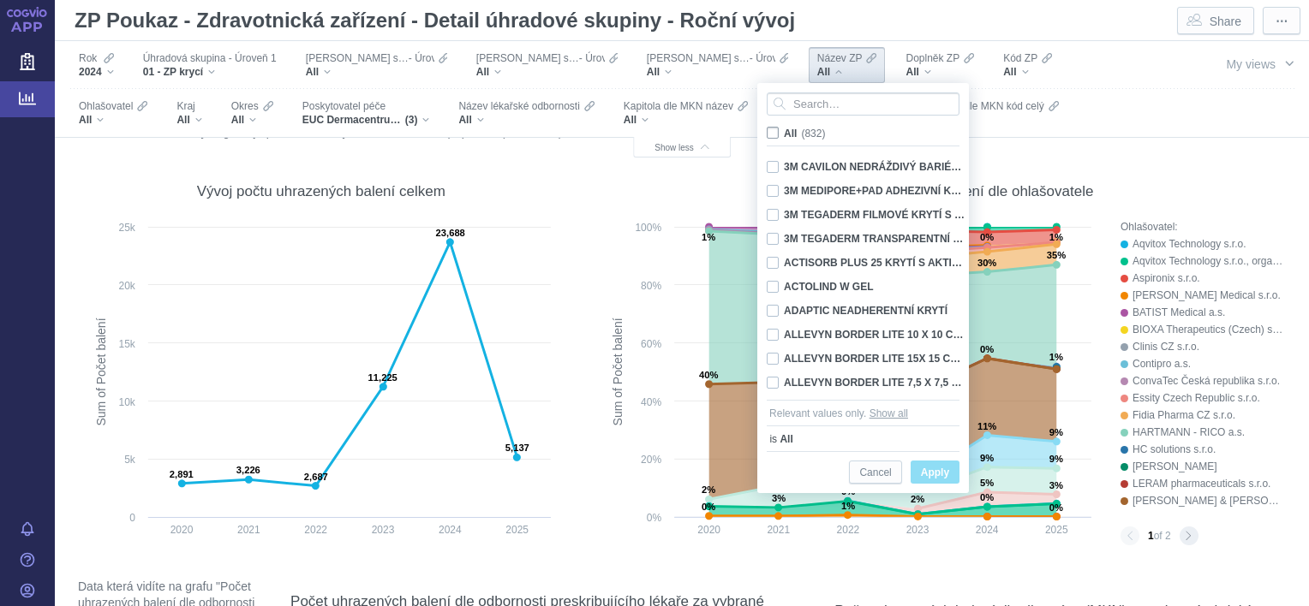
checkbox input "false"
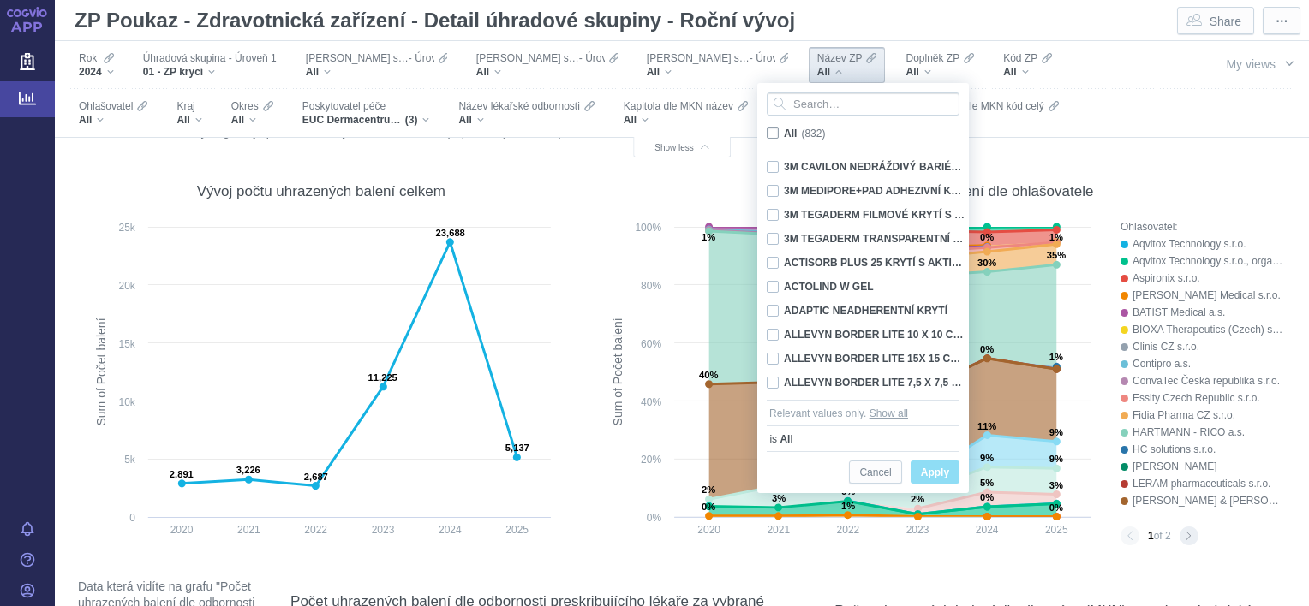
checkbox input "false"
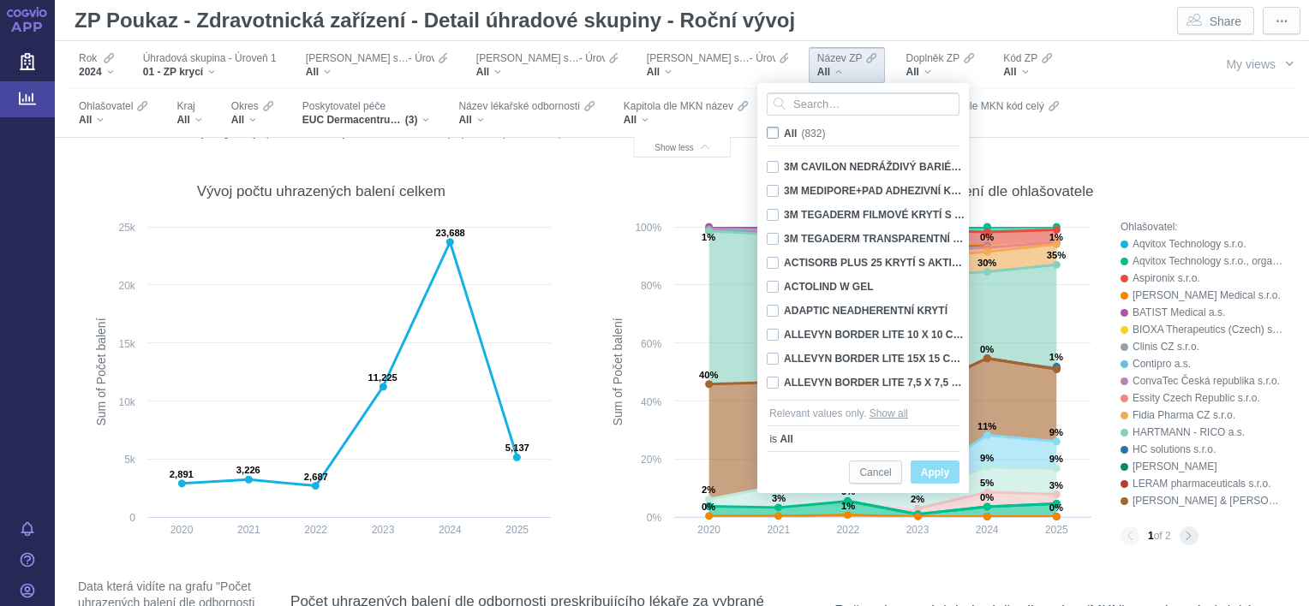
checkbox input "false"
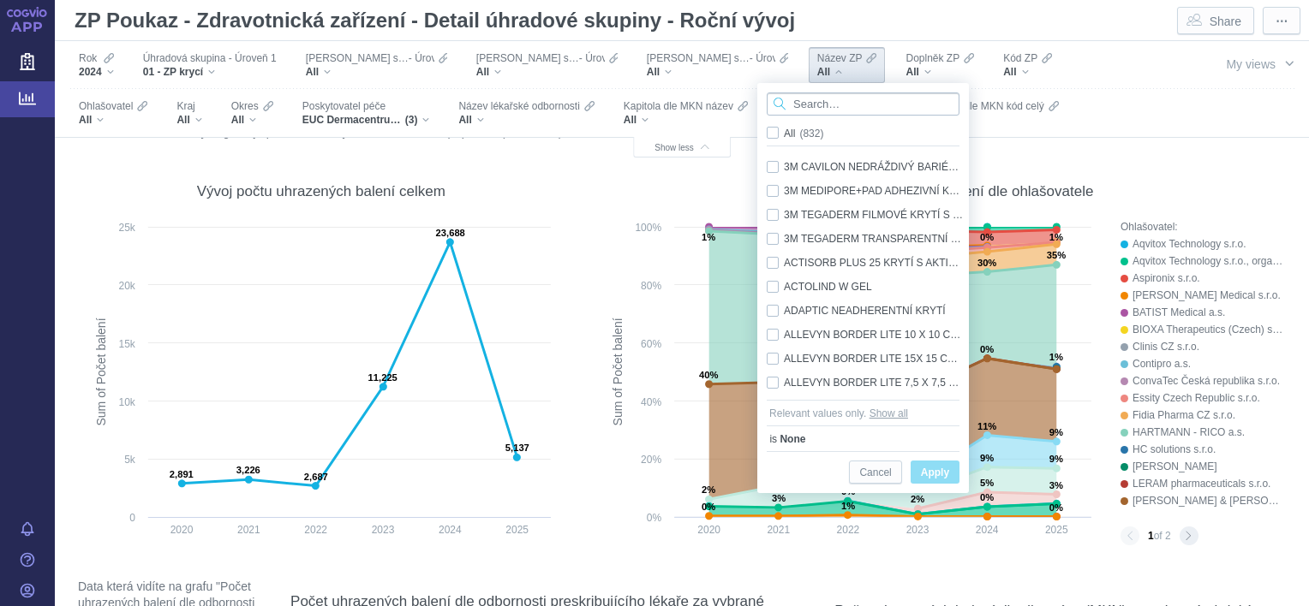
click at [812, 105] on input "Search attribute values" at bounding box center [863, 104] width 193 height 23
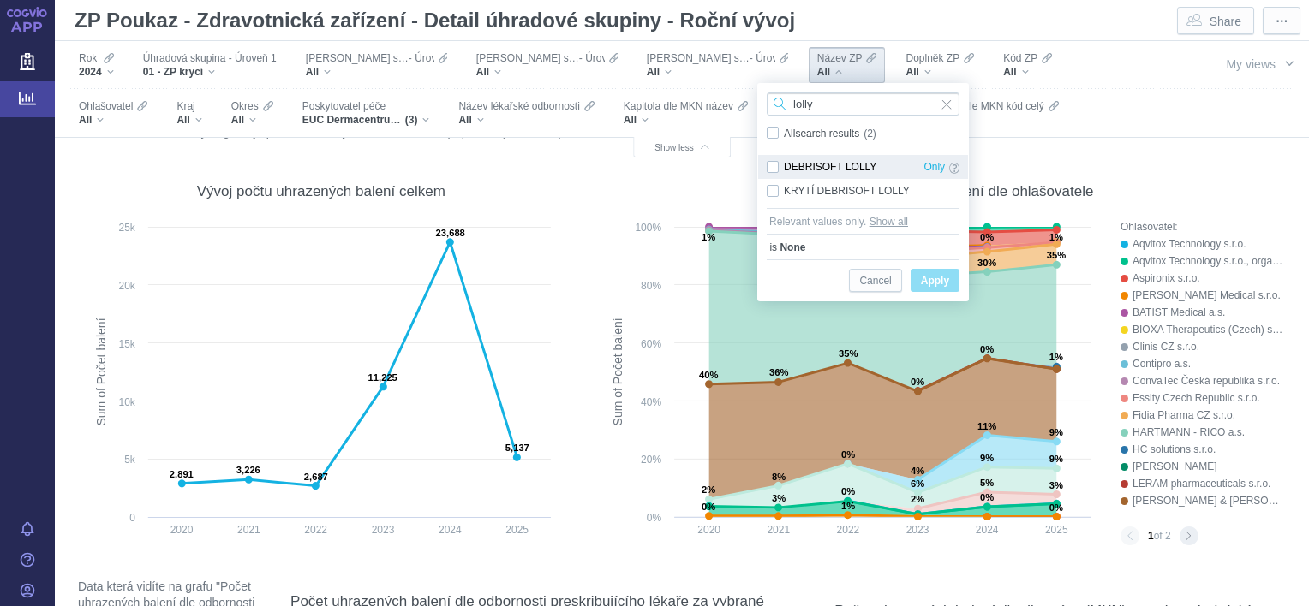
type input "lolly"
click at [773, 170] on div "DEBRISOFT LOLLY Only" at bounding box center [863, 167] width 210 height 24
checkbox input "true"
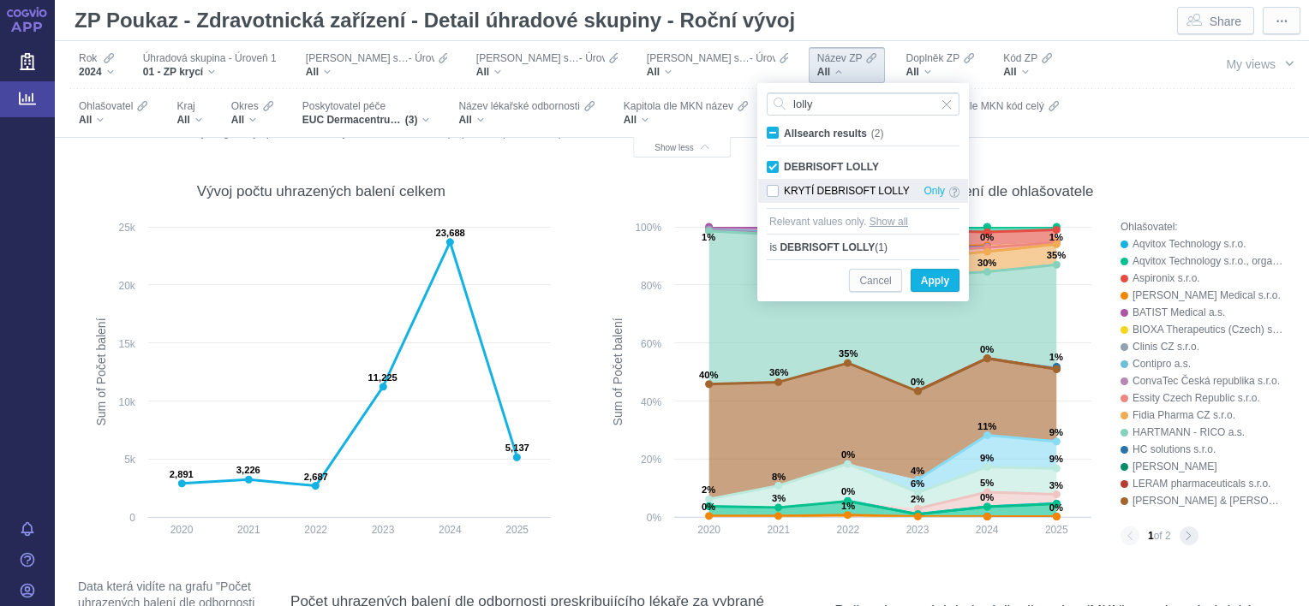
click at [777, 189] on div "KRYTÍ DEBRISOFT LOLLY Only" at bounding box center [863, 191] width 210 height 24
checkbox input "true"
click at [922, 281] on span "Apply" at bounding box center [935, 281] width 28 height 21
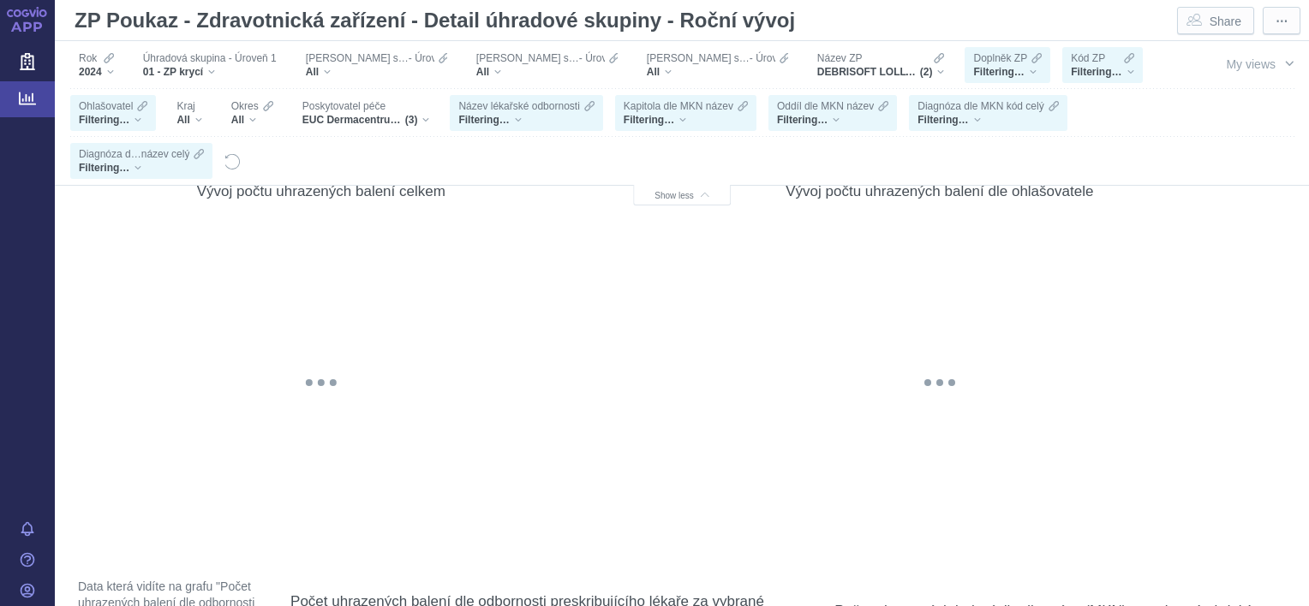
scroll to position [123, 0]
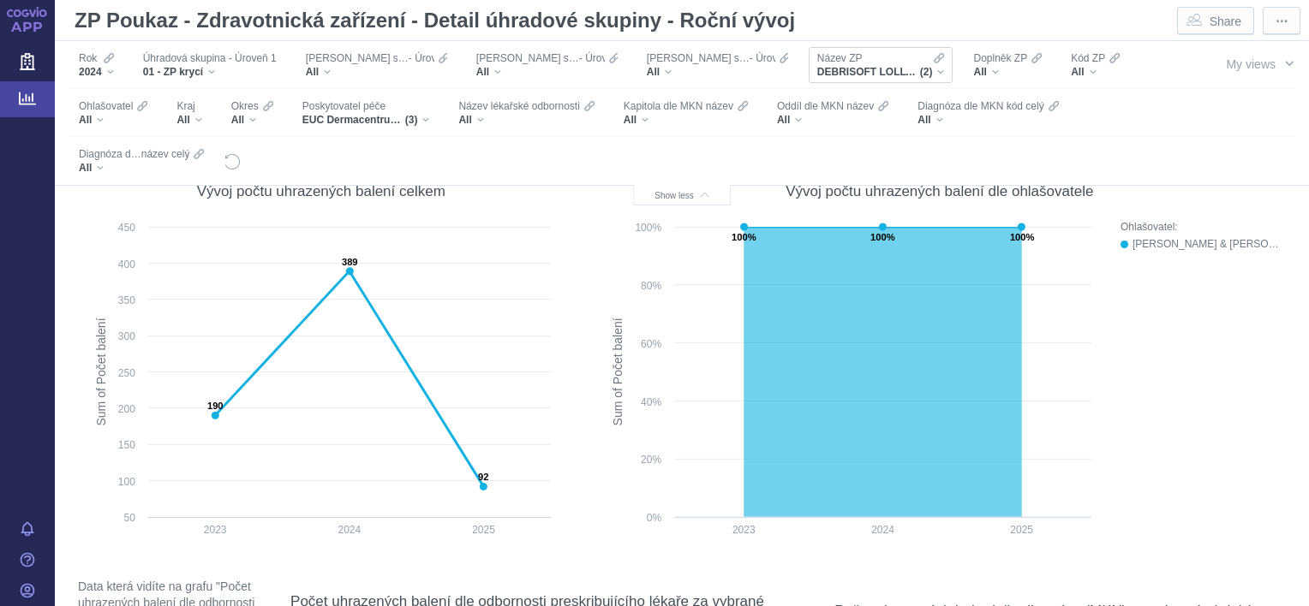
click at [891, 72] on div "DEBRISOFT LOLLY, KRYTÍ DEBRISOFT LOLLY (2)" at bounding box center [881, 72] width 128 height 14
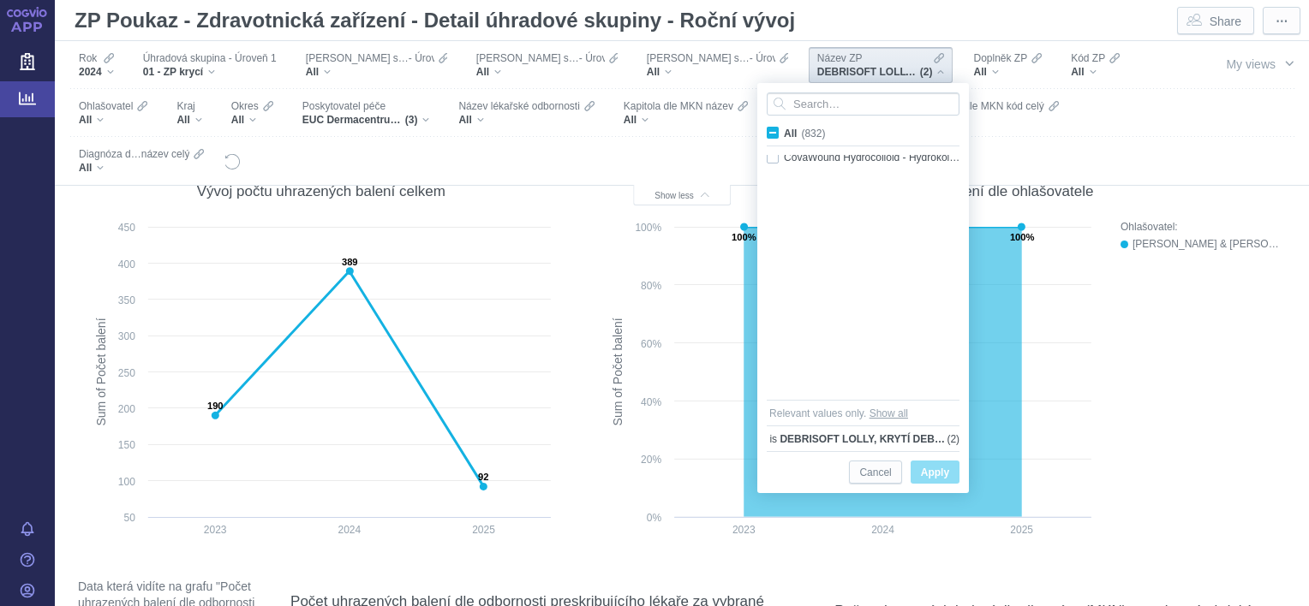
scroll to position [3586, 0]
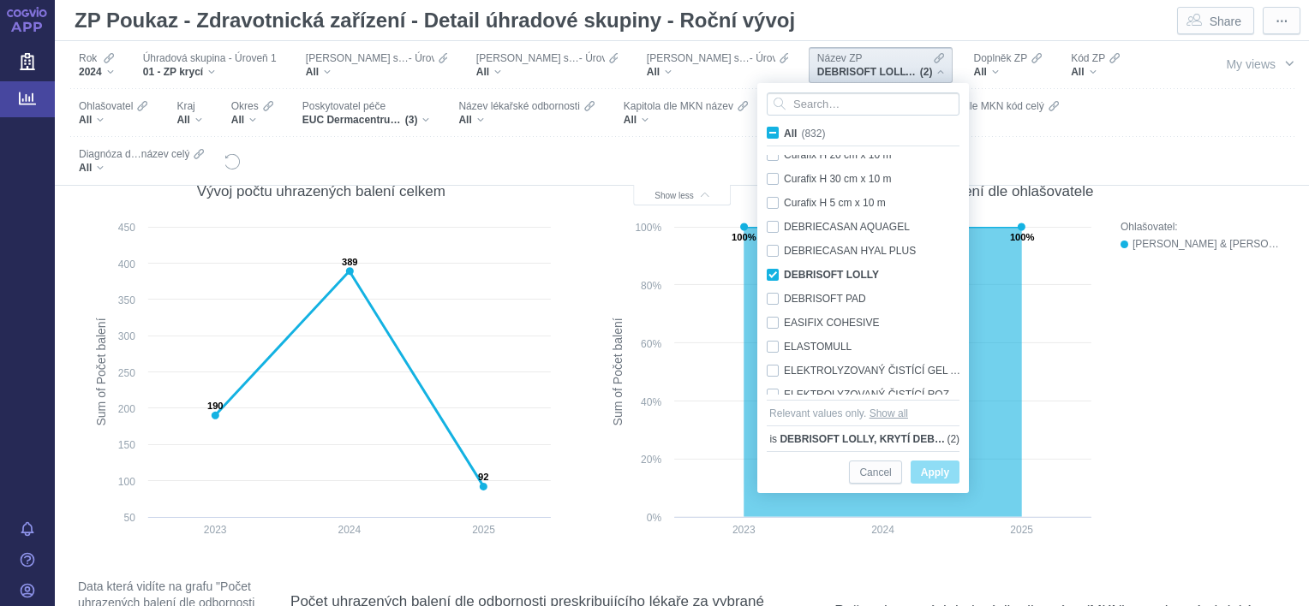
click at [784, 137] on span "All (832)" at bounding box center [804, 134] width 41 height 12
click at [784, 135] on input "All (832)" at bounding box center [789, 129] width 11 height 11
checkbox input "true"
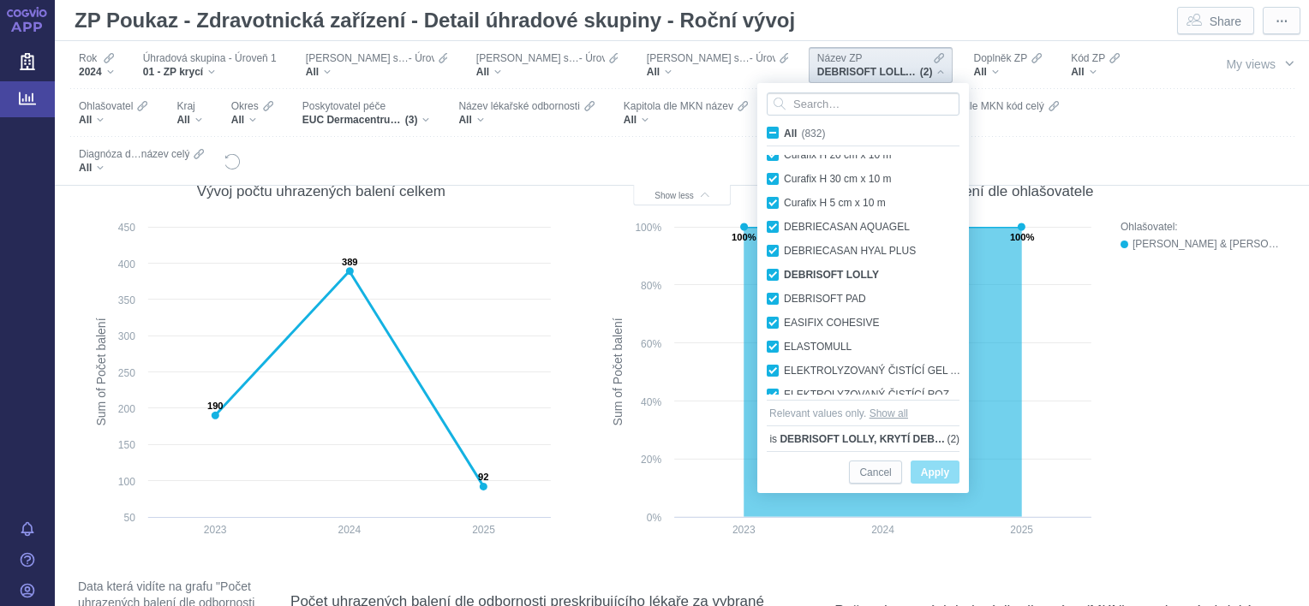
checkbox input "true"
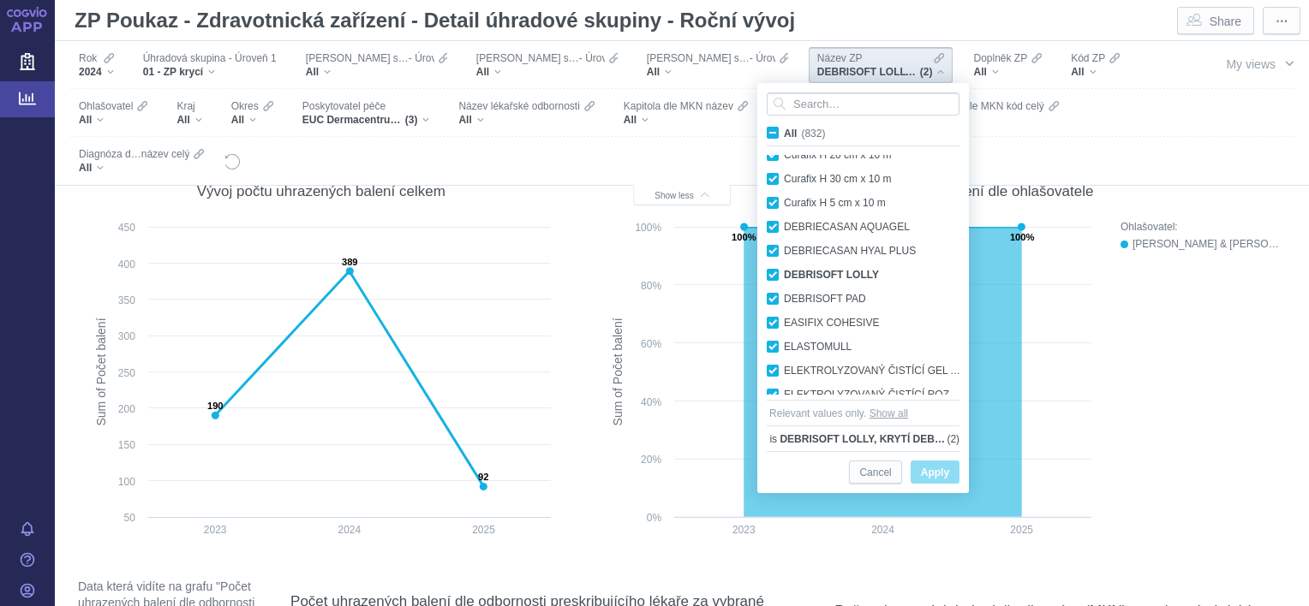
checkbox input "true"
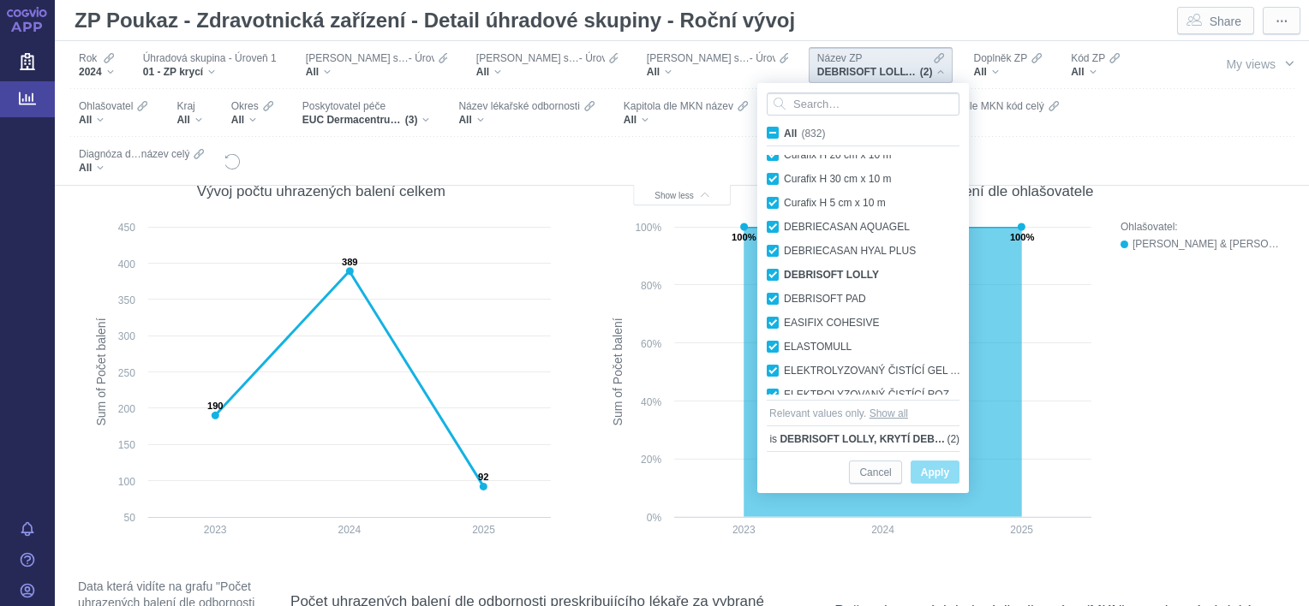
checkbox input "true"
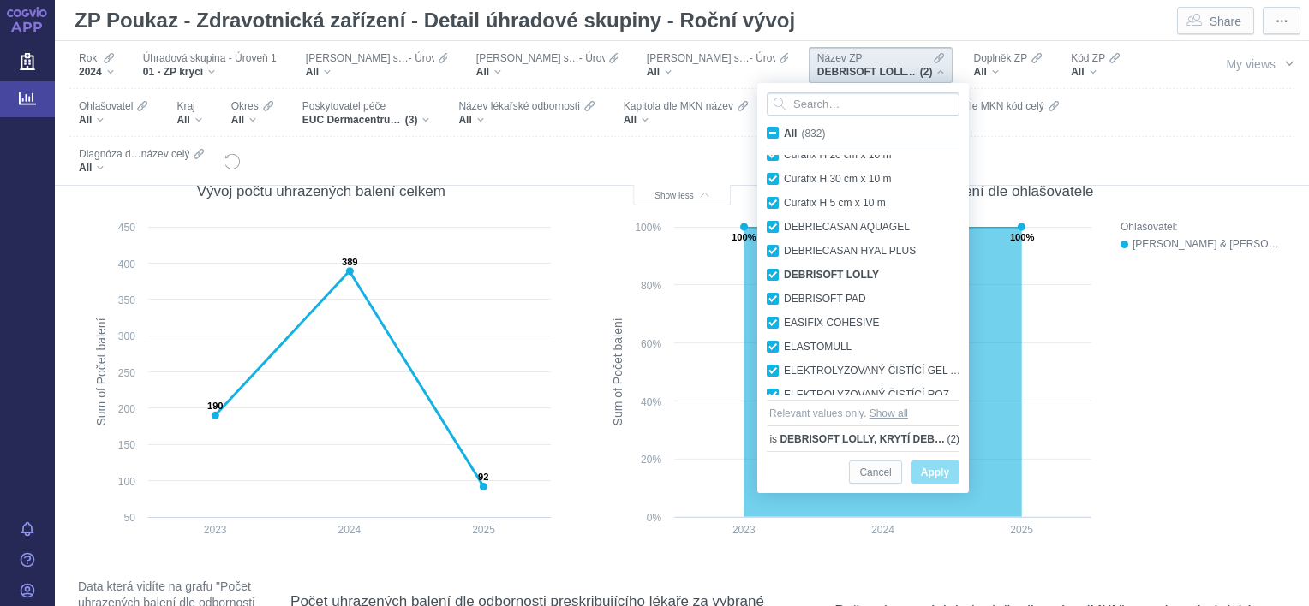
checkbox input "true"
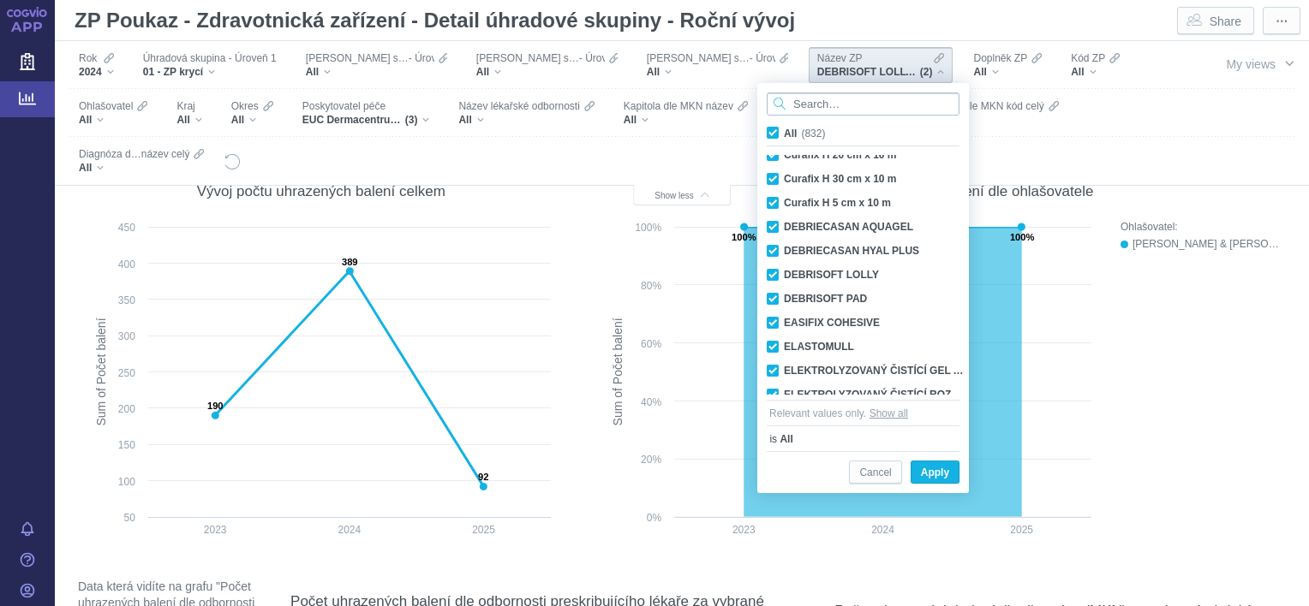
click at [809, 103] on input "Search attribute values" at bounding box center [863, 104] width 193 height 23
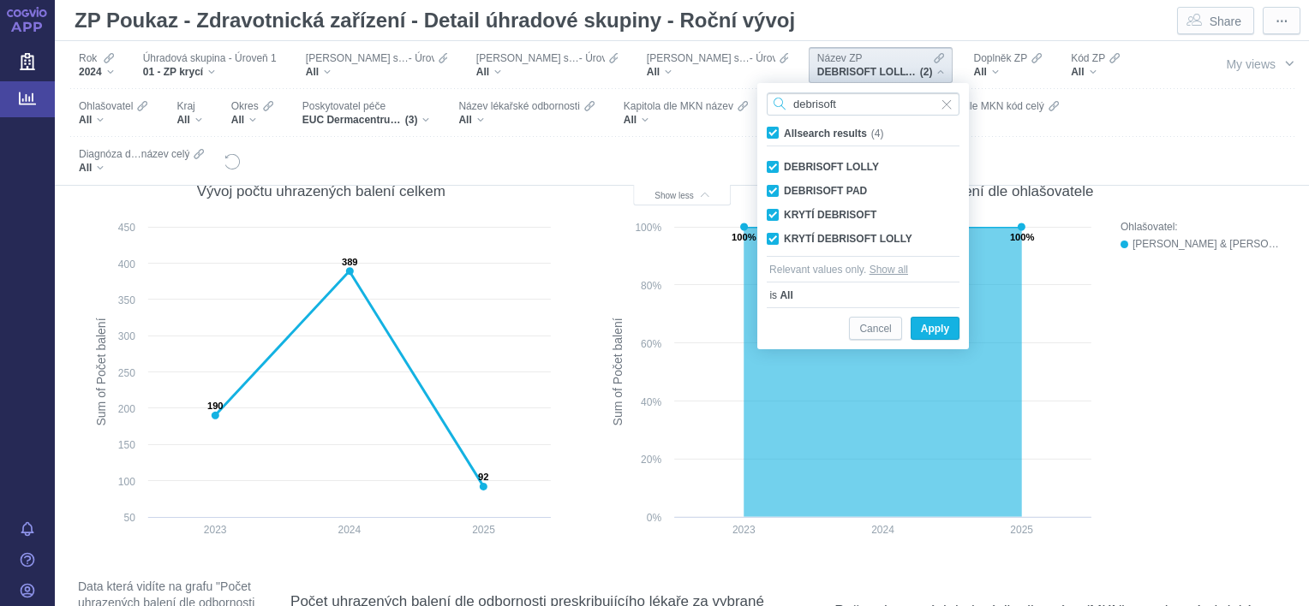
type input "debrisoft"
click at [784, 130] on span "All search results (4)" at bounding box center [833, 134] width 99 height 12
click at [784, 130] on input "All search results (4)" at bounding box center [789, 129] width 11 height 11
checkbox input "false"
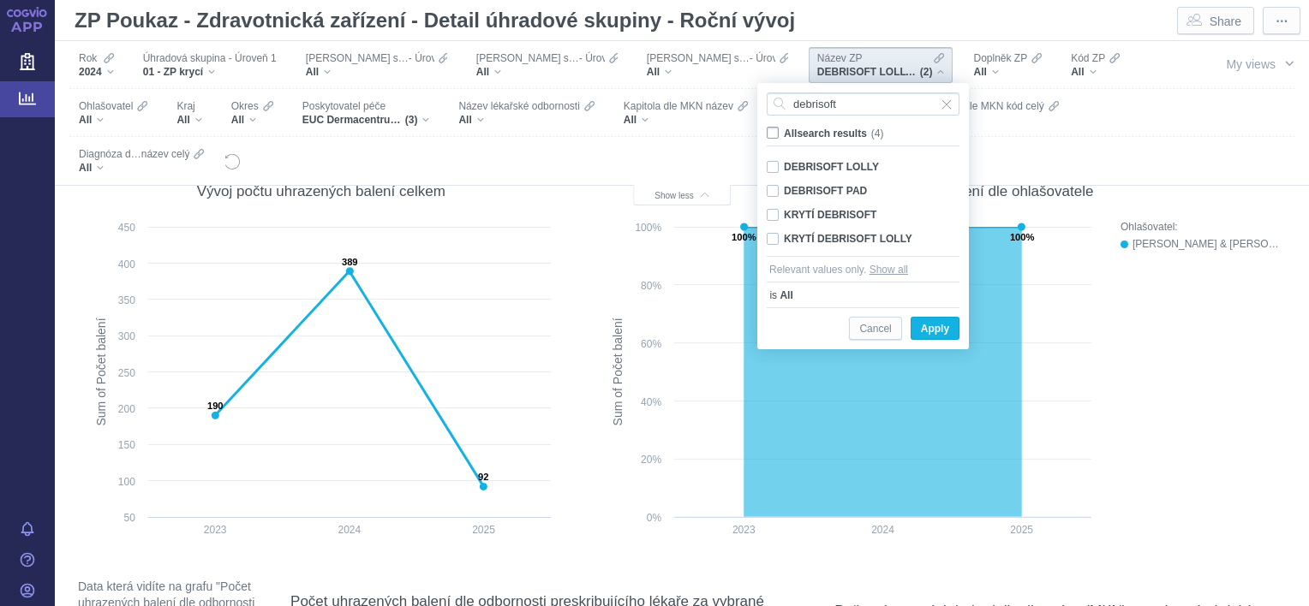
checkbox input "false"
click at [772, 189] on div "DEBRISOFT PAD Only" at bounding box center [863, 191] width 210 height 24
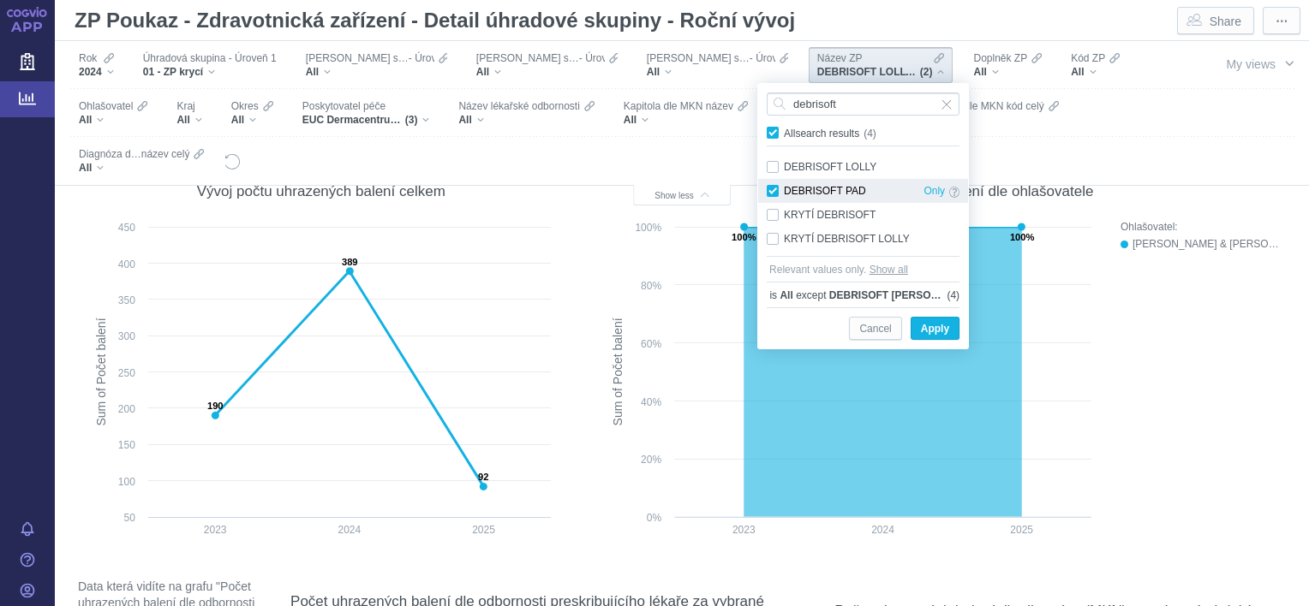
checkbox input "true"
click at [774, 214] on div "KRYTÍ DEBRISOFT Only" at bounding box center [863, 215] width 210 height 24
checkbox input "true"
click at [937, 330] on span "Apply" at bounding box center [935, 329] width 28 height 21
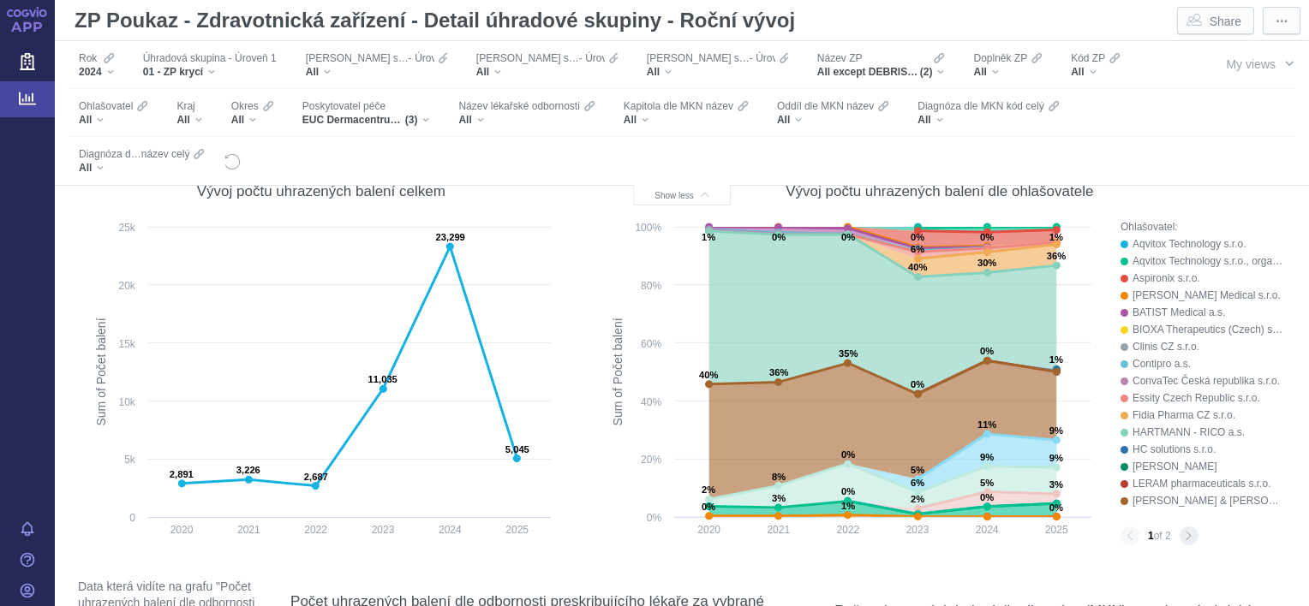
scroll to position [21, 0]
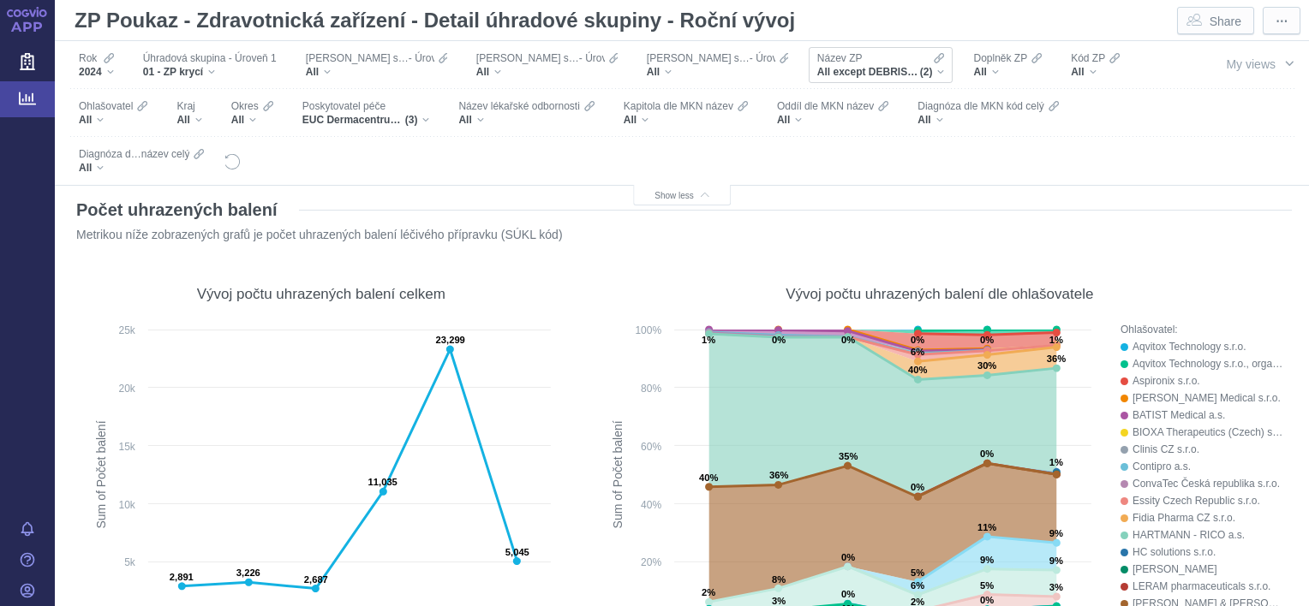
click at [893, 69] on div "All except DEBRISOFT LOLLY, KRYTÍ DEBRISOFT LOLLY (2)" at bounding box center [881, 72] width 128 height 14
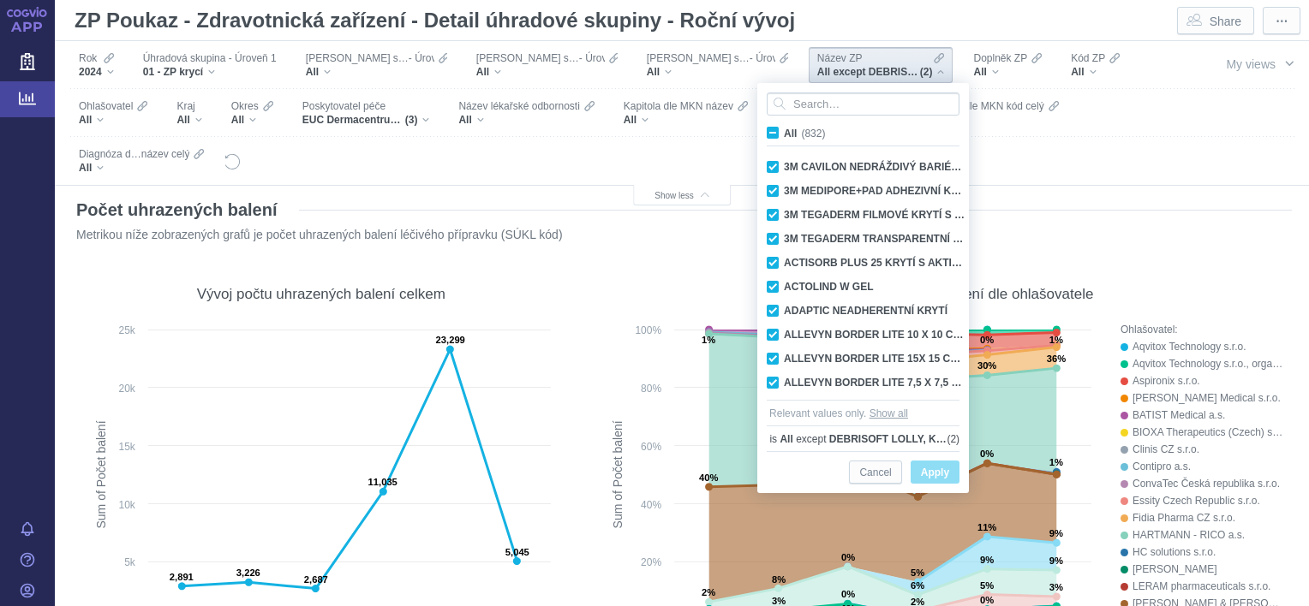
click at [784, 134] on span "All (832)" at bounding box center [804, 134] width 41 height 12
click at [784, 134] on input "All (832)" at bounding box center [789, 129] width 11 height 11
click at [784, 132] on span "All (832)" at bounding box center [804, 134] width 41 height 12
click at [784, 132] on input "All (832)" at bounding box center [789, 129] width 11 height 11
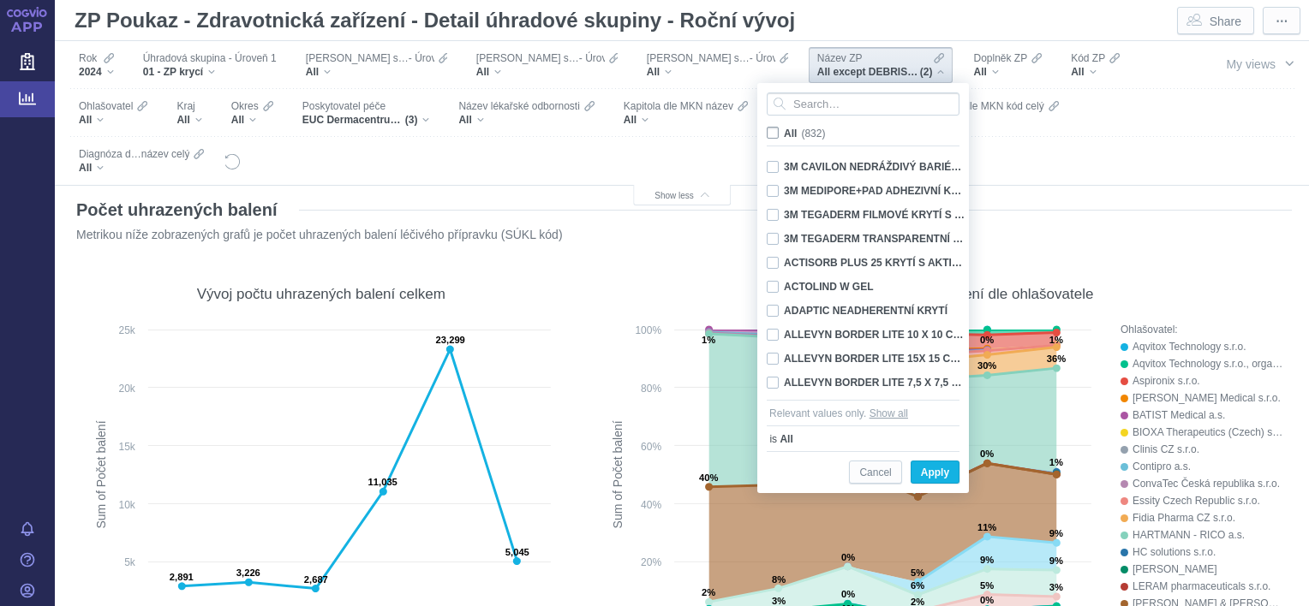
checkbox input "false"
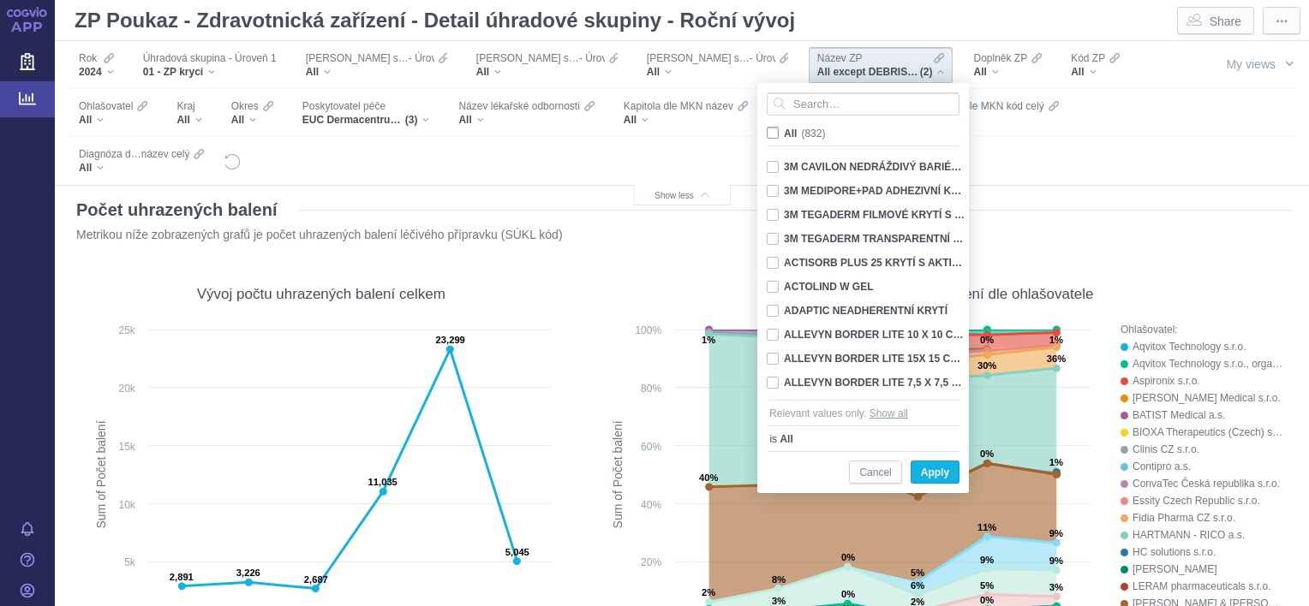
checkbox input "false"
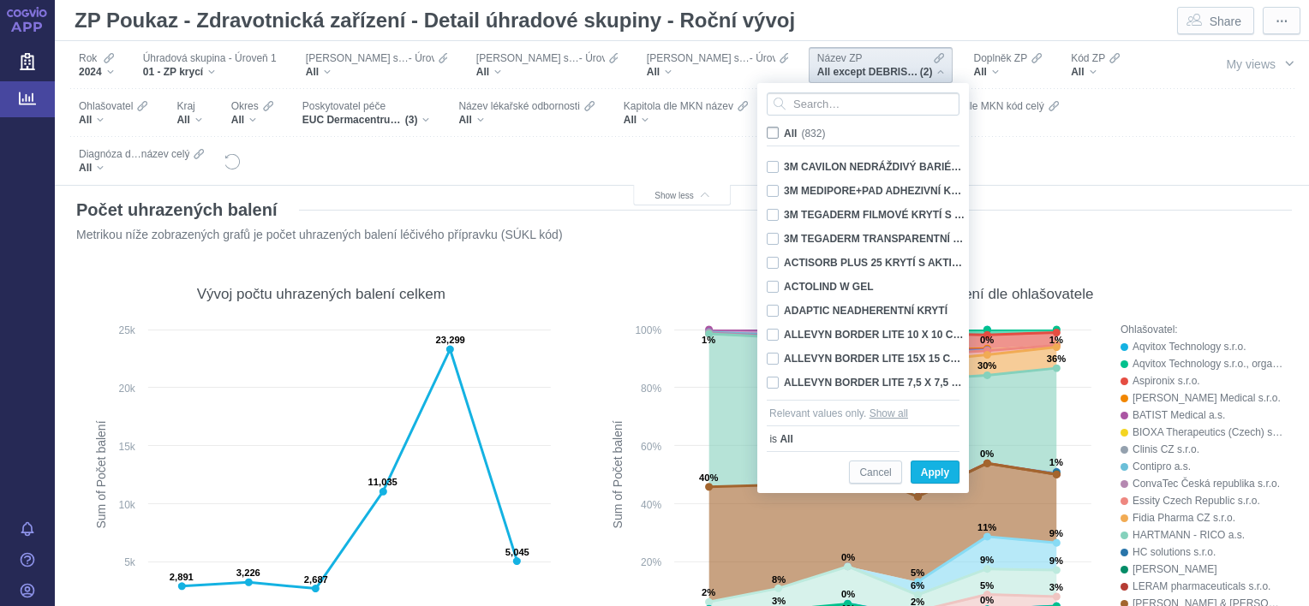
checkbox input "false"
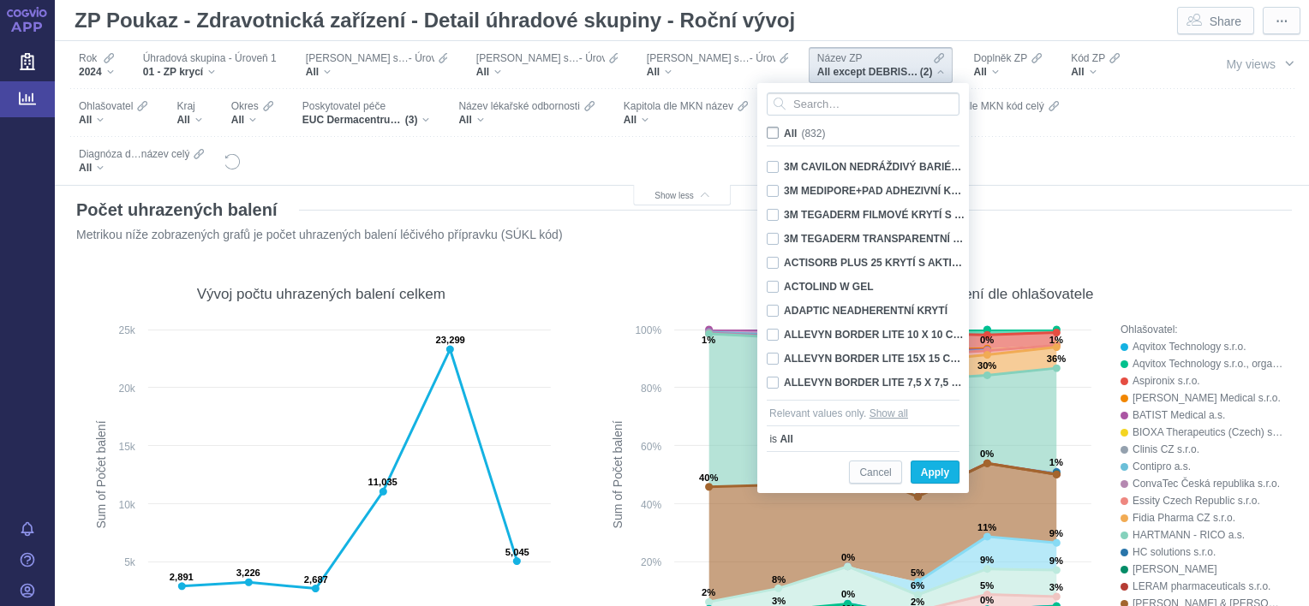
checkbox input "false"
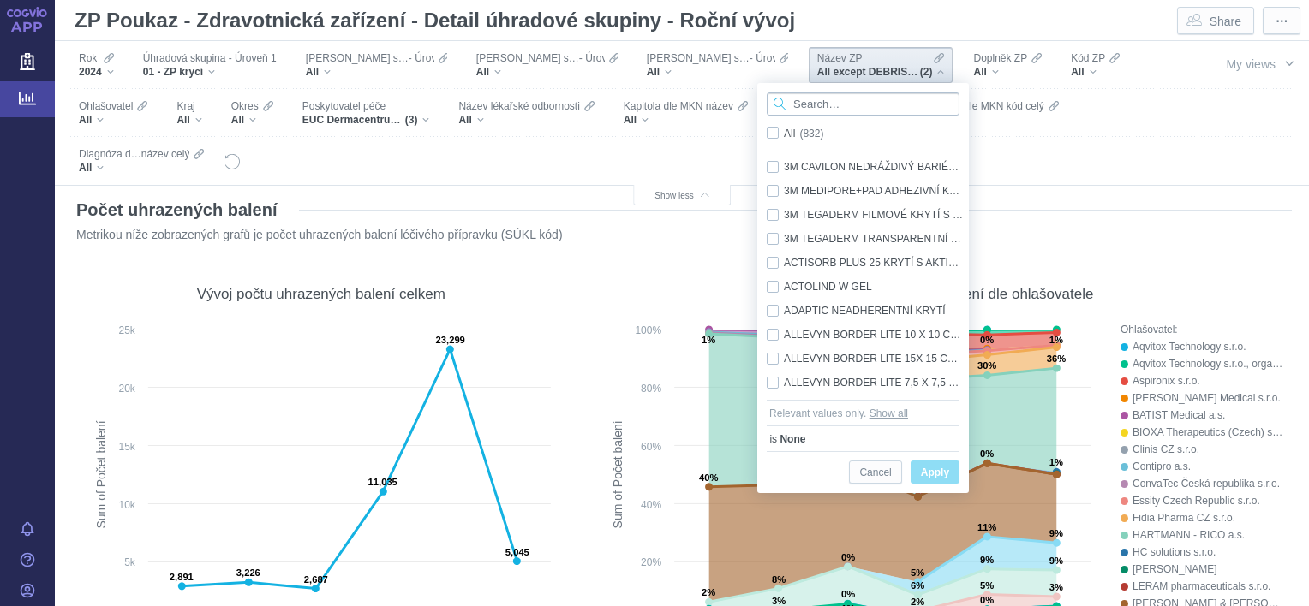
click at [809, 104] on input "Search attribute values" at bounding box center [863, 104] width 193 height 23
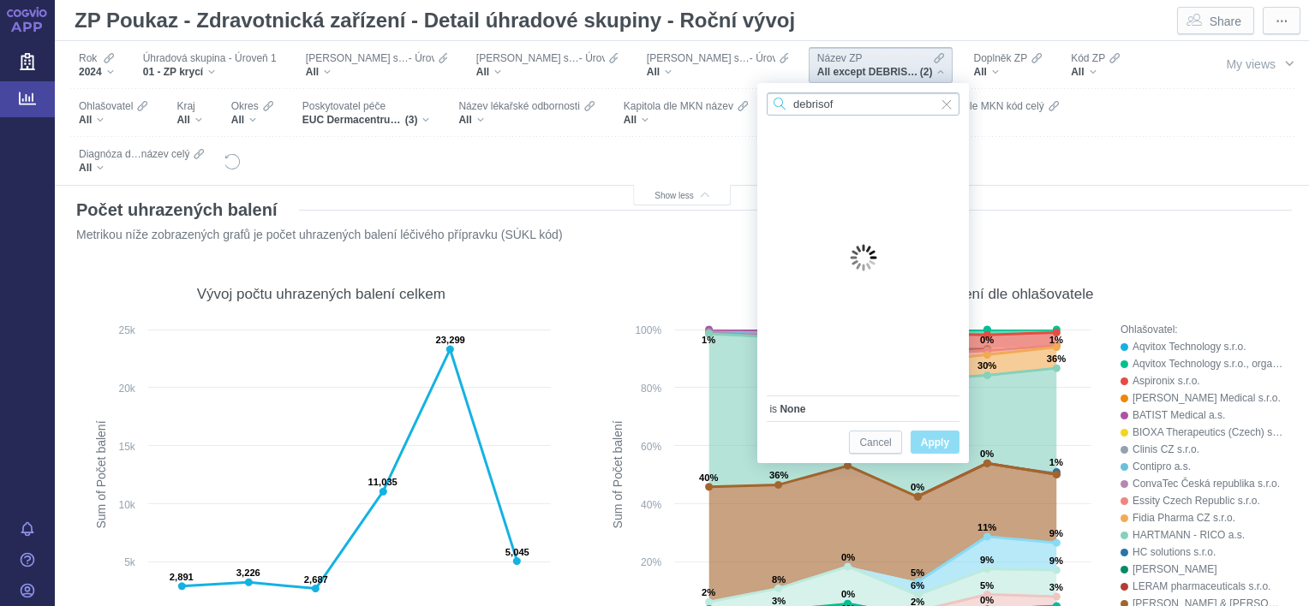
type input "debrisoft"
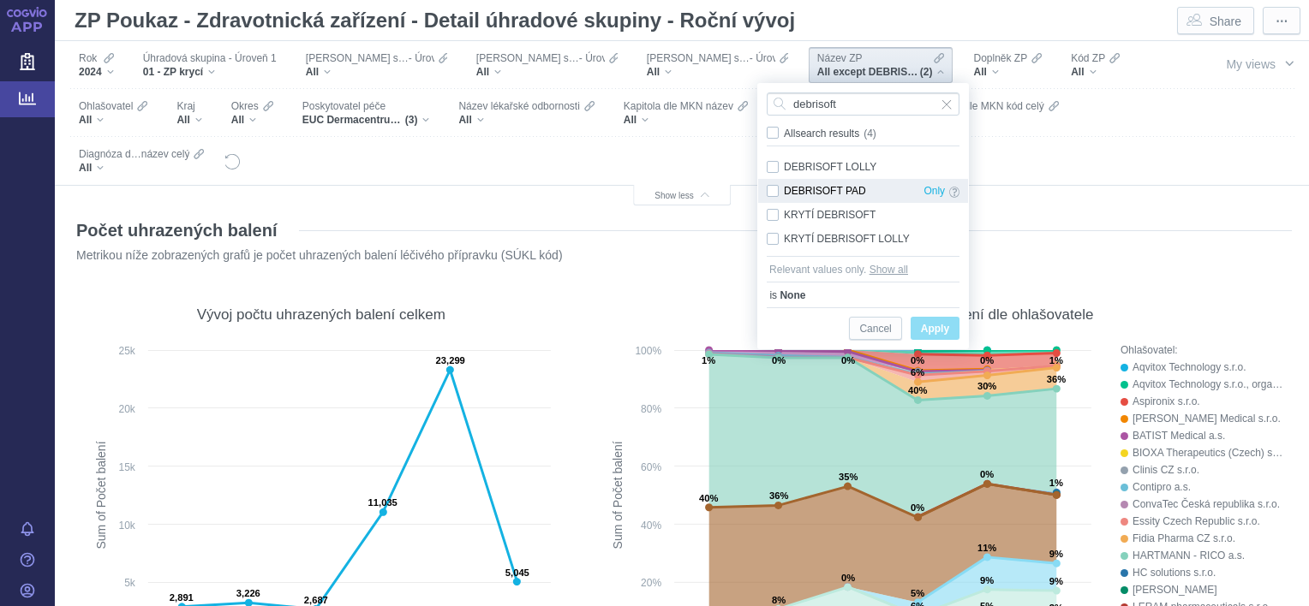
scroll to position [21, 0]
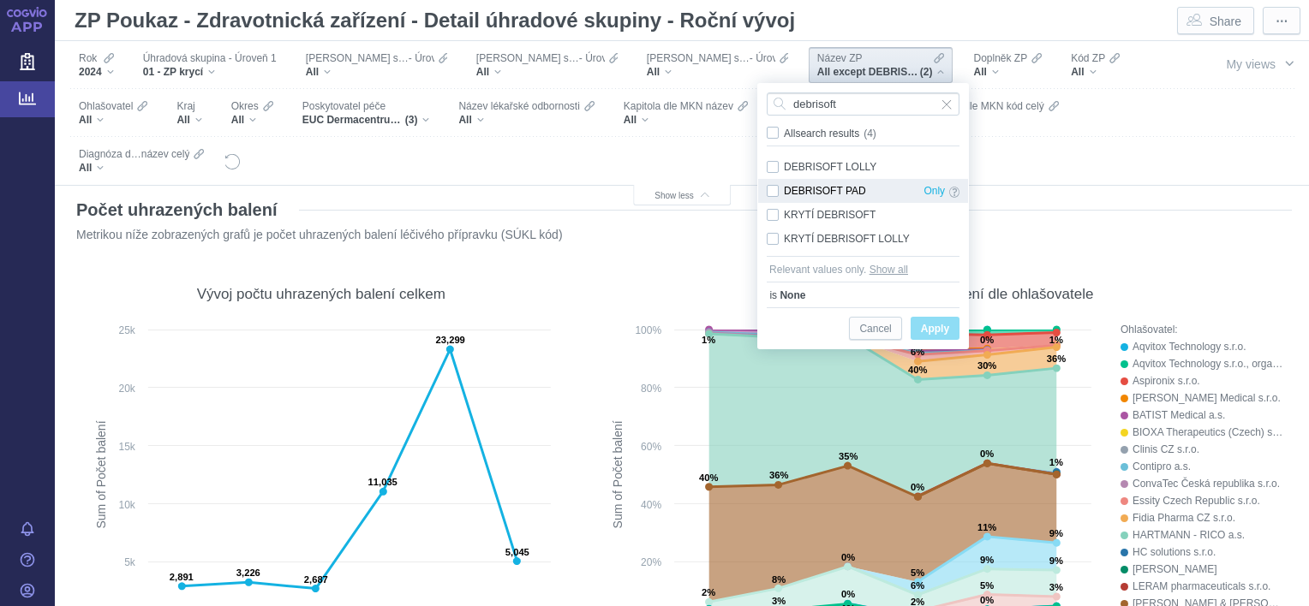
type input "debrisoft"
click at [773, 190] on div "DEBRISOFT PAD Only" at bounding box center [863, 191] width 210 height 24
checkbox input "true"
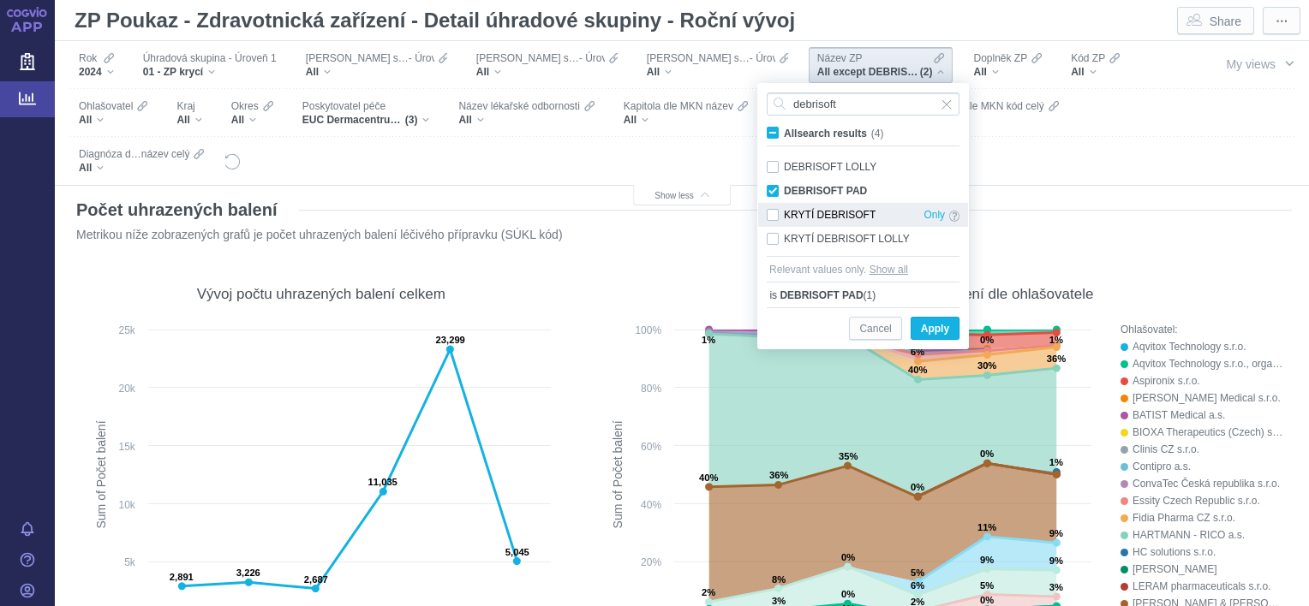
click at [773, 216] on div "KRYTÍ DEBRISOFT Only" at bounding box center [863, 215] width 210 height 24
checkbox input "true"
click at [923, 330] on span "Apply" at bounding box center [935, 329] width 28 height 21
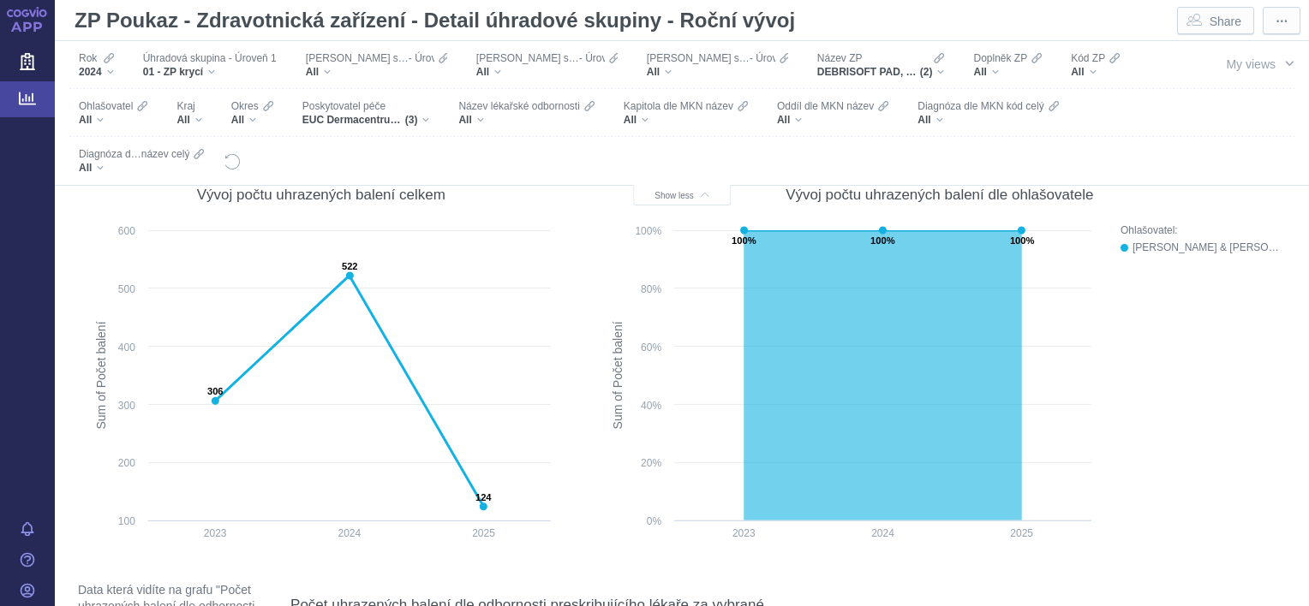
scroll to position [110, 0]
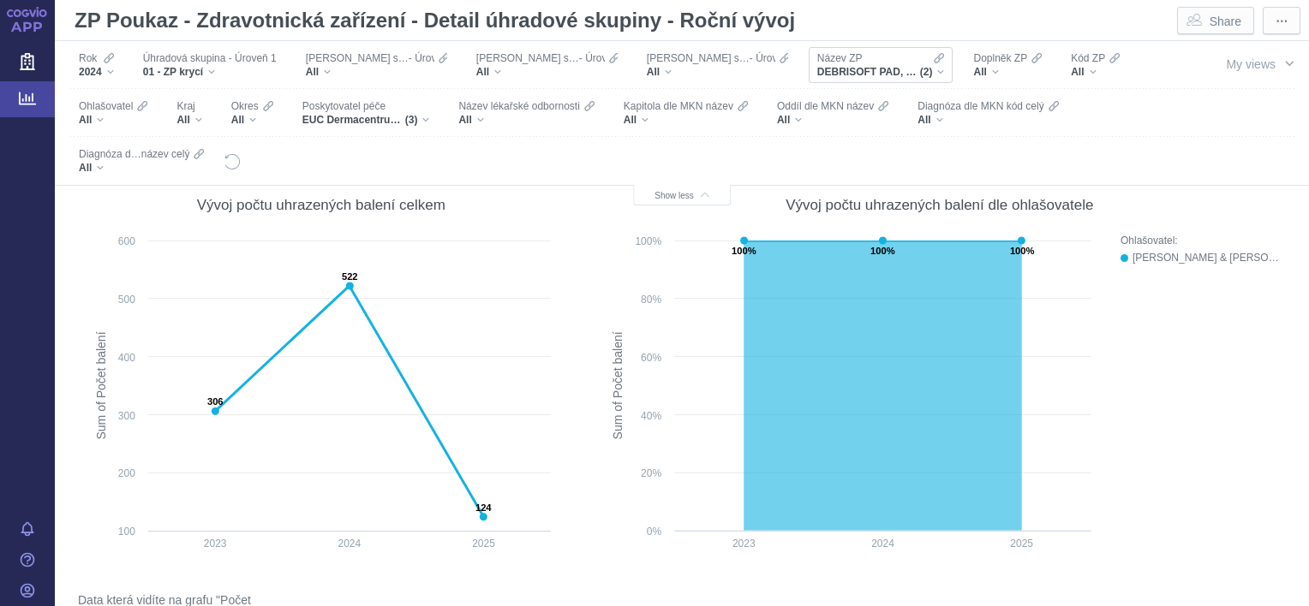
click at [894, 72] on div "DEBRISOFT PAD, KRYTÍ DEBRISOFT (2)" at bounding box center [881, 72] width 128 height 14
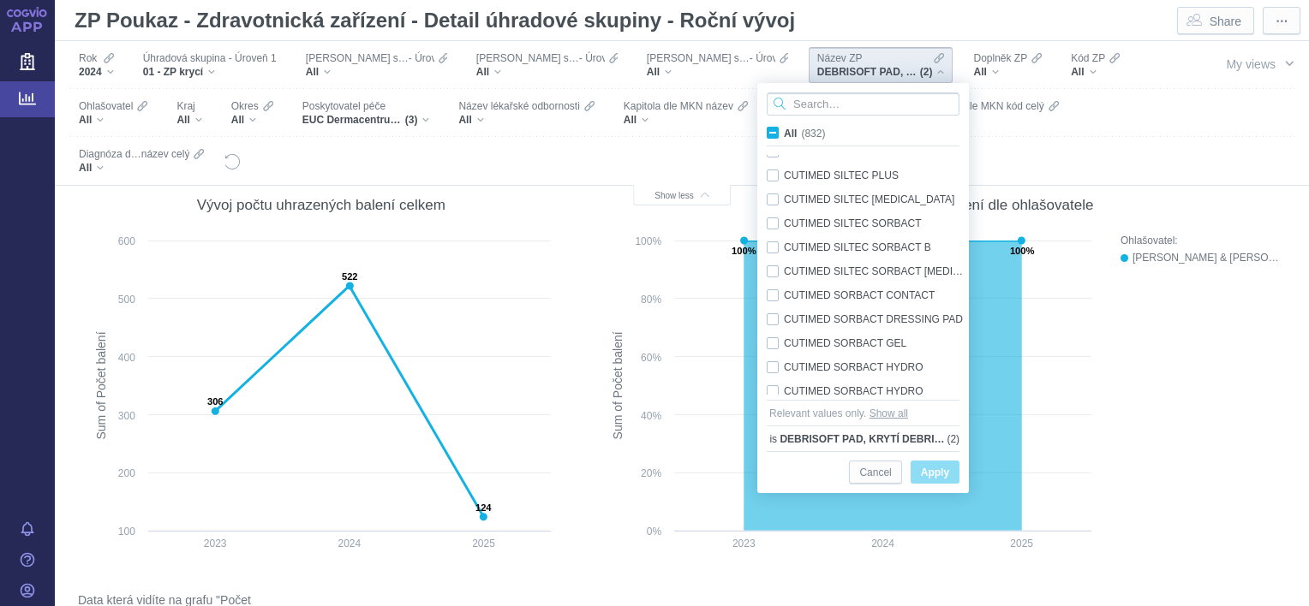
scroll to position [3609, 0]
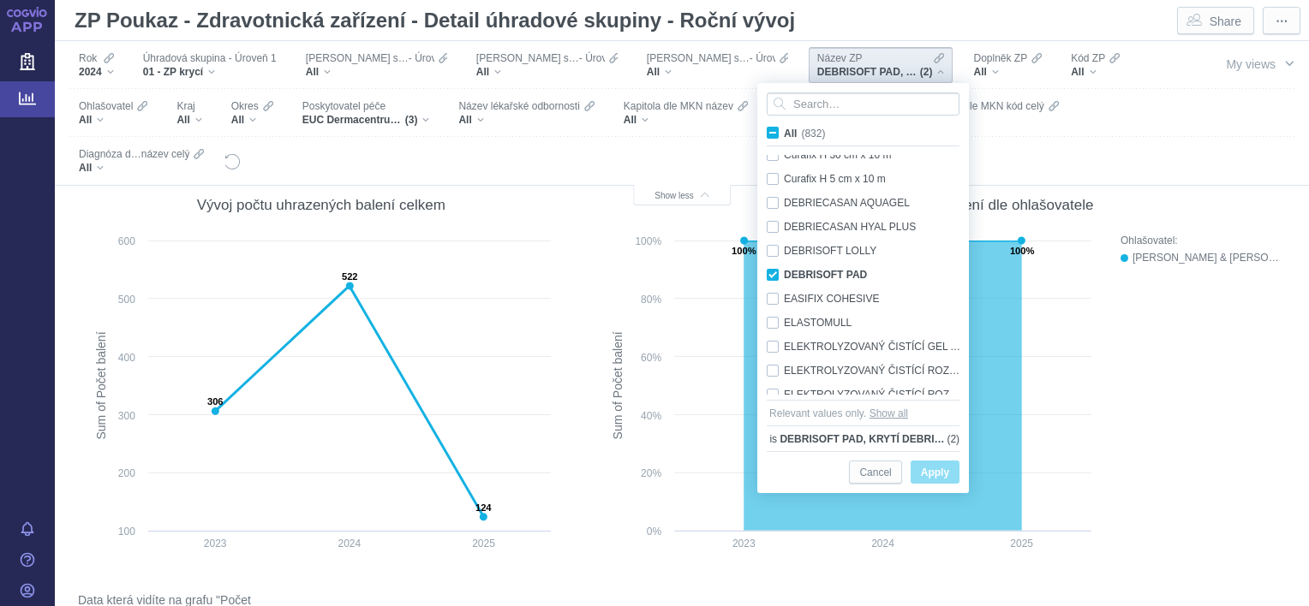
click at [784, 131] on span "All (832)" at bounding box center [804, 134] width 41 height 12
click at [784, 131] on input "All (832)" at bounding box center [789, 129] width 11 height 11
checkbox input "true"
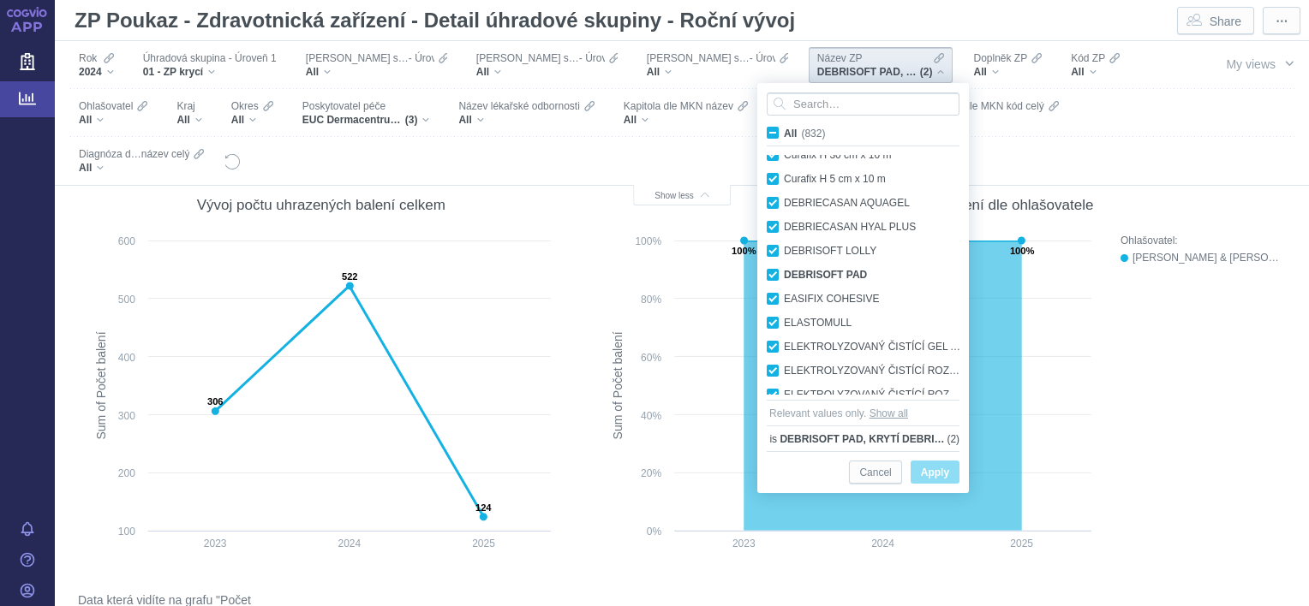
checkbox input "true"
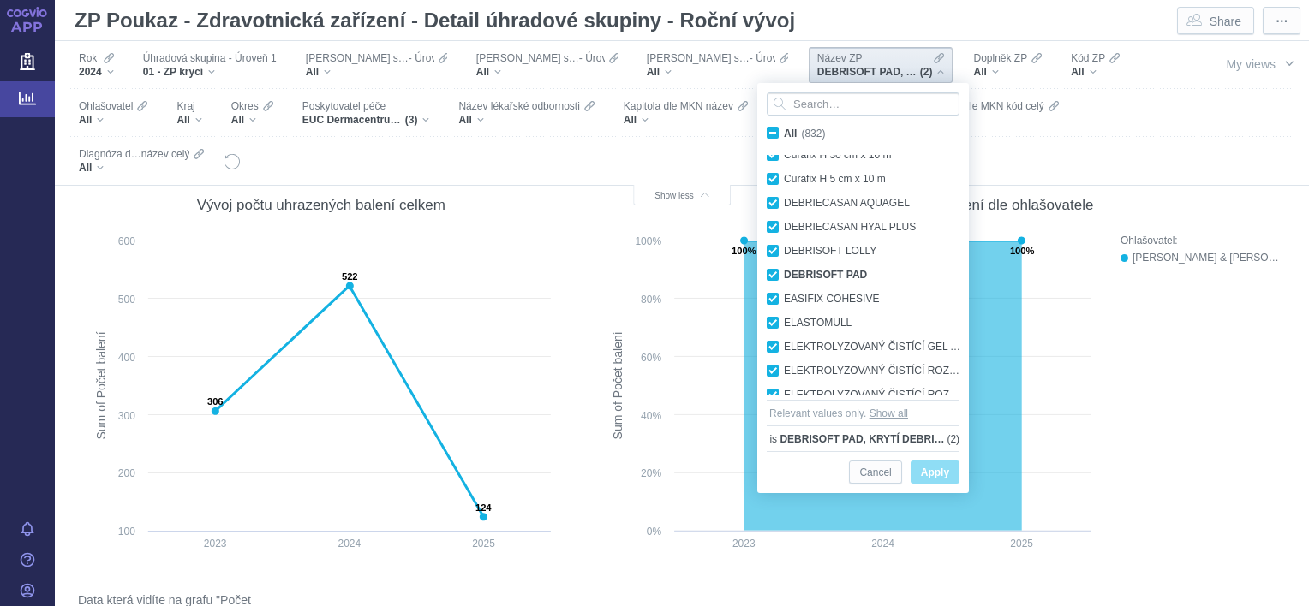
checkbox input "true"
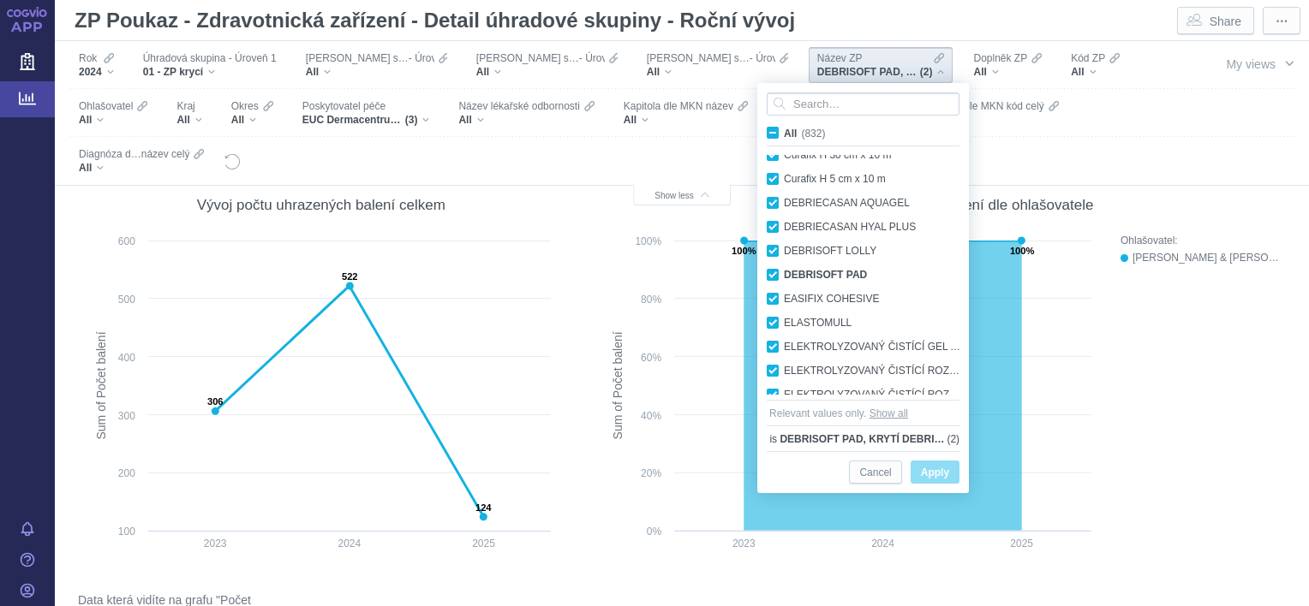
checkbox input "true"
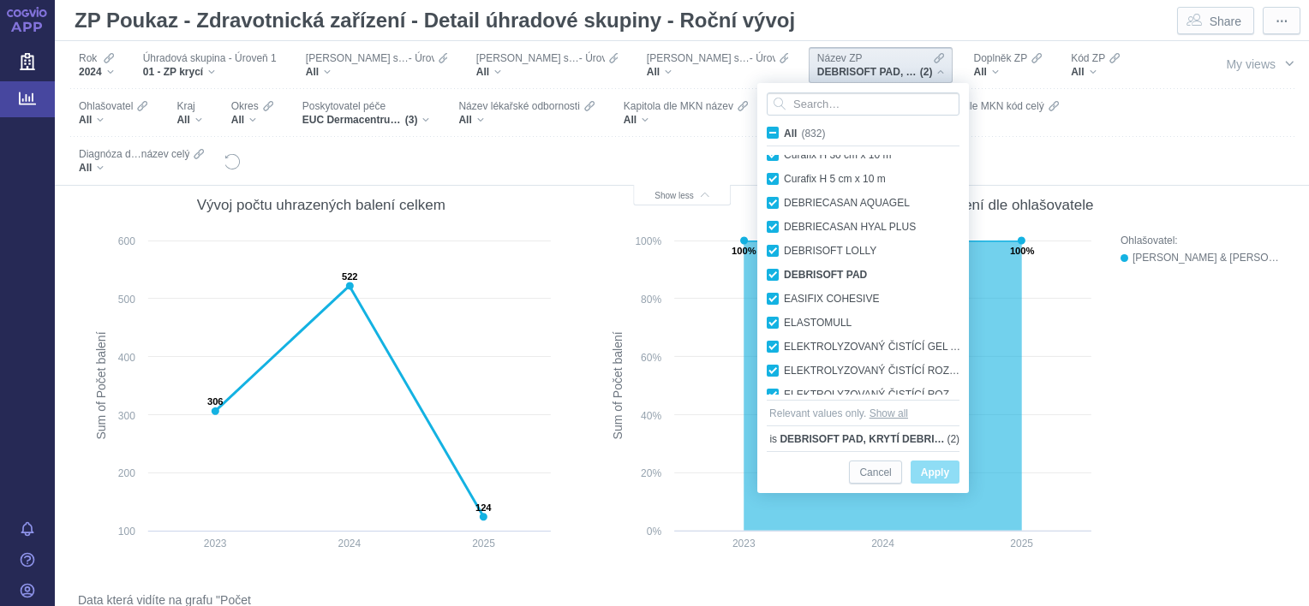
checkbox input "true"
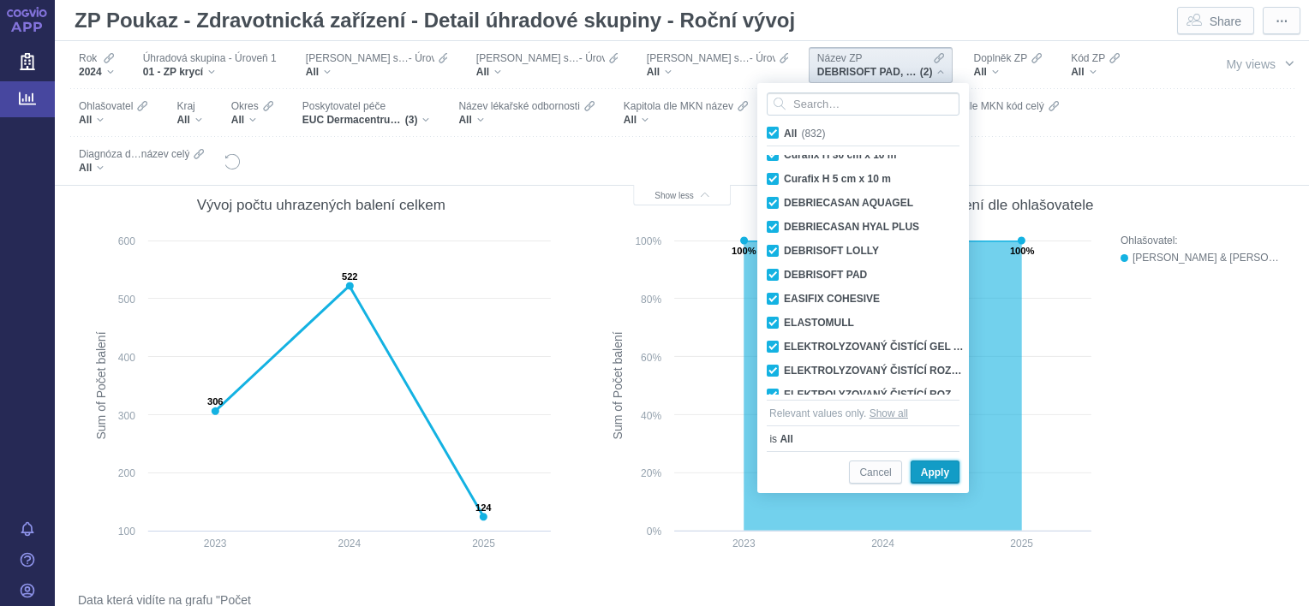
click at [927, 467] on span "Apply" at bounding box center [935, 473] width 28 height 21
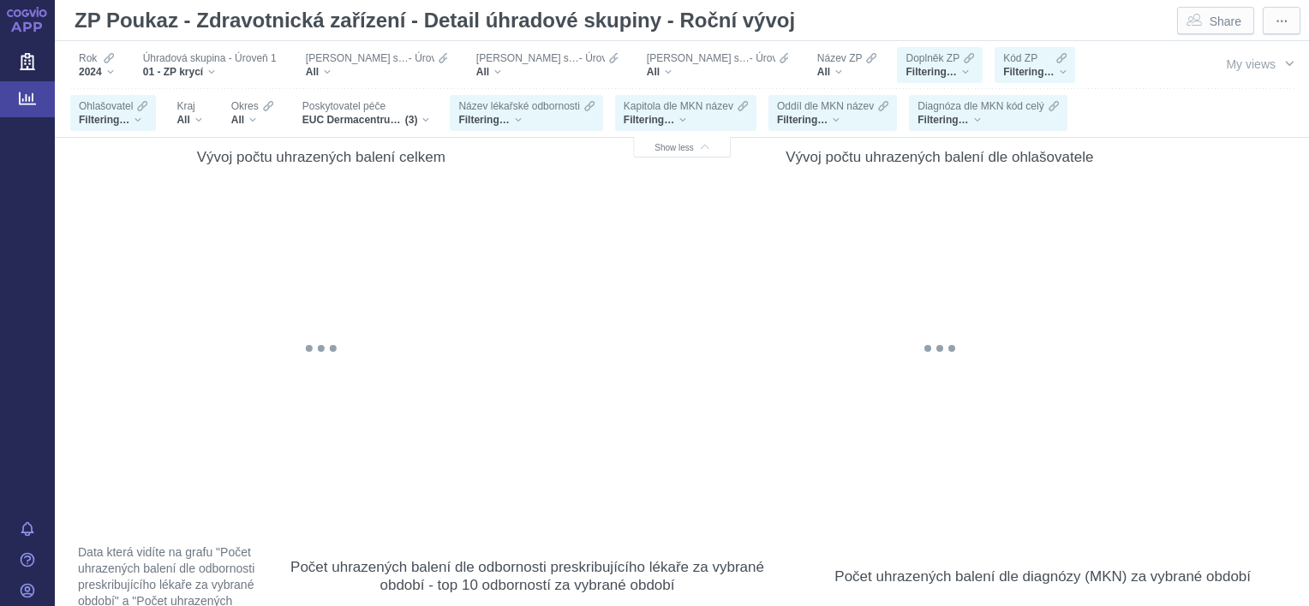
scroll to position [62, 0]
